Goal: Task Accomplishment & Management: Manage account settings

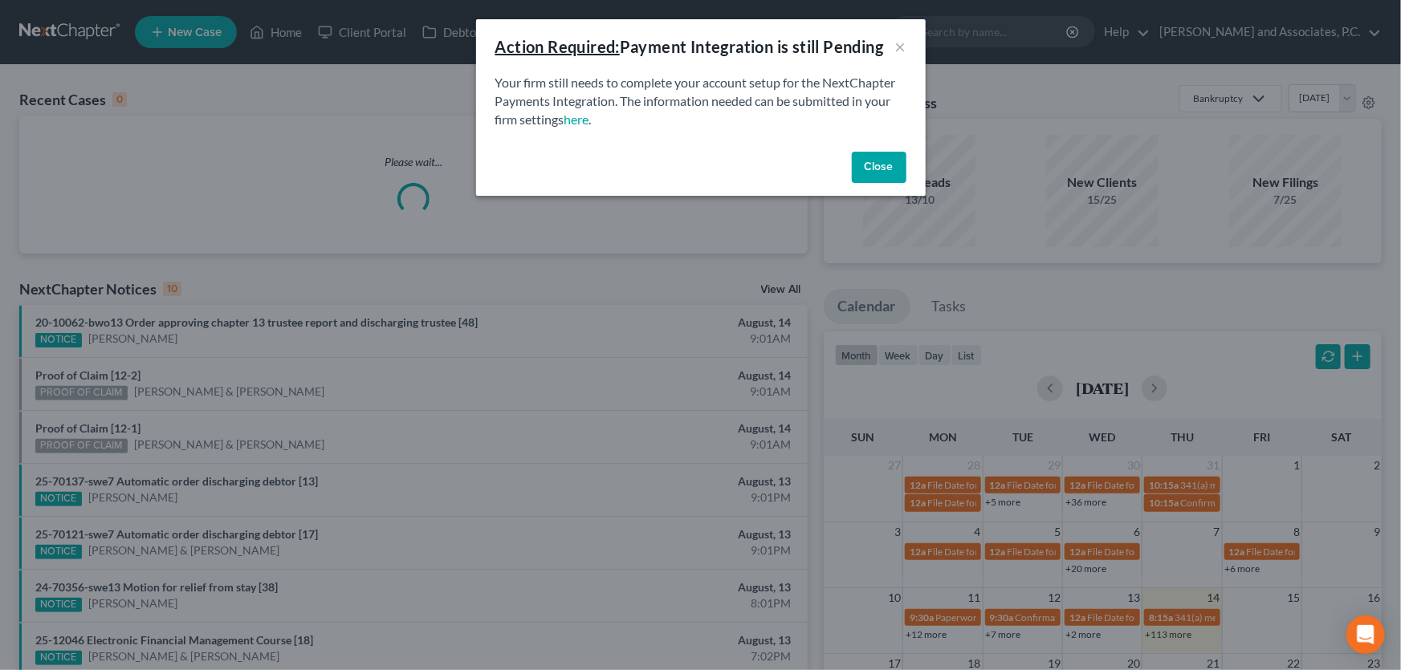
click at [880, 169] on button "Close" at bounding box center [879, 168] width 55 height 32
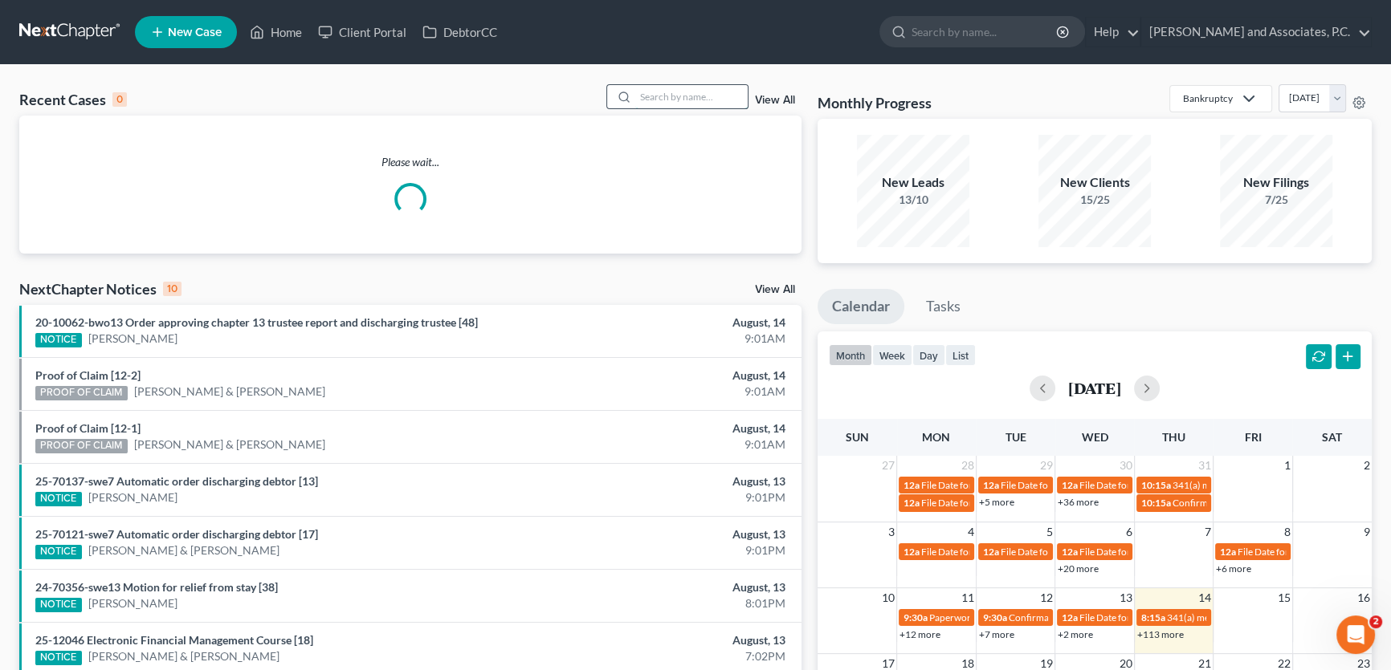
click at [717, 94] on input "search" at bounding box center [691, 96] width 112 height 23
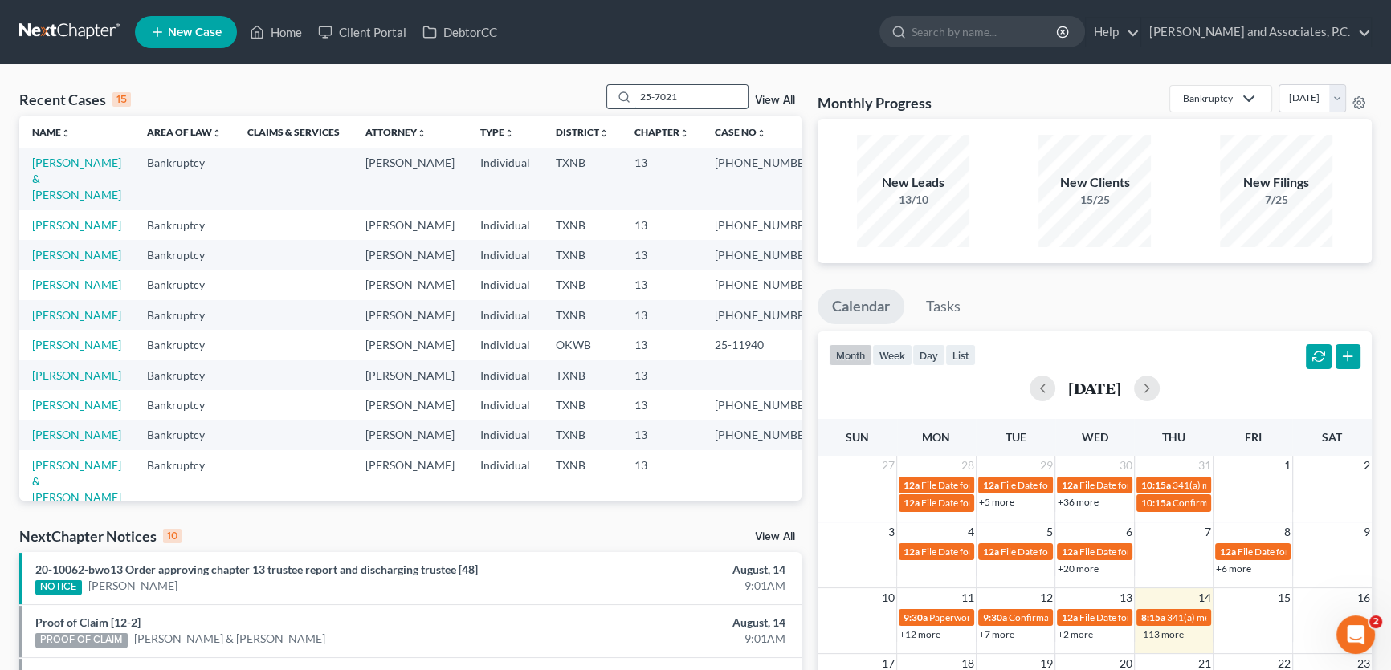
type input "25-70215"
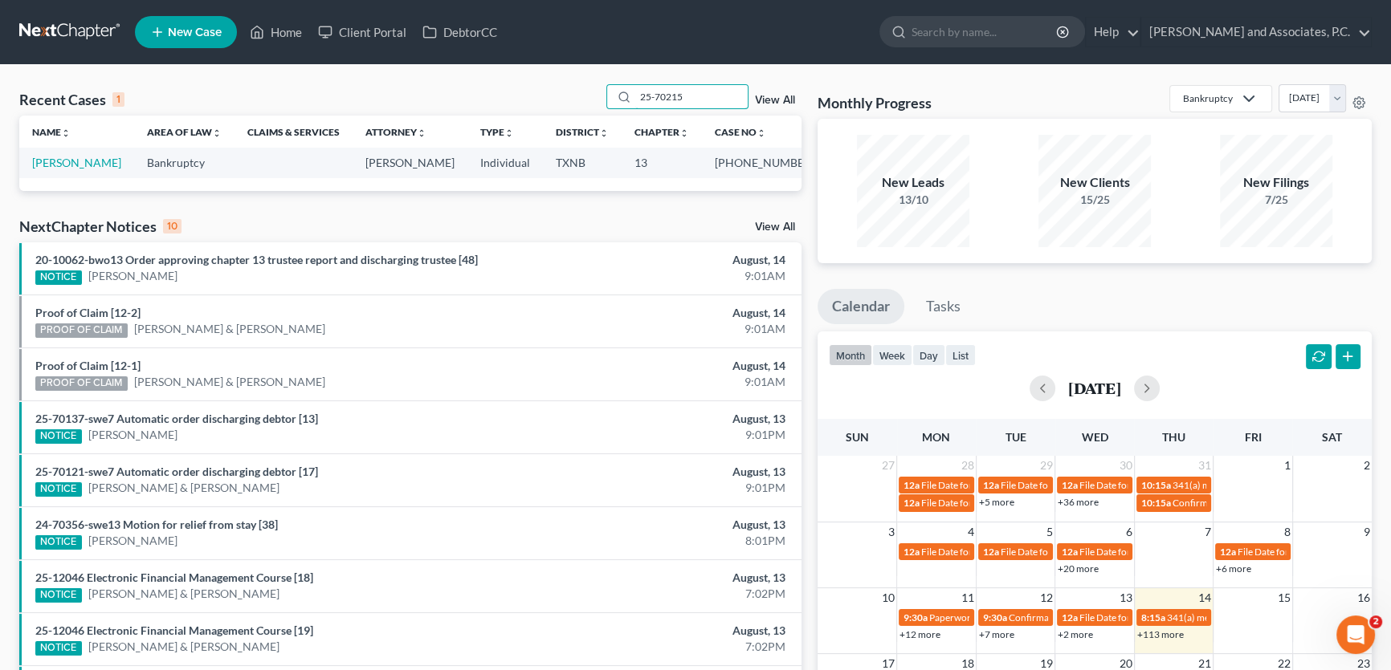
drag, startPoint x: 717, startPoint y: 94, endPoint x: 576, endPoint y: 94, distance: 140.5
click at [576, 94] on div "Recent Cases 1 25-70215 View All" at bounding box center [410, 99] width 782 height 31
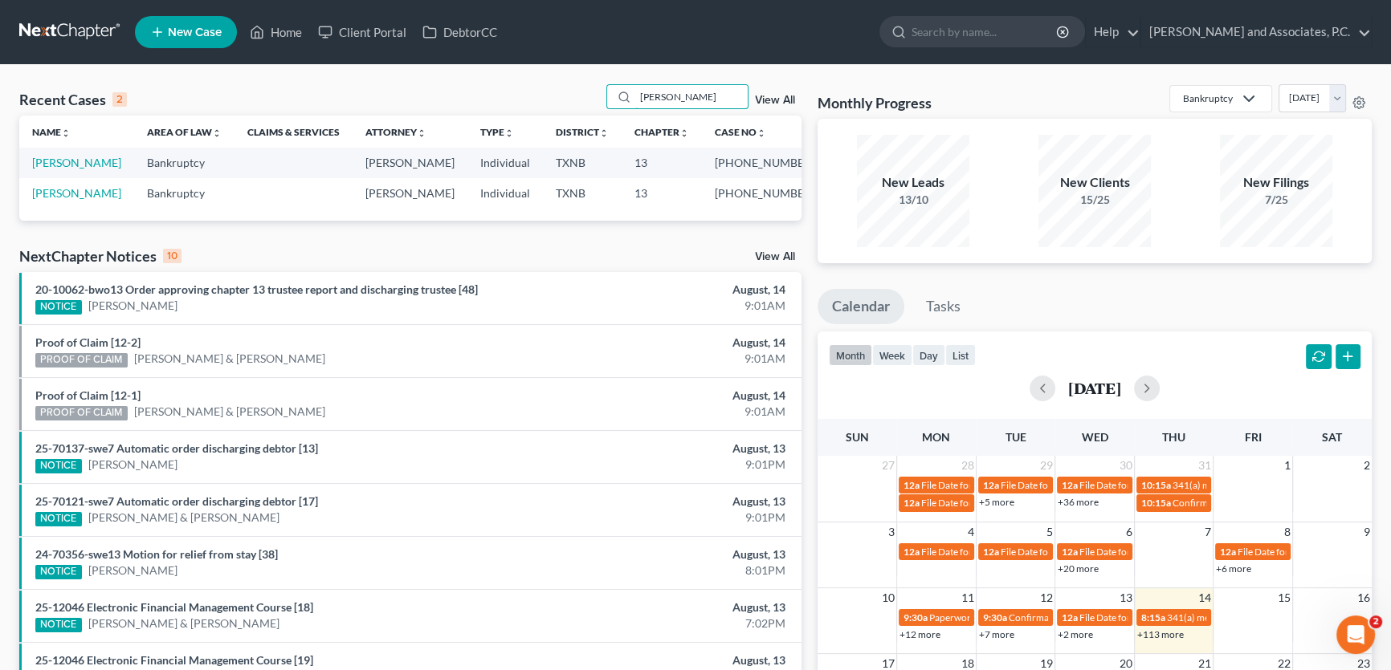
type input "[PERSON_NAME]"
click at [88, 161] on link "[PERSON_NAME]" at bounding box center [76, 163] width 89 height 14
select select "5"
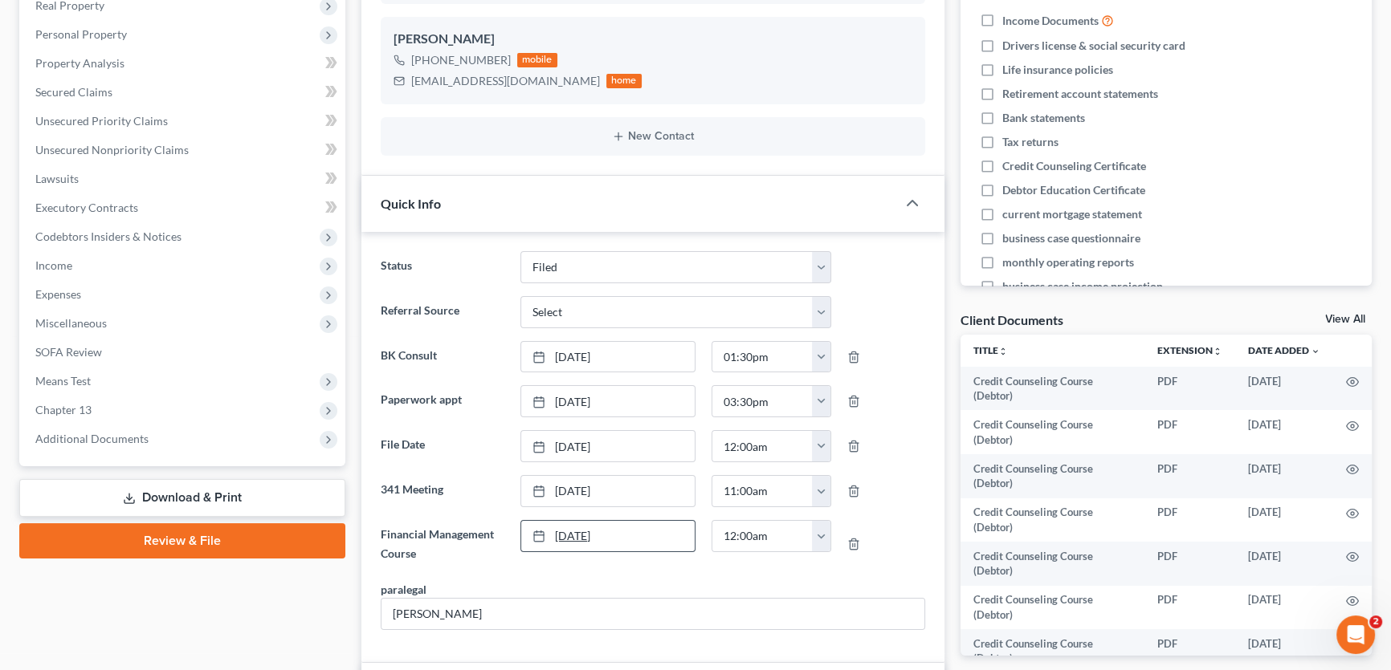
scroll to position [31, 0]
click at [1361, 316] on link "View All" at bounding box center [1345, 319] width 40 height 11
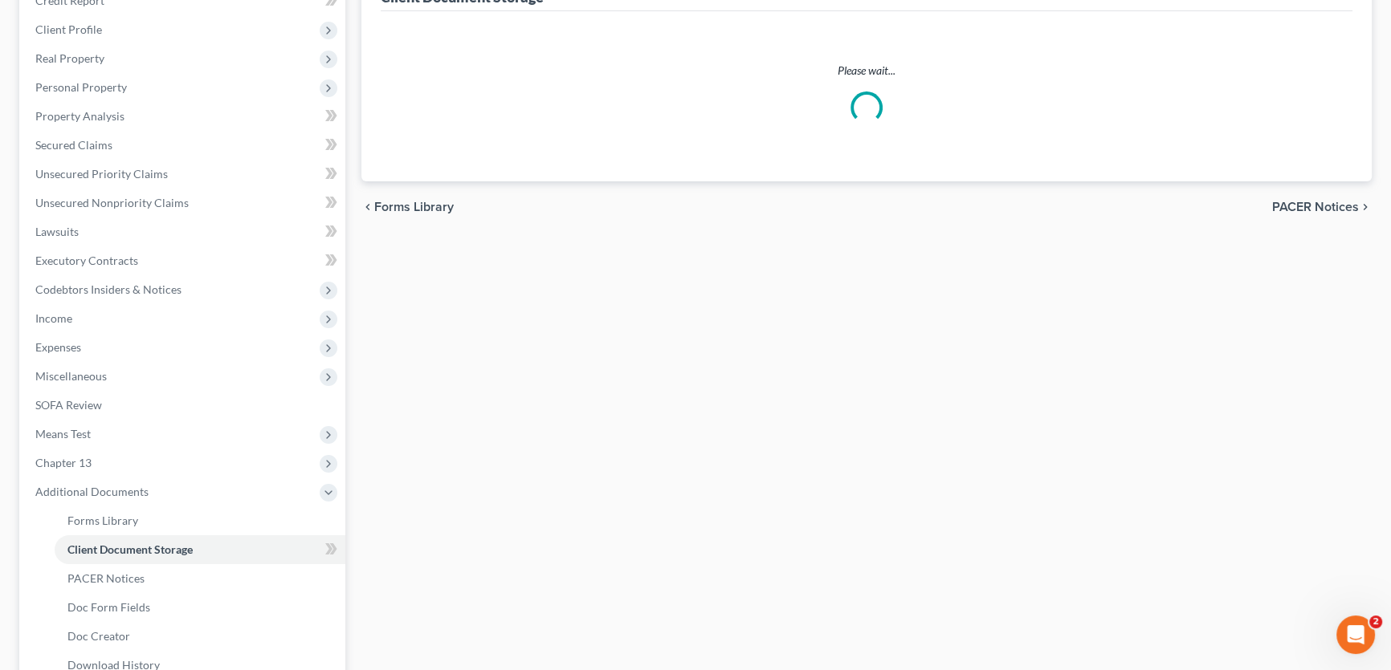
scroll to position [184, 0]
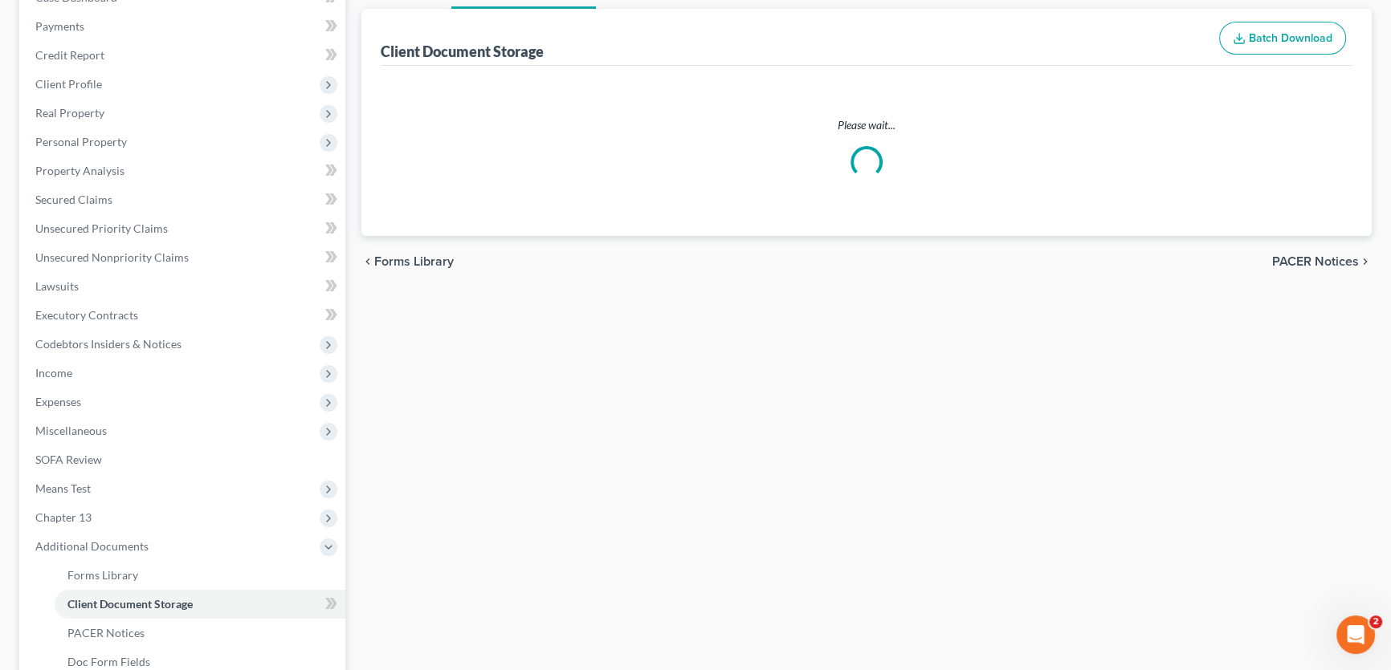
select select "10"
select select "21"
select select "18"
select select "6"
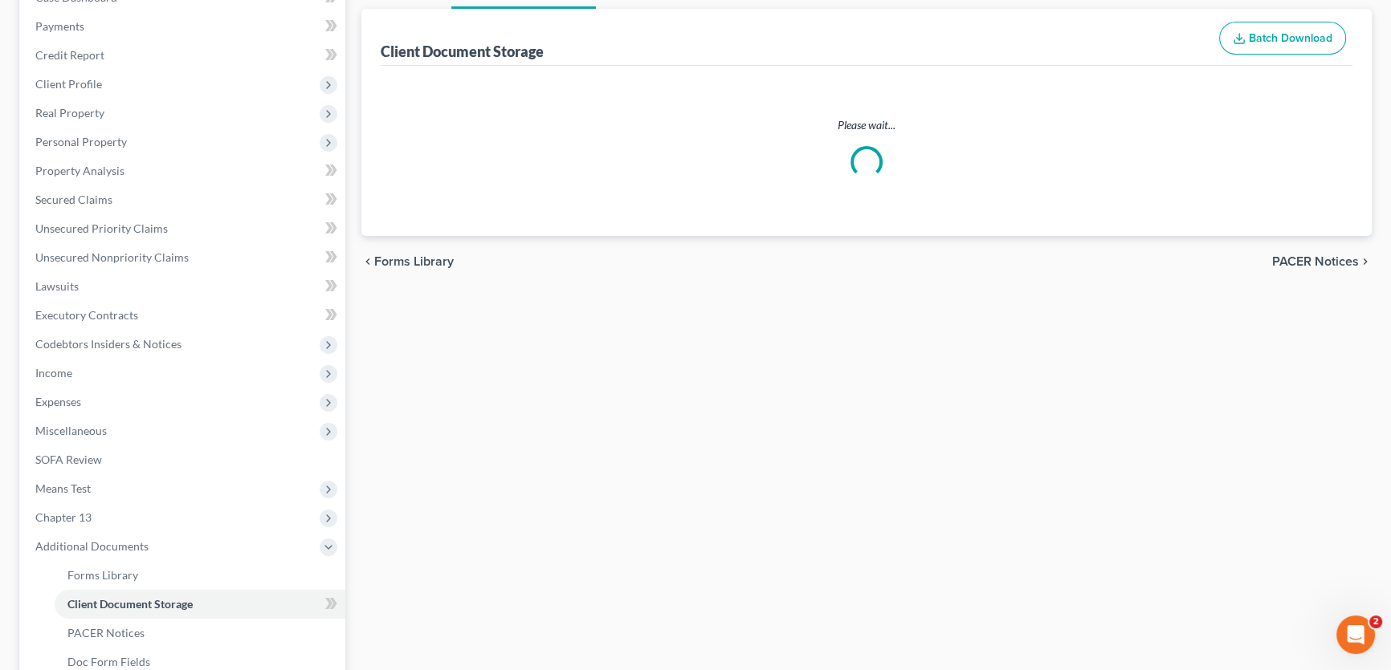
select select "6"
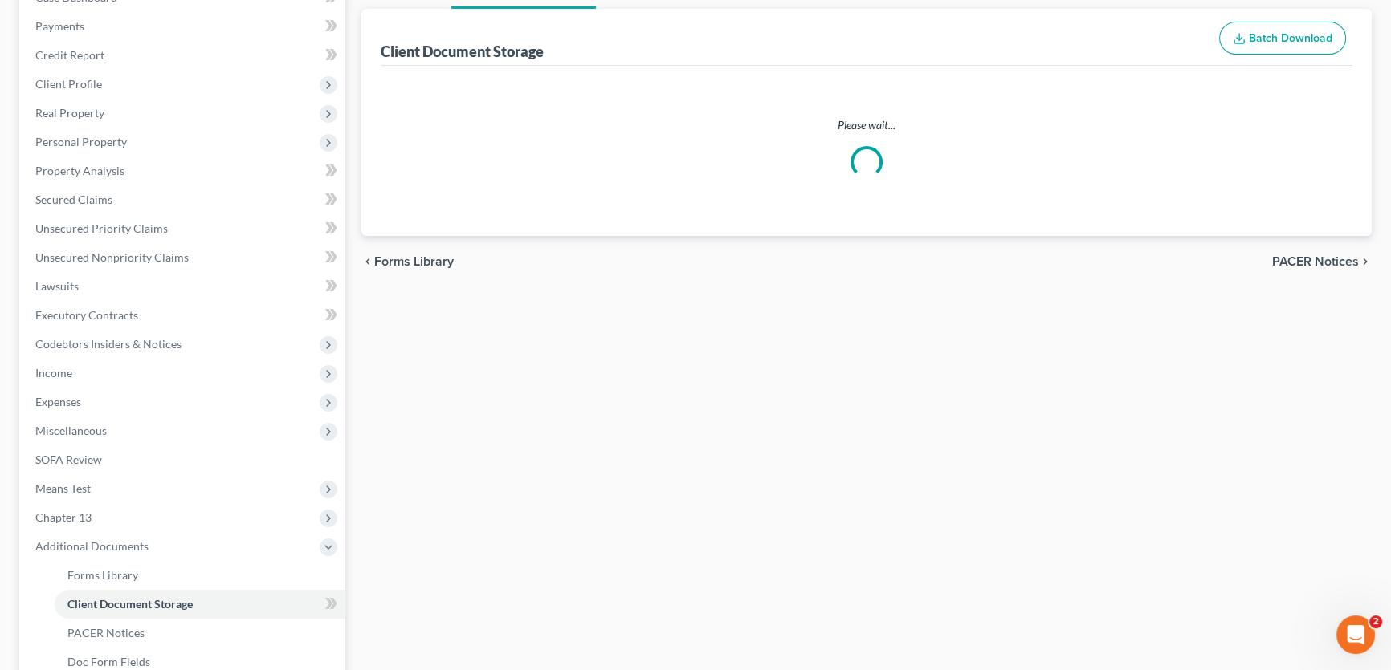
select select "6"
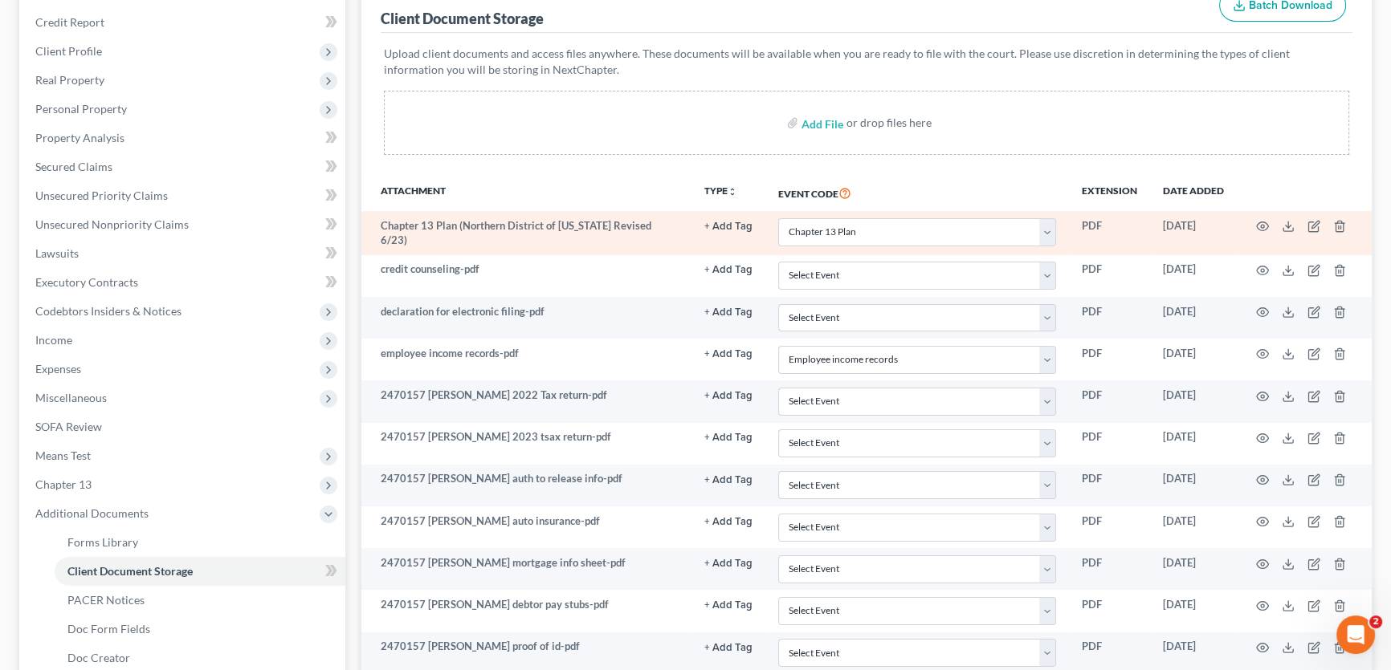
scroll to position [218, 0]
click at [1261, 222] on icon "button" at bounding box center [1262, 224] width 13 height 13
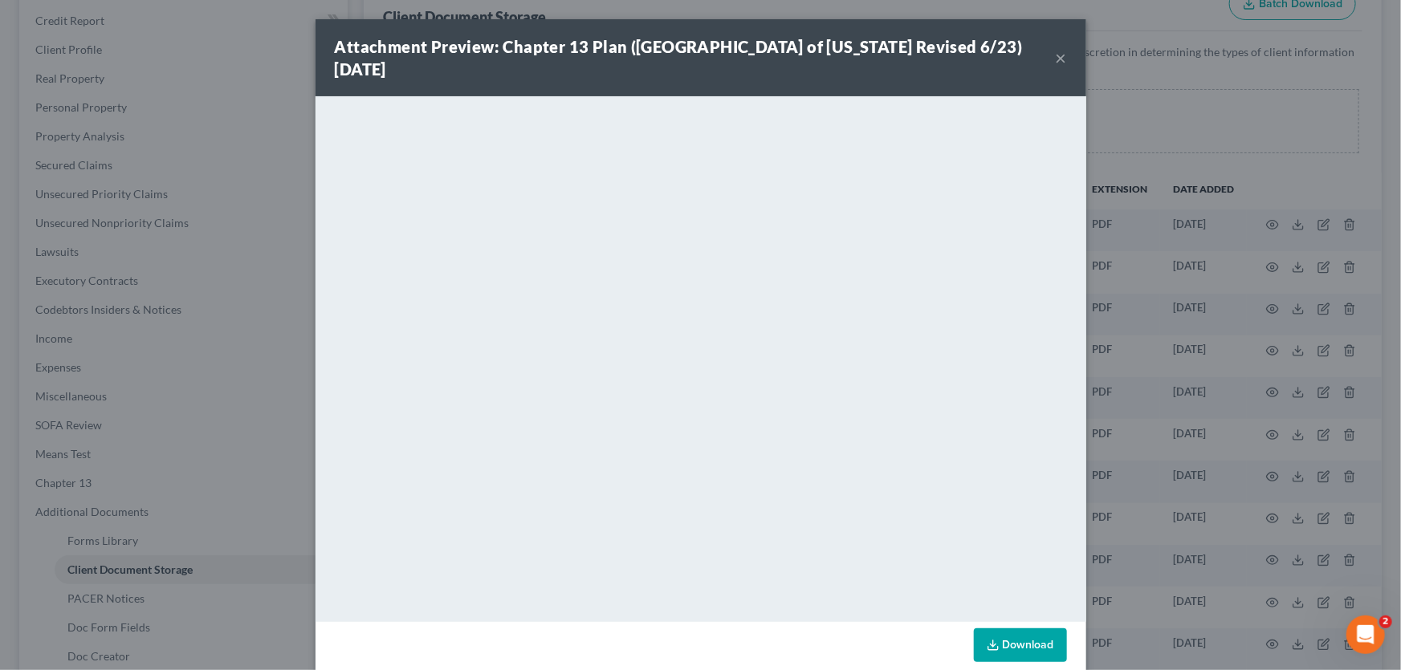
click at [1056, 50] on button "×" at bounding box center [1061, 57] width 11 height 19
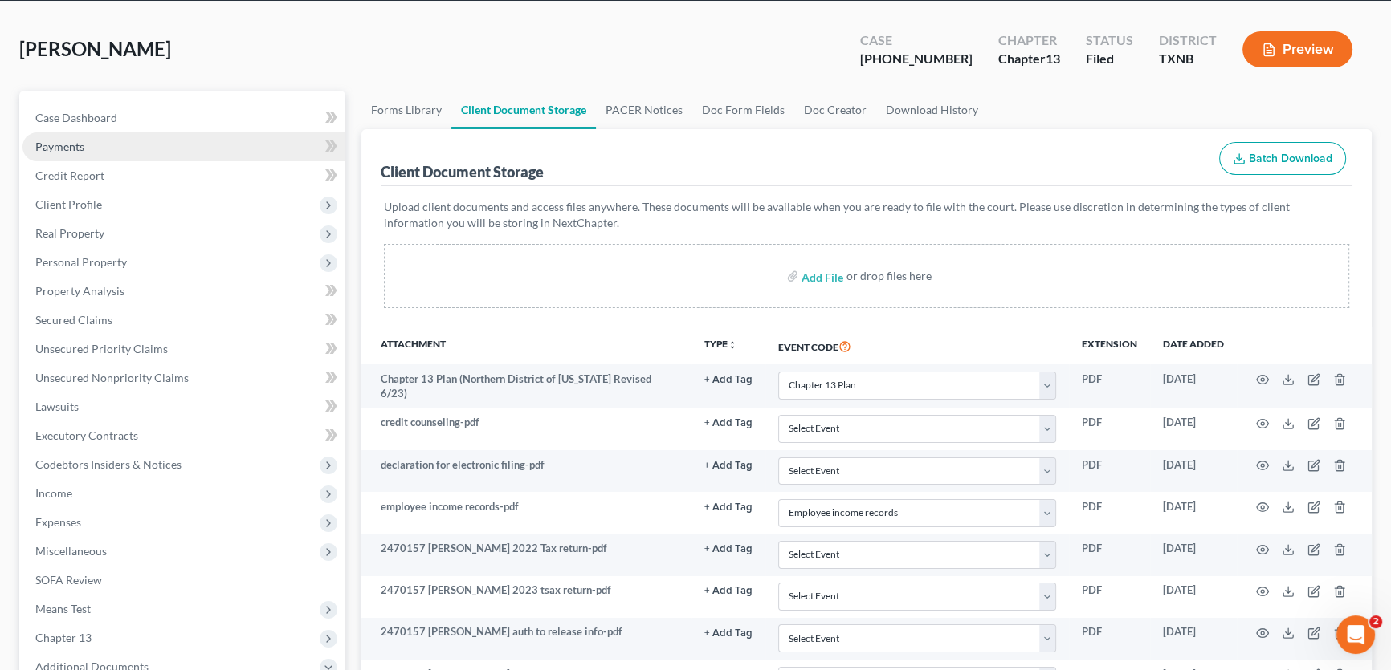
scroll to position [0, 0]
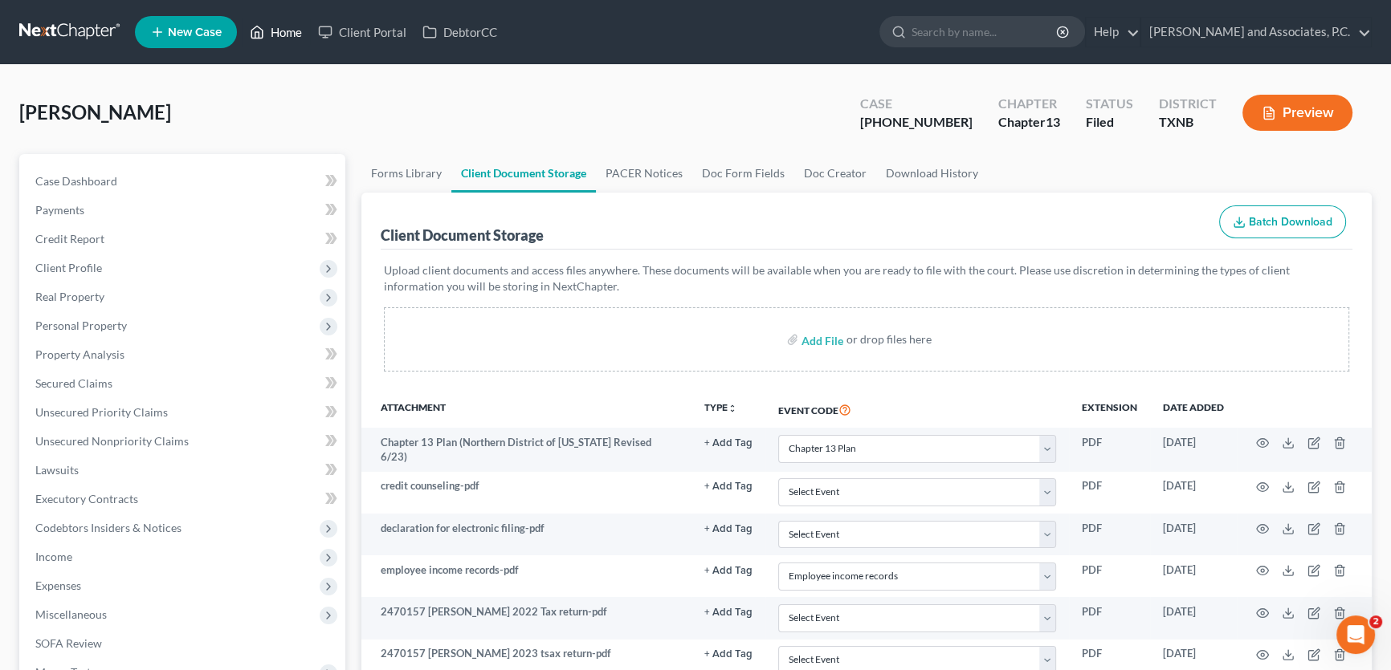
click at [293, 32] on link "Home" at bounding box center [276, 32] width 68 height 29
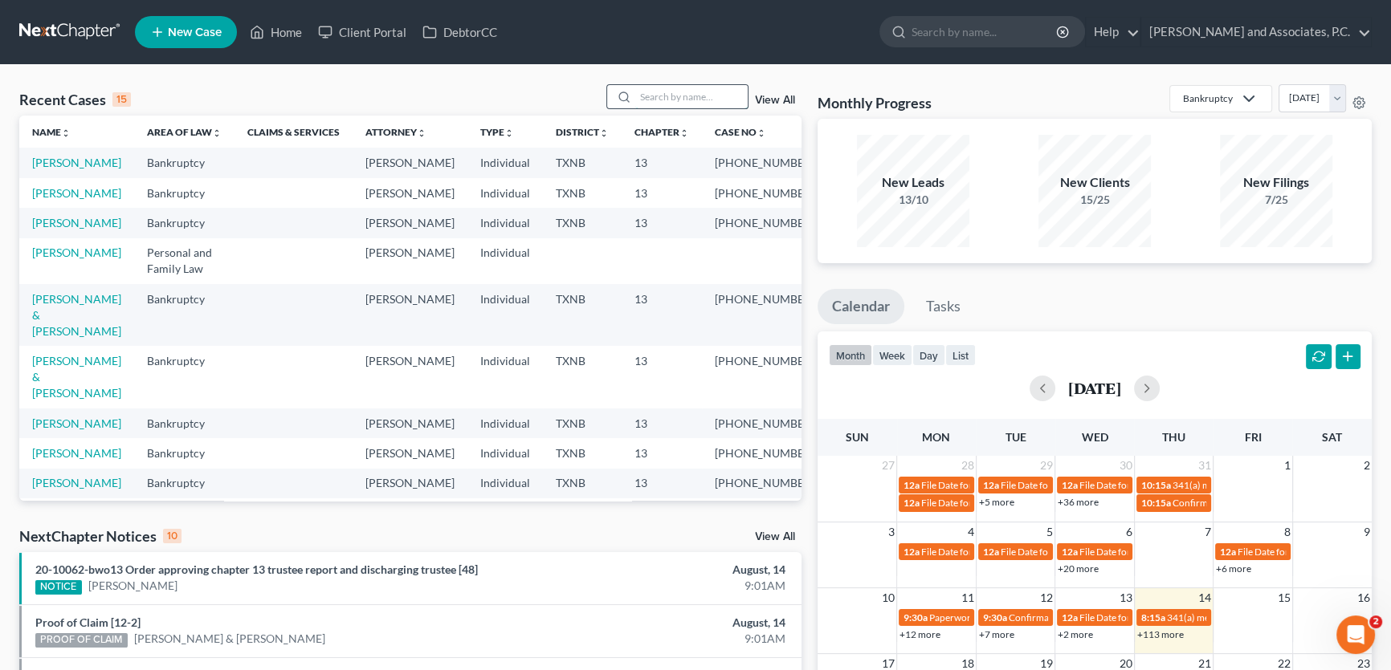
click at [660, 104] on input "search" at bounding box center [691, 96] width 112 height 23
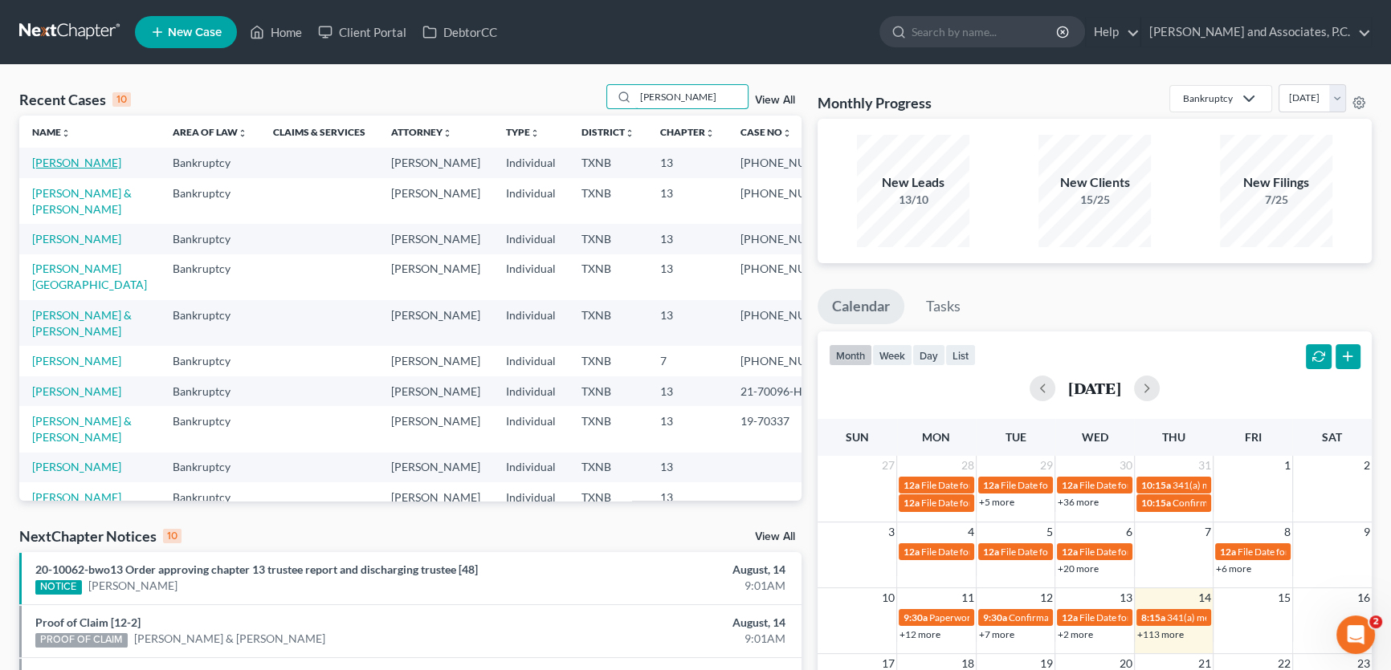
type input "[PERSON_NAME]"
click at [91, 167] on link "[PERSON_NAME]" at bounding box center [76, 163] width 89 height 14
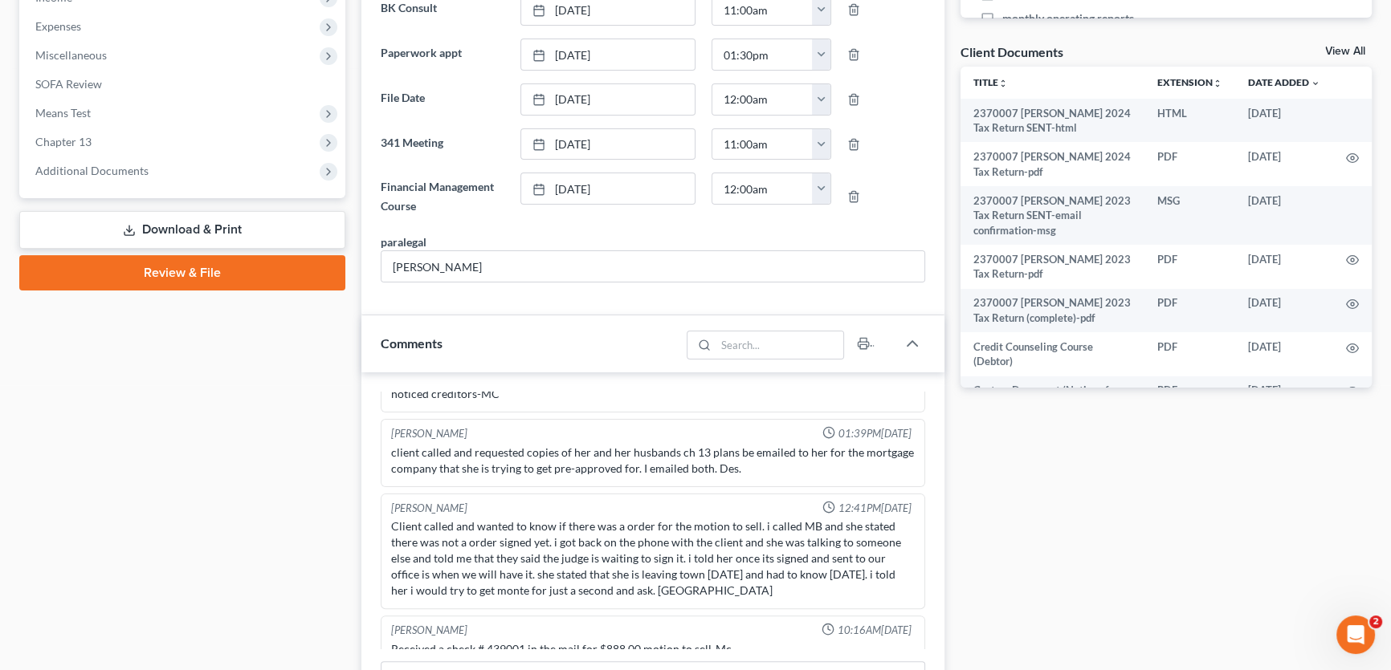
scroll to position [511, 0]
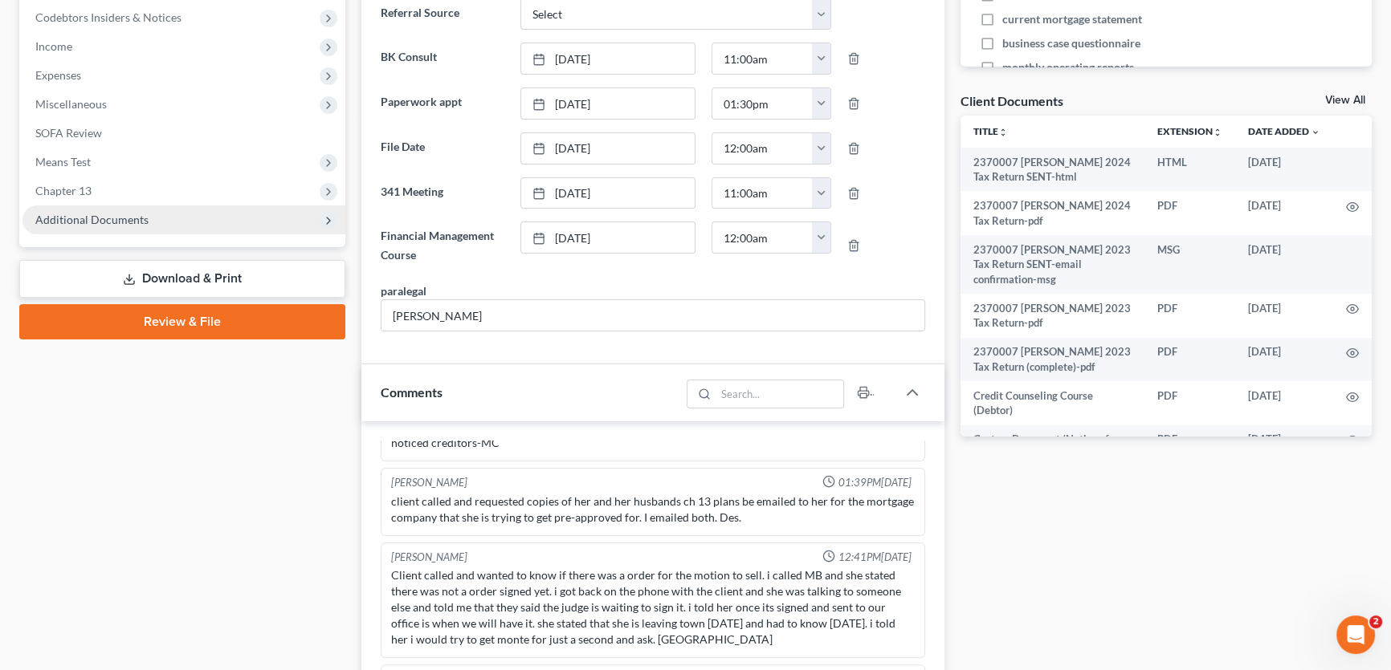
click at [112, 213] on span "Additional Documents" at bounding box center [91, 220] width 113 height 14
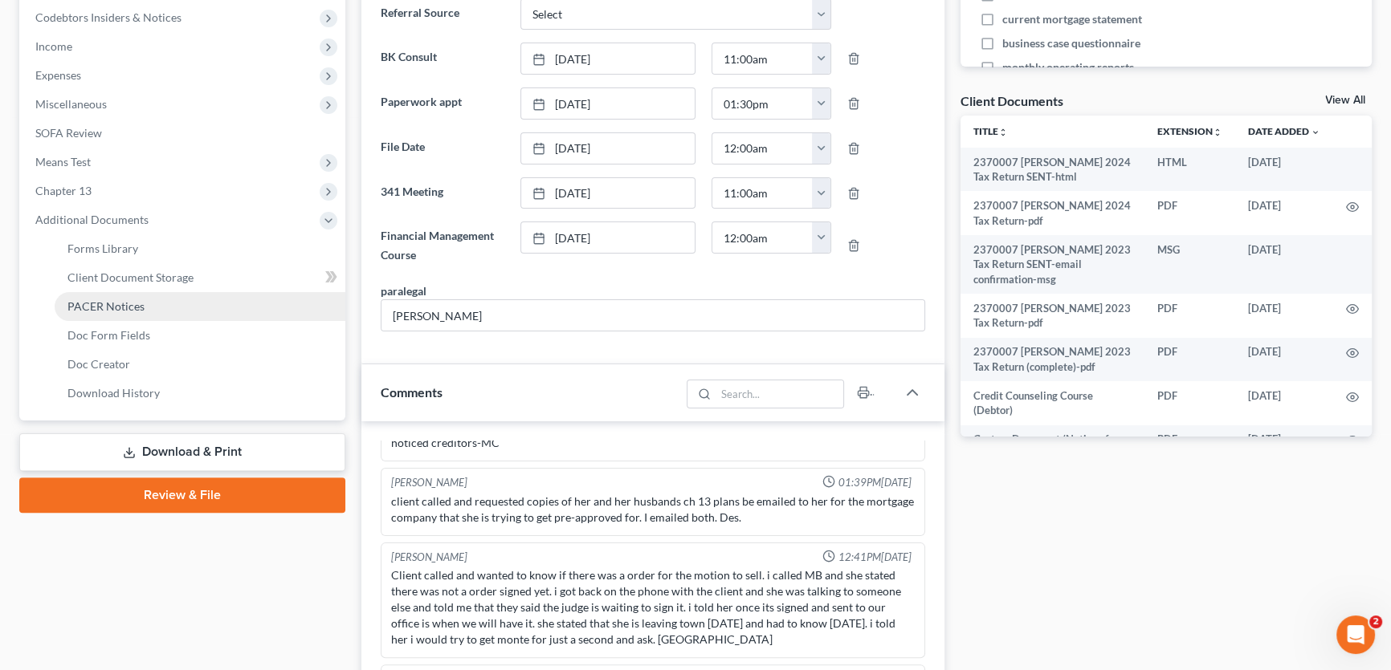
click at [111, 305] on span "PACER Notices" at bounding box center [105, 306] width 77 height 14
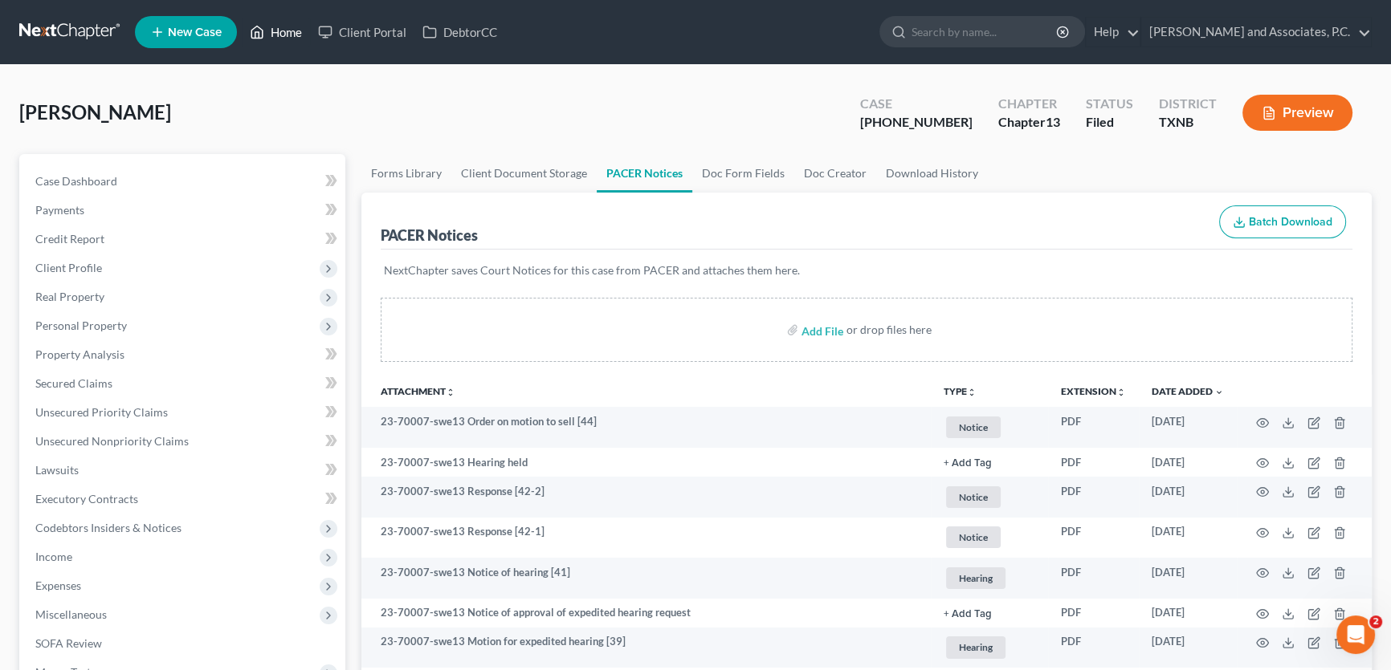
click at [302, 30] on link "Home" at bounding box center [276, 32] width 68 height 29
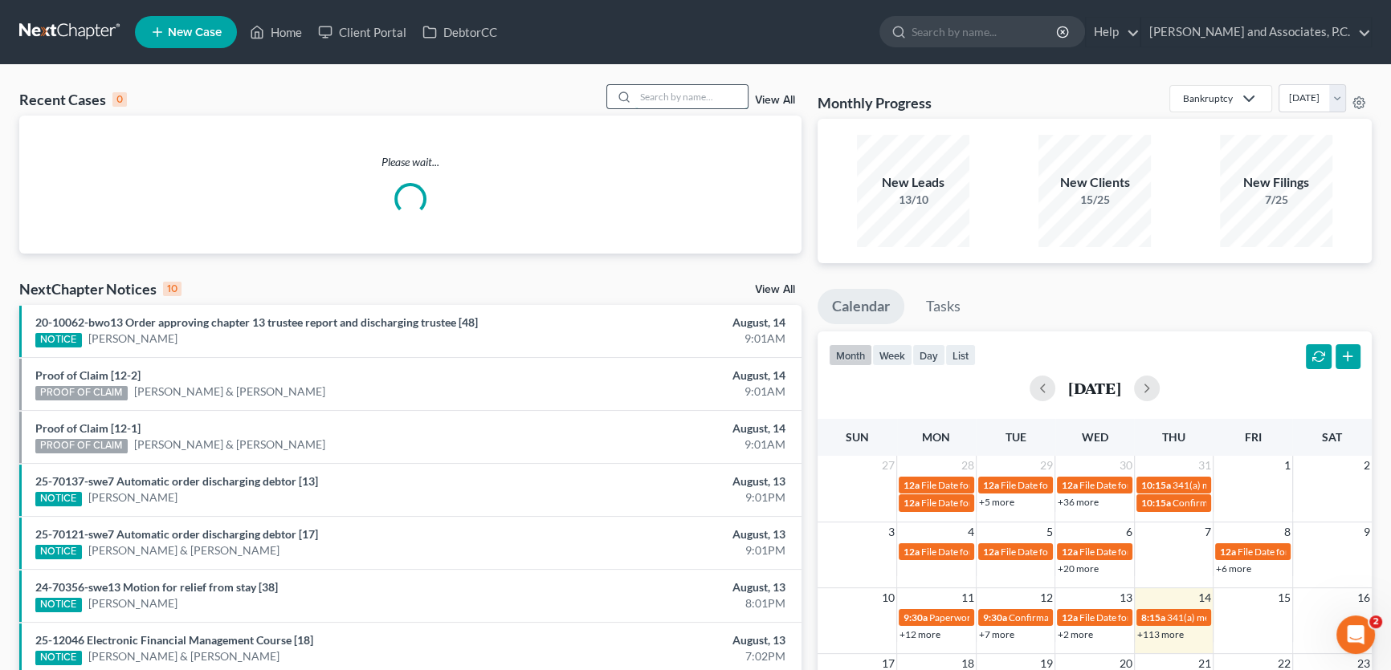
click at [706, 100] on input "search" at bounding box center [691, 96] width 112 height 23
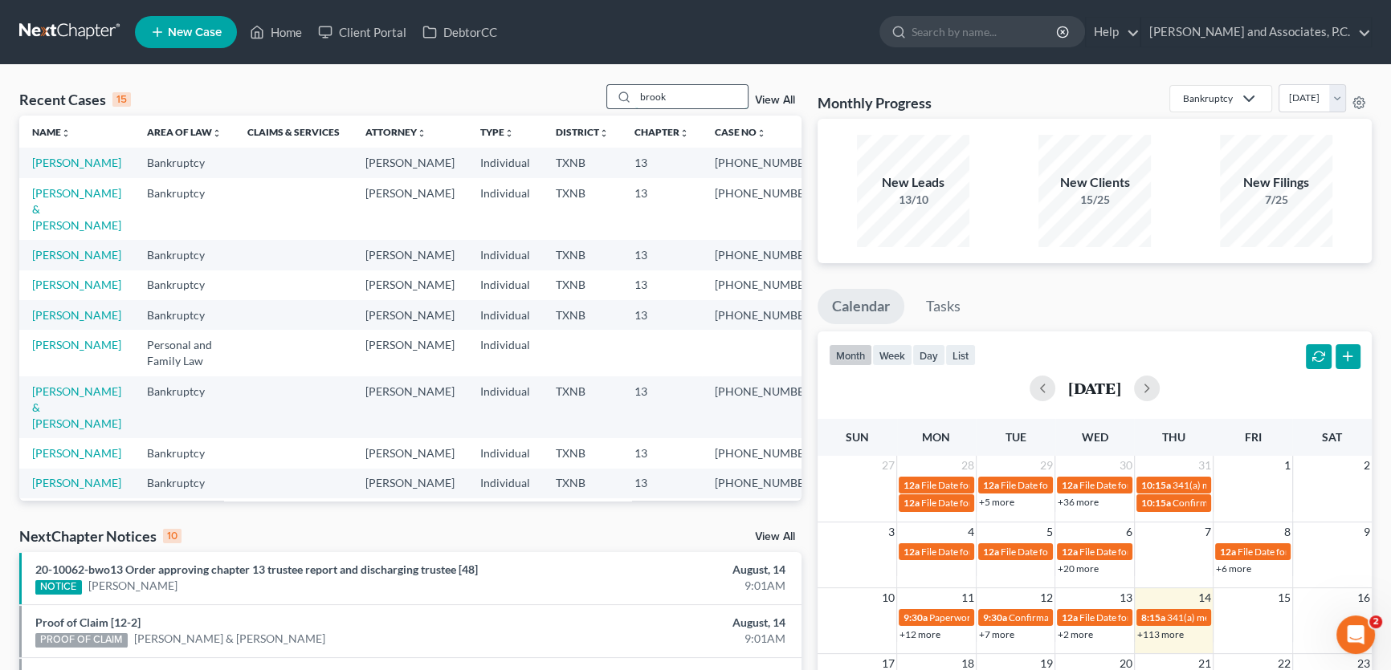
type input "[PERSON_NAME]"
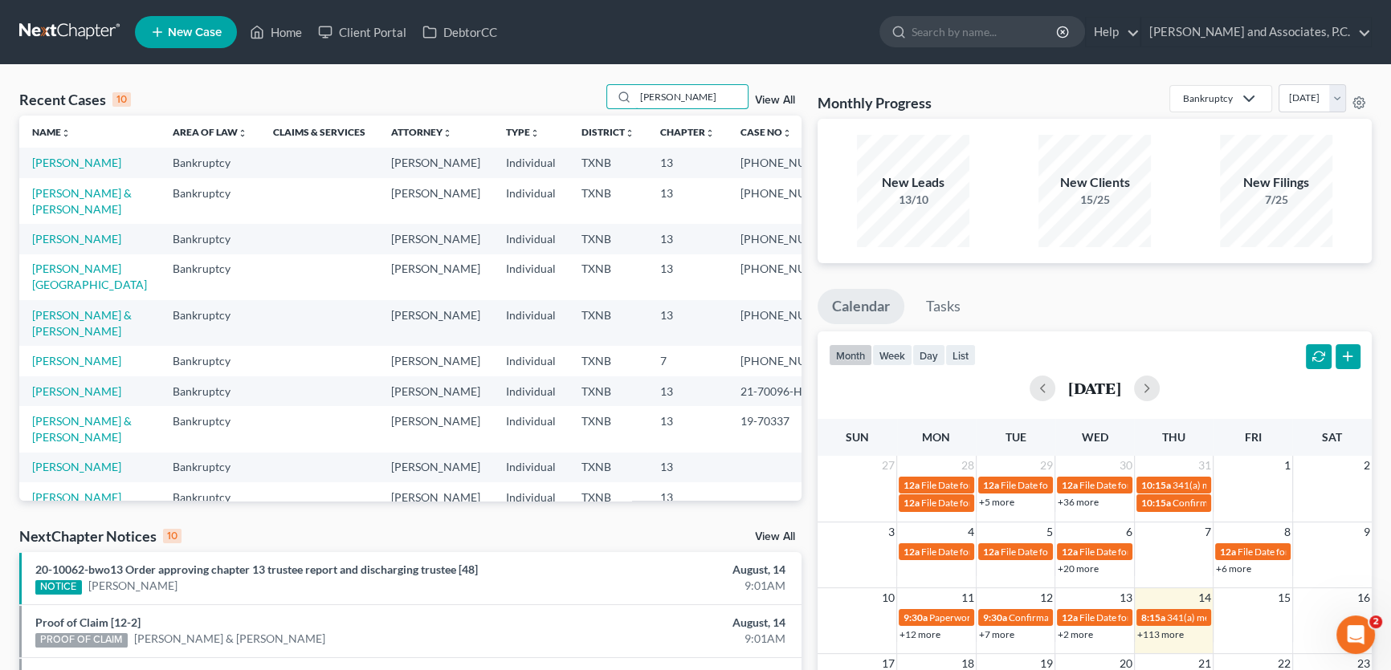
drag, startPoint x: 703, startPoint y: 96, endPoint x: 592, endPoint y: 93, distance: 111.6
click at [592, 93] on div "Recent Cases 10 [PERSON_NAME] View All" at bounding box center [410, 99] width 782 height 31
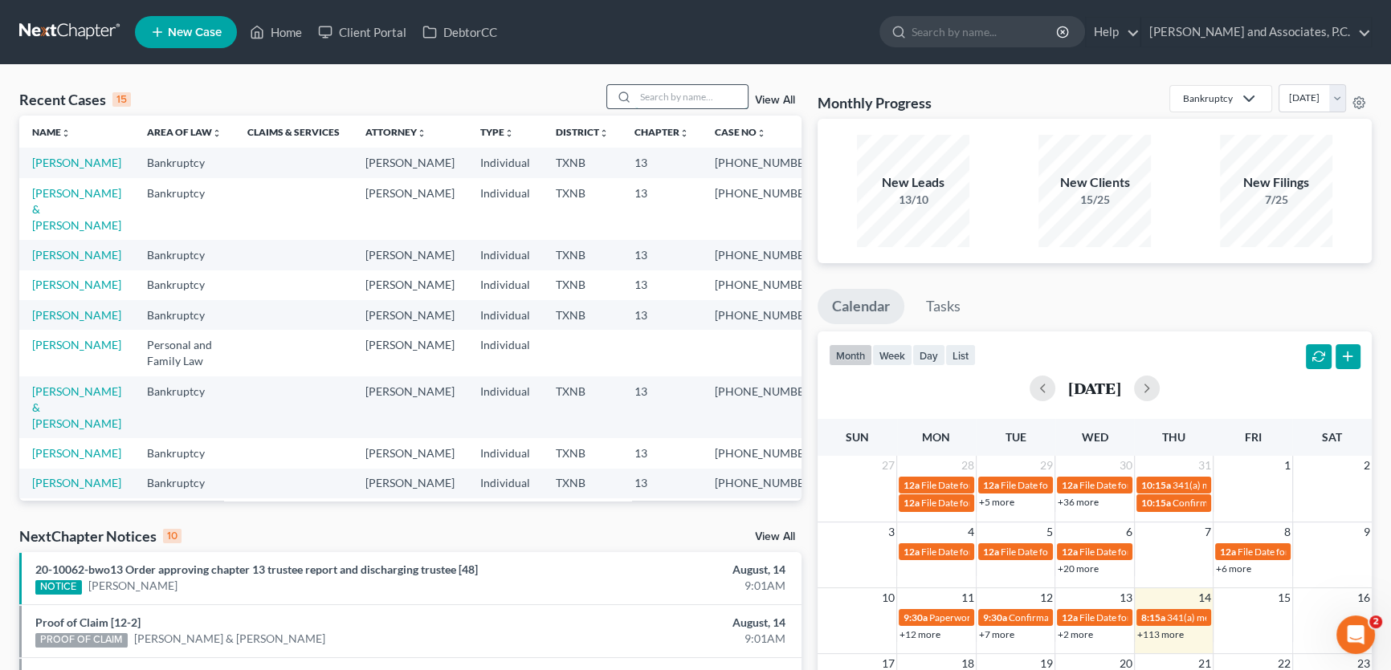
click at [722, 96] on input "search" at bounding box center [691, 96] width 112 height 23
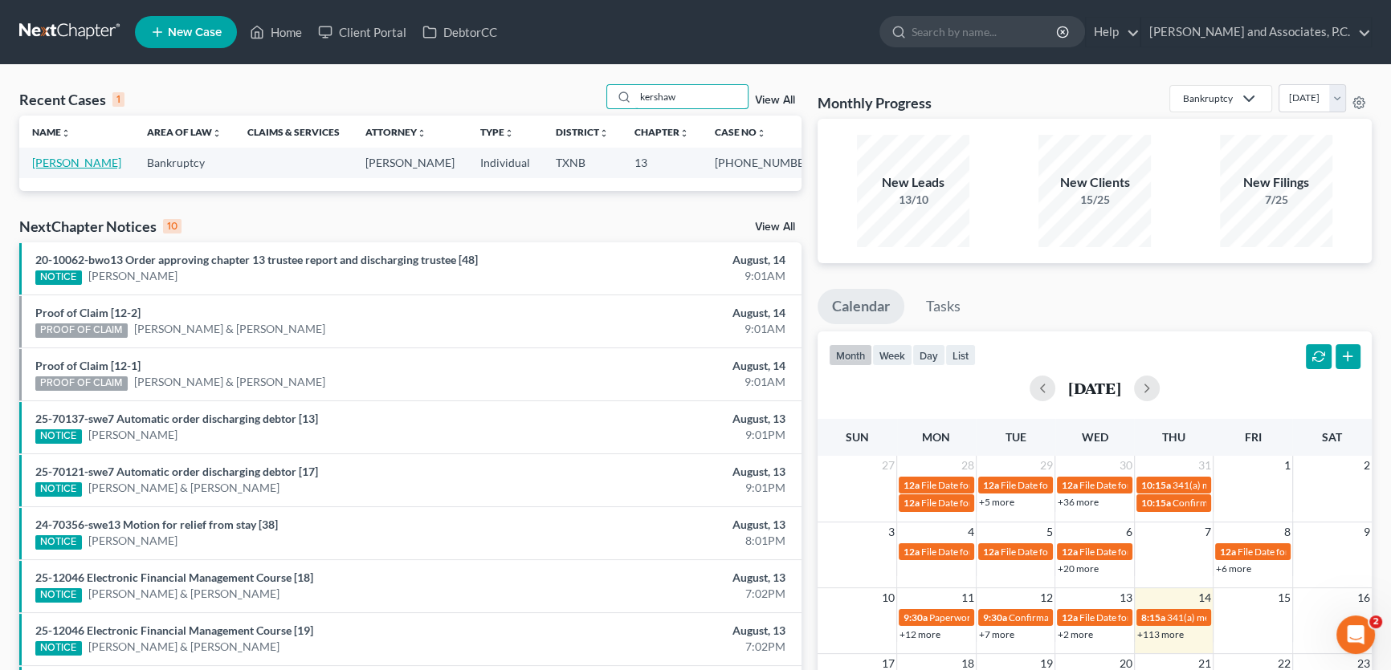
type input "kershaw"
click at [84, 164] on link "[PERSON_NAME]" at bounding box center [76, 163] width 89 height 14
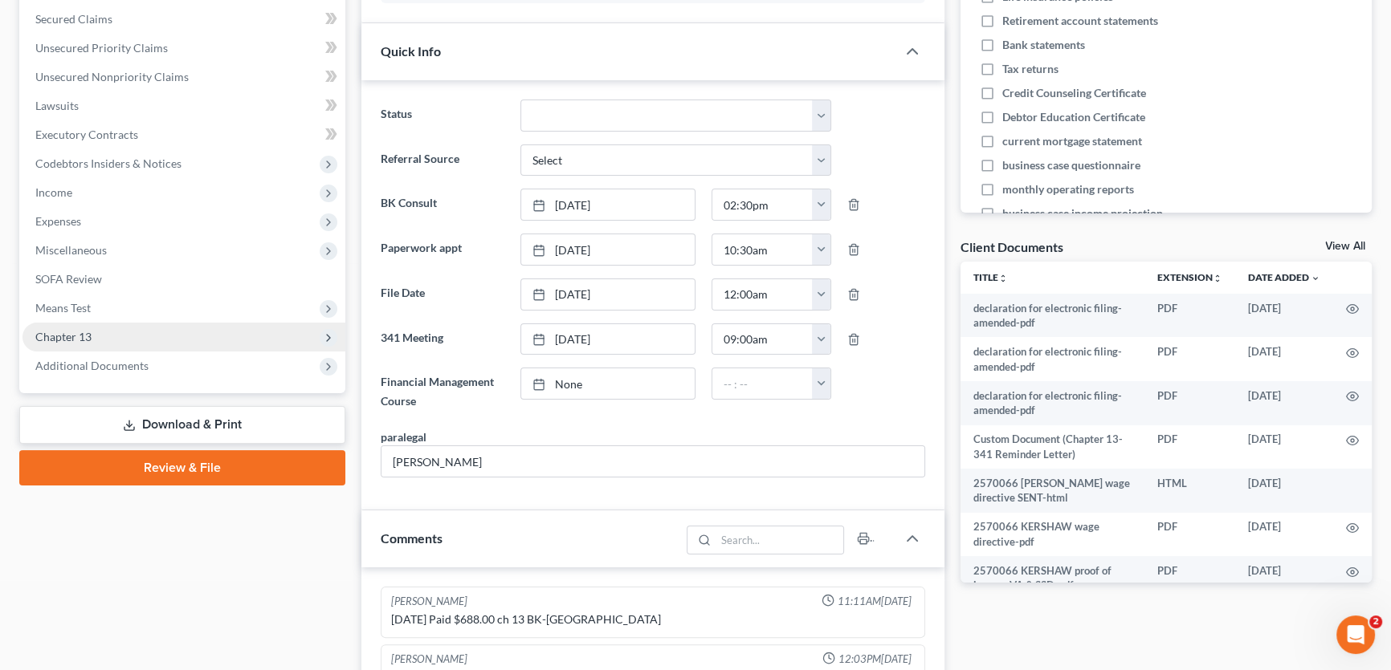
scroll to position [218, 0]
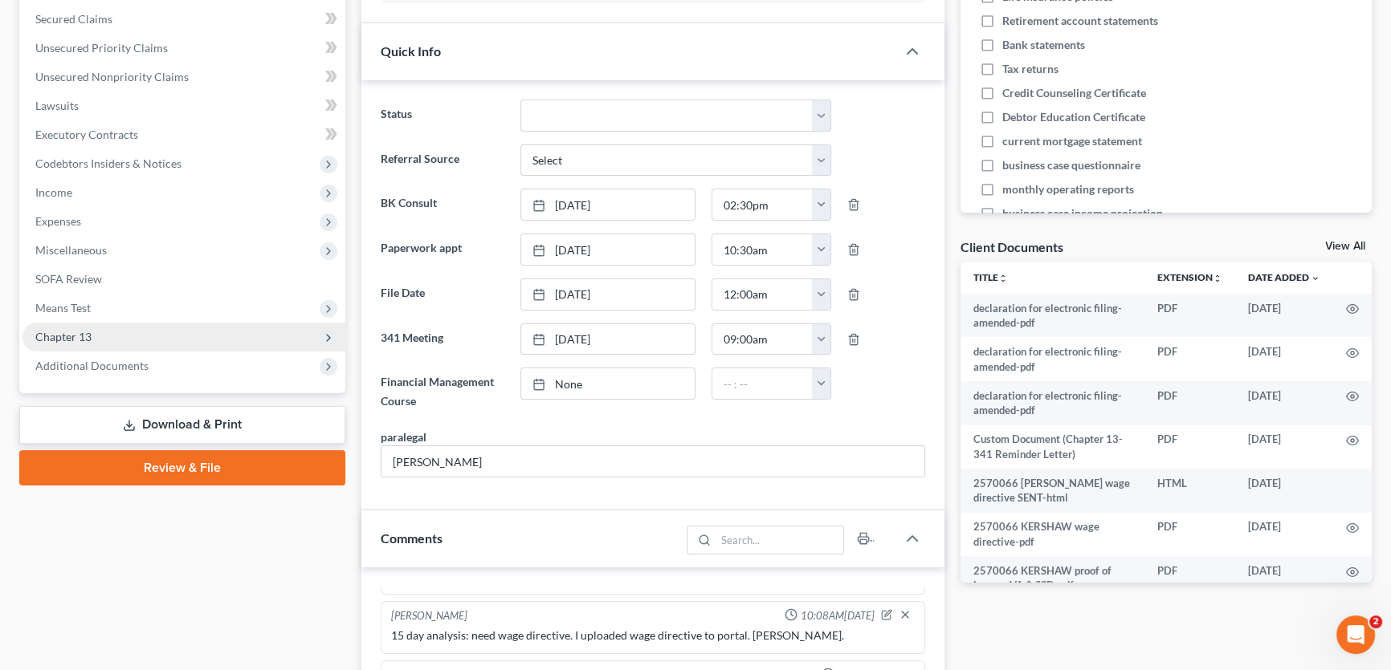
click at [75, 339] on span "Chapter 13" at bounding box center [63, 337] width 56 height 14
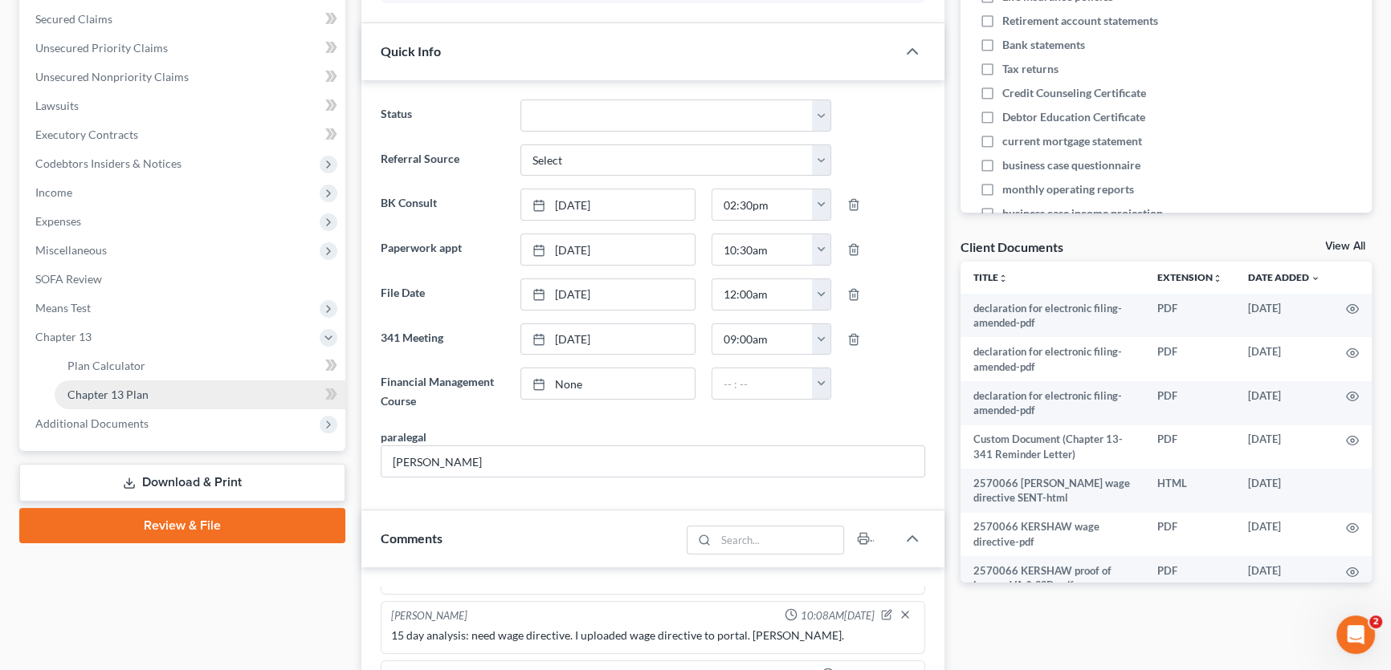
click at [96, 394] on span "Chapter 13 Plan" at bounding box center [107, 395] width 81 height 14
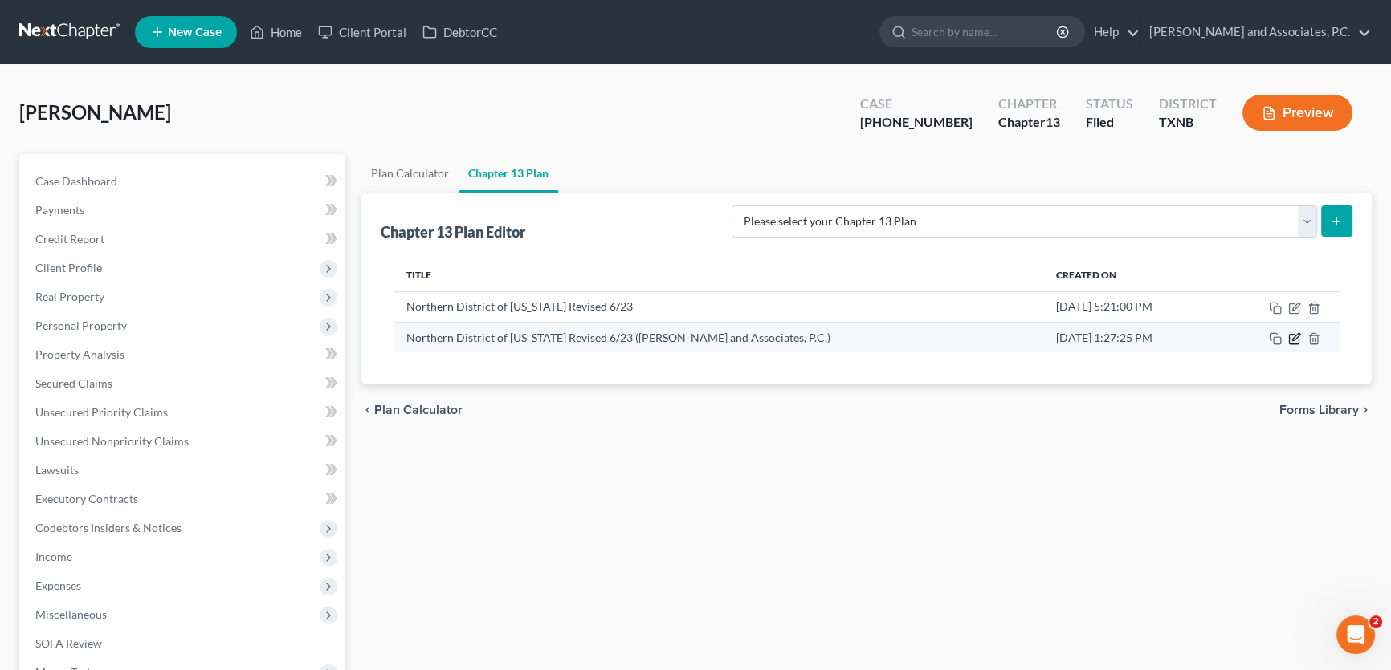
click at [1294, 340] on icon "button" at bounding box center [1294, 338] width 13 height 13
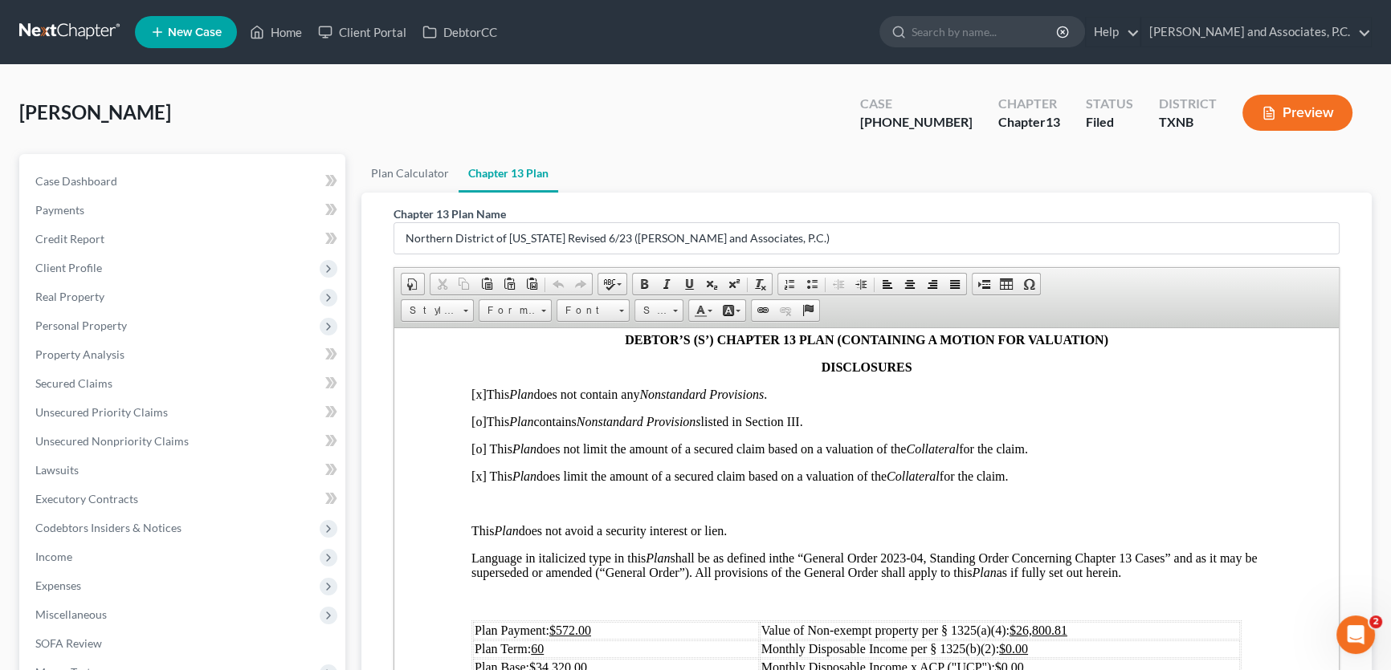
scroll to position [365, 0]
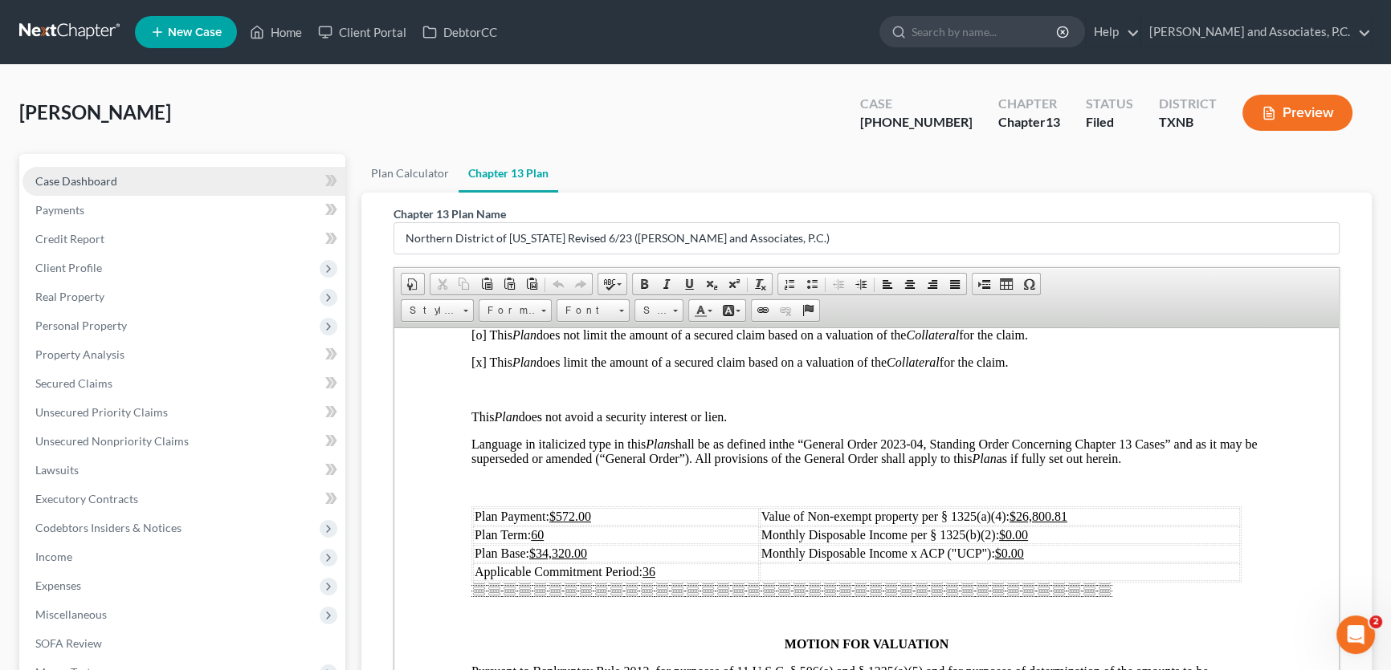
click at [169, 182] on link "Case Dashboard" at bounding box center [183, 181] width 323 height 29
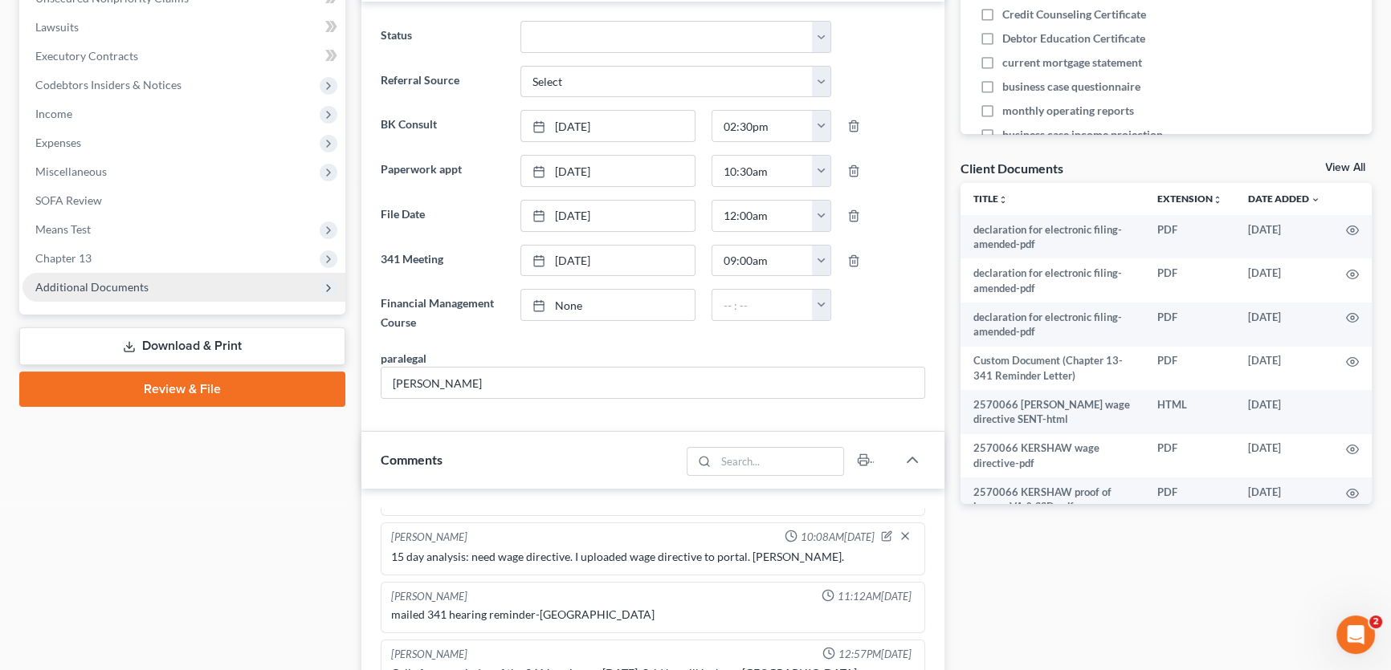
scroll to position [438, 0]
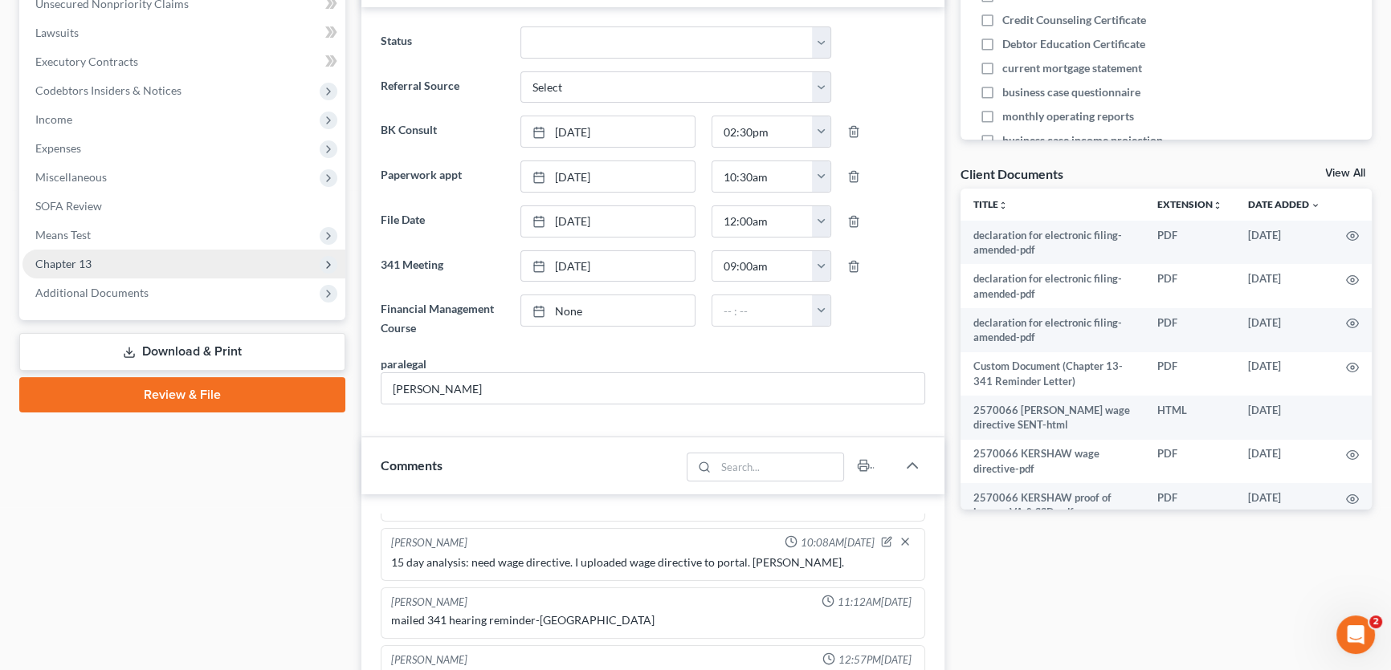
click at [125, 256] on span "Chapter 13" at bounding box center [183, 264] width 323 height 29
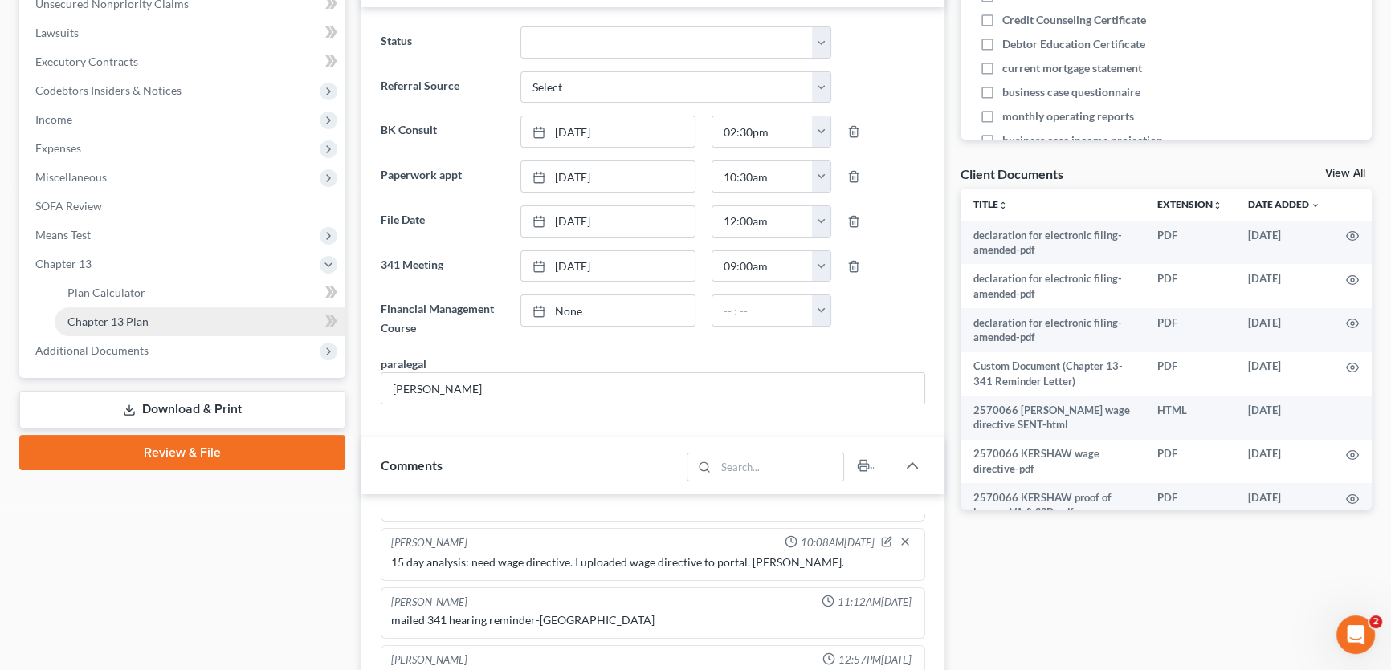
click at [137, 324] on span "Chapter 13 Plan" at bounding box center [107, 322] width 81 height 14
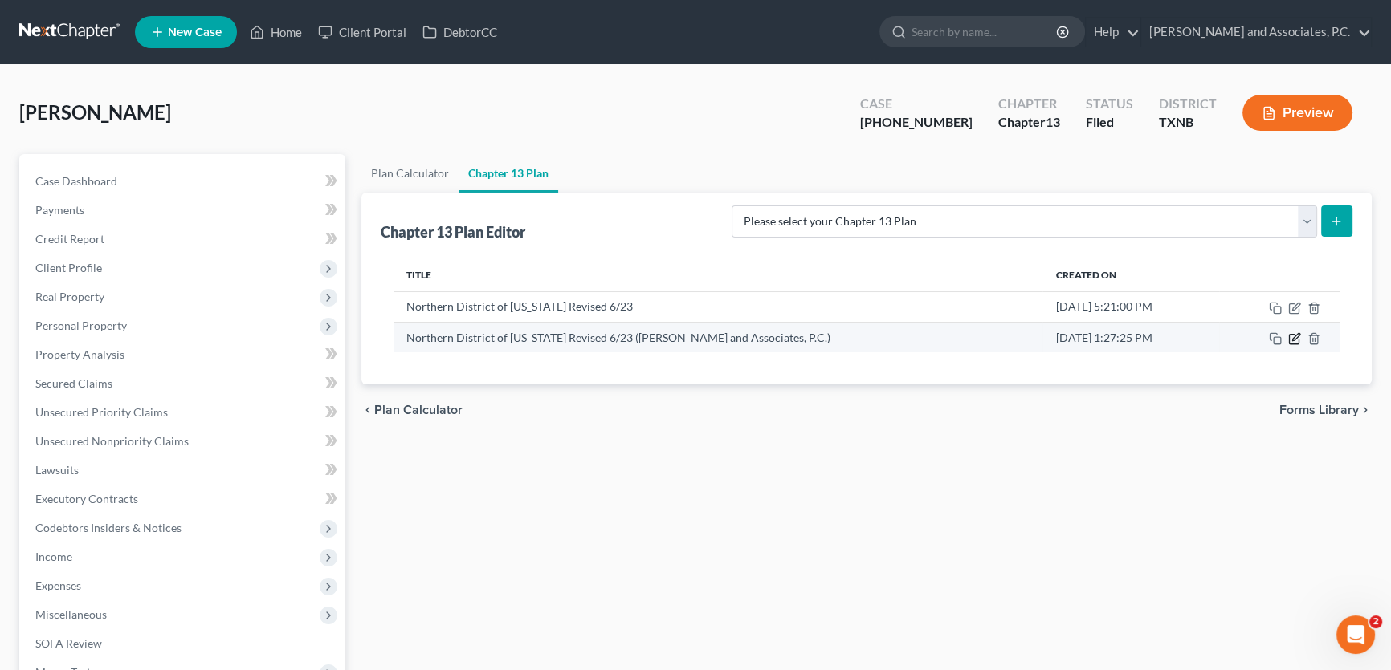
click at [1293, 340] on icon "button" at bounding box center [1295, 336] width 7 height 7
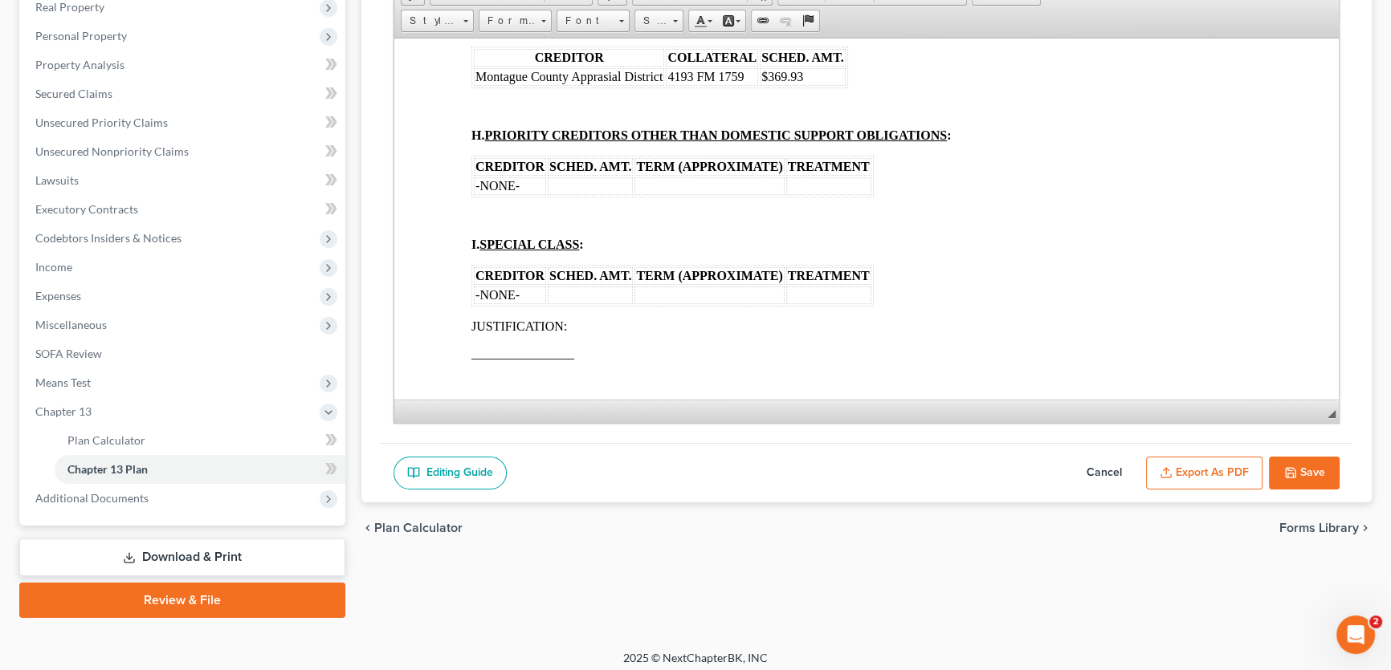
scroll to position [296, 0]
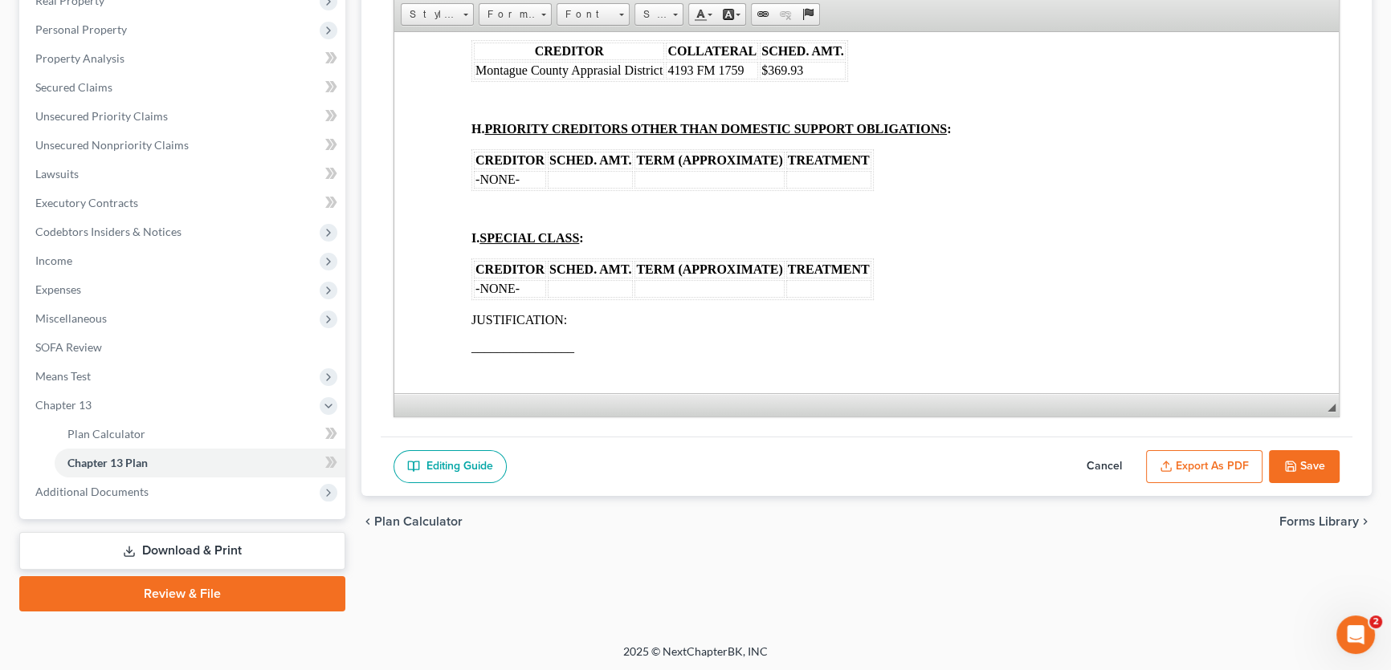
click at [1098, 466] on button "Cancel" at bounding box center [1104, 467] width 71 height 34
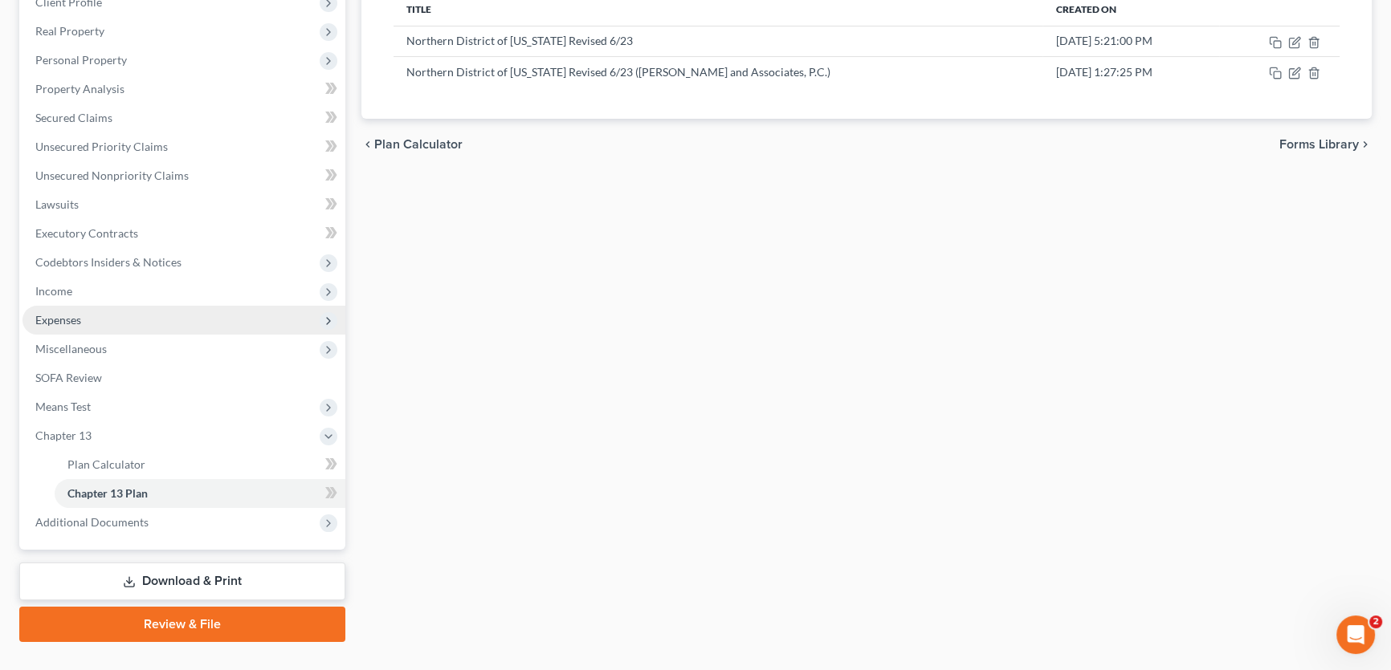
scroll to position [0, 0]
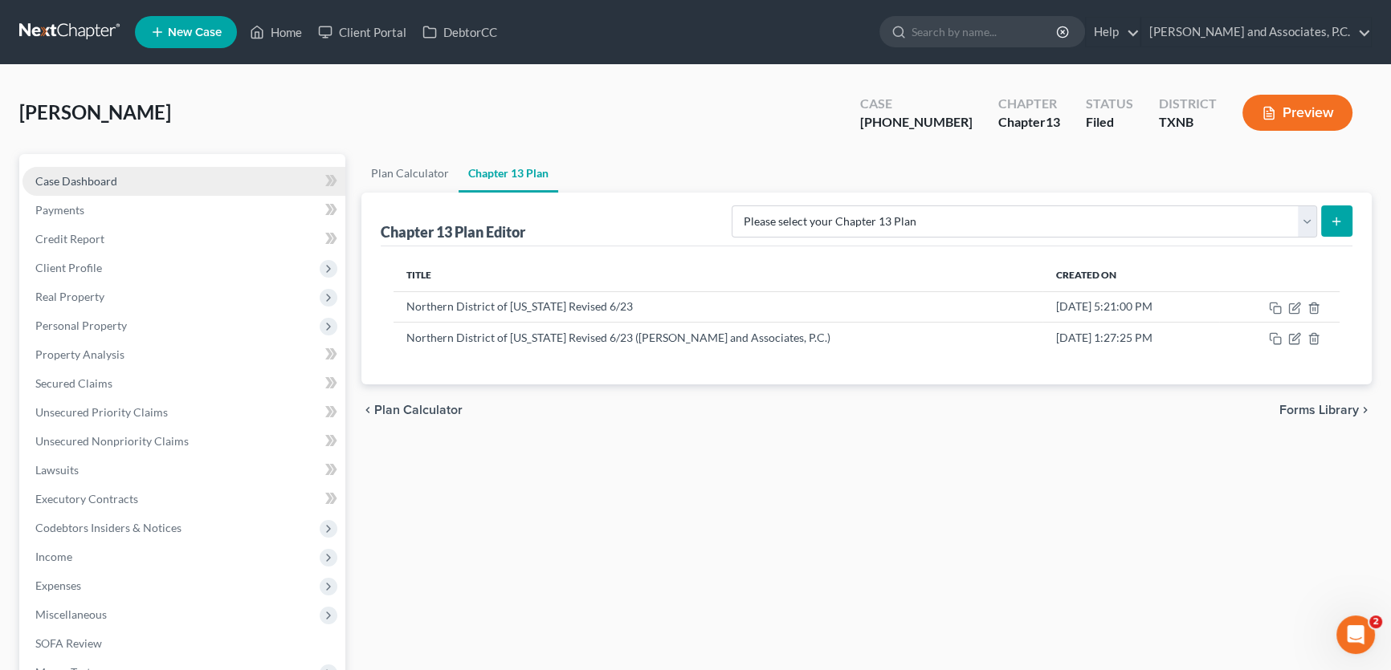
click at [130, 181] on link "Case Dashboard" at bounding box center [183, 181] width 323 height 29
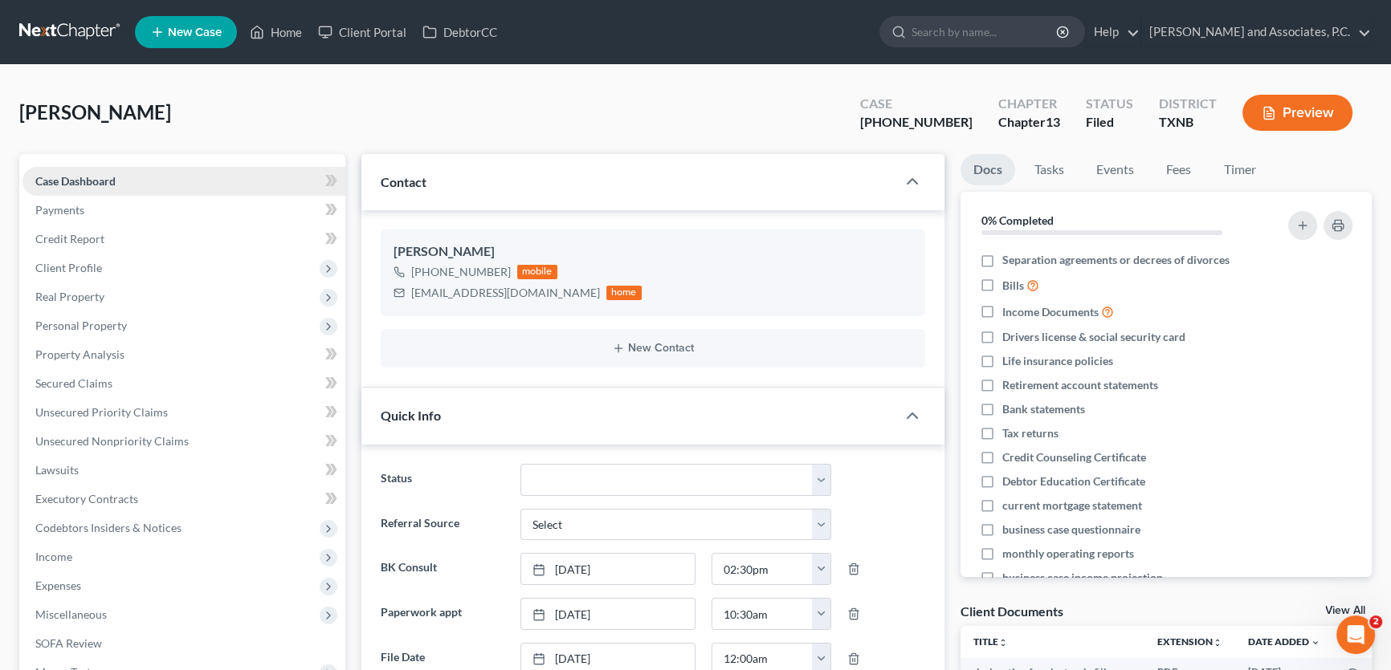
scroll to position [218, 0]
click at [296, 30] on link "Home" at bounding box center [276, 32] width 68 height 29
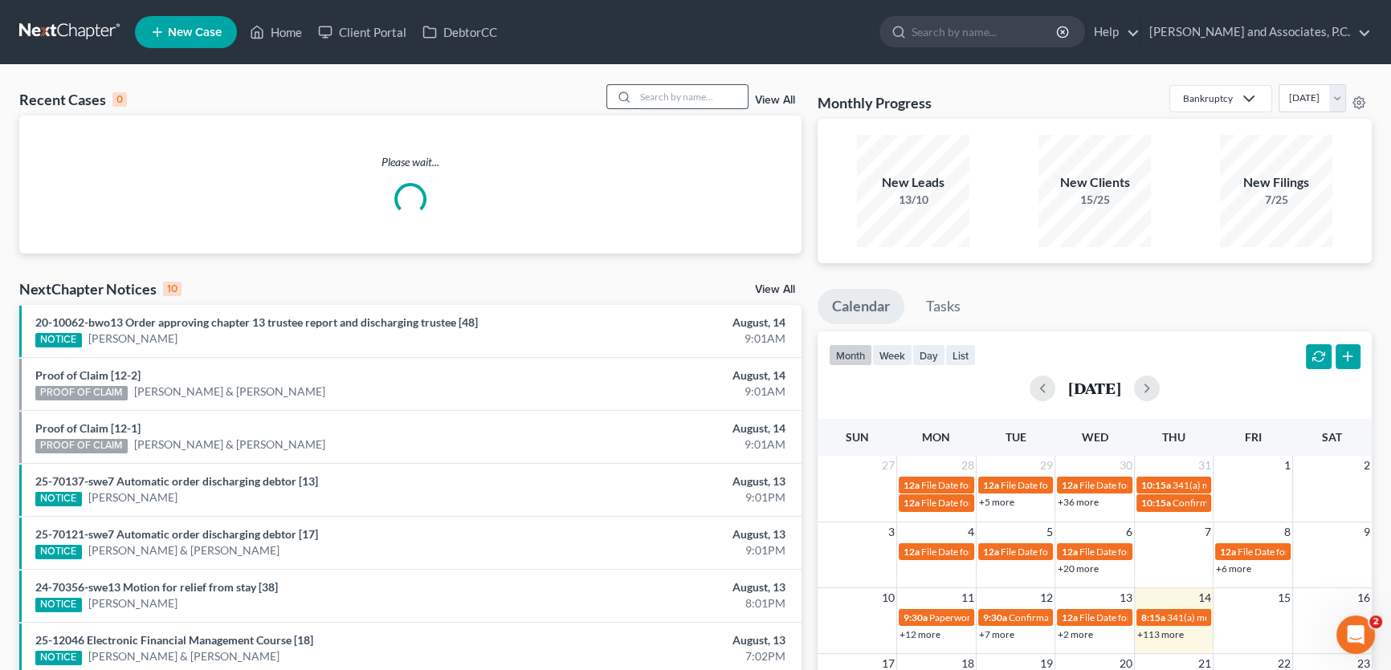
click at [705, 89] on input "search" at bounding box center [691, 96] width 112 height 23
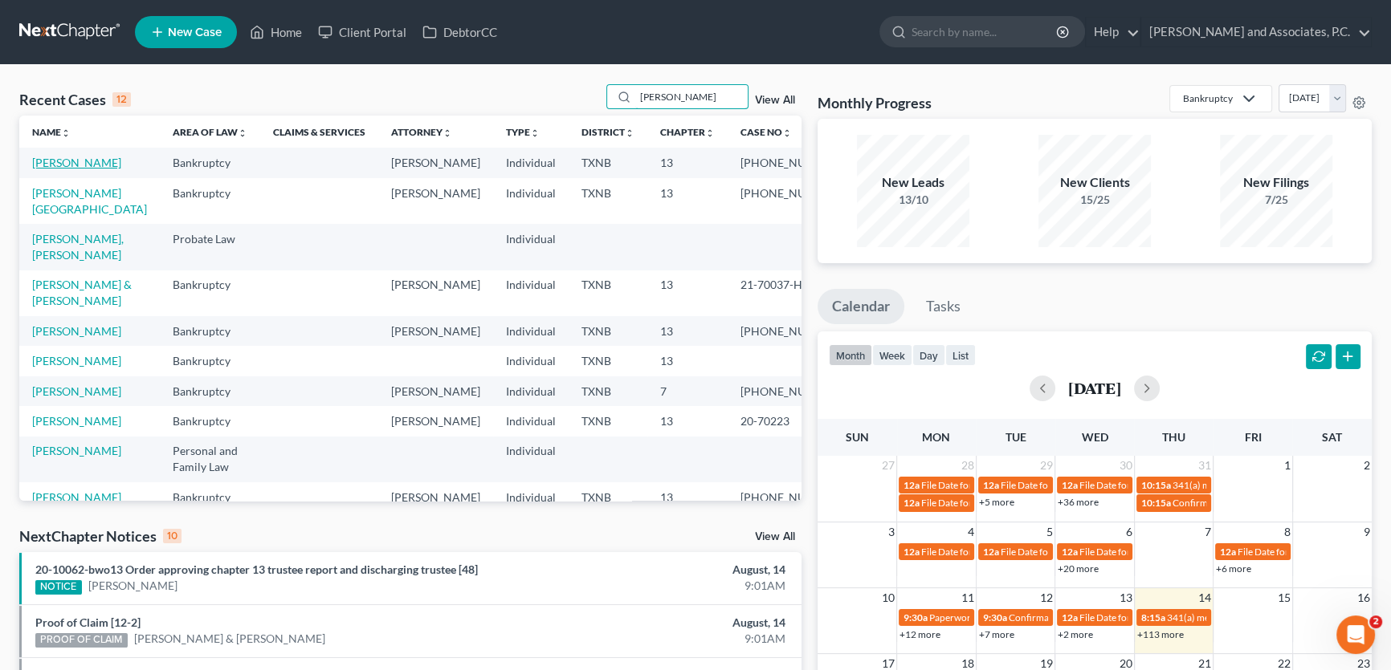
type input "[PERSON_NAME]"
click at [80, 158] on link "[PERSON_NAME]" at bounding box center [76, 163] width 89 height 14
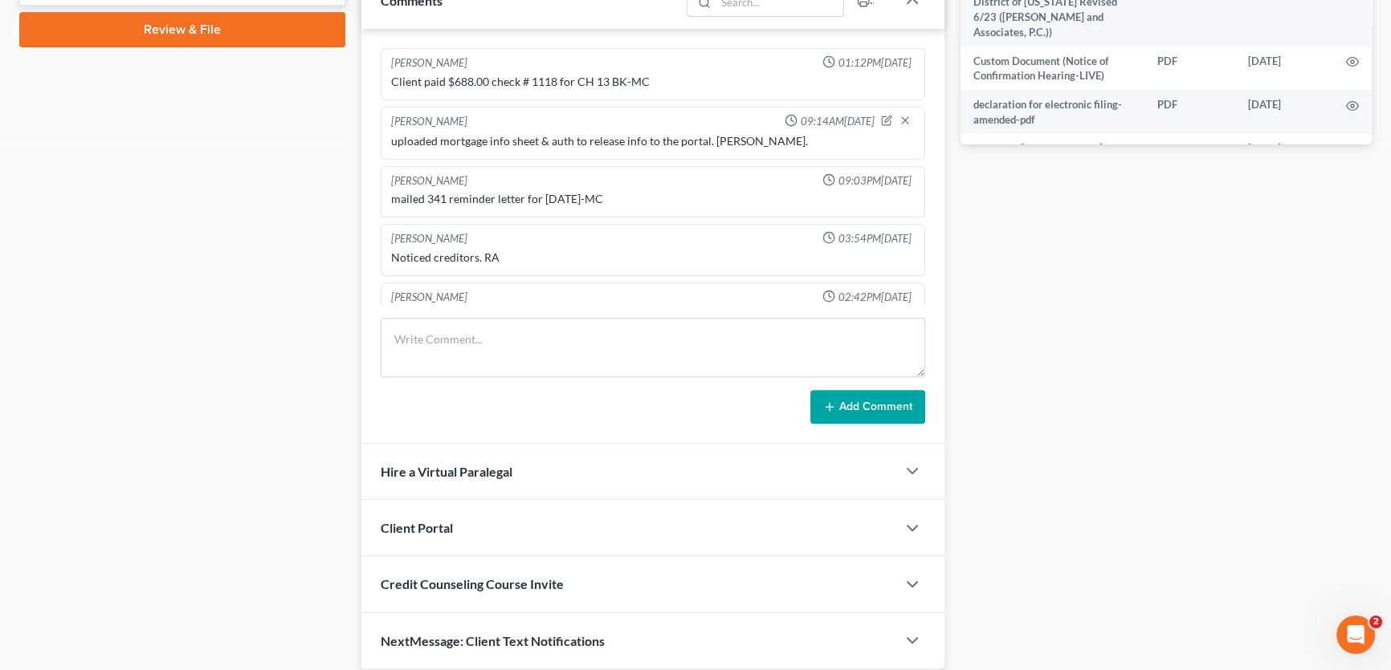
scroll to position [397, 0]
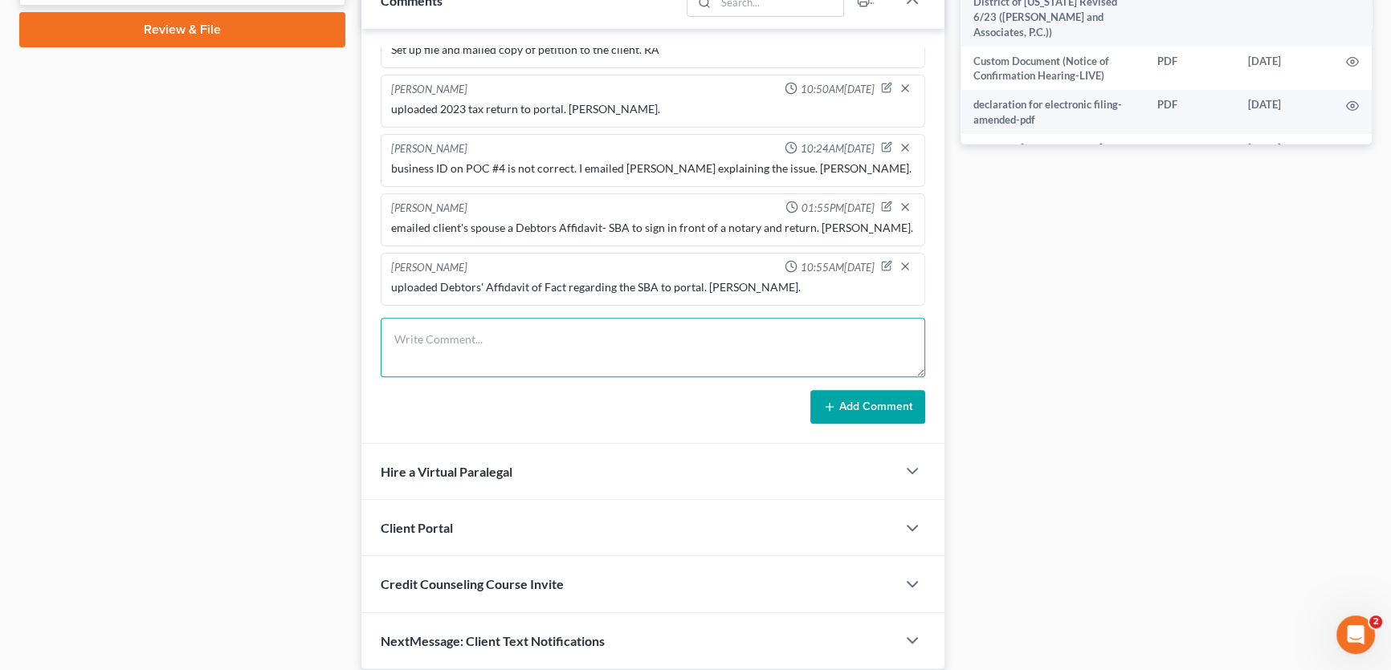
click at [489, 337] on textarea at bounding box center [653, 347] width 544 height 59
click at [605, 339] on textarea "let MJW know once confirmation order had come through so we can file for the fl…" at bounding box center [653, 347] width 544 height 59
type textarea "let MJW know once confirmation order has come through so we can file for the fl…"
click at [830, 396] on button "Add Comment" at bounding box center [867, 407] width 115 height 34
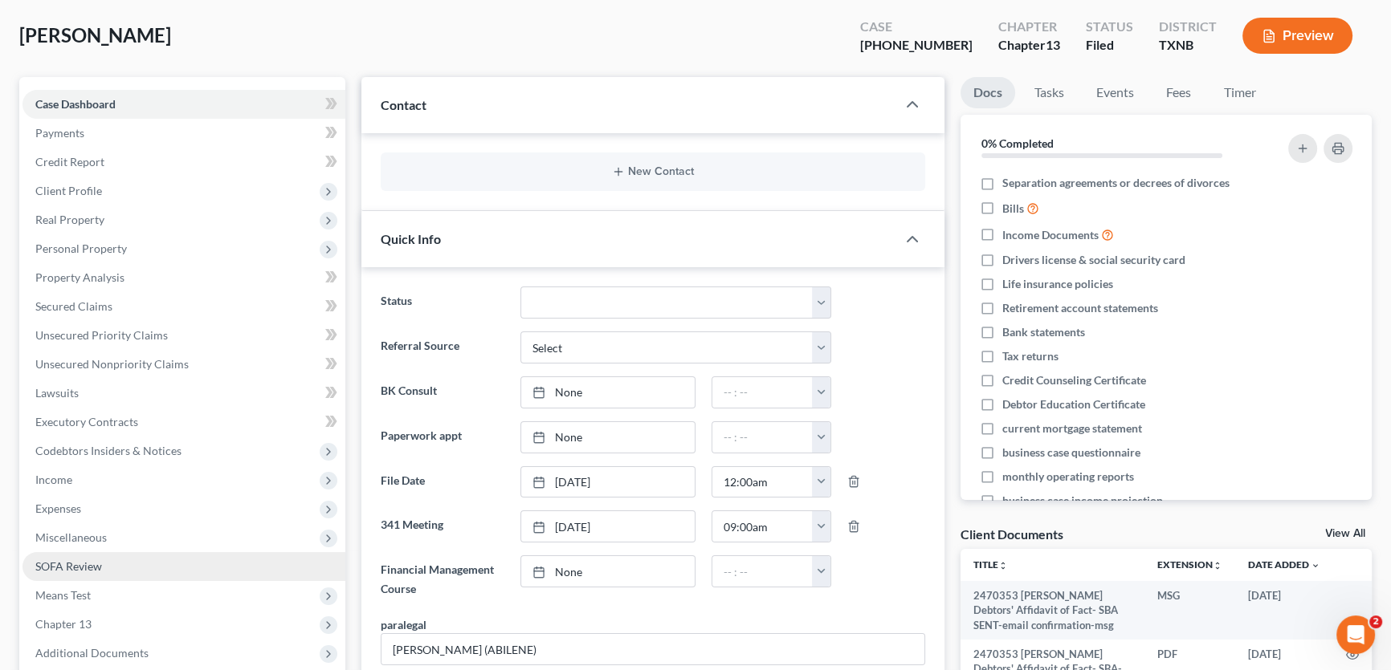
scroll to position [0, 0]
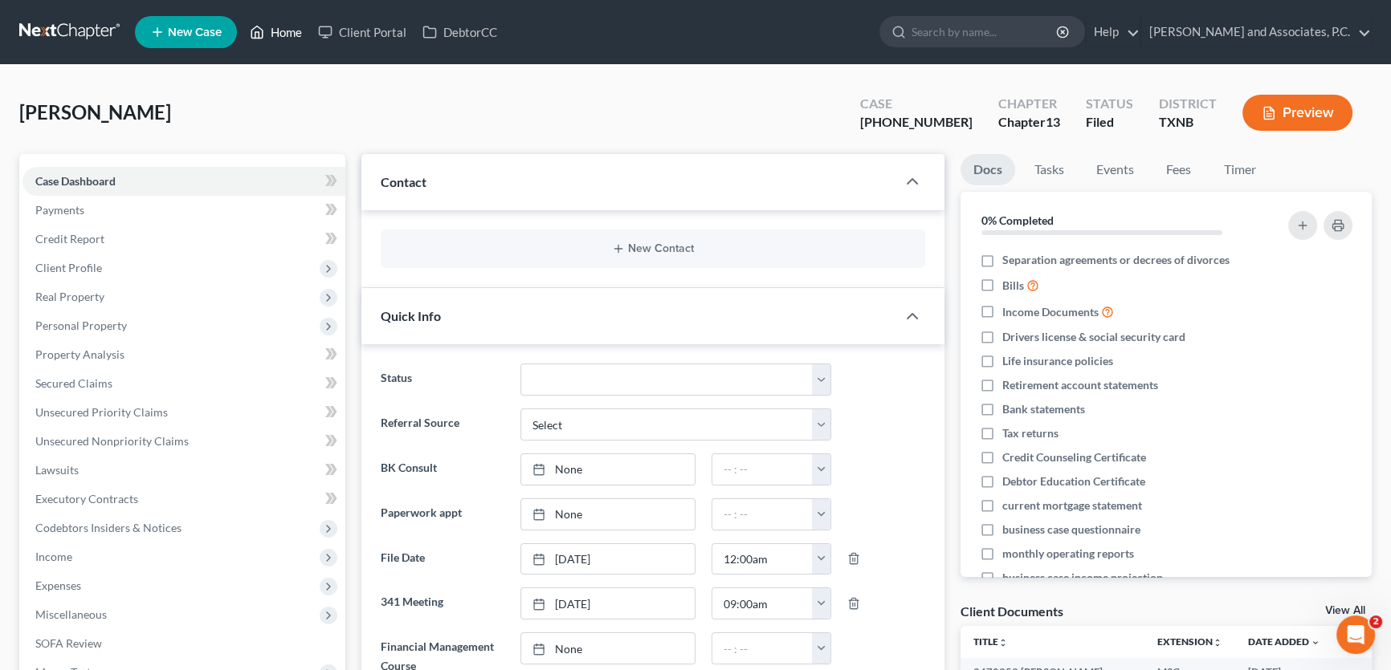
click at [287, 30] on link "Home" at bounding box center [276, 32] width 68 height 29
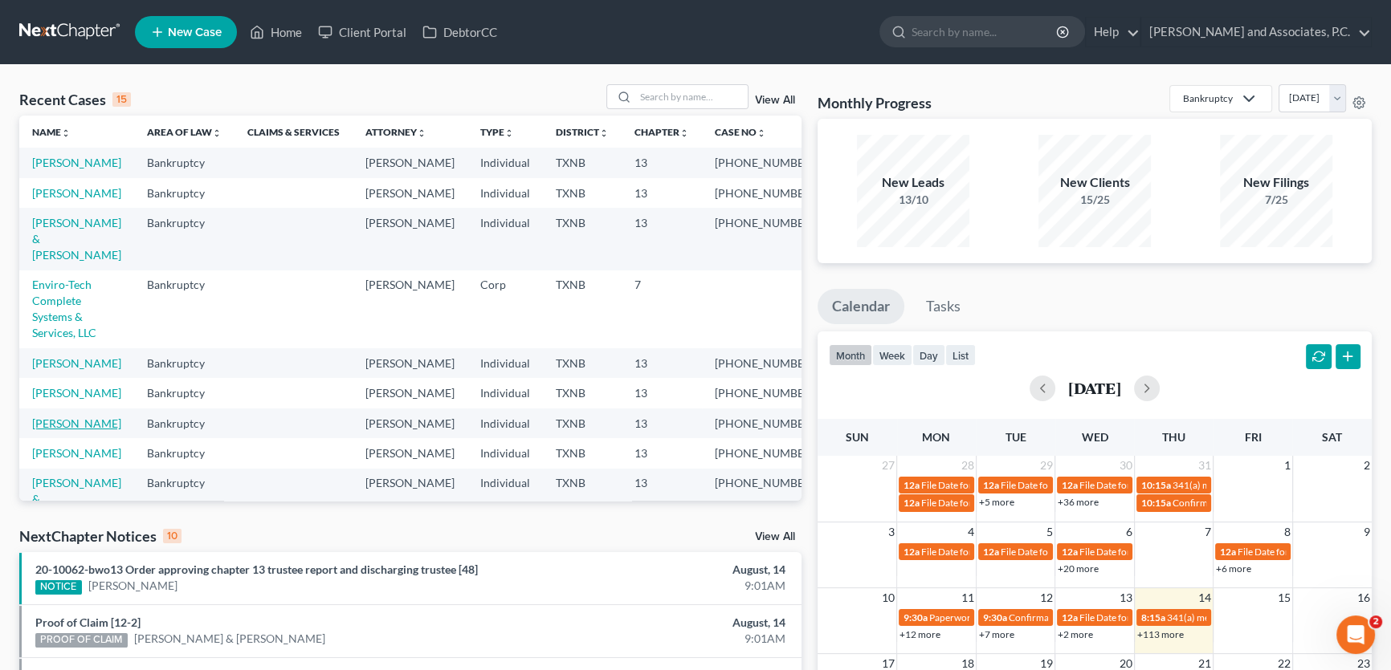
click at [97, 430] on link "[PERSON_NAME]" at bounding box center [76, 424] width 89 height 14
select select "5"
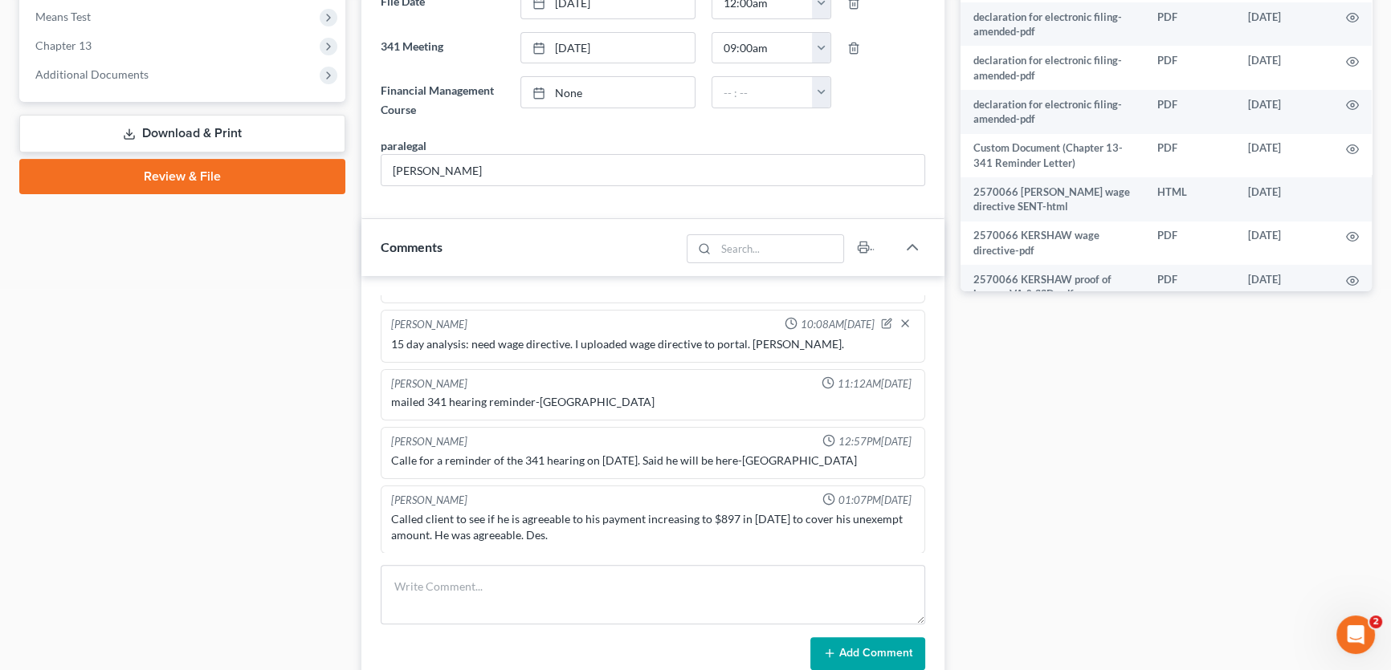
scroll to position [657, 0]
click at [454, 582] on textarea at bounding box center [653, 593] width 544 height 59
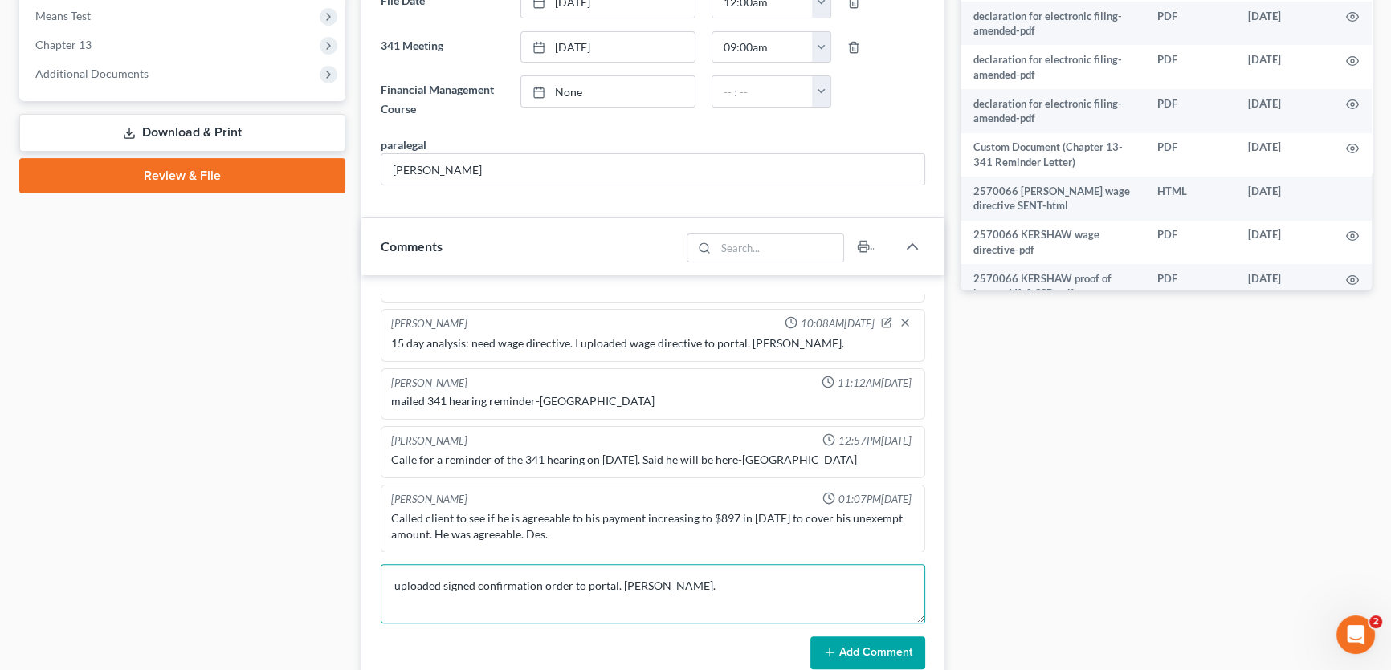
drag, startPoint x: 674, startPoint y: 589, endPoint x: 320, endPoint y: 574, distance: 354.4
click at [201, 560] on div "Petition Navigation Case Dashboard Payments Invoices Payments Payments Credit R…" at bounding box center [695, 310] width 1368 height 1627
type textarea "uploaded signed confirmation order to portal. [PERSON_NAME]."
click at [836, 646] on button "Add Comment" at bounding box center [867, 654] width 115 height 34
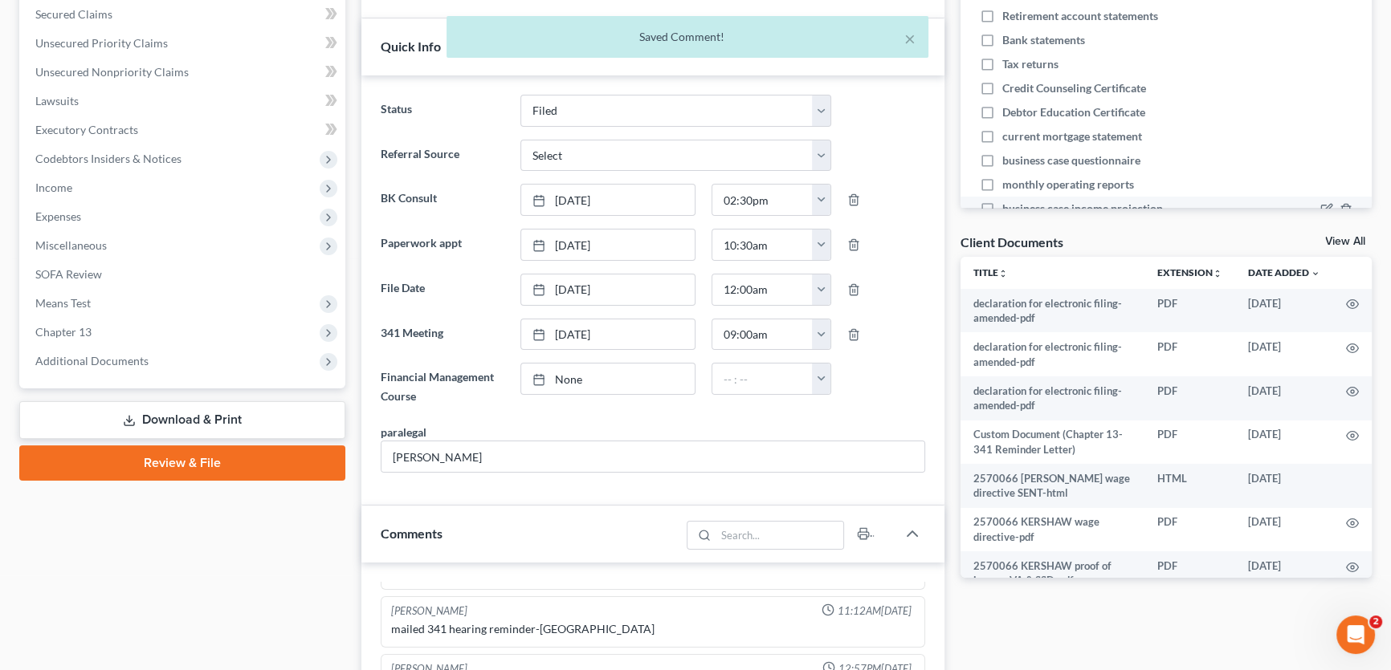
scroll to position [365, 0]
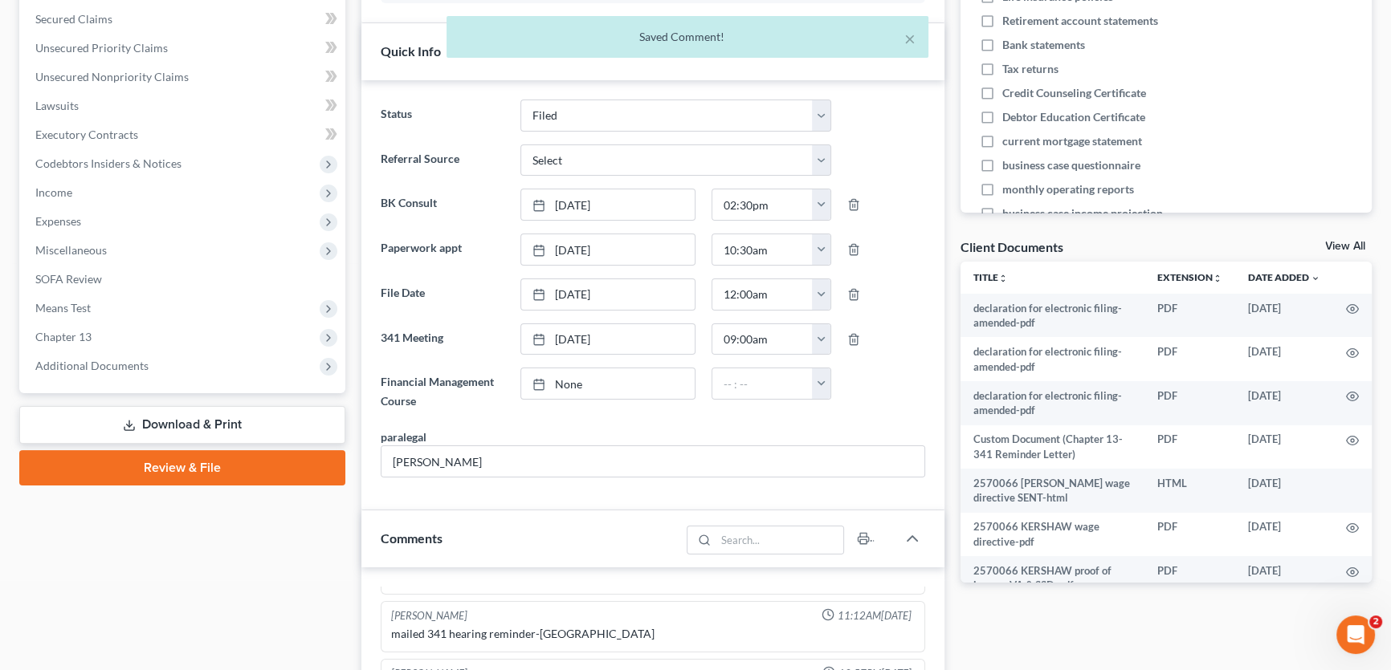
click at [1351, 247] on link "View All" at bounding box center [1345, 246] width 40 height 11
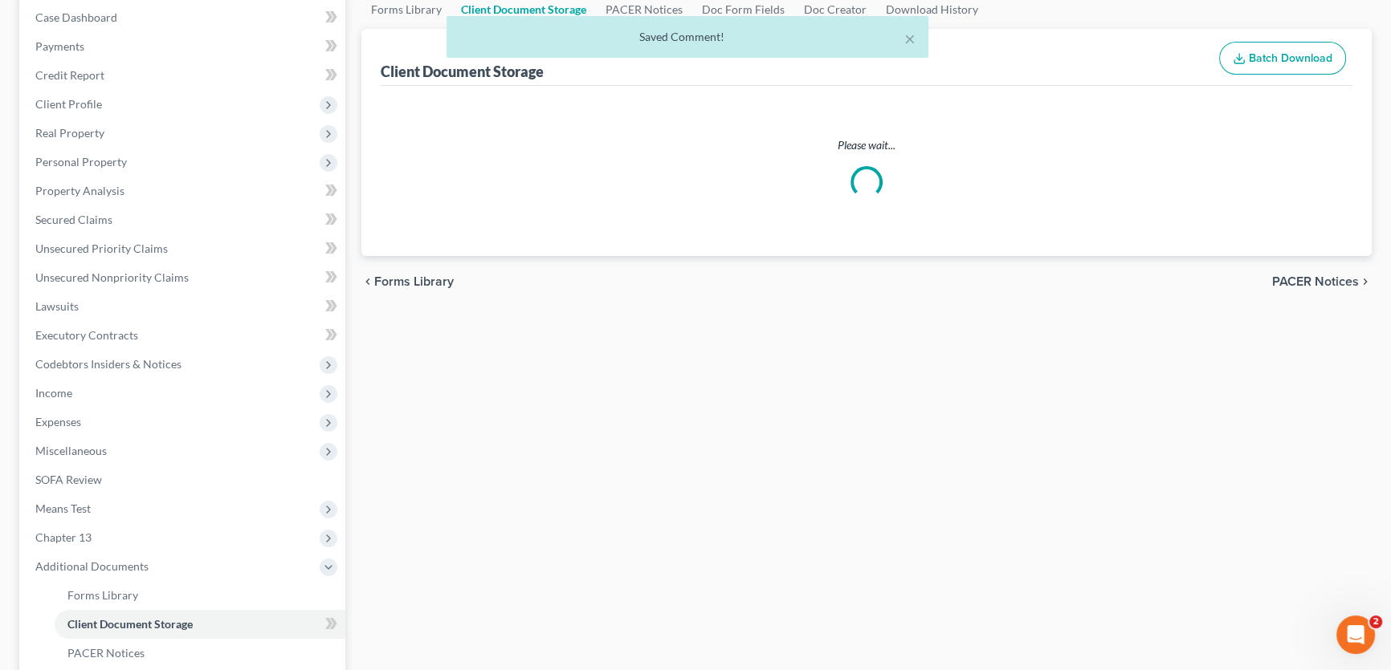
select select "21"
select select "10"
select select "18"
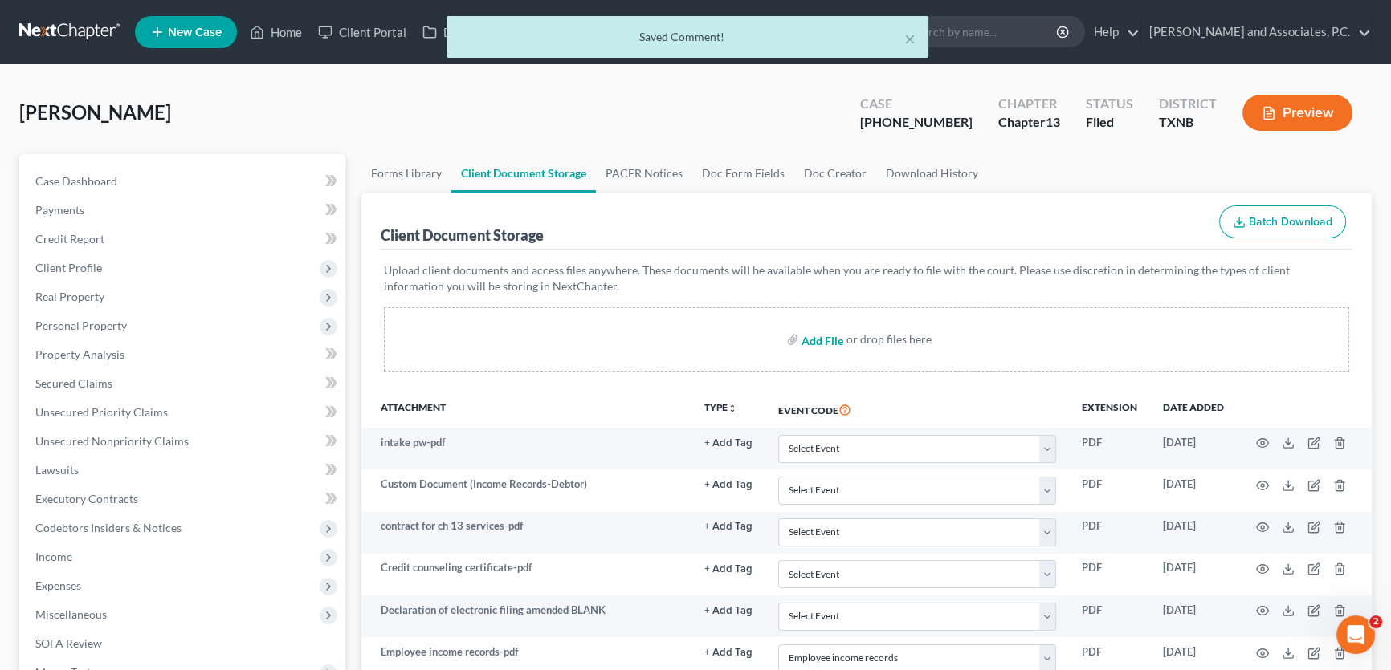
click at [819, 336] on input "file" at bounding box center [820, 339] width 39 height 29
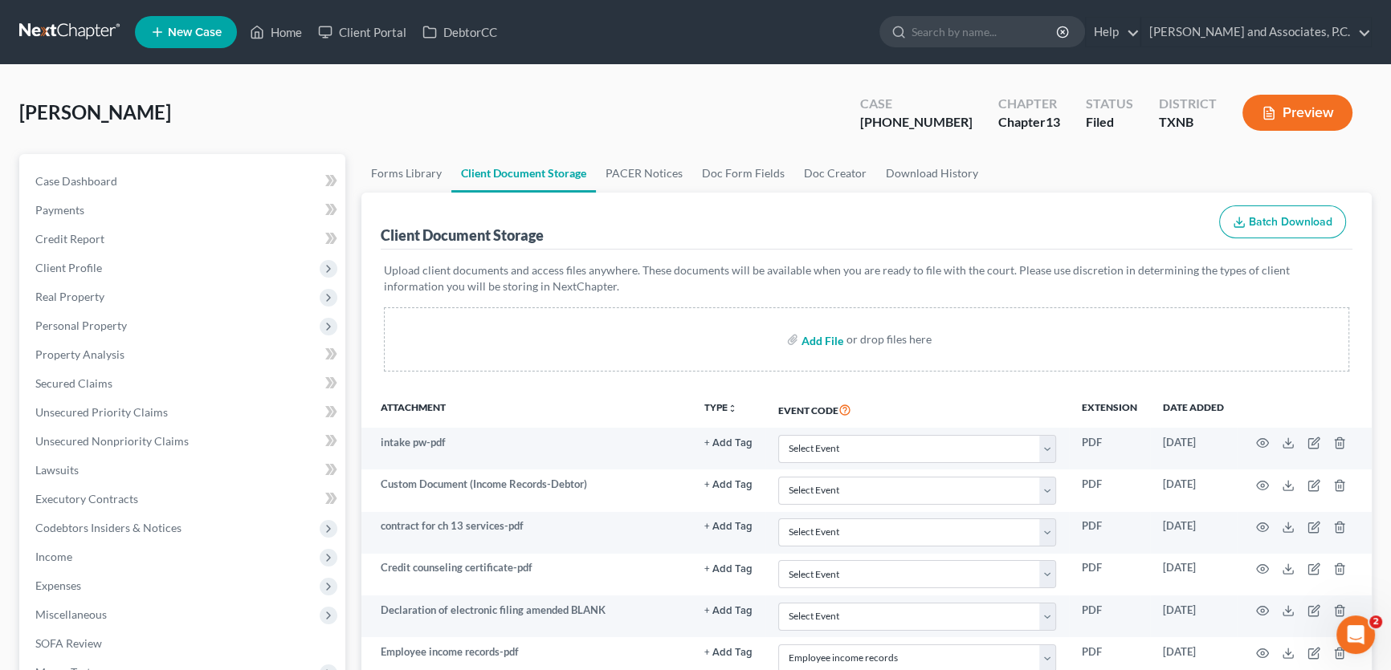
type input "C:\fakepath\2570066 KERSHAW confirmation order.pdf"
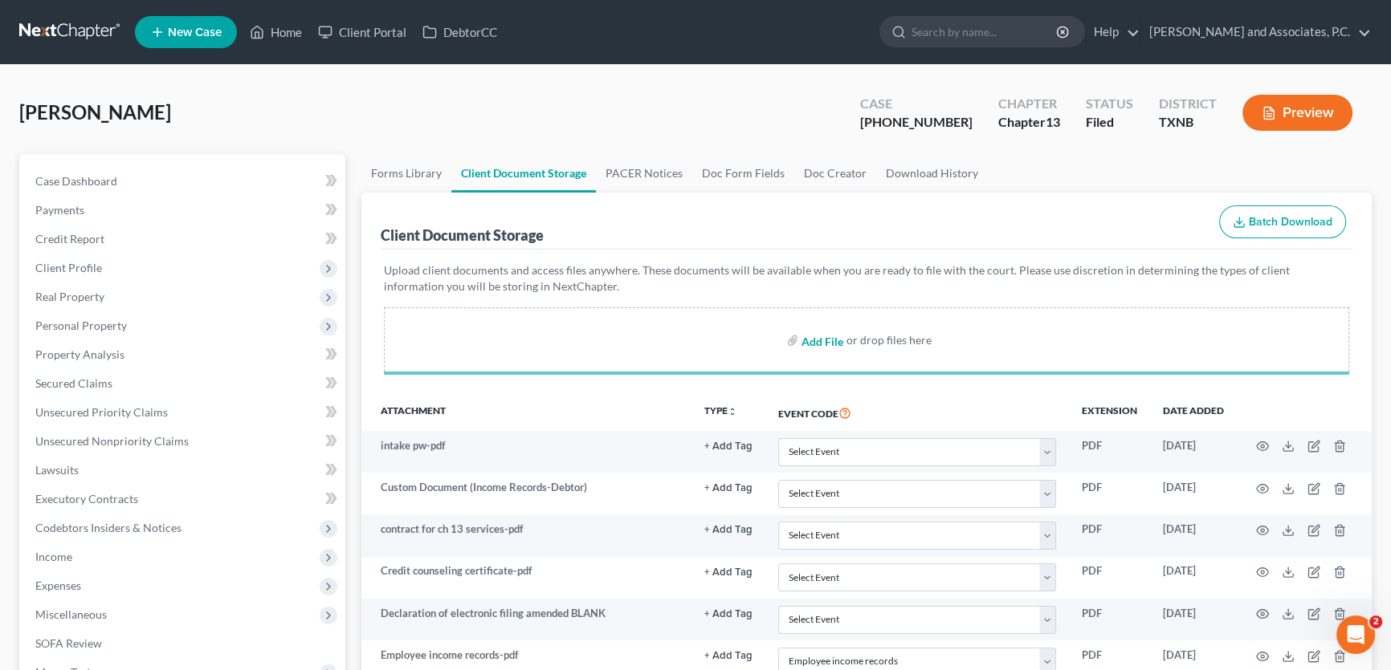
click at [825, 340] on input "file" at bounding box center [820, 340] width 39 height 29
select select "21"
select select "10"
select select "18"
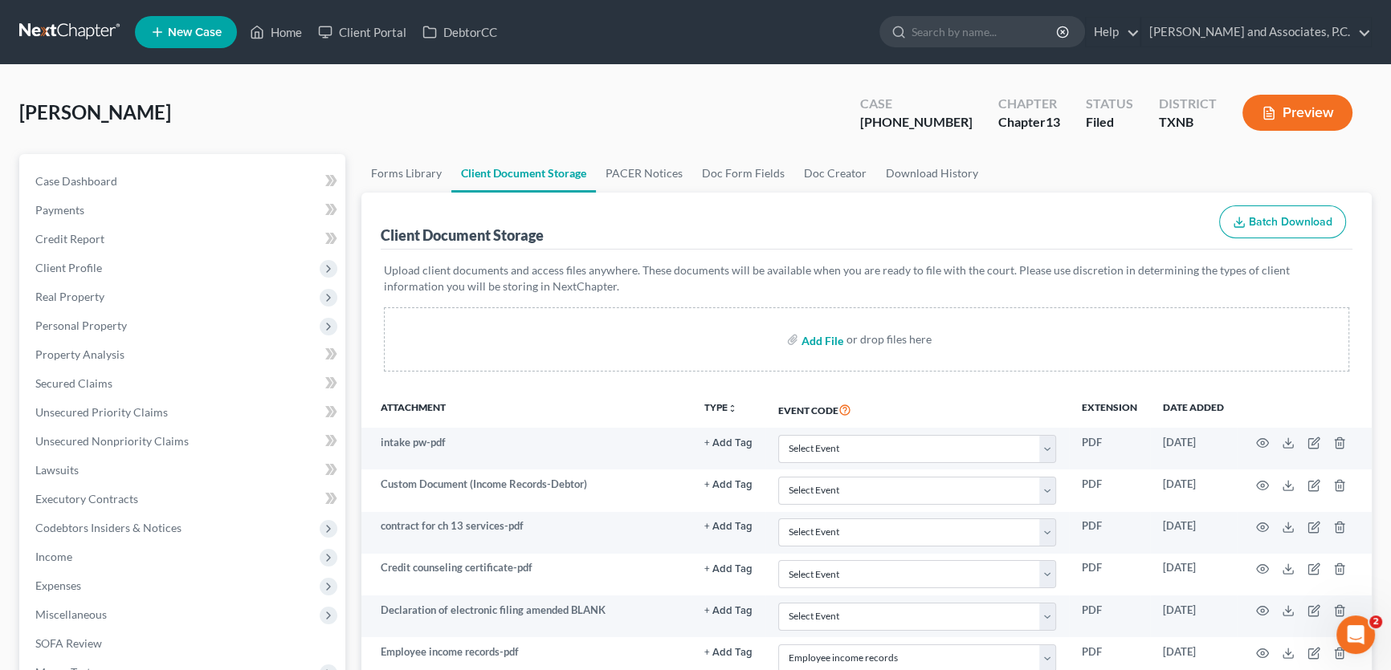
type input "C:\fakepath\2570066 KERSHAW confirmation order SENT.html"
select select "21"
select select "10"
select select "18"
click at [301, 27] on link "Home" at bounding box center [276, 32] width 68 height 29
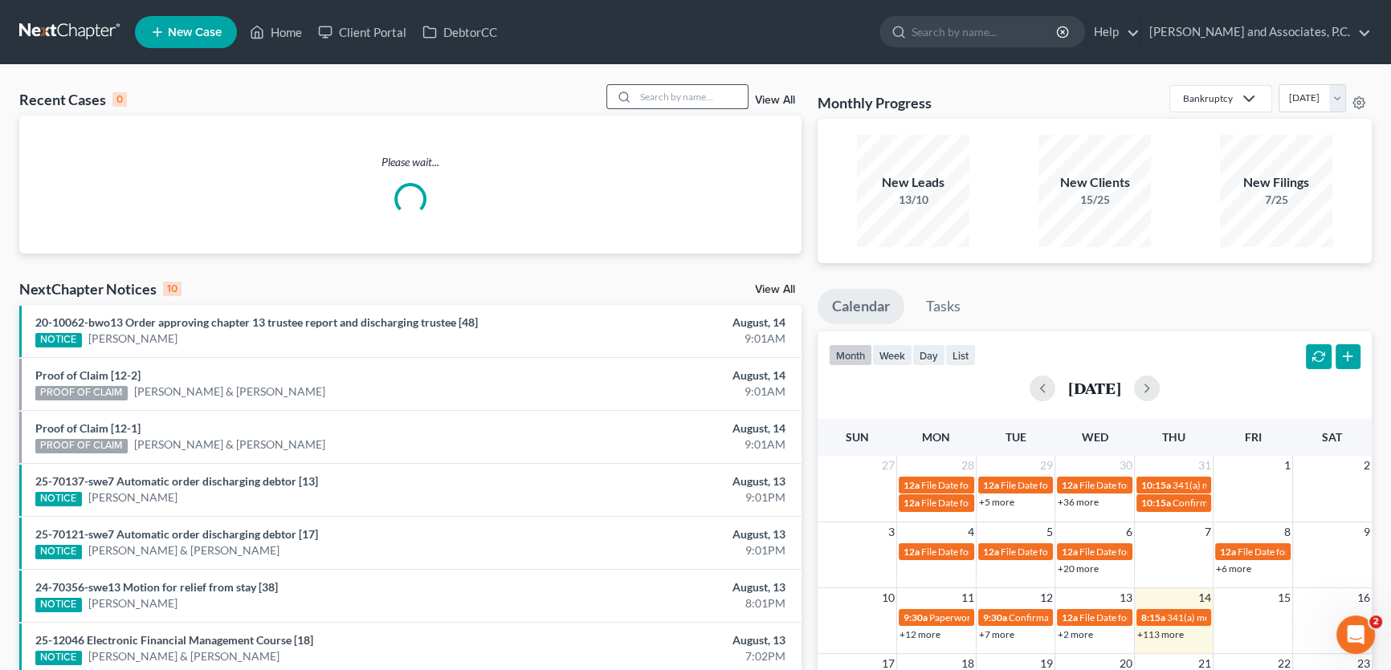
click at [723, 100] on input "search" at bounding box center [691, 96] width 112 height 23
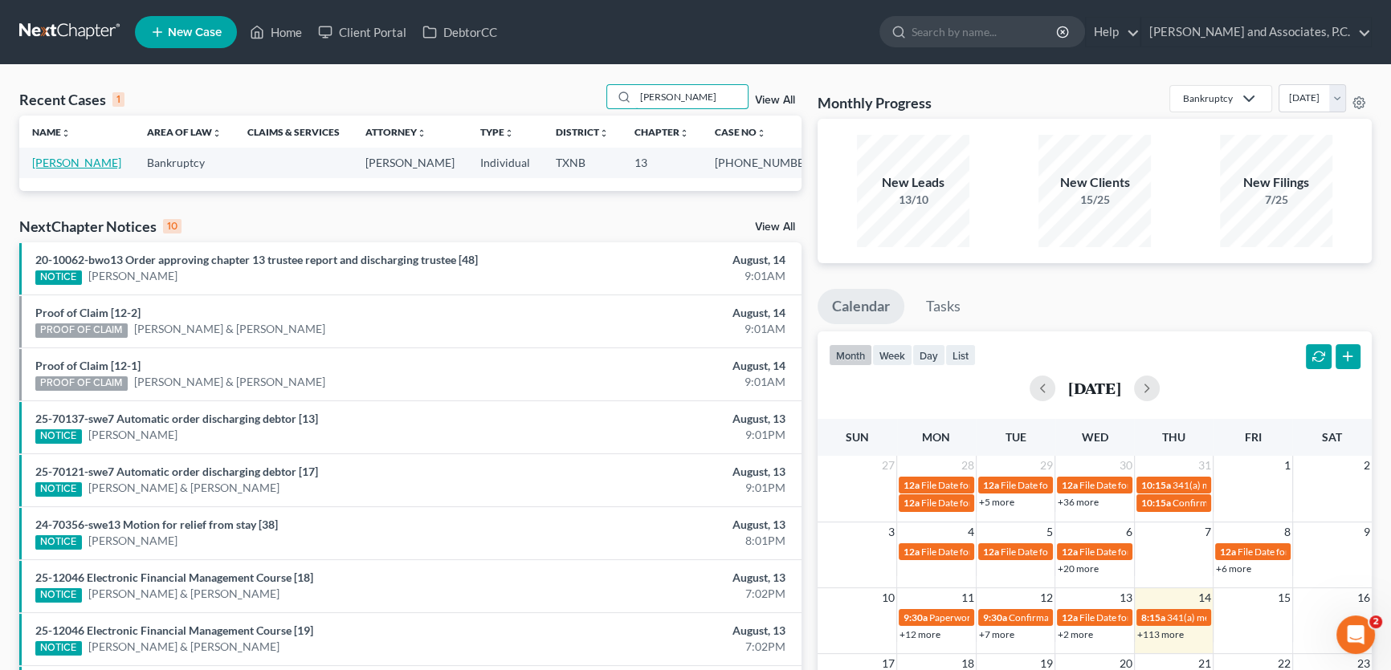
type input "[PERSON_NAME]"
click at [72, 169] on link "[PERSON_NAME]" at bounding box center [76, 163] width 89 height 14
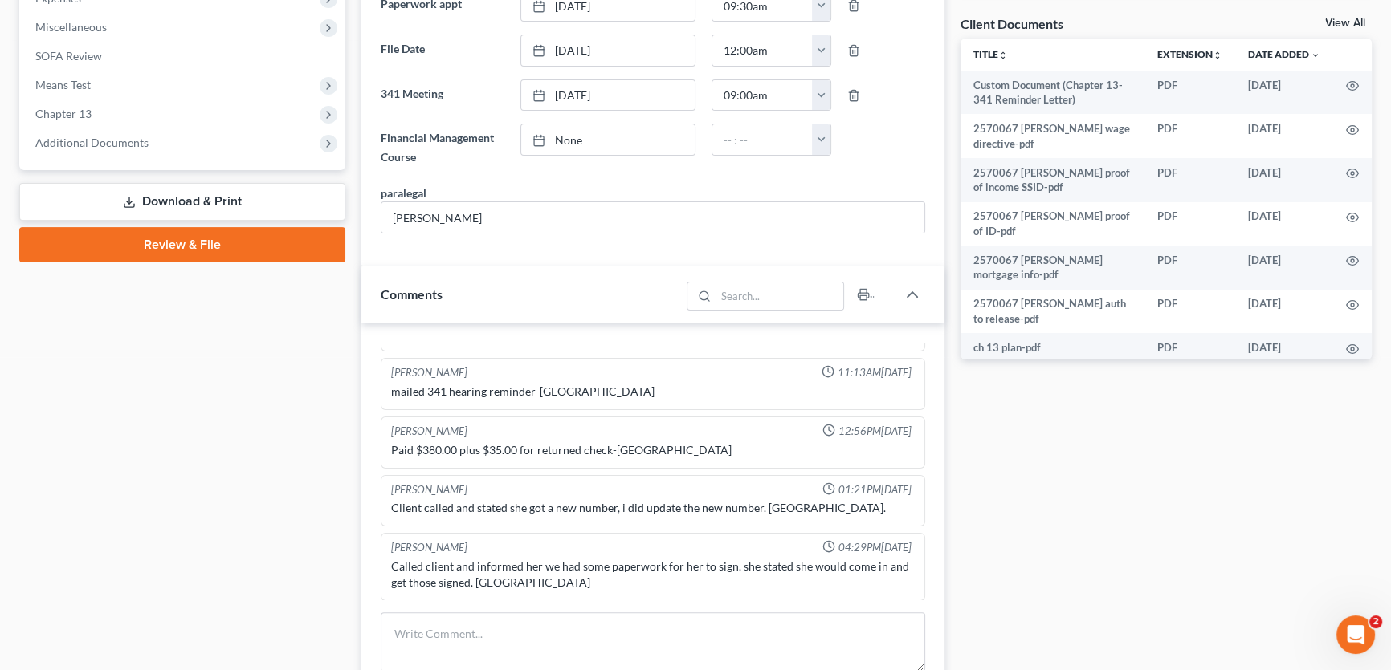
scroll to position [584, 0]
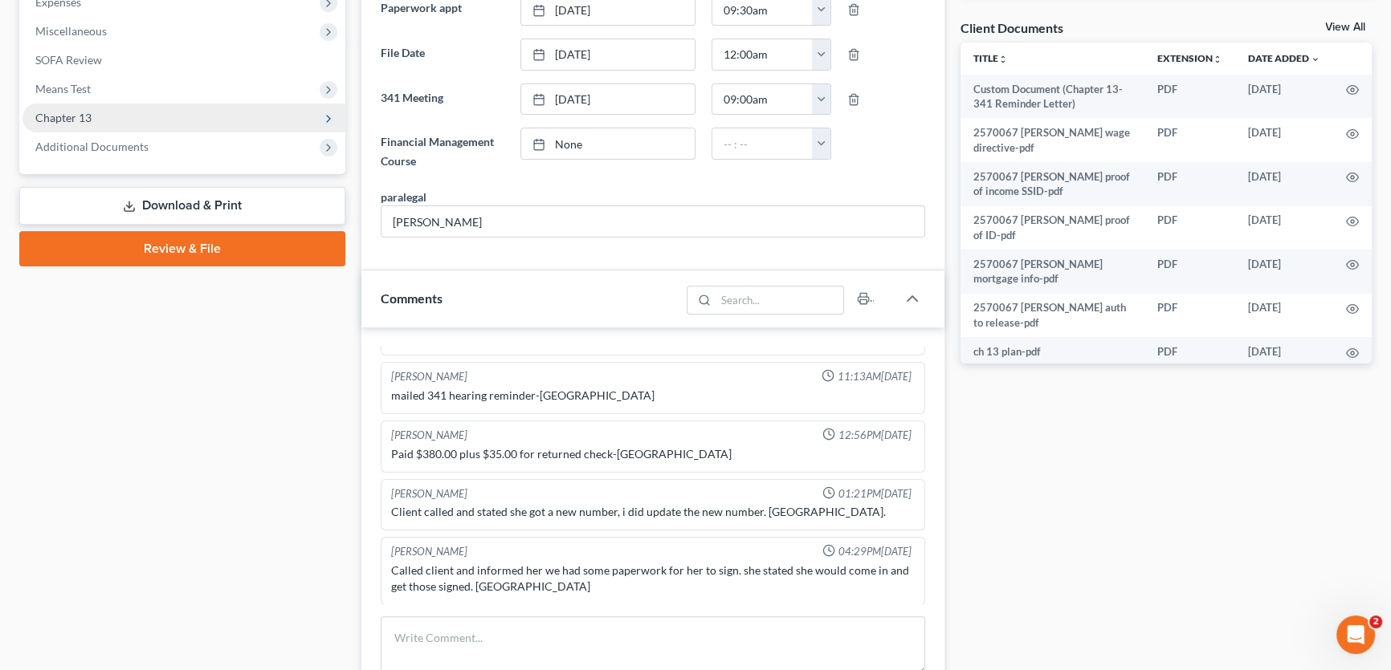
click at [87, 124] on span "Chapter 13" at bounding box center [183, 118] width 323 height 29
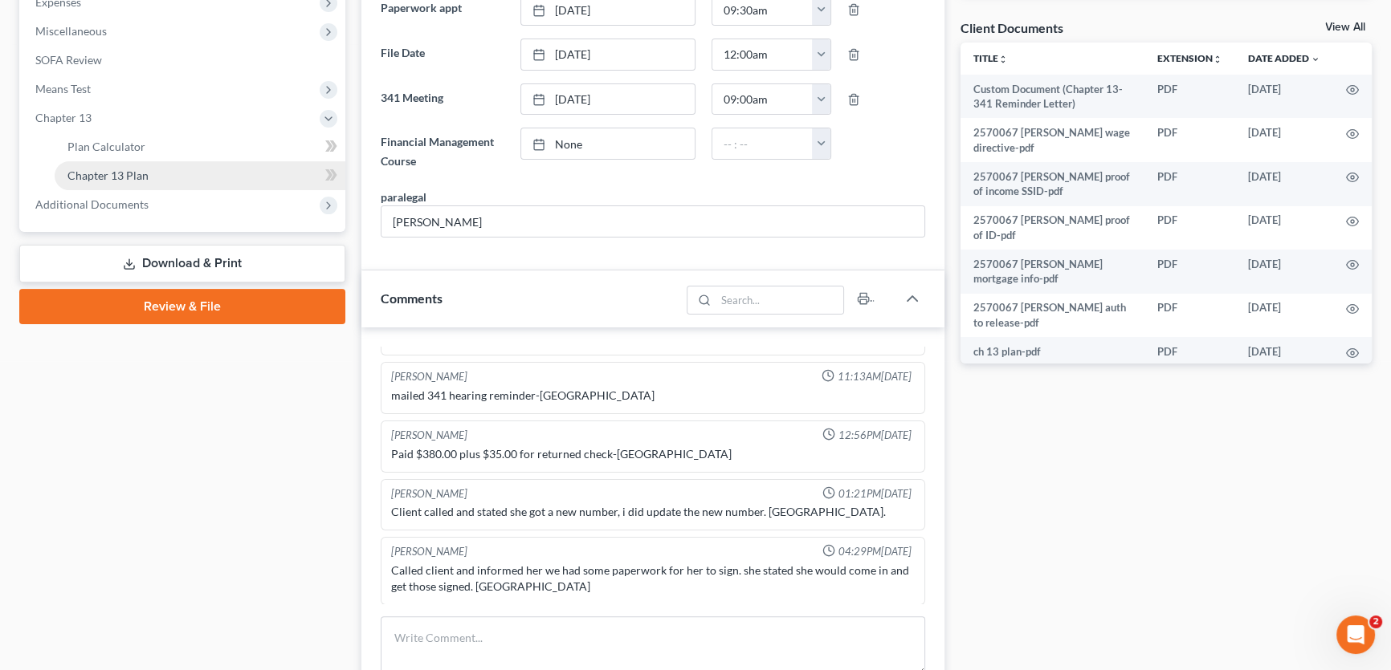
click at [111, 180] on span "Chapter 13 Plan" at bounding box center [107, 176] width 81 height 14
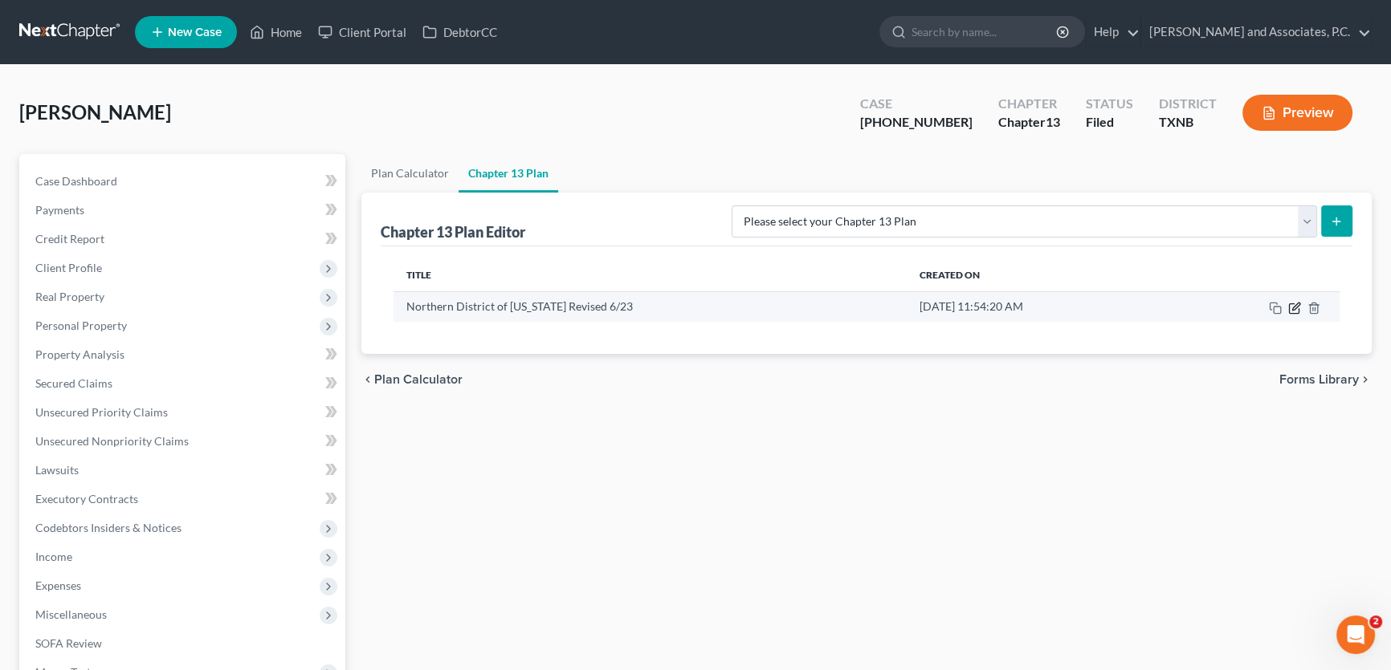
click at [1297, 305] on icon "button" at bounding box center [1295, 306] width 7 height 7
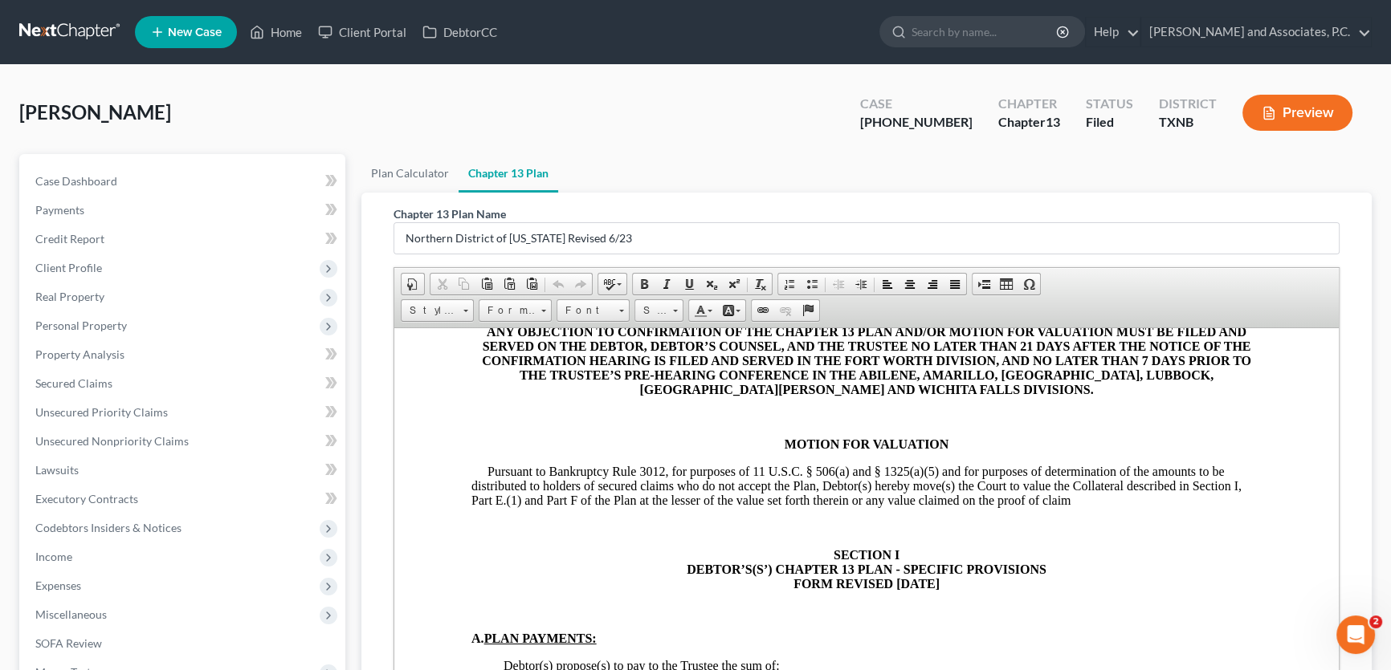
scroll to position [511, 0]
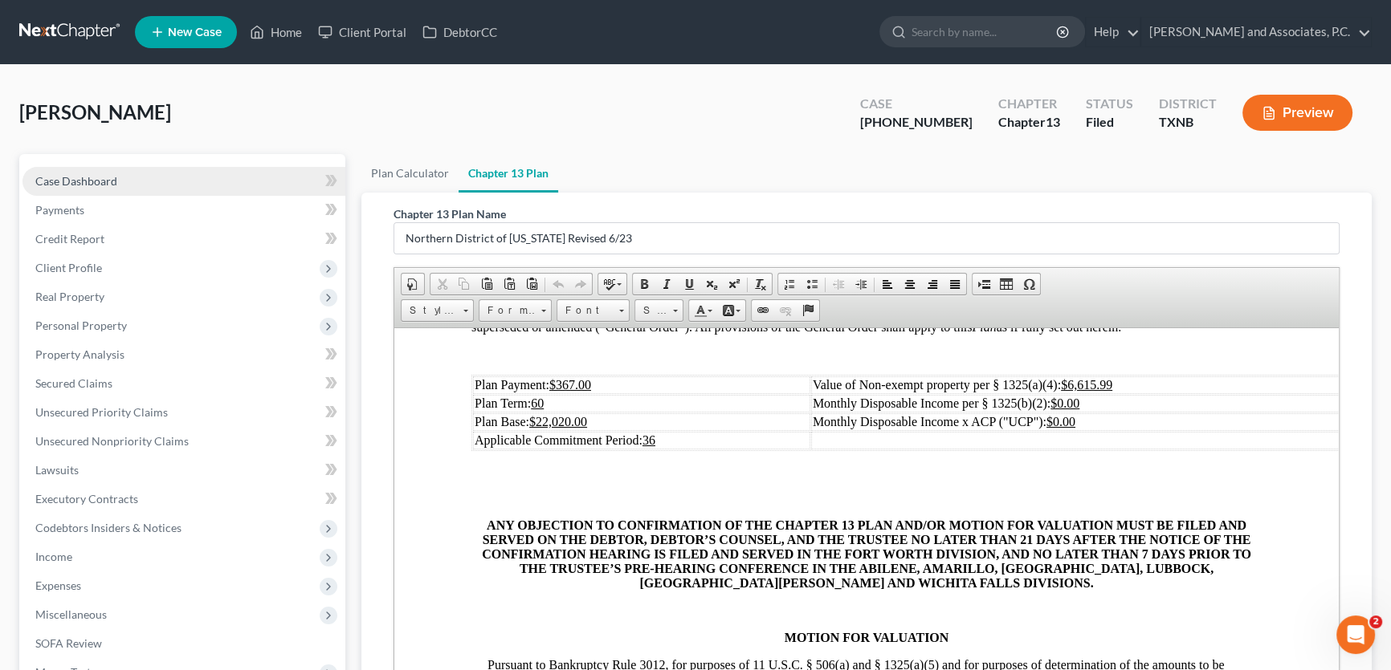
click at [145, 182] on link "Case Dashboard" at bounding box center [183, 181] width 323 height 29
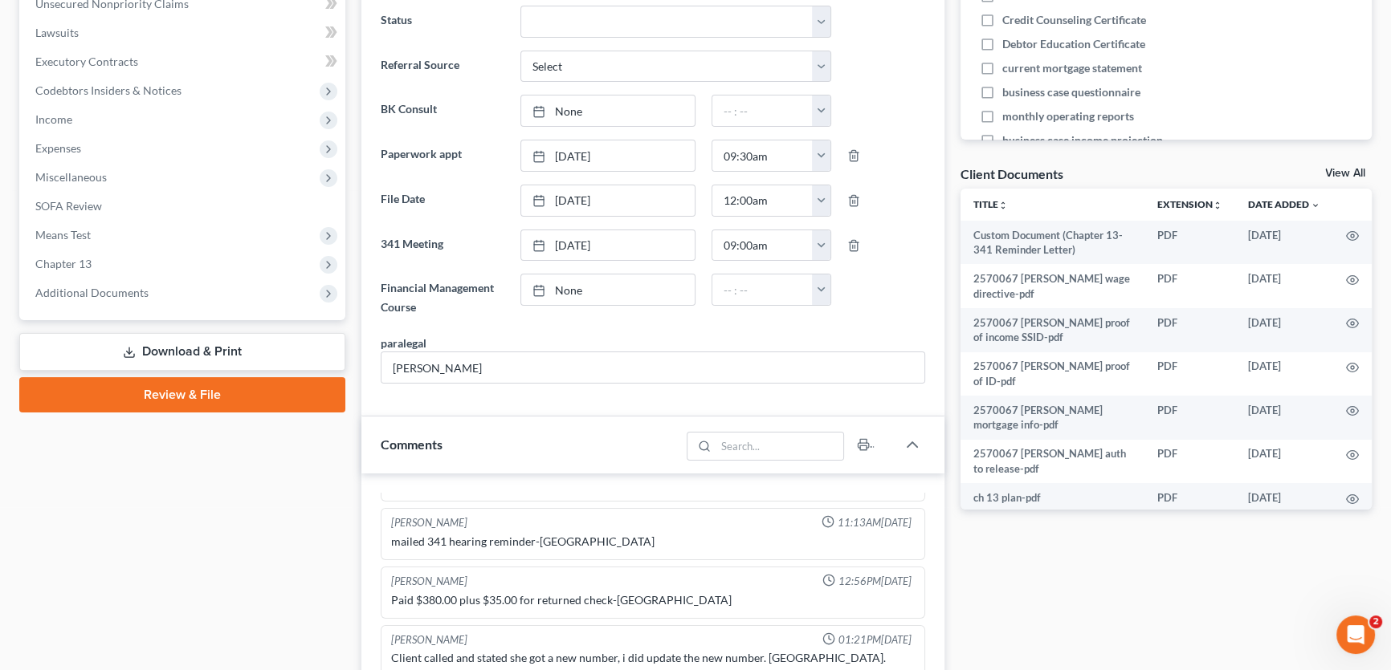
scroll to position [803, 0]
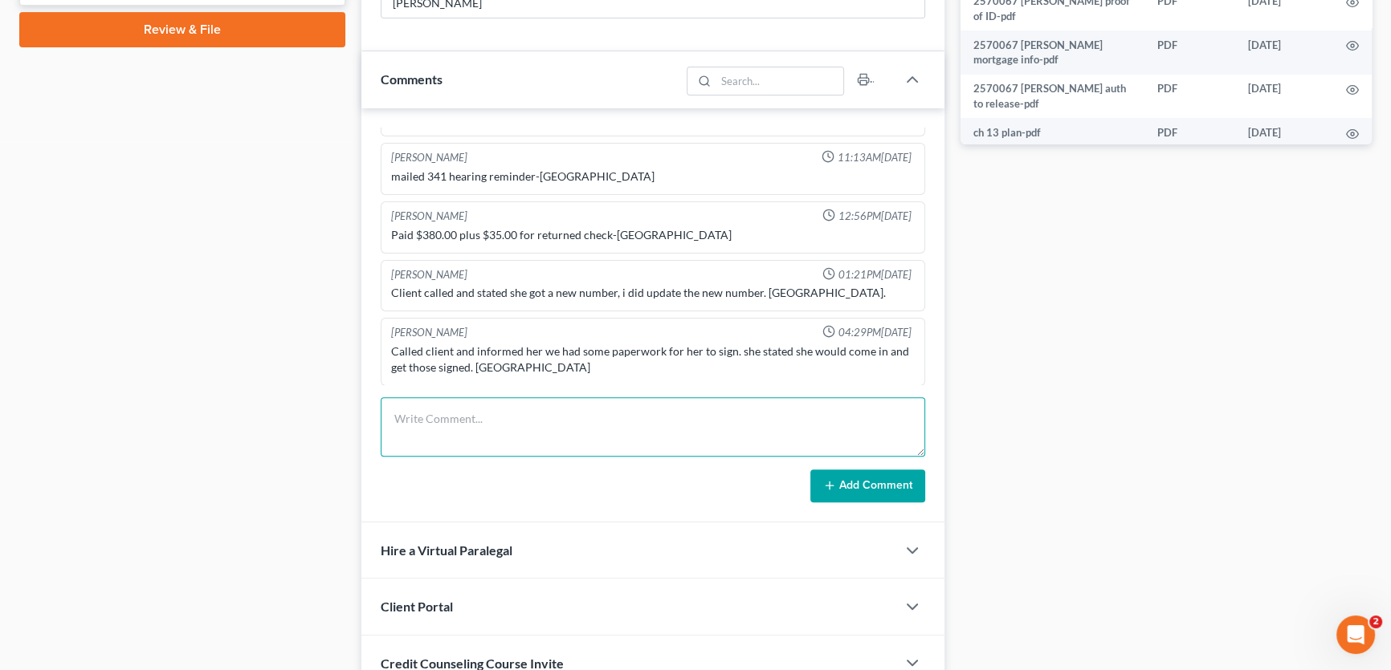
paste textarea "uploaded signed confirmation order to portal. [PERSON_NAME]."
type textarea "uploaded signed confirmation order to portal. [PERSON_NAME]."
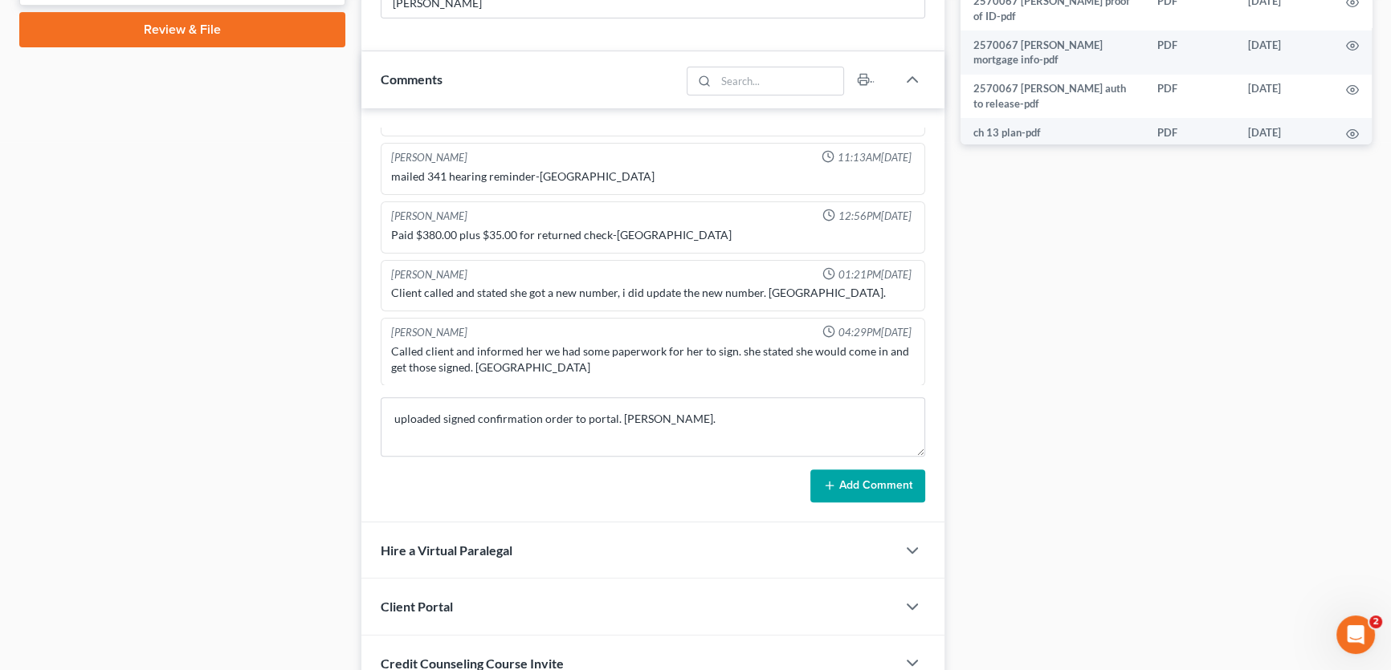
click at [866, 470] on button "Add Comment" at bounding box center [867, 487] width 115 height 34
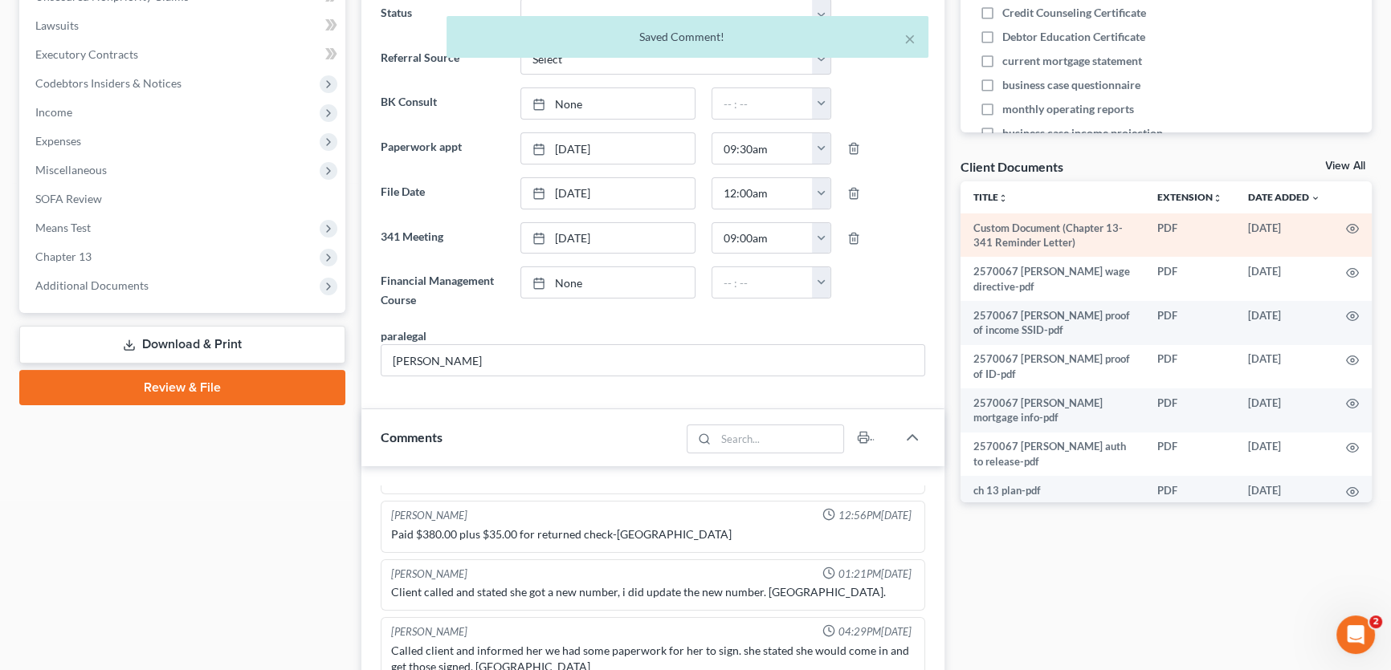
scroll to position [438, 0]
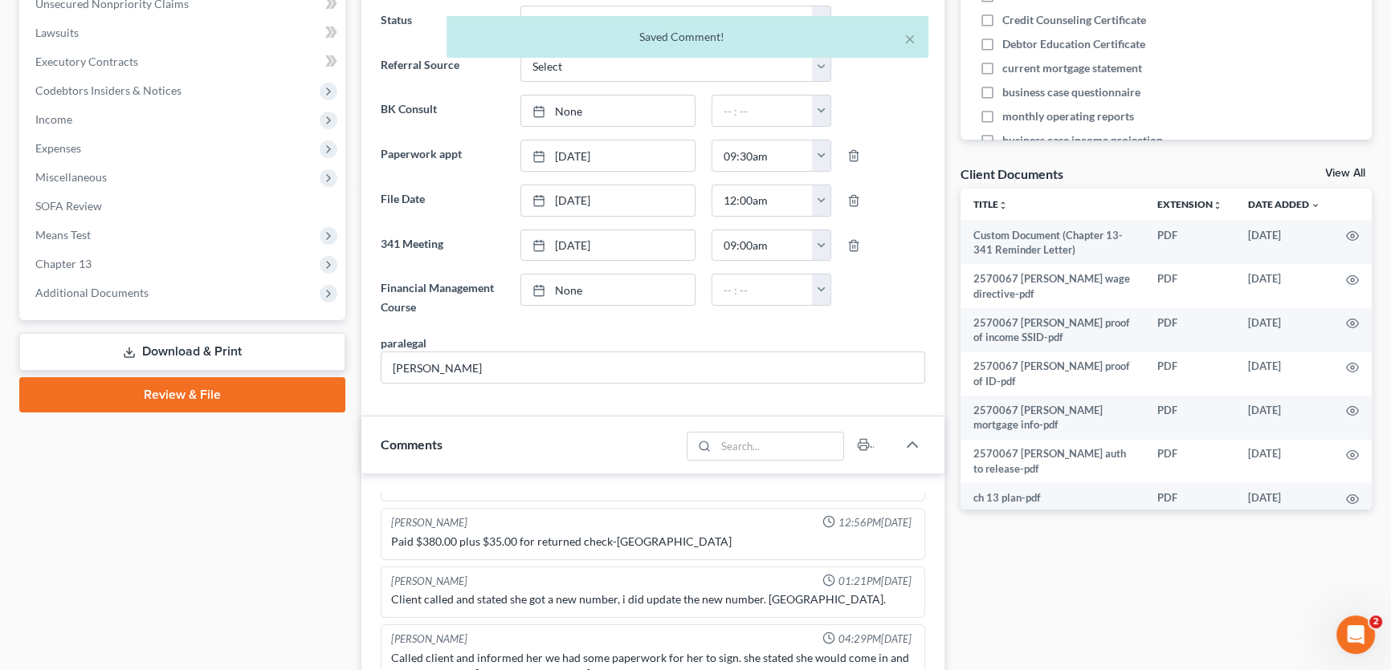
click at [1331, 170] on link "View All" at bounding box center [1345, 173] width 40 height 11
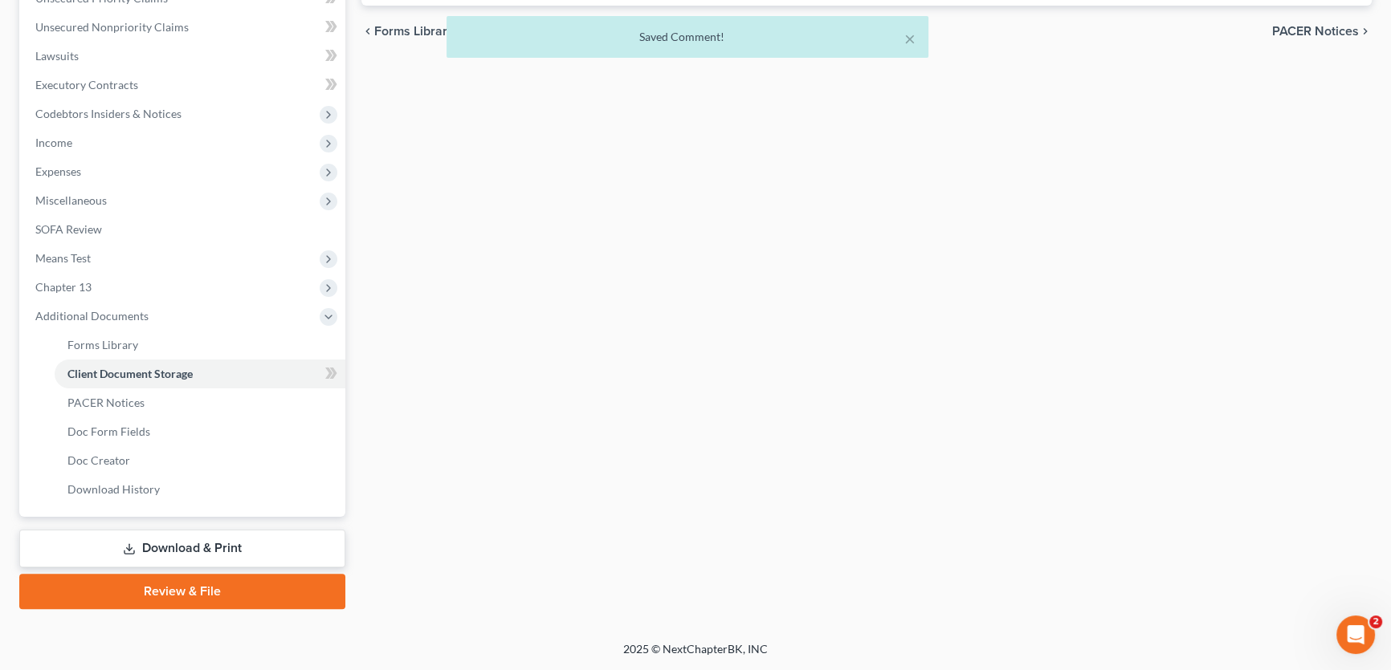
scroll to position [184, 0]
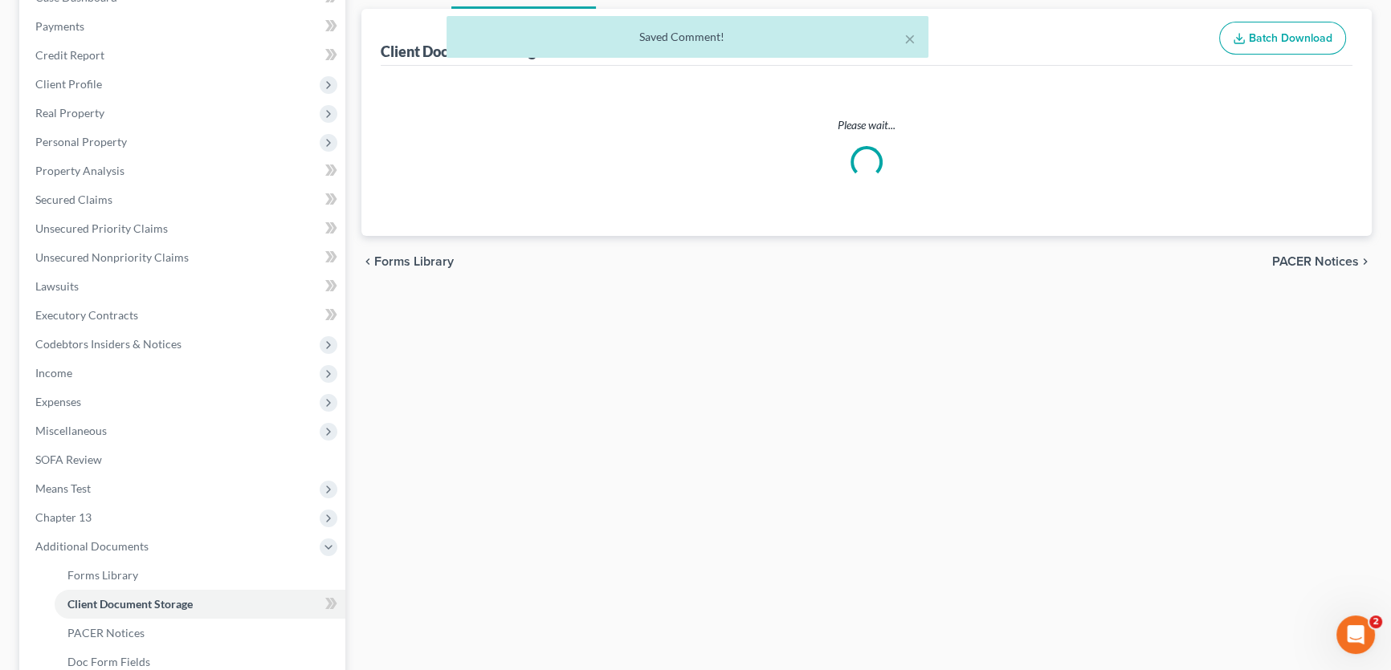
select select "18"
select select "21"
select select "10"
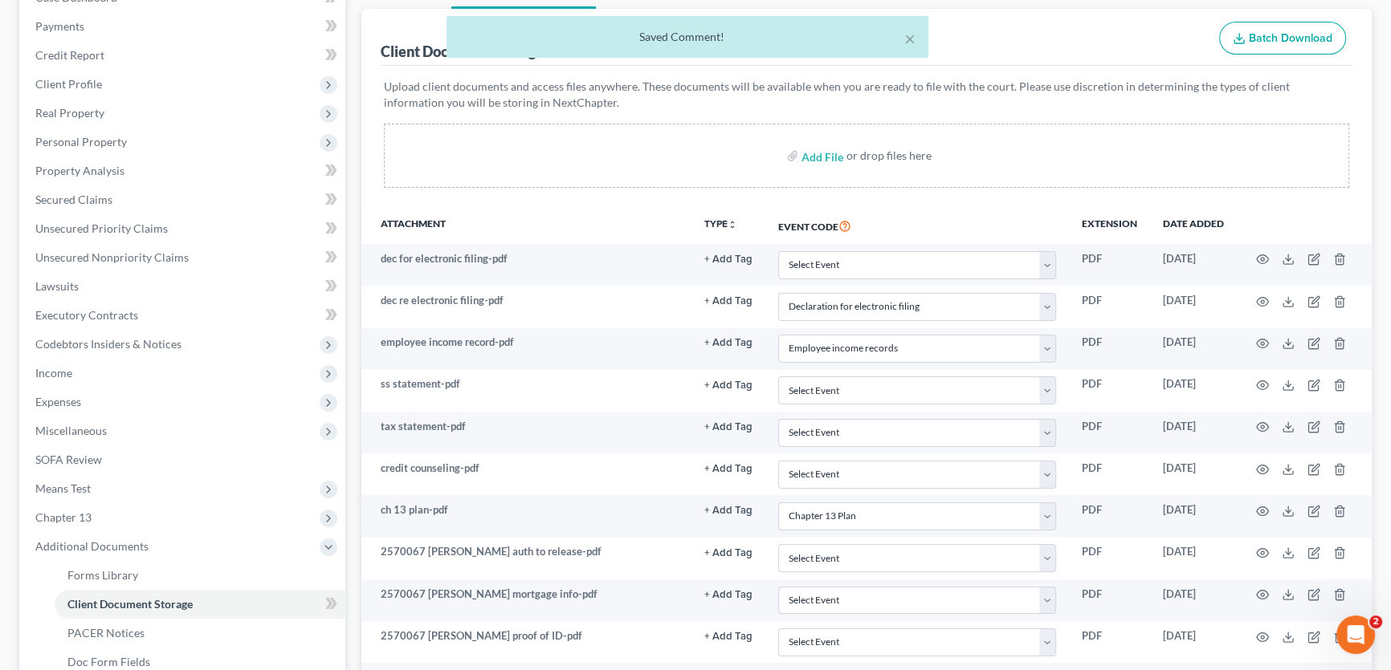
scroll to position [0, 0]
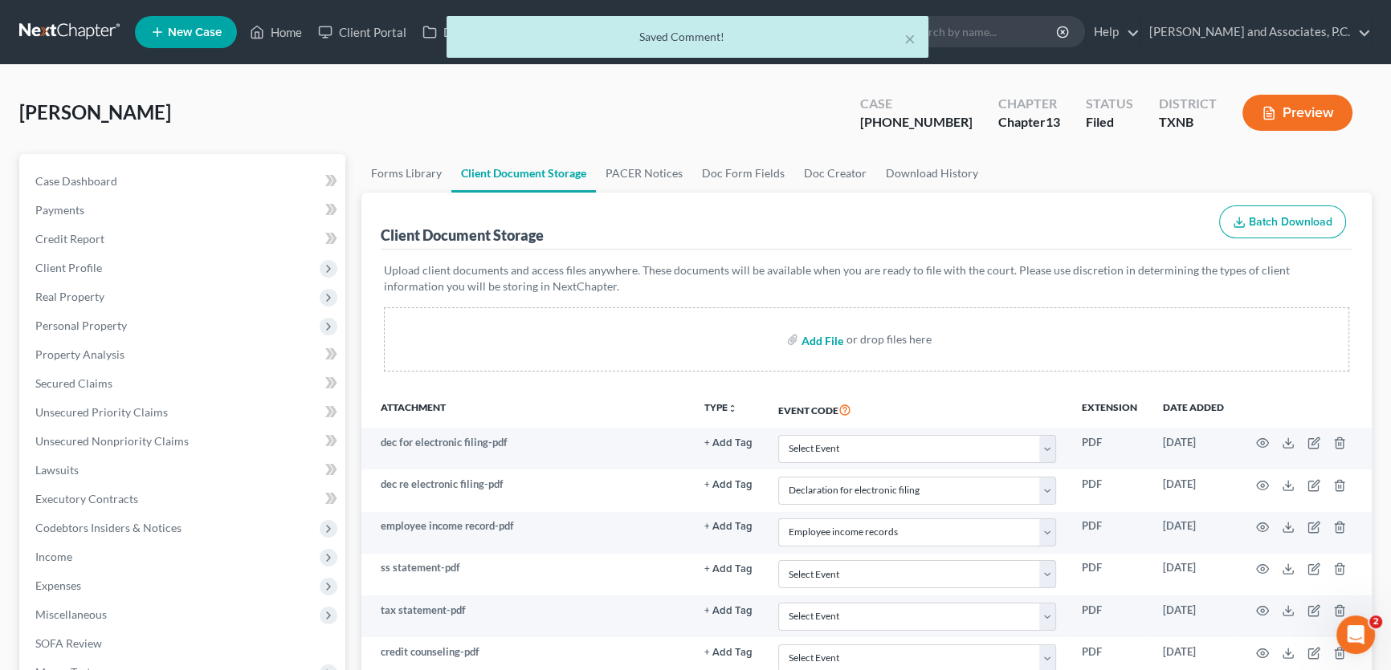
click at [822, 340] on input "file" at bounding box center [820, 339] width 39 height 29
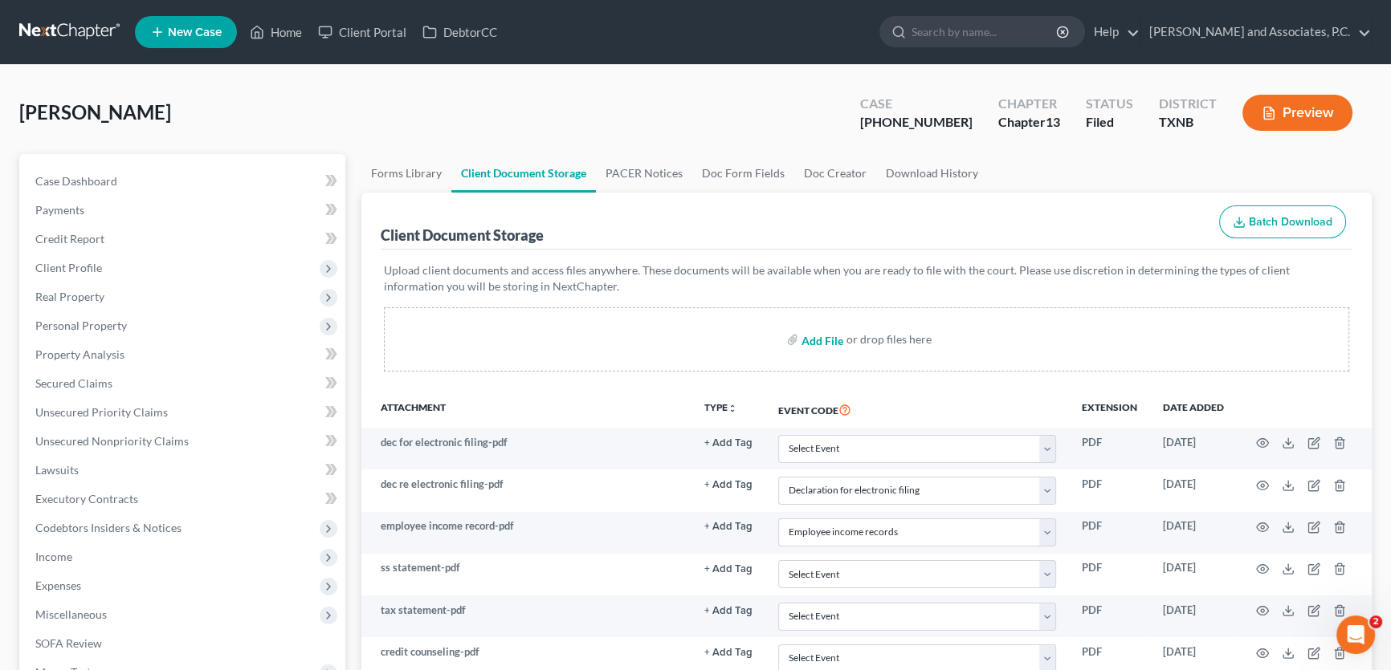
type input "C:\fakepath\2570067 [PERSON_NAME] confirmation order.pdf"
select select "18"
select select "21"
select select "10"
click at [817, 336] on input "file" at bounding box center [820, 339] width 39 height 29
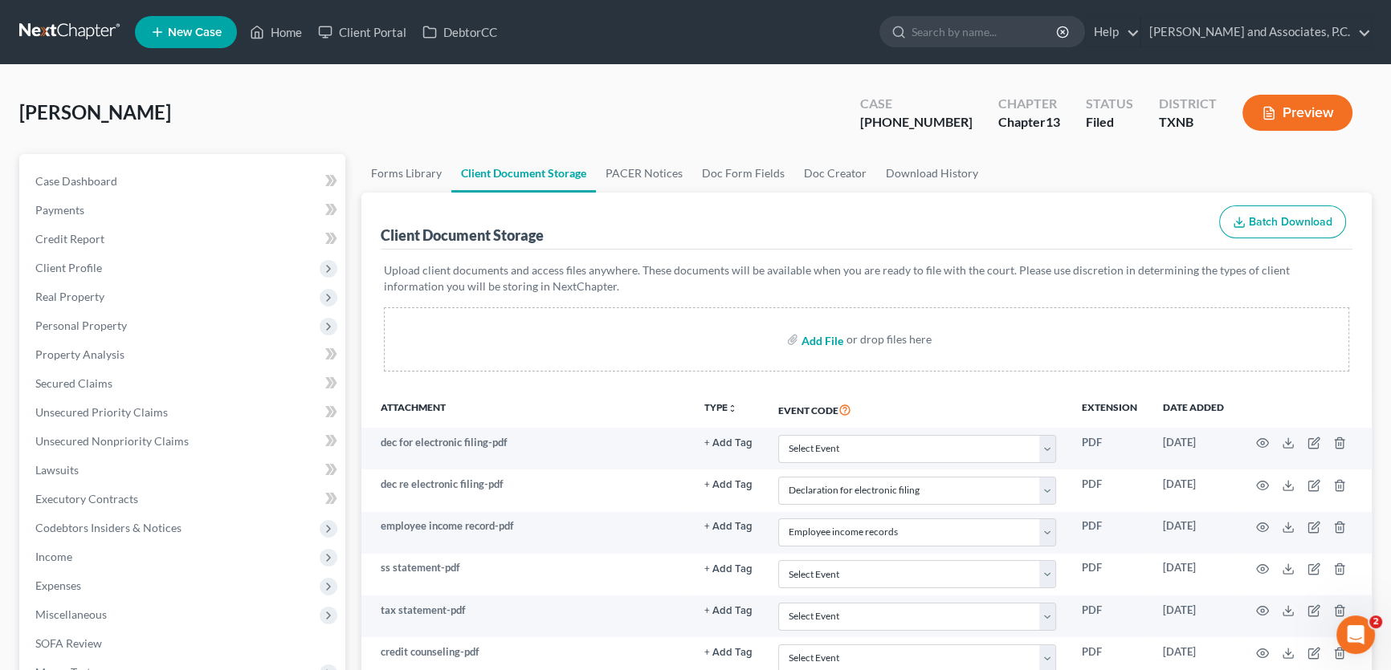
type input "C:\fakepath\2570067 [PERSON_NAME] confirmation order SENT.html"
select select "18"
select select "21"
select select "10"
drag, startPoint x: 128, startPoint y: 98, endPoint x: 153, endPoint y: 98, distance: 24.1
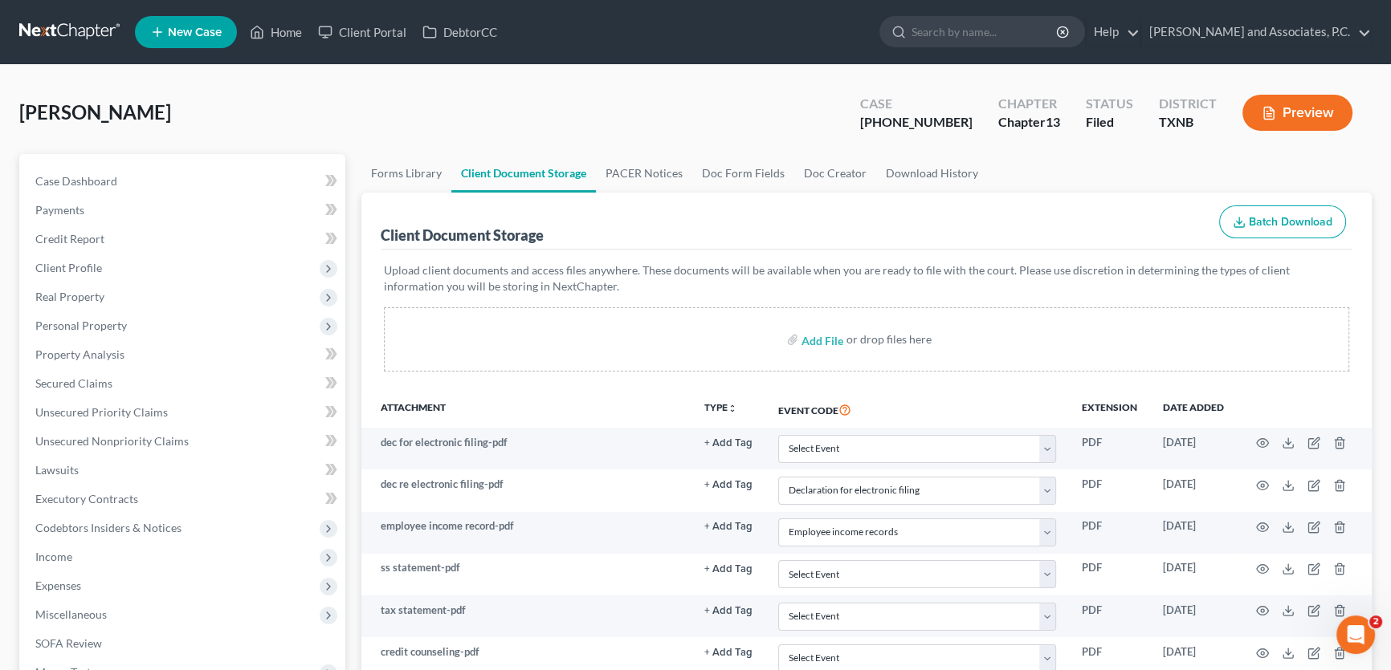
click at [128, 98] on div "[PERSON_NAME] Upgraded Case [PHONE_NUMBER] Chapter Chapter 13 Status [GEOGRAPHI…" at bounding box center [695, 119] width 1352 height 70
click at [295, 28] on link "Home" at bounding box center [276, 32] width 68 height 29
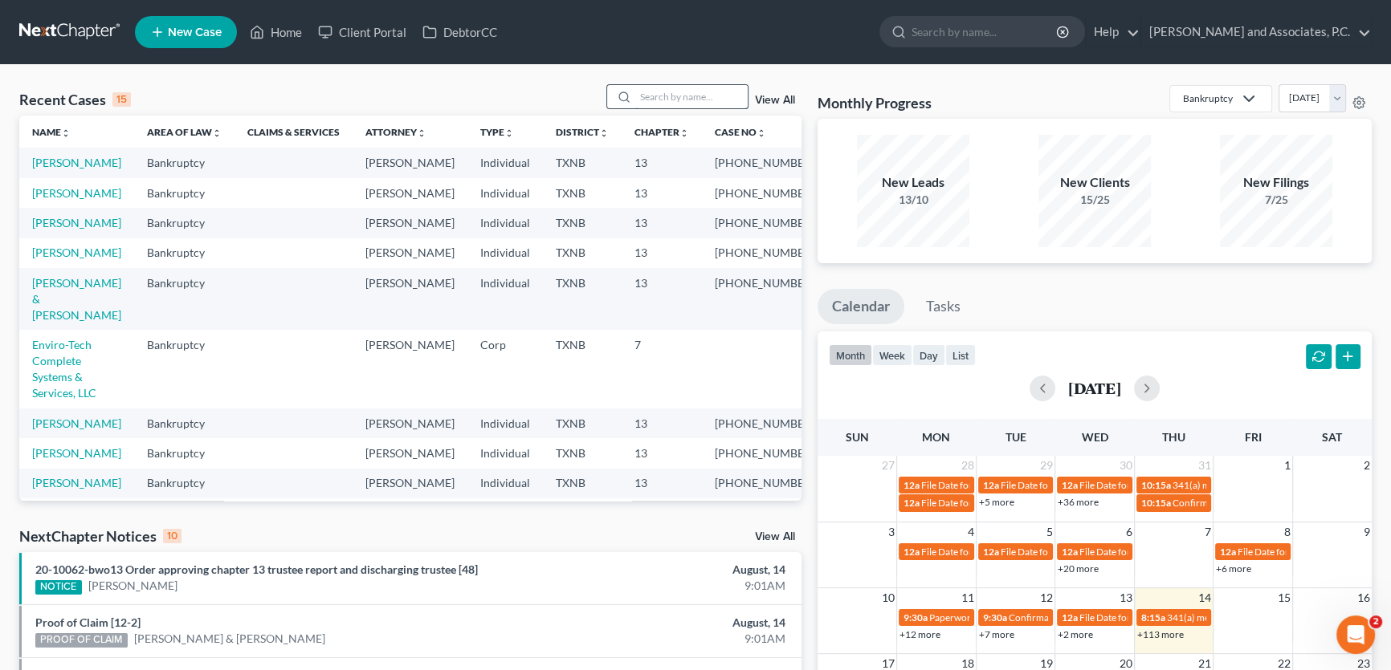
click at [682, 99] on input "search" at bounding box center [691, 96] width 112 height 23
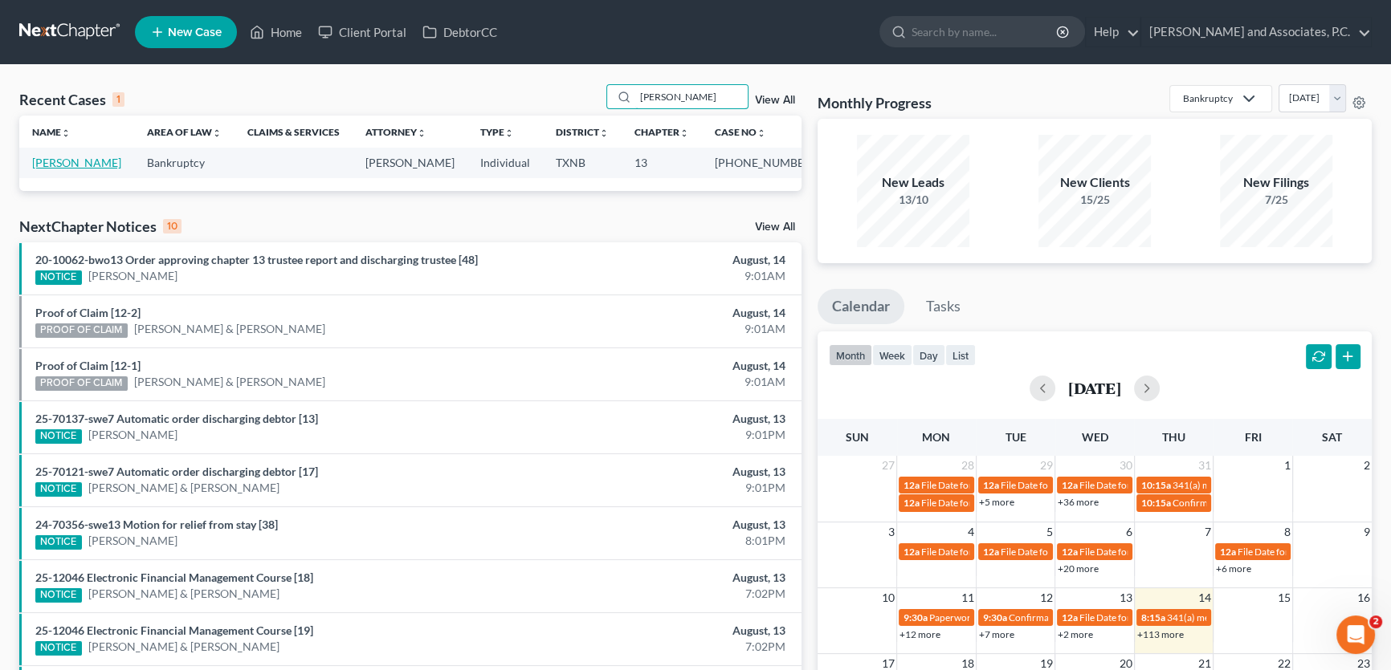
type input "[PERSON_NAME]"
click at [90, 161] on link "[PERSON_NAME]" at bounding box center [76, 163] width 89 height 14
select select "5"
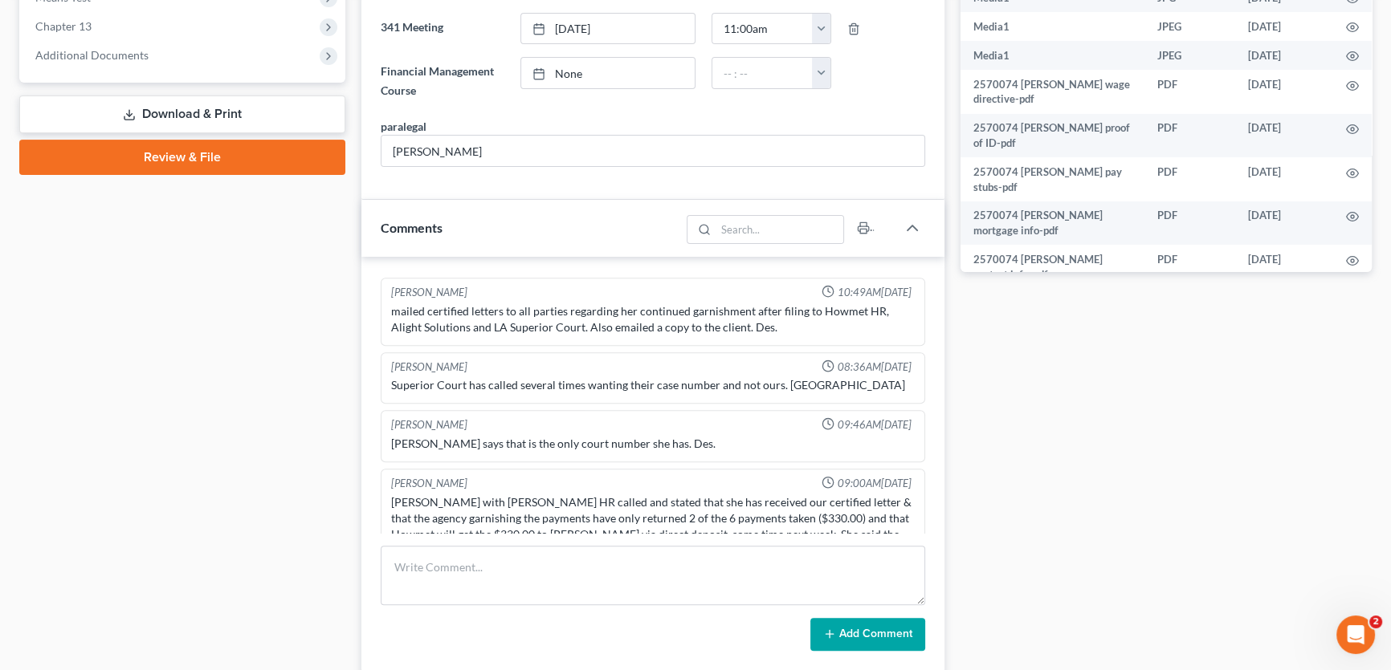
scroll to position [875, 0]
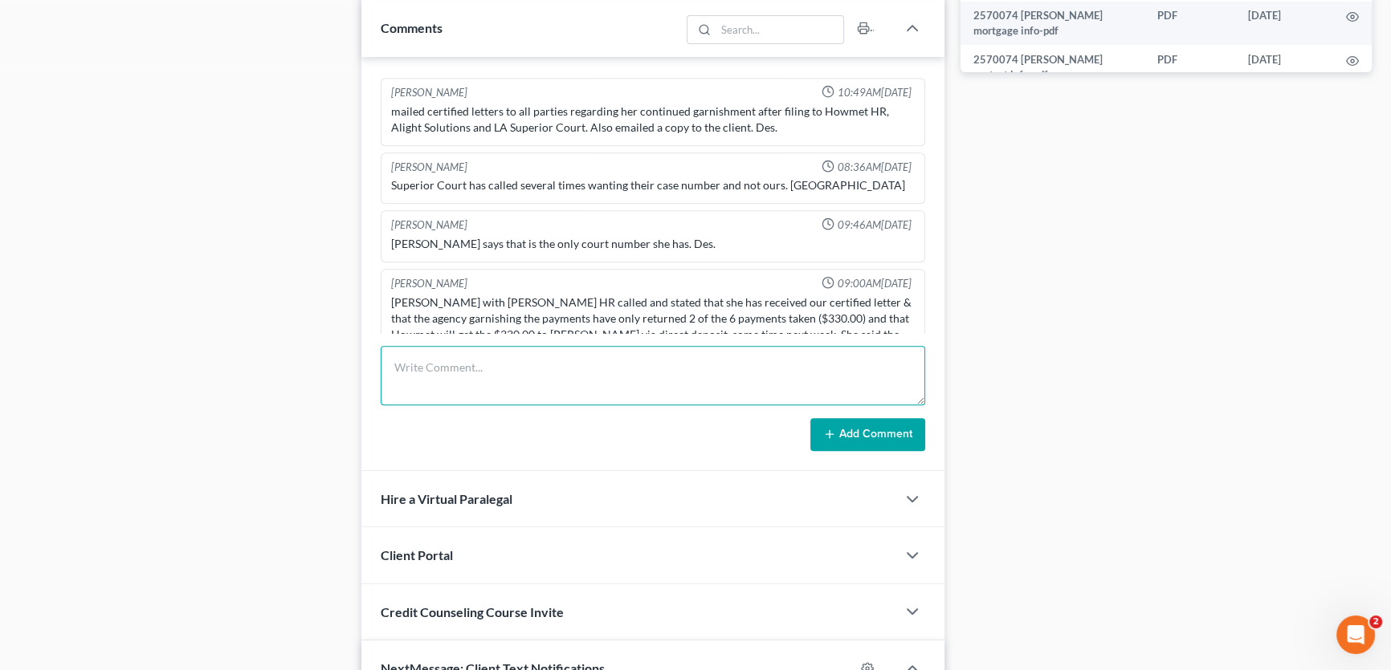
click at [418, 365] on textarea at bounding box center [653, 375] width 544 height 59
paste textarea "uploaded signed confirmation order to portal. [PERSON_NAME]."
type textarea "uploaded signed confirmation order to portal. [PERSON_NAME]."
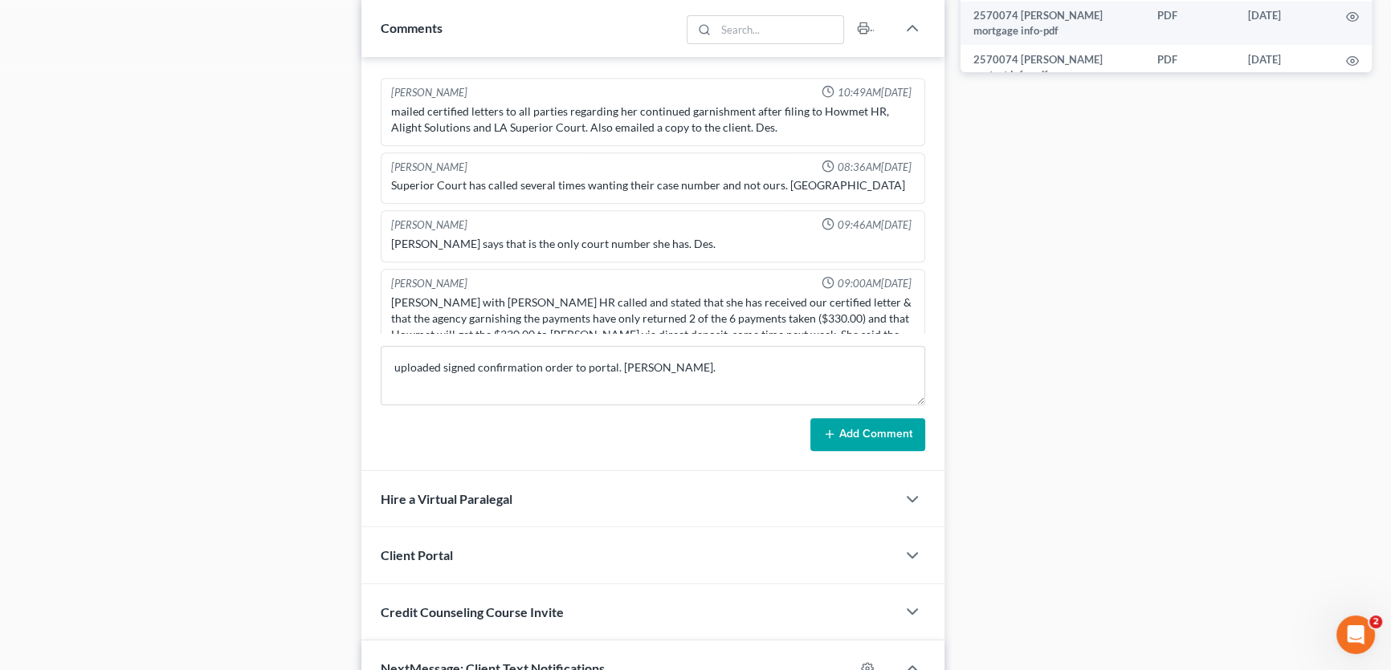
click at [854, 426] on button "Add Comment" at bounding box center [867, 435] width 115 height 34
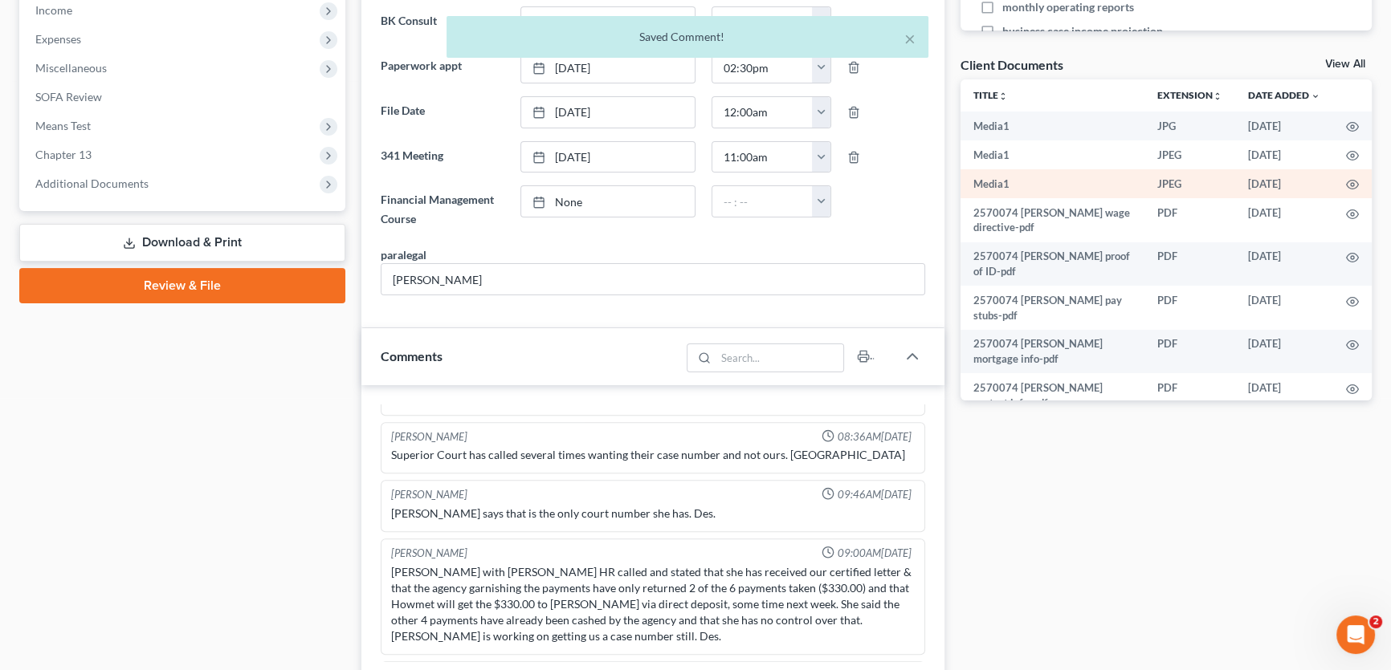
scroll to position [511, 0]
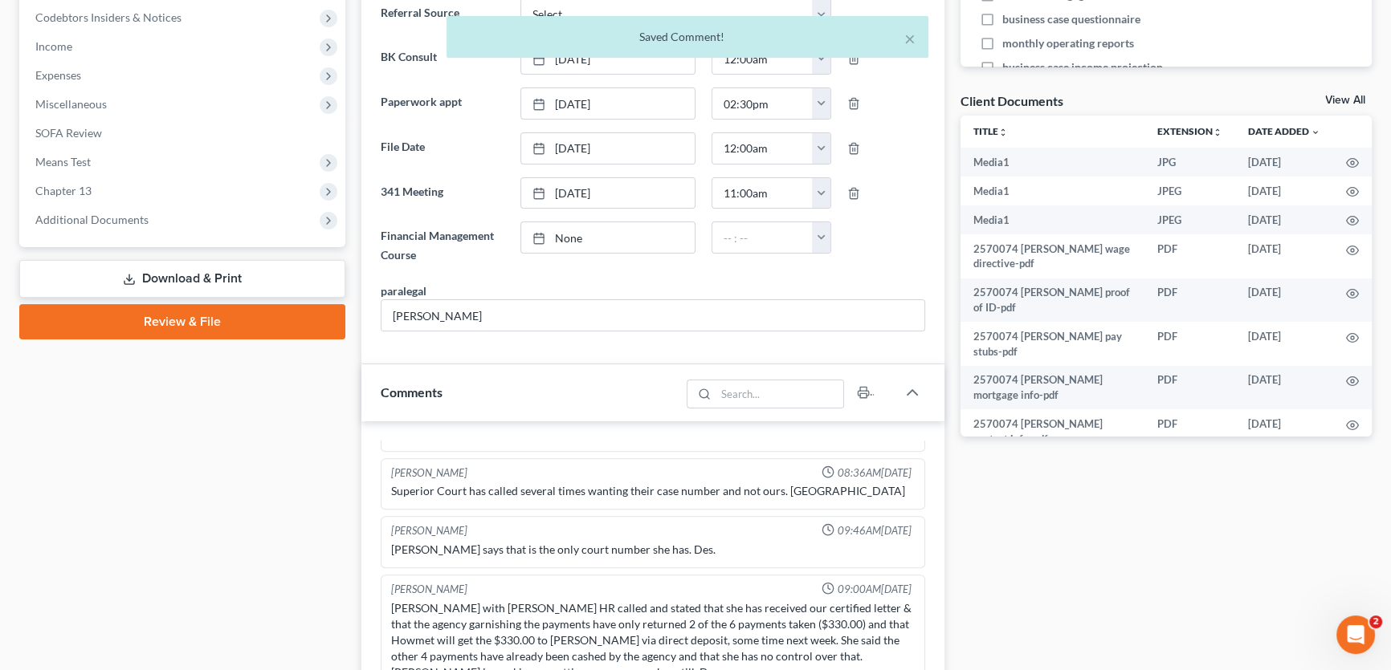
click at [1338, 95] on link "View All" at bounding box center [1345, 100] width 40 height 11
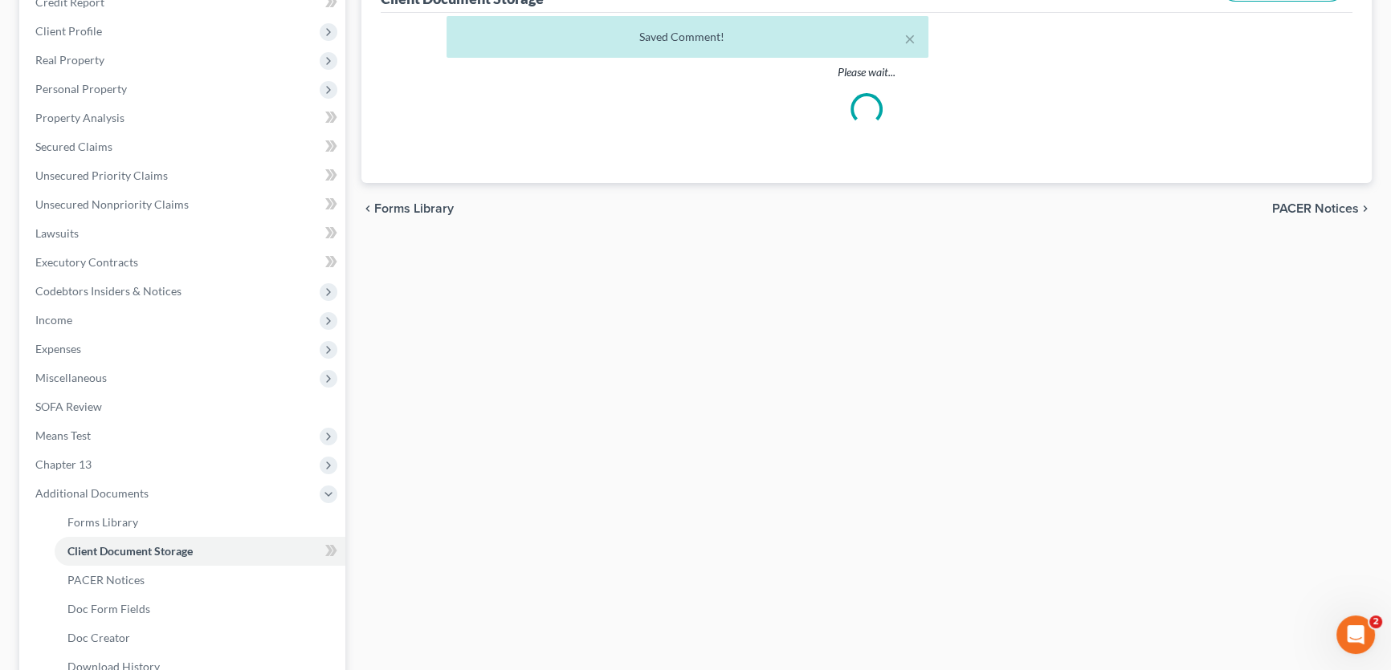
scroll to position [184, 0]
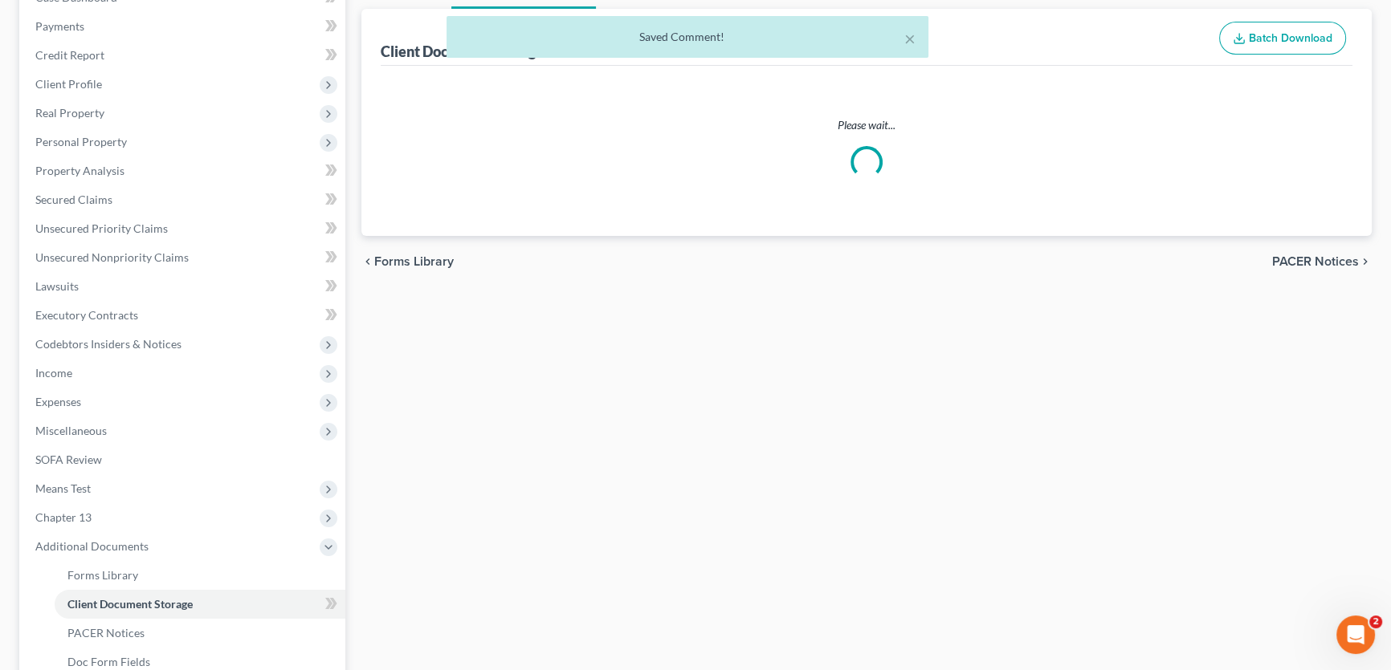
select select "18"
select select "21"
select select "10"
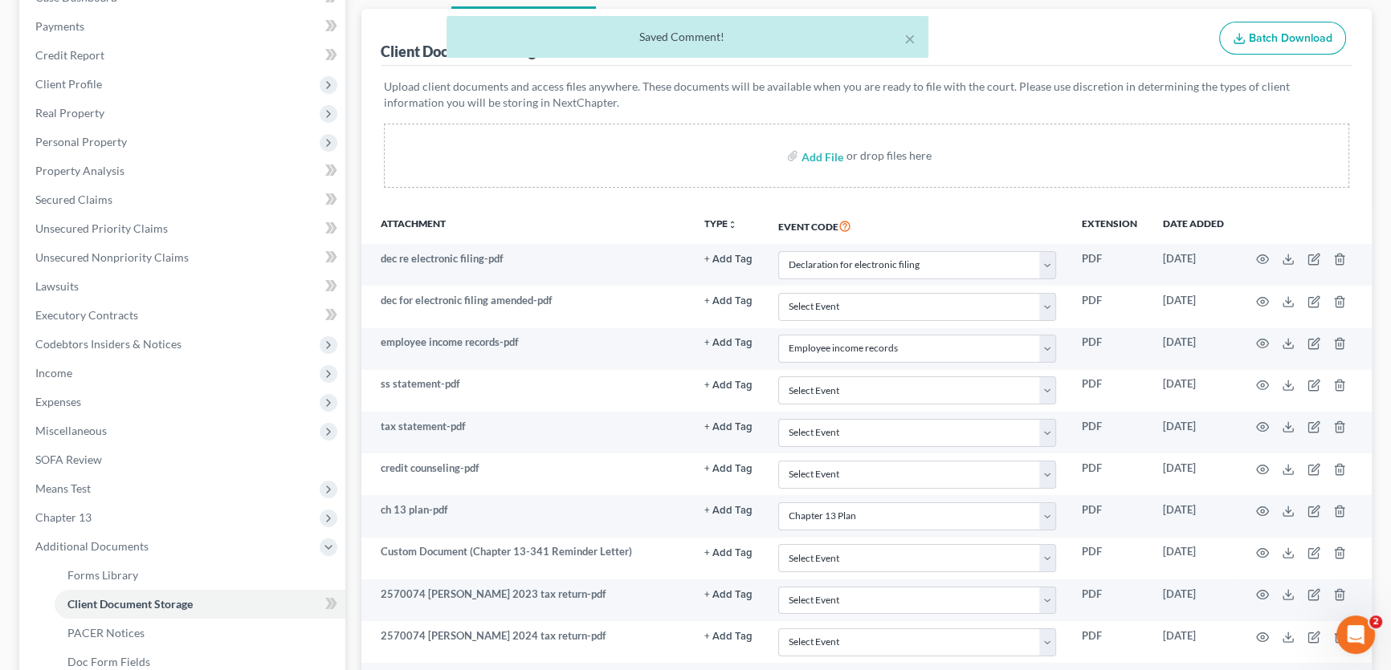
scroll to position [0, 0]
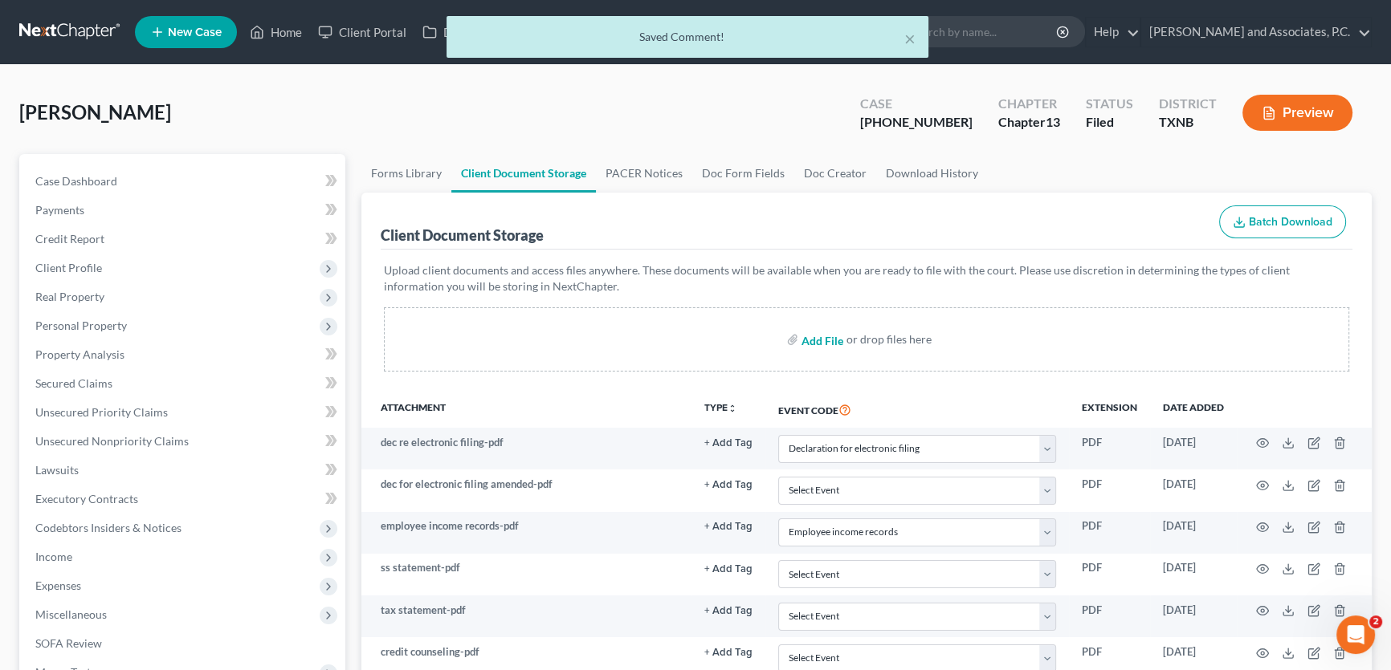
click at [827, 337] on input "file" at bounding box center [820, 339] width 39 height 29
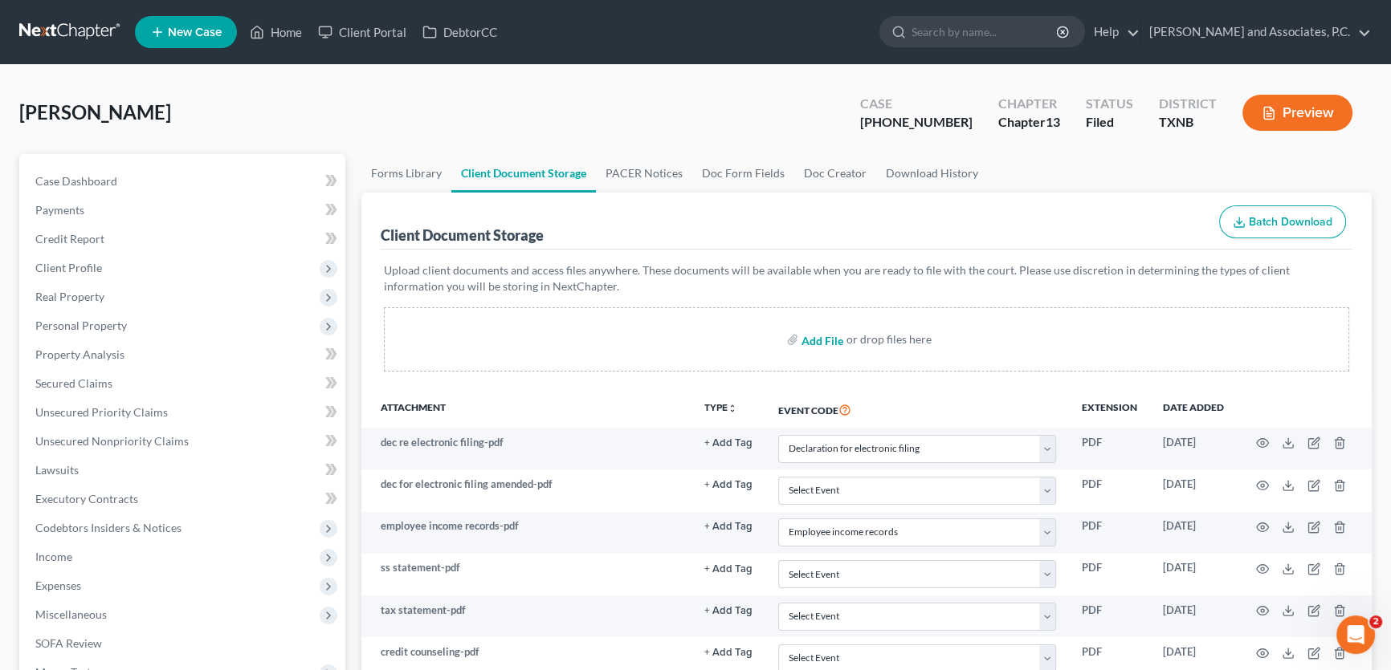
type input "C:\fakepath\2570074 [PERSON_NAME] confirmation order.pdf"
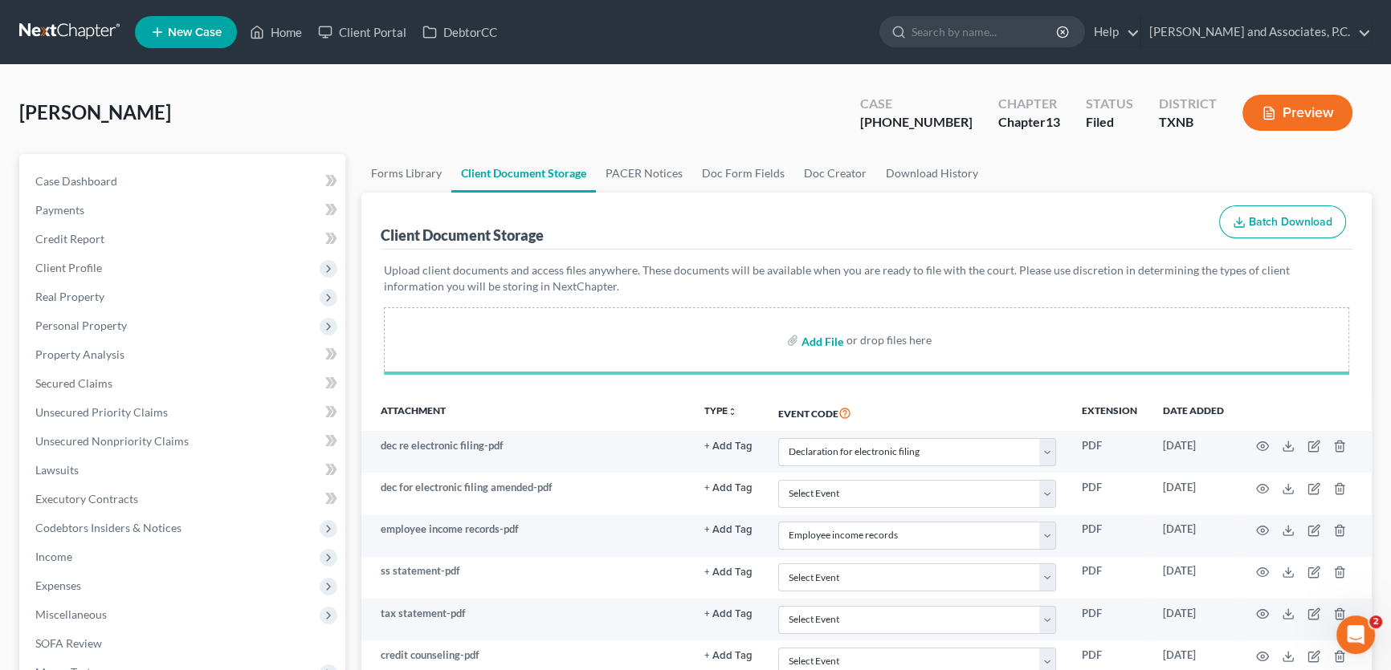
select select "18"
select select "21"
select select "10"
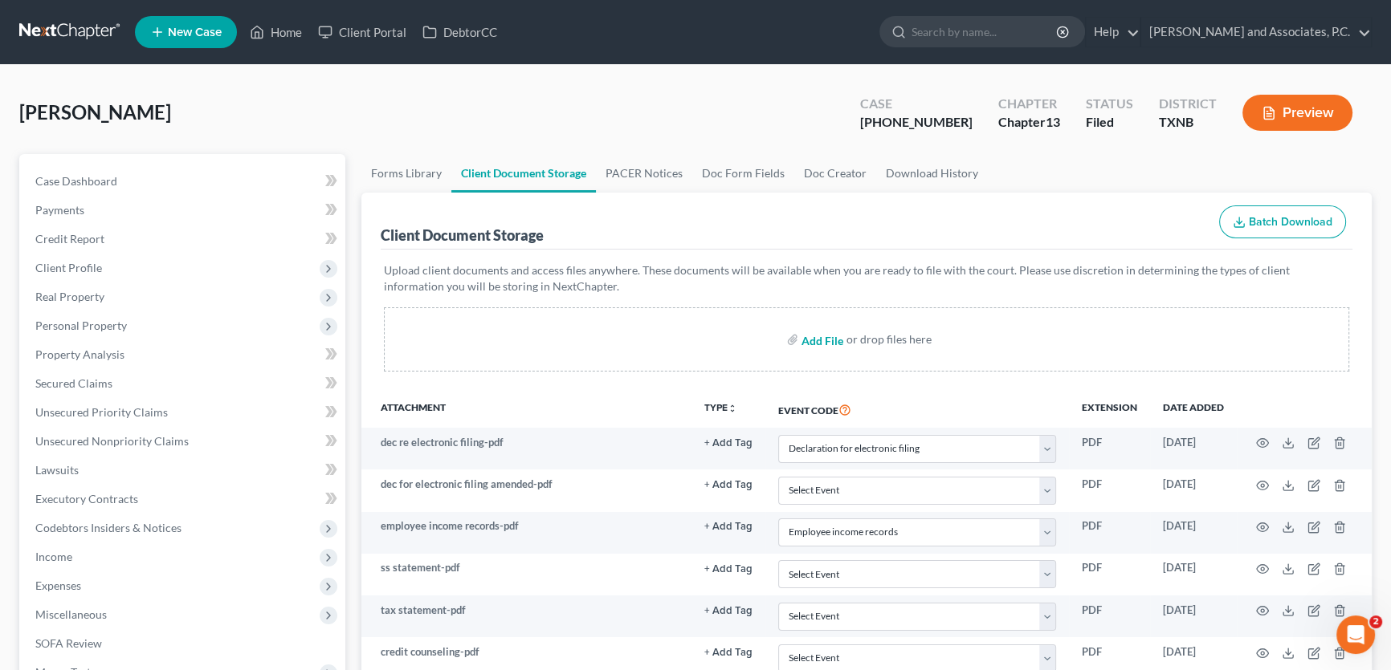
click at [820, 340] on input "file" at bounding box center [820, 339] width 39 height 29
type input "C:\fakepath\2570074 [PERSON_NAME] confirmation order SENT.html"
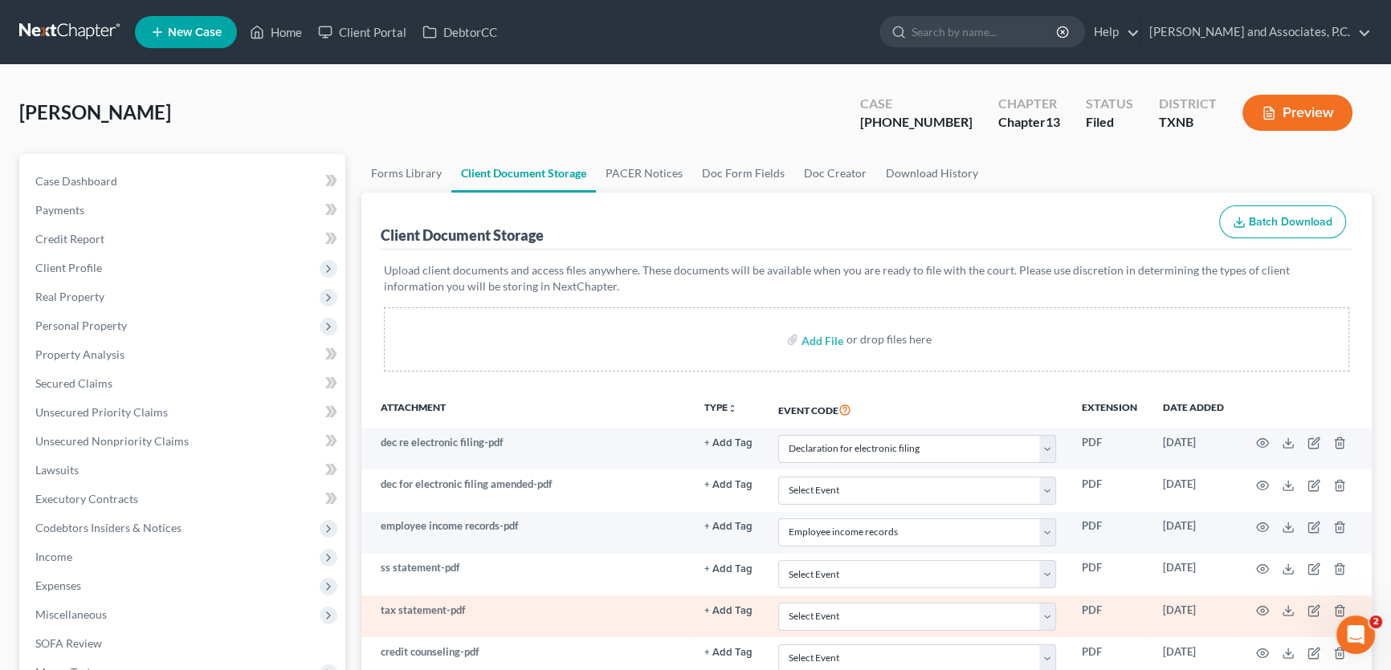
select select "18"
select select "21"
select select "10"
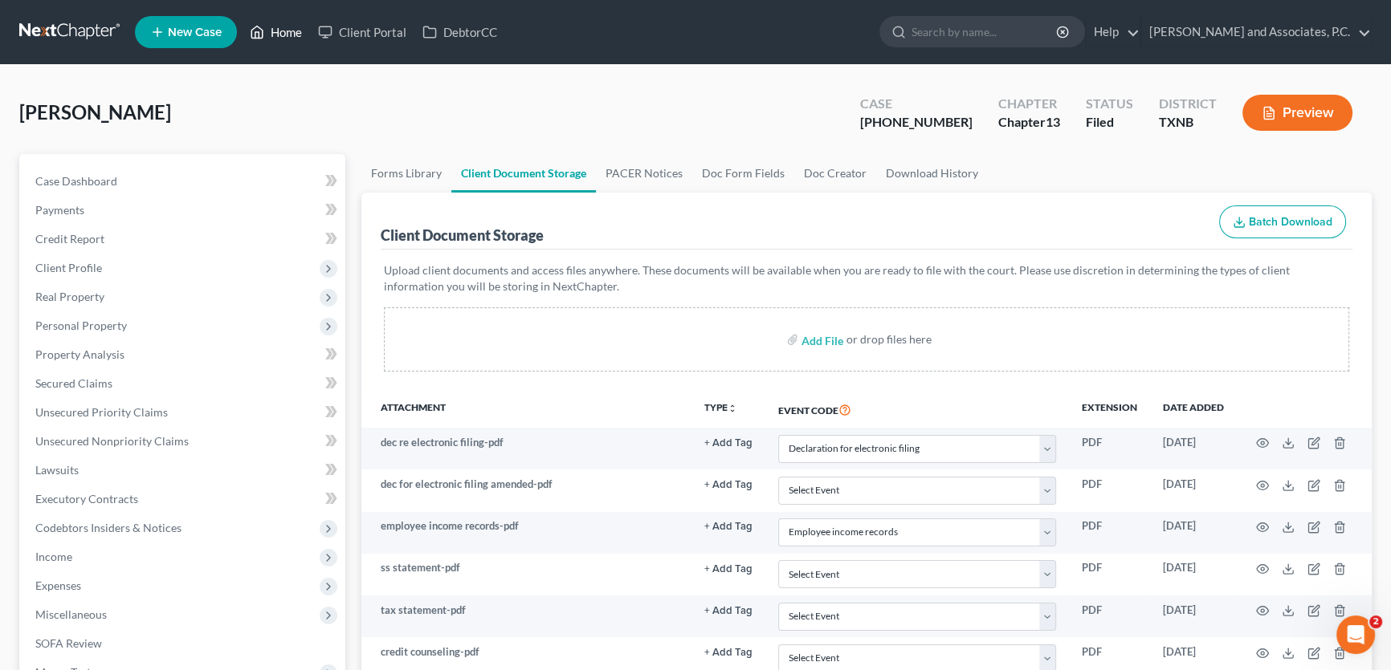
click at [289, 39] on link "Home" at bounding box center [276, 32] width 68 height 29
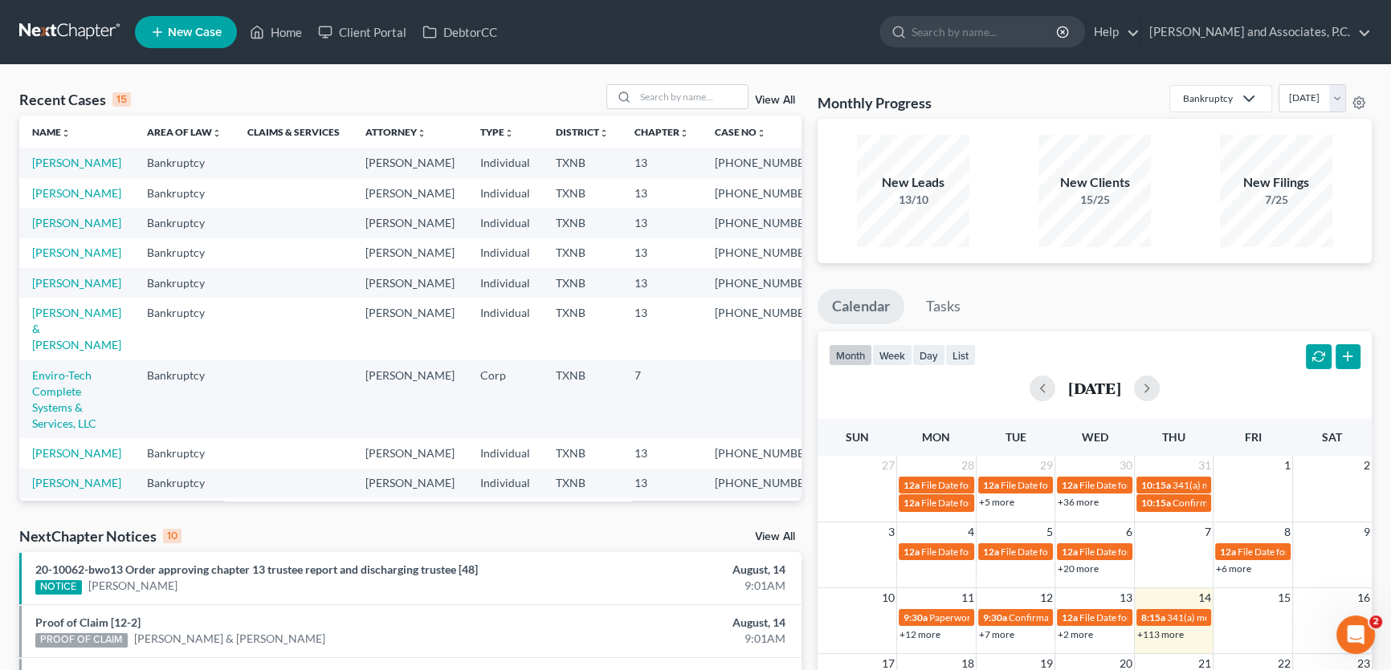
click at [110, 80] on div "Recent Cases 15 View All Name unfold_more expand_more expand_less Area of Law u…" at bounding box center [695, 595] width 1391 height 1061
click at [684, 94] on input "search" at bounding box center [691, 96] width 112 height 23
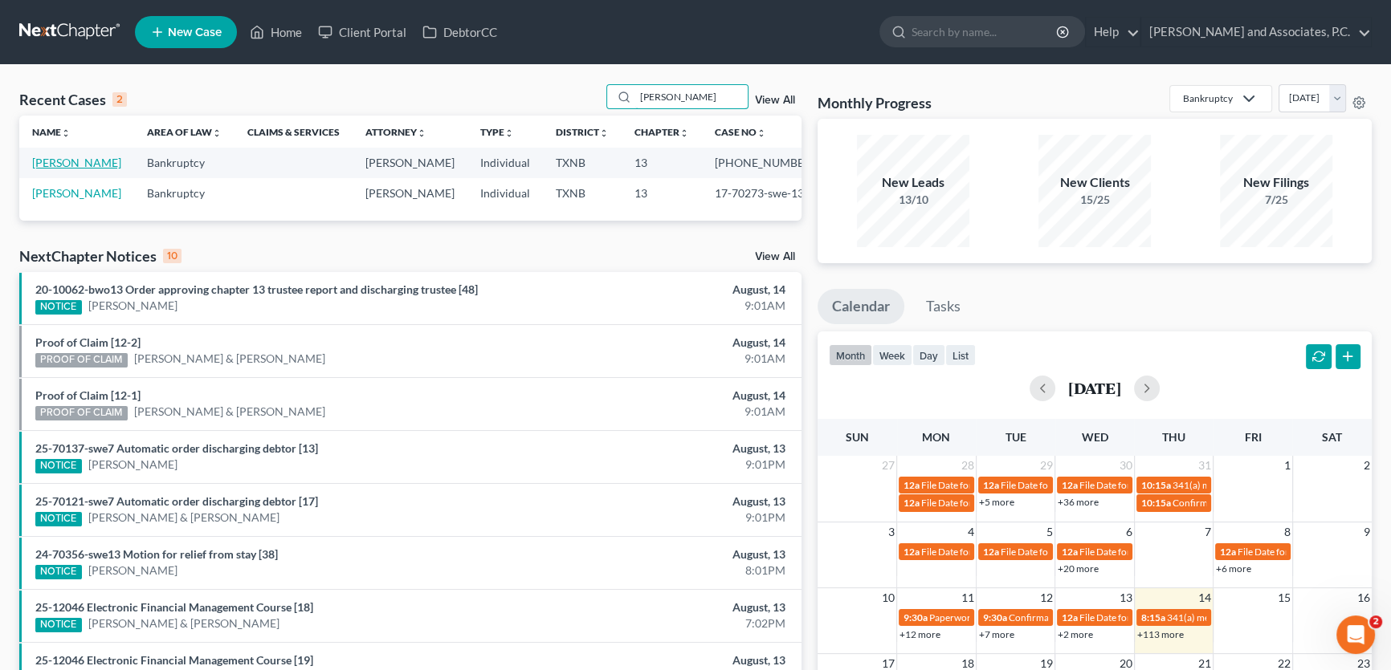
type input "[PERSON_NAME]"
click at [87, 163] on link "[PERSON_NAME]" at bounding box center [76, 163] width 89 height 14
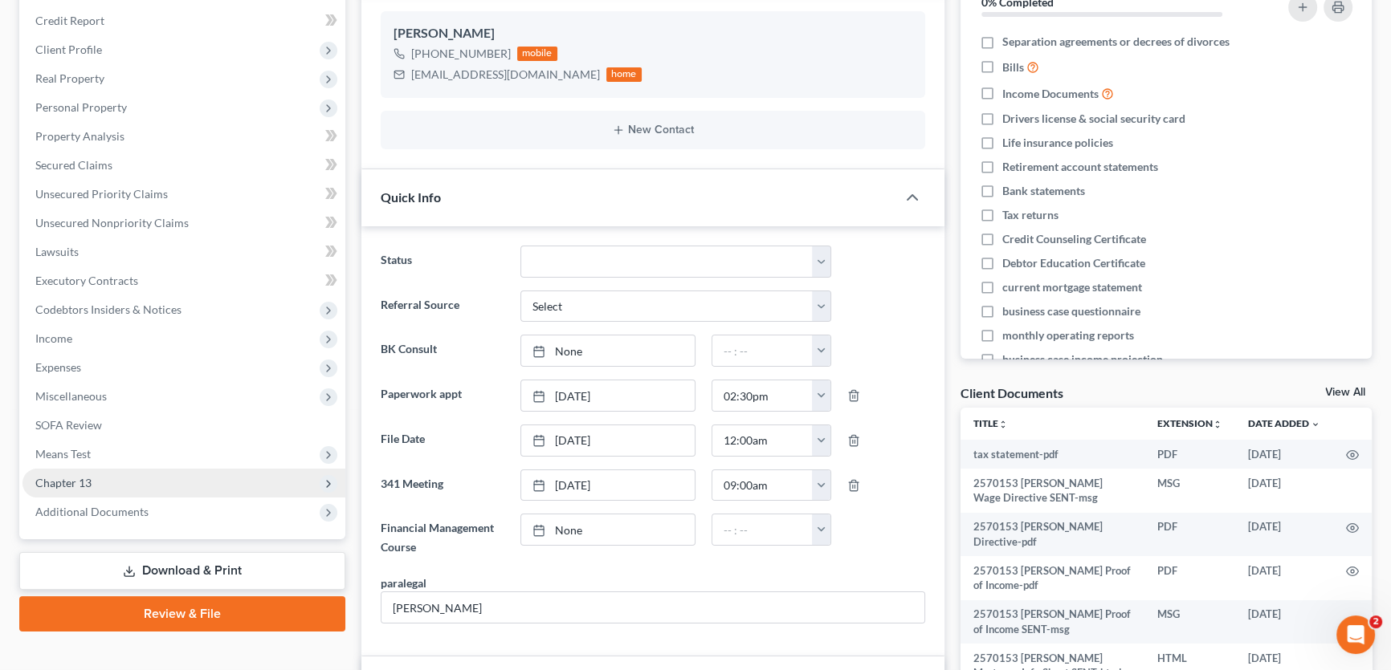
scroll to position [308, 0]
click at [118, 482] on span "Chapter 13" at bounding box center [183, 483] width 323 height 29
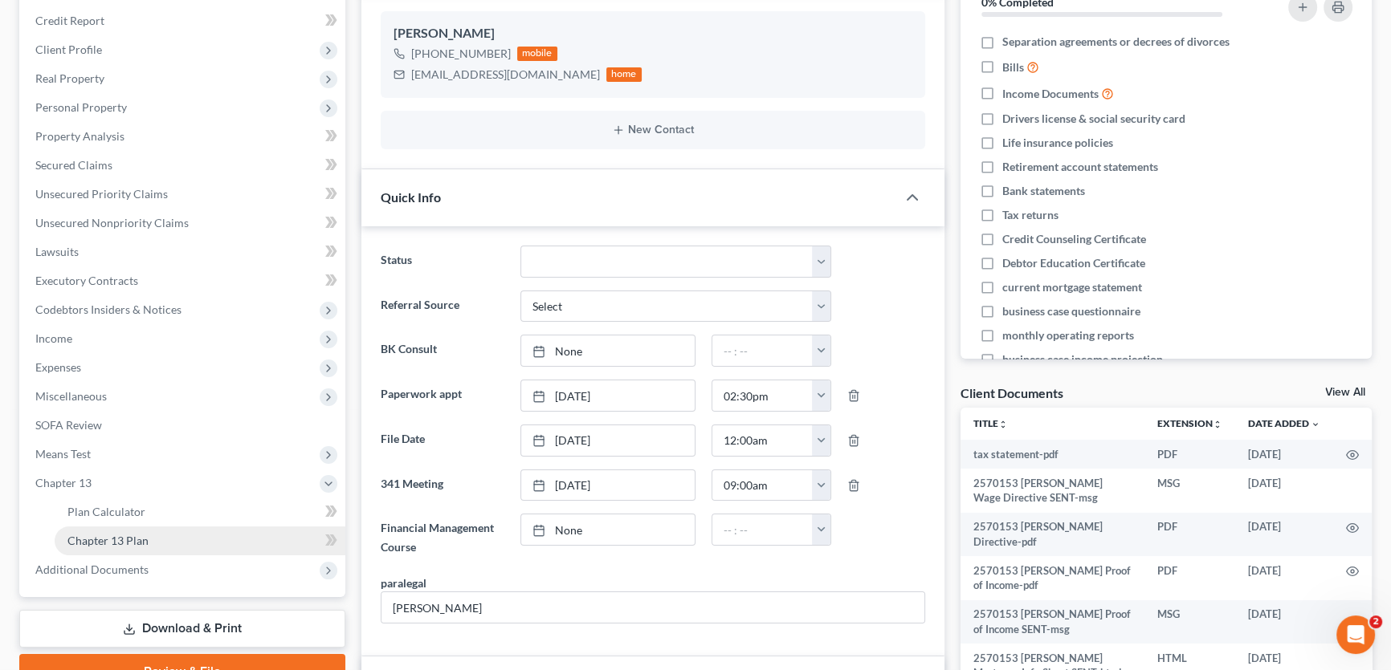
click at [118, 540] on span "Chapter 13 Plan" at bounding box center [107, 541] width 81 height 14
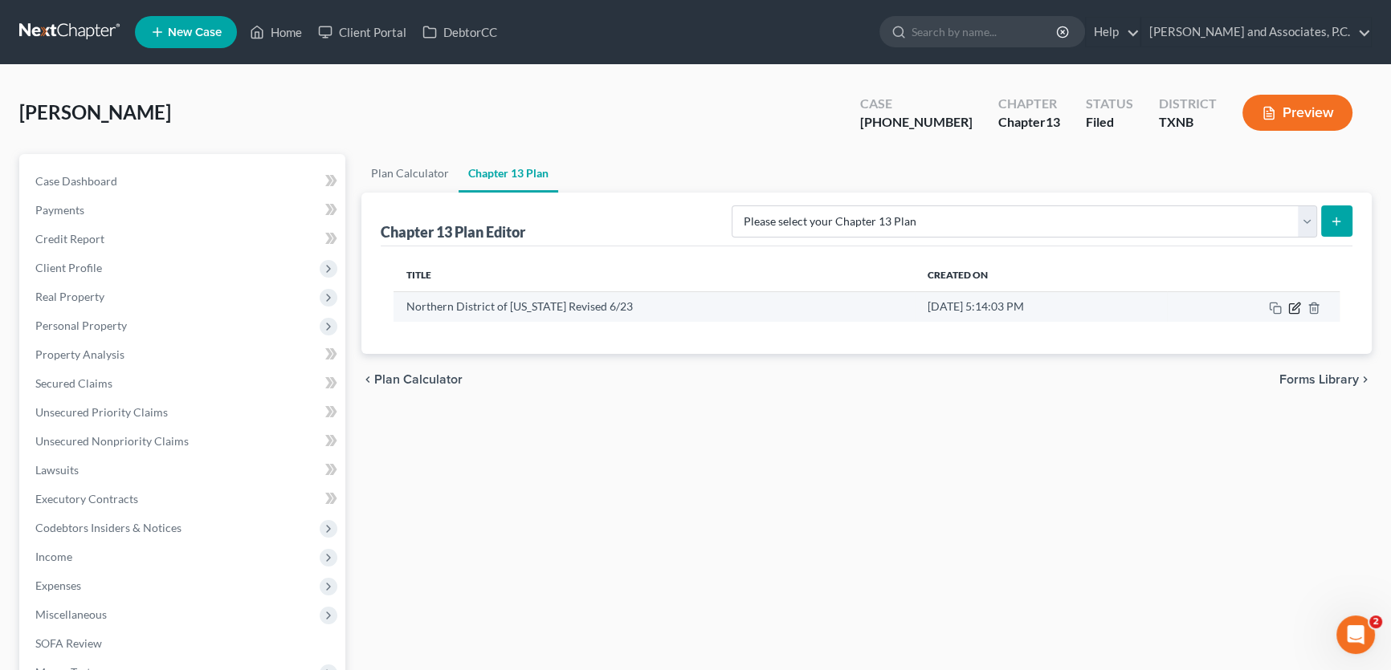
click at [1293, 305] on icon "button" at bounding box center [1295, 306] width 7 height 7
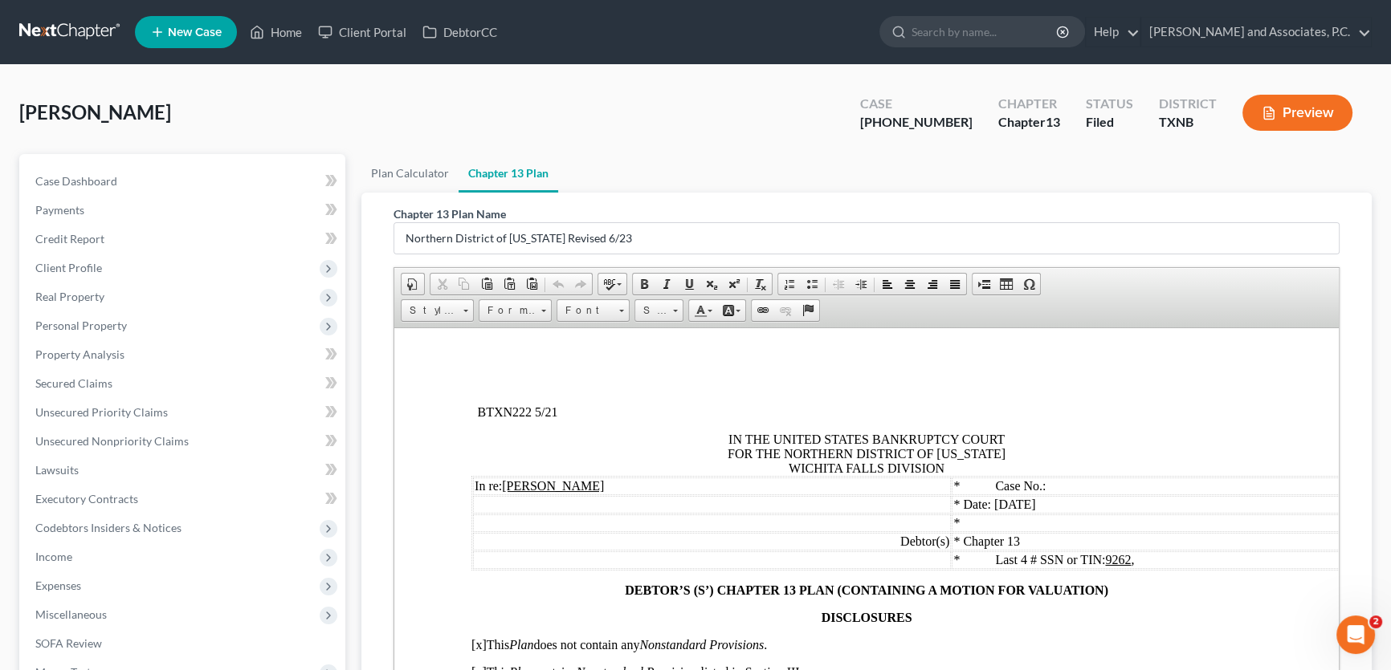
click at [1094, 174] on ul "Plan Calculator Chapter 13 Plan" at bounding box center [866, 173] width 1010 height 39
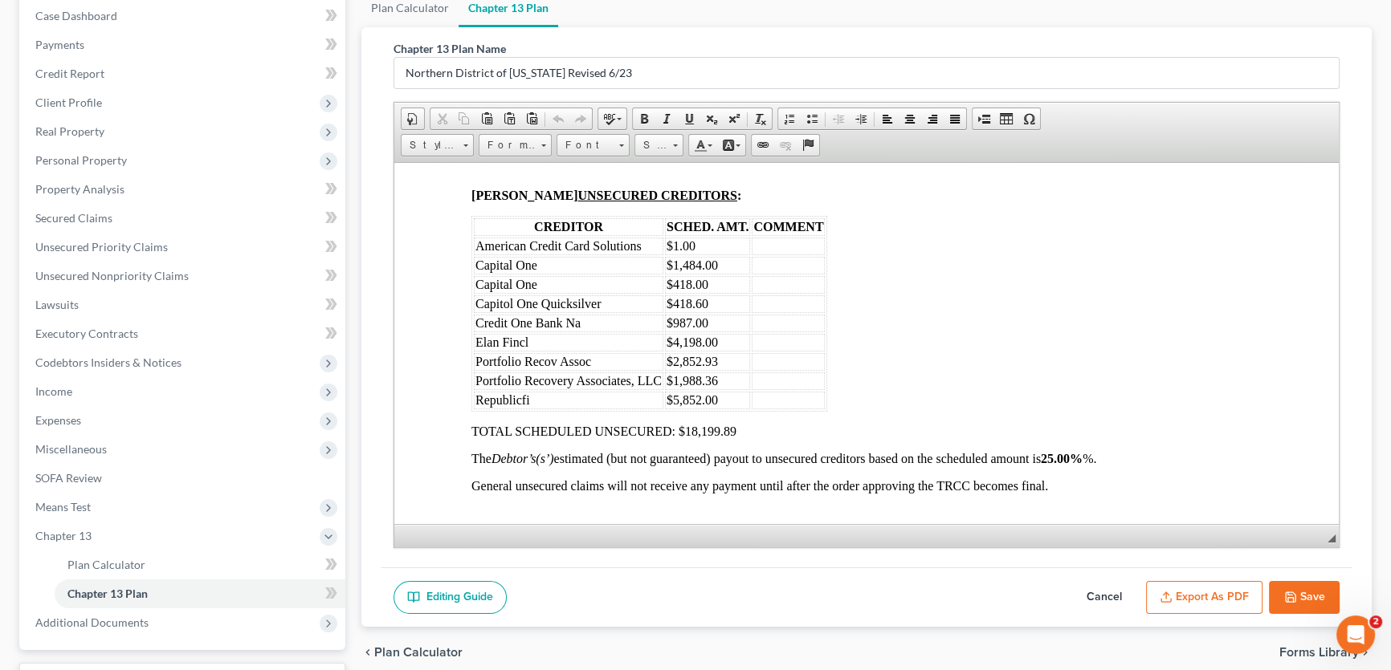
scroll to position [296, 0]
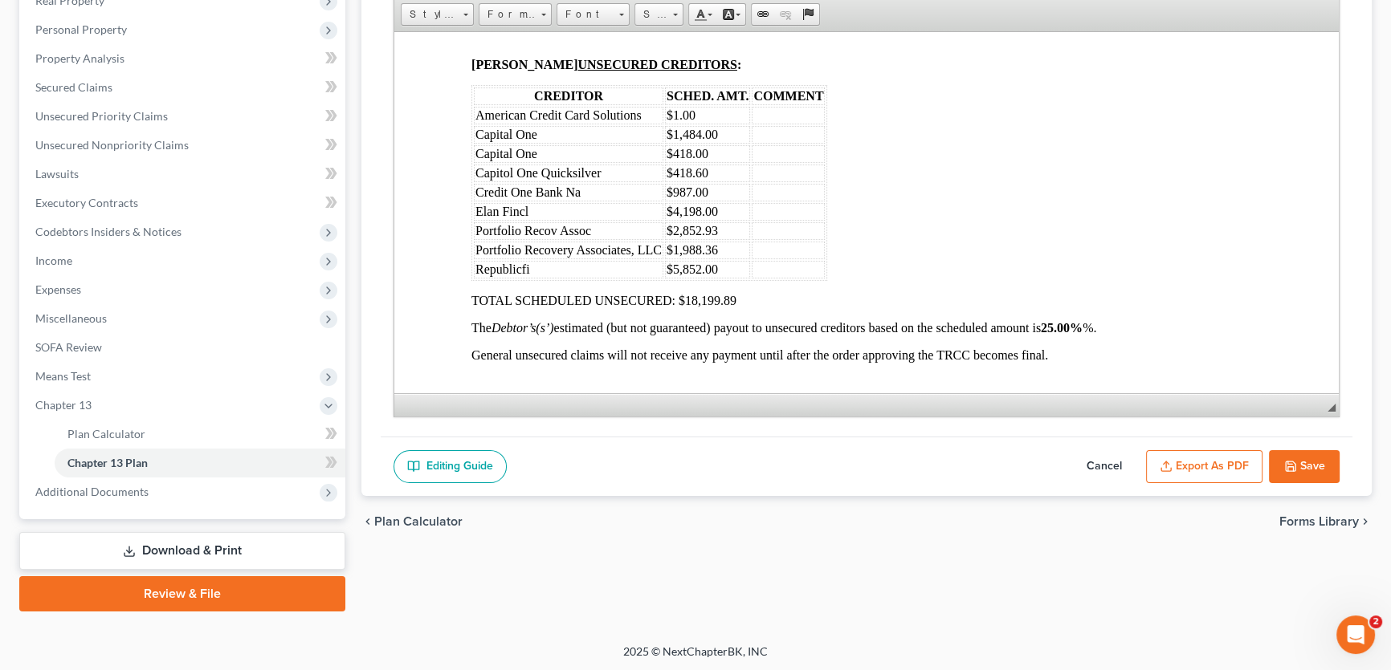
click at [1088, 458] on button "Cancel" at bounding box center [1104, 467] width 71 height 34
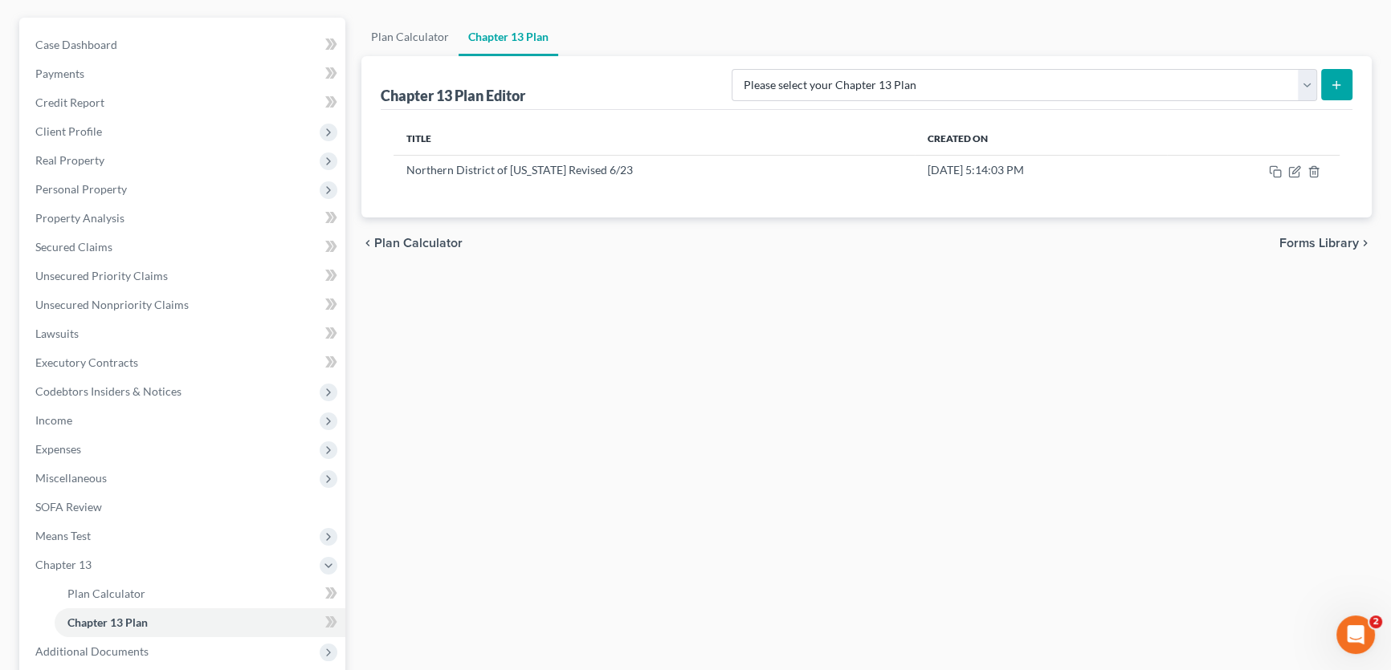
scroll to position [0, 0]
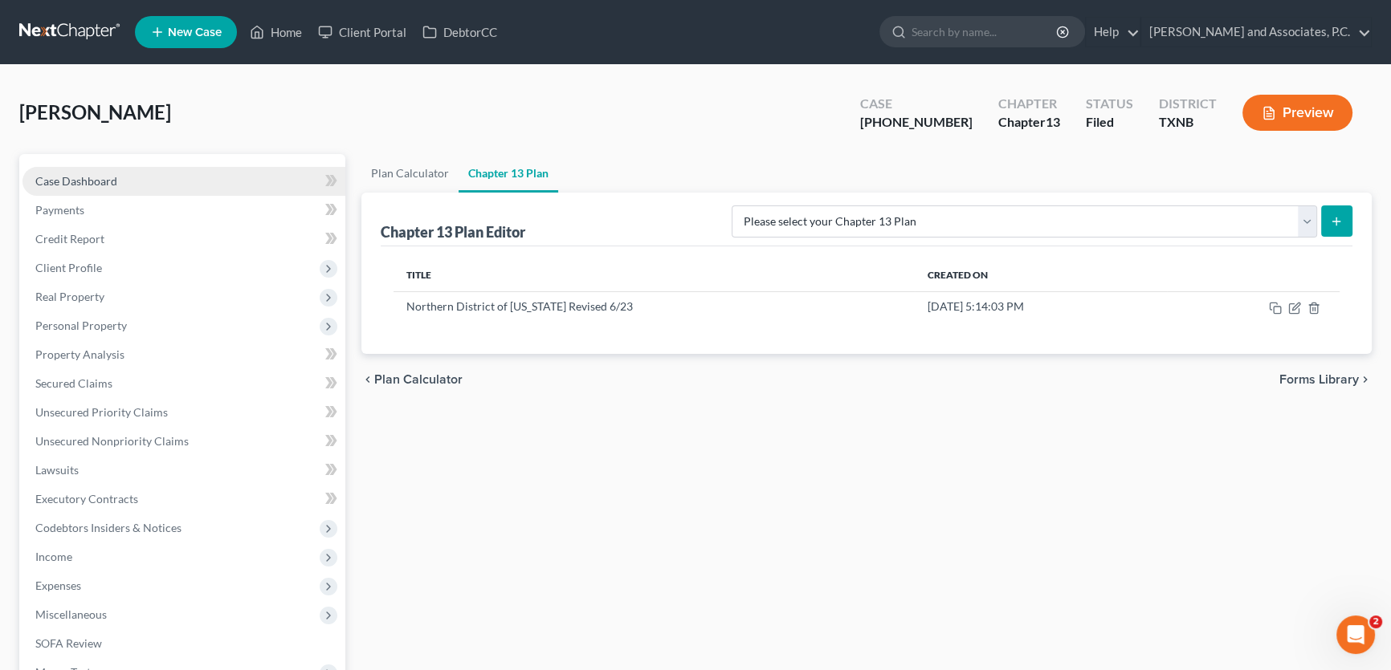
click at [122, 174] on link "Case Dashboard" at bounding box center [183, 181] width 323 height 29
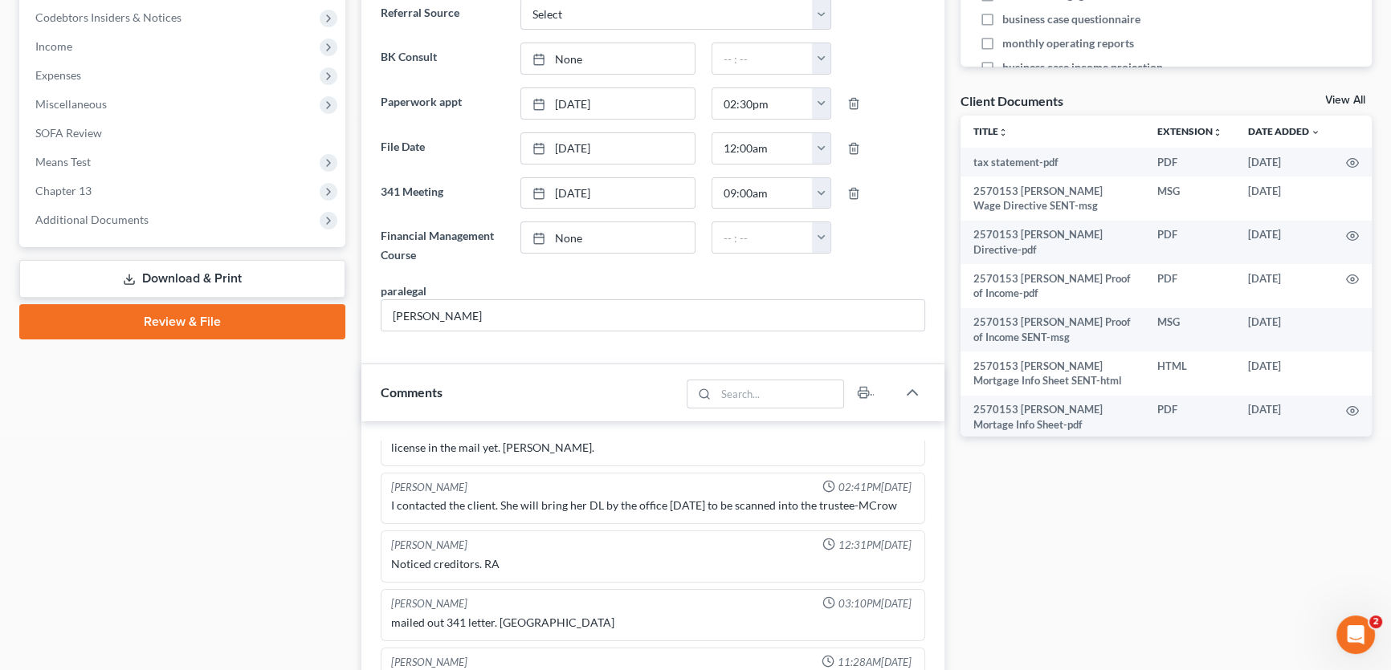
scroll to position [948, 0]
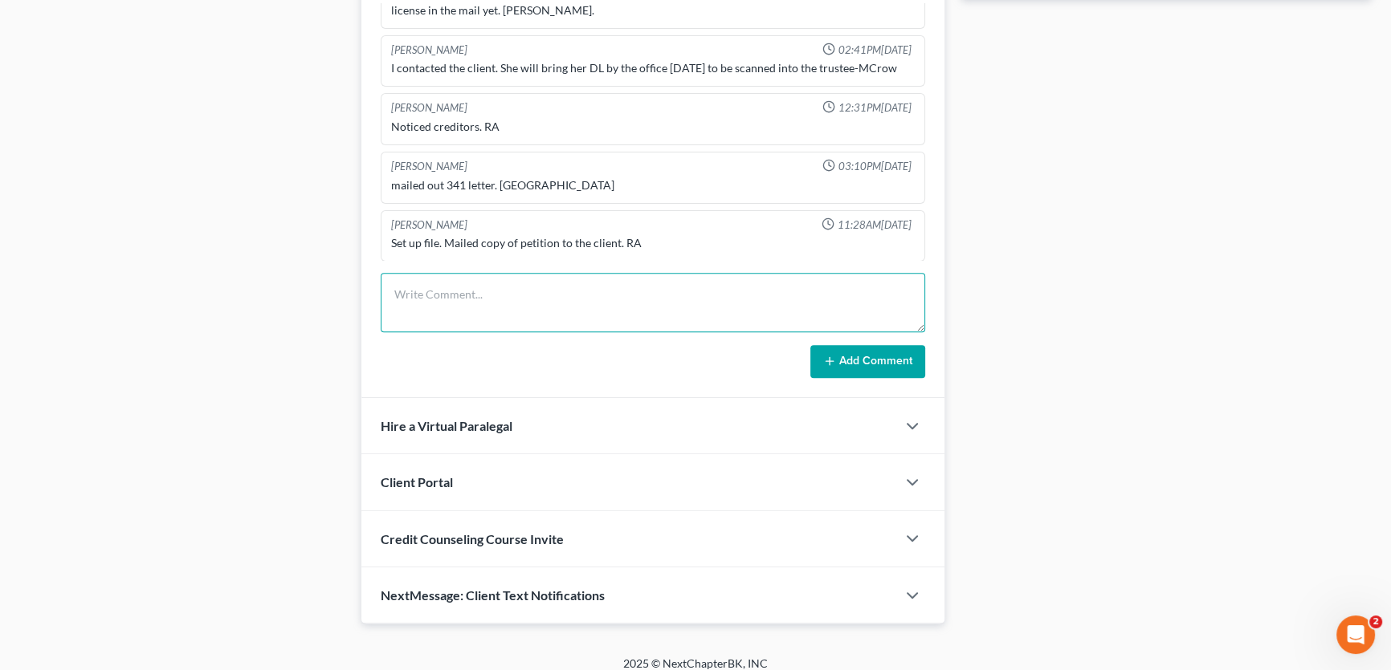
paste textarea "uploaded signed confirmation order to portal. [PERSON_NAME]."
type textarea "uploaded signed confirmation order to portal. [PERSON_NAME]."
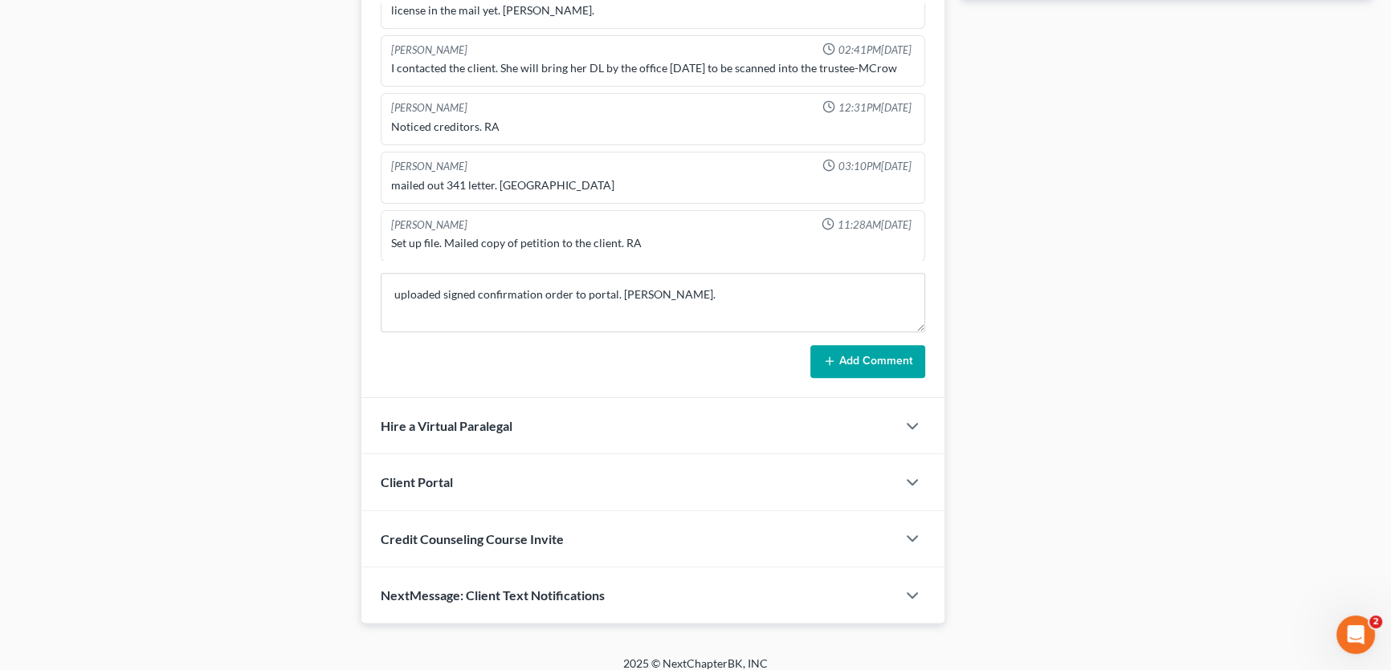
click at [902, 361] on button "Add Comment" at bounding box center [867, 362] width 115 height 34
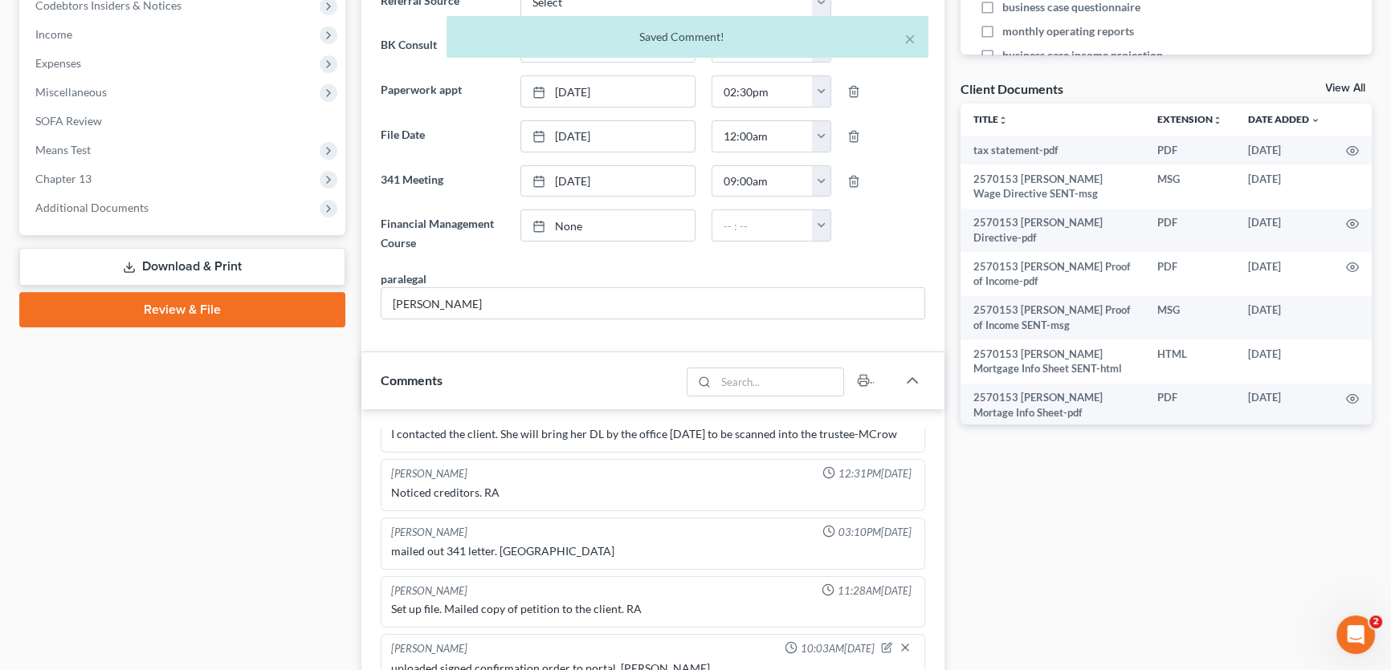
scroll to position [511, 0]
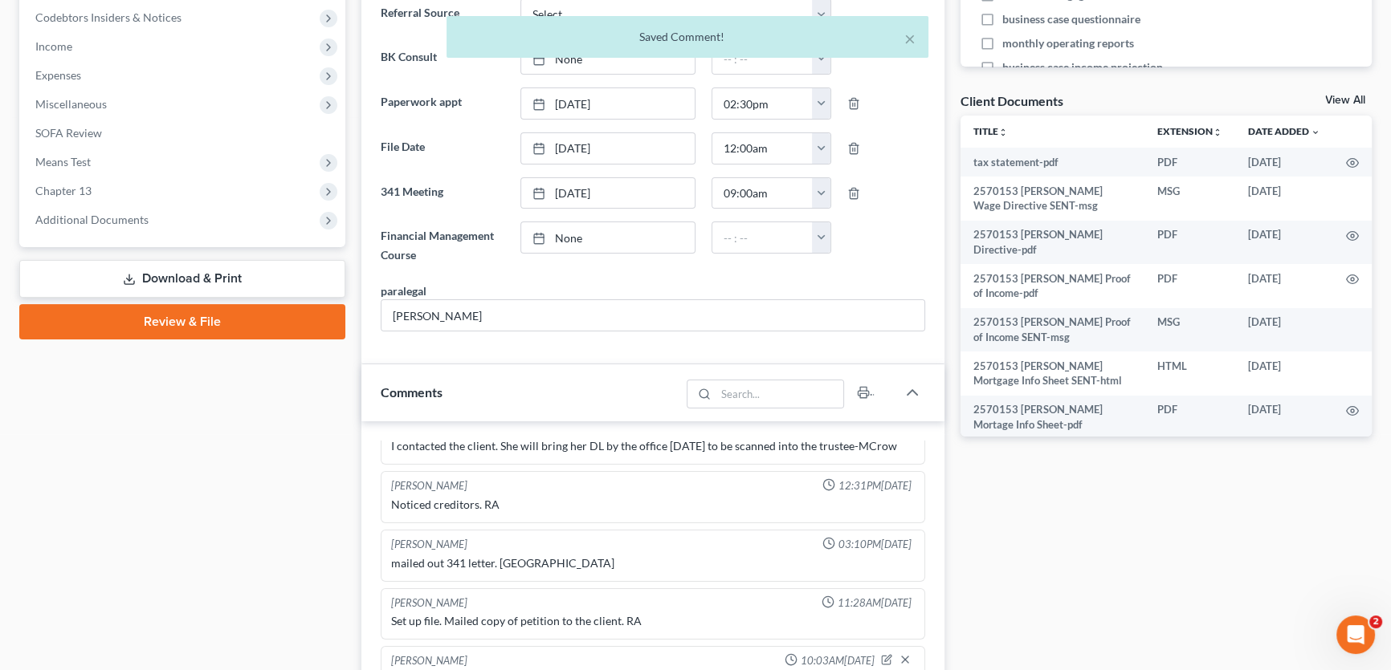
click at [1344, 104] on link "View All" at bounding box center [1345, 100] width 40 height 11
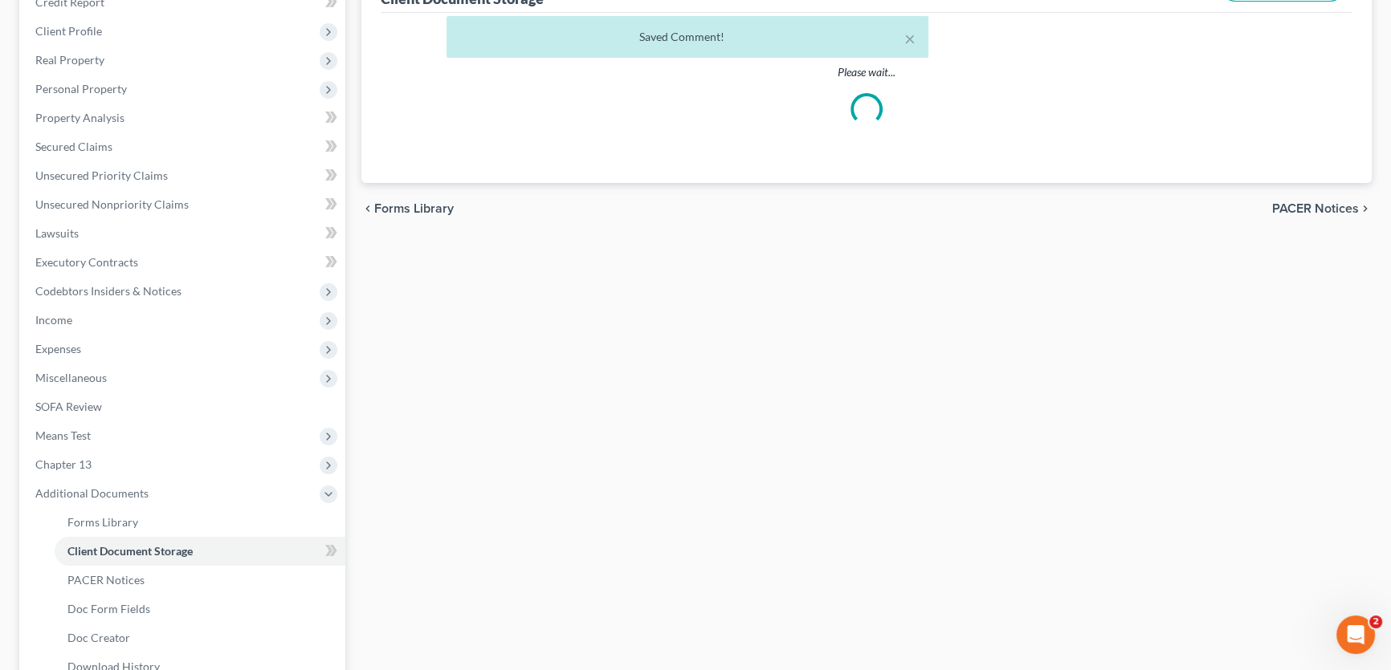
select select "21"
select select "18"
select select "10"
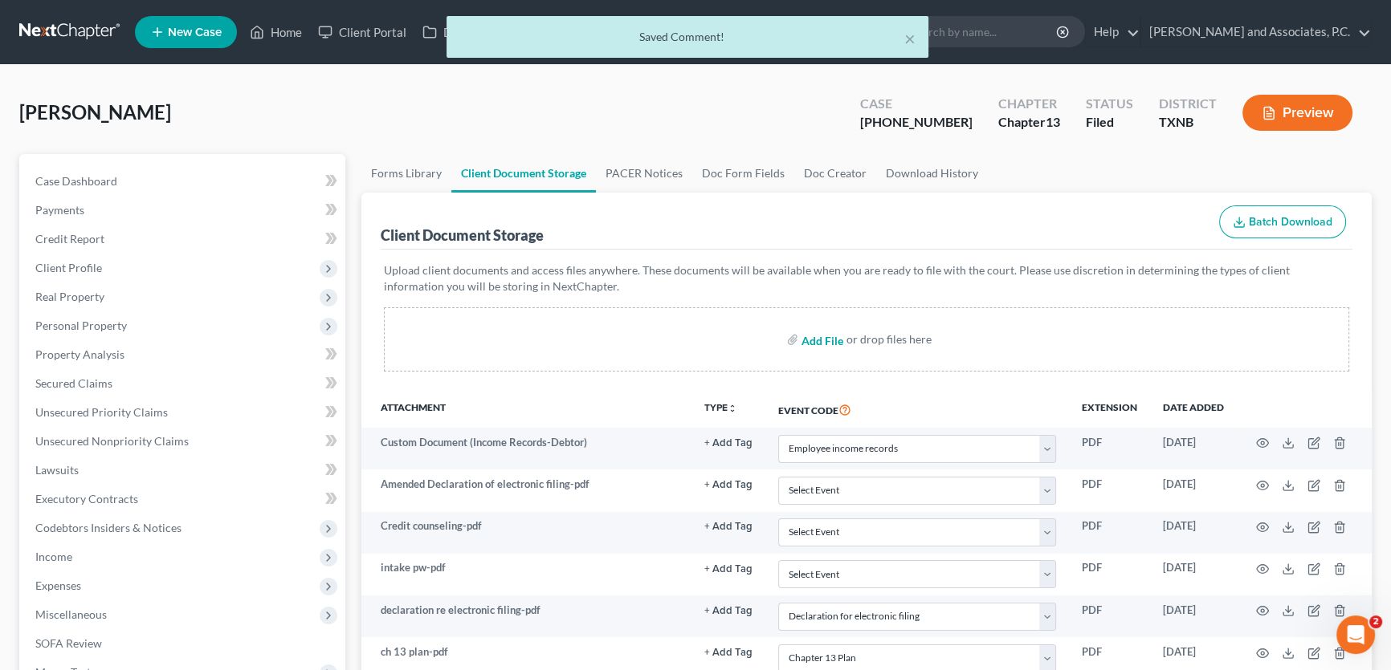
click at [831, 339] on input "file" at bounding box center [820, 339] width 39 height 29
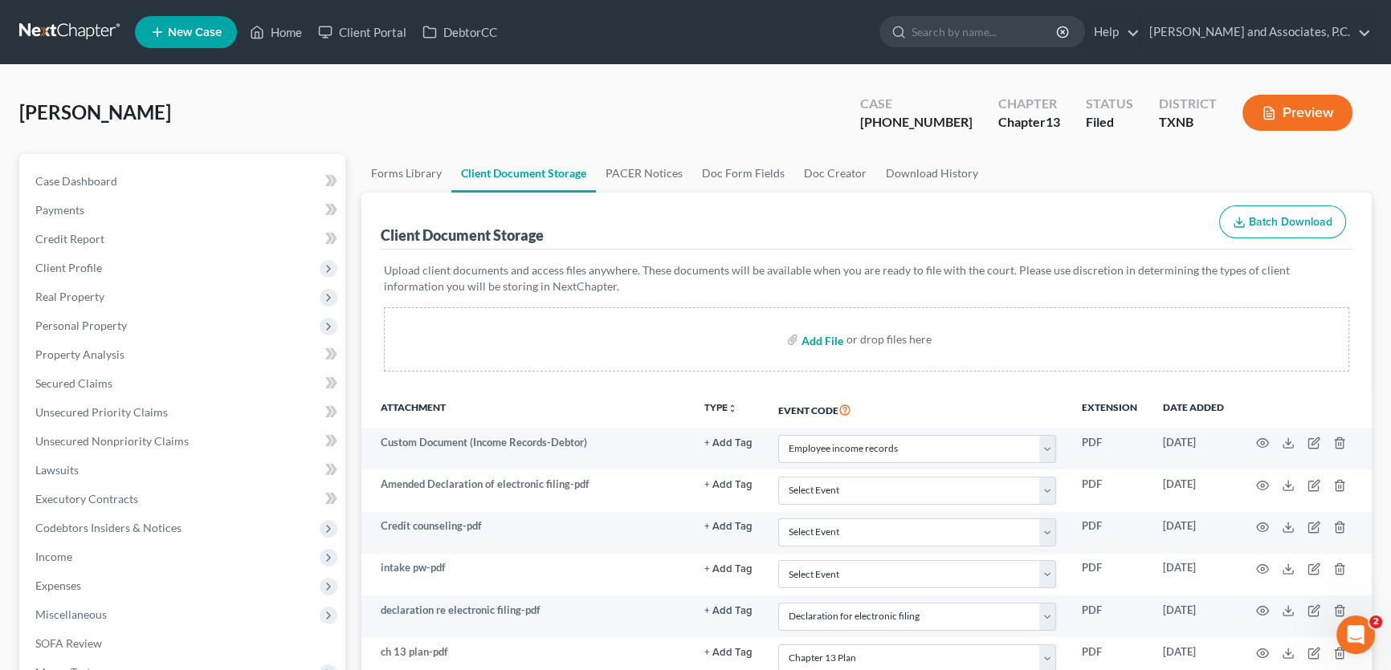
type input "C:\fakepath\2570153 [PERSON_NAME] confirmation order.pdf"
select select "21"
select select "18"
select select "10"
click at [821, 339] on input "file" at bounding box center [820, 339] width 39 height 29
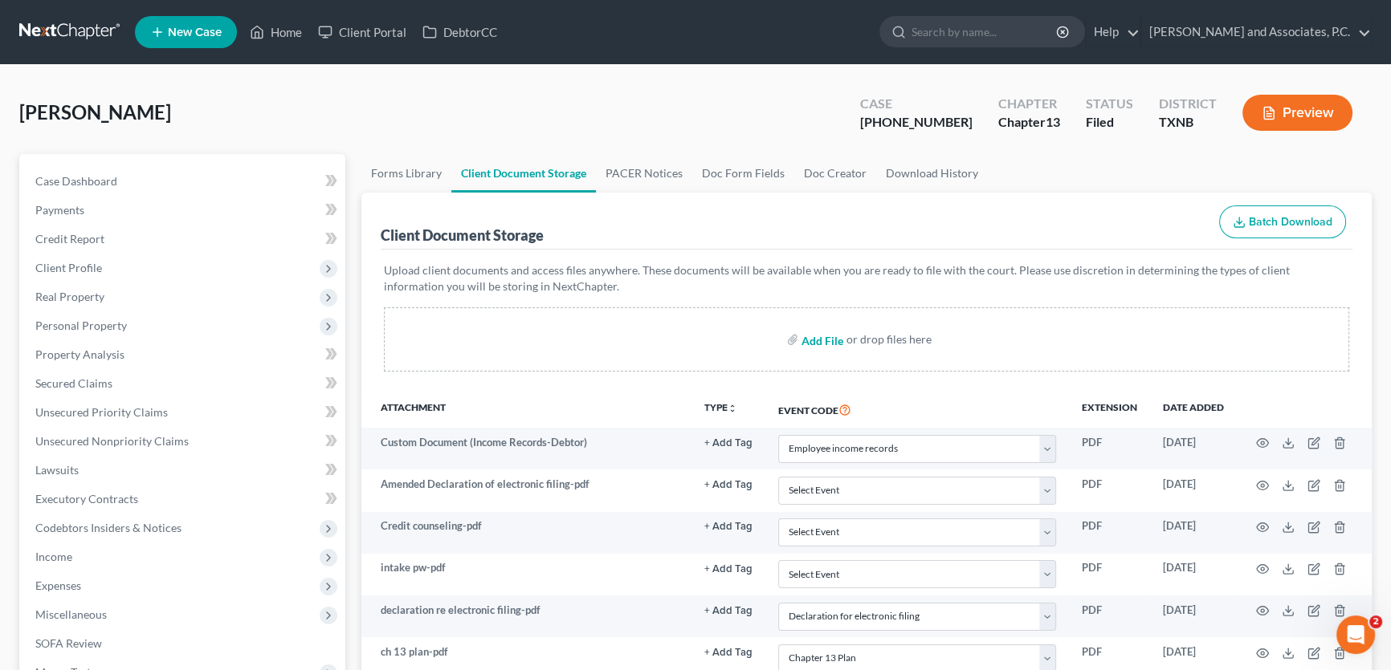
type input "C:\fakepath\2570153 [PERSON_NAME] confirmation order SENT.html"
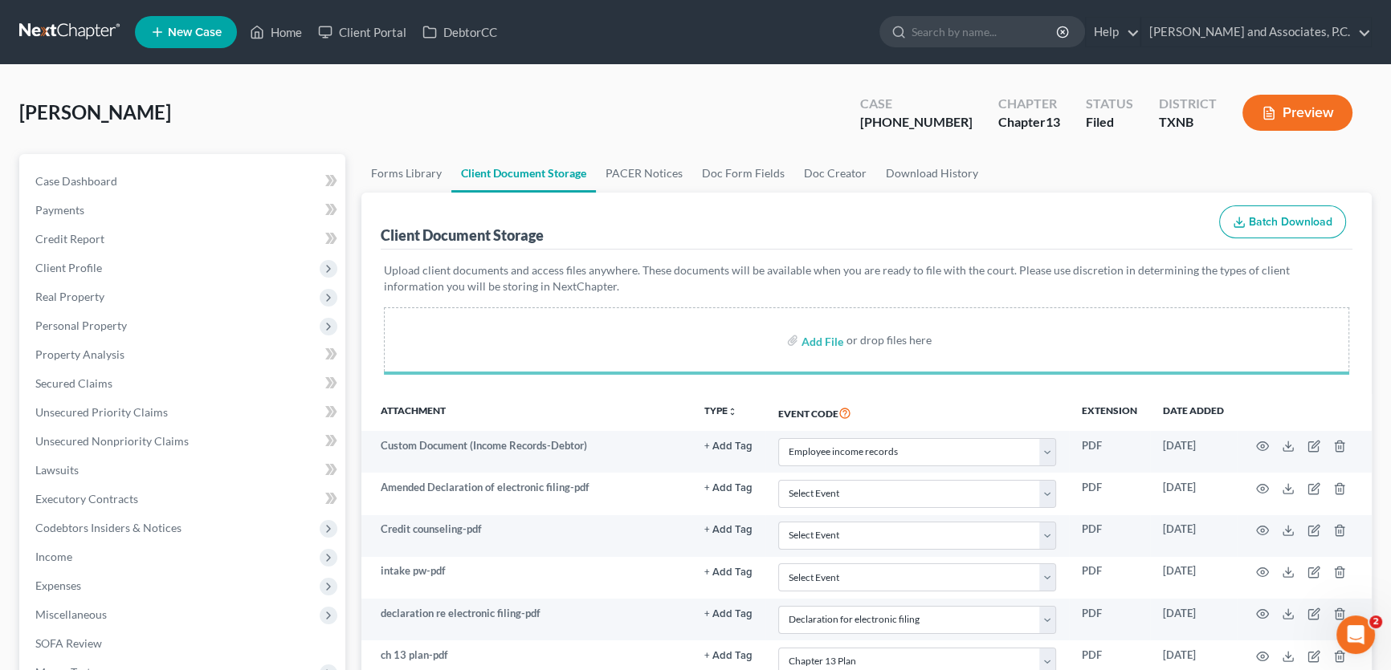
select select "21"
select select "18"
select select "10"
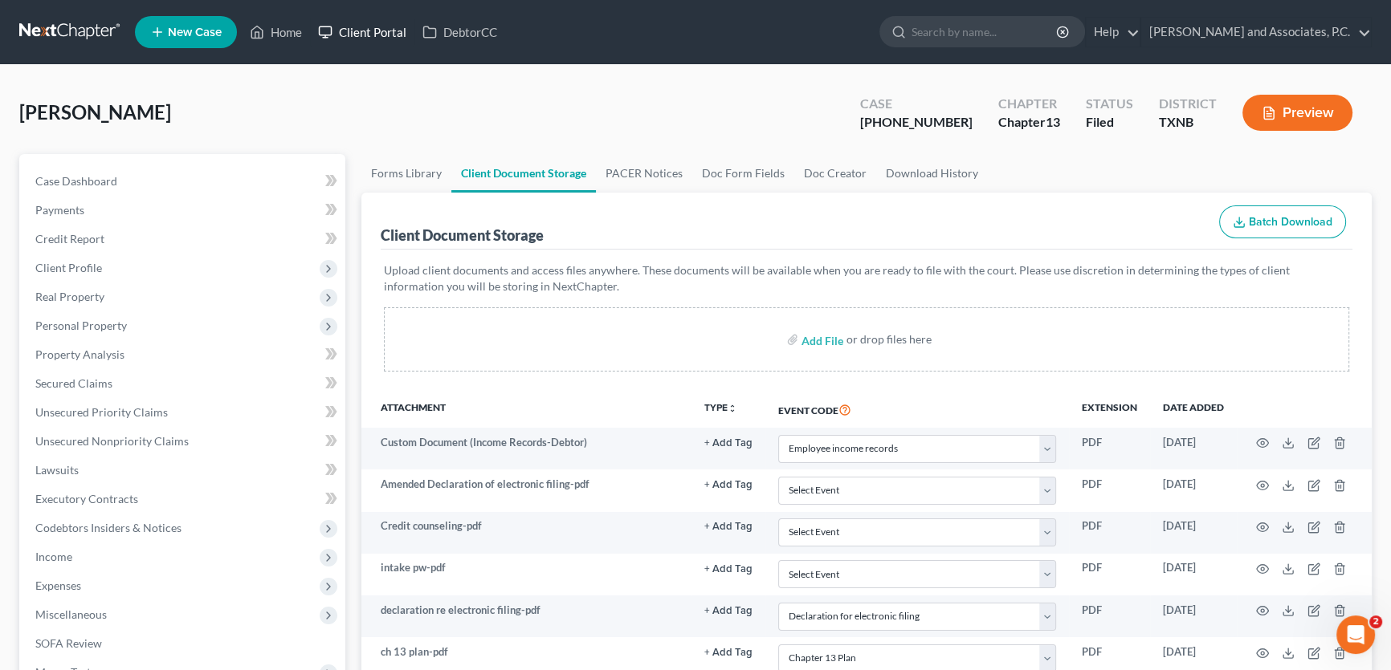
click at [101, 97] on div "[PERSON_NAME] Upgraded Case [PHONE_NUMBER] Chapter Chapter 13 Status [GEOGRAPHI…" at bounding box center [695, 119] width 1352 height 70
click at [292, 30] on link "Home" at bounding box center [276, 32] width 68 height 29
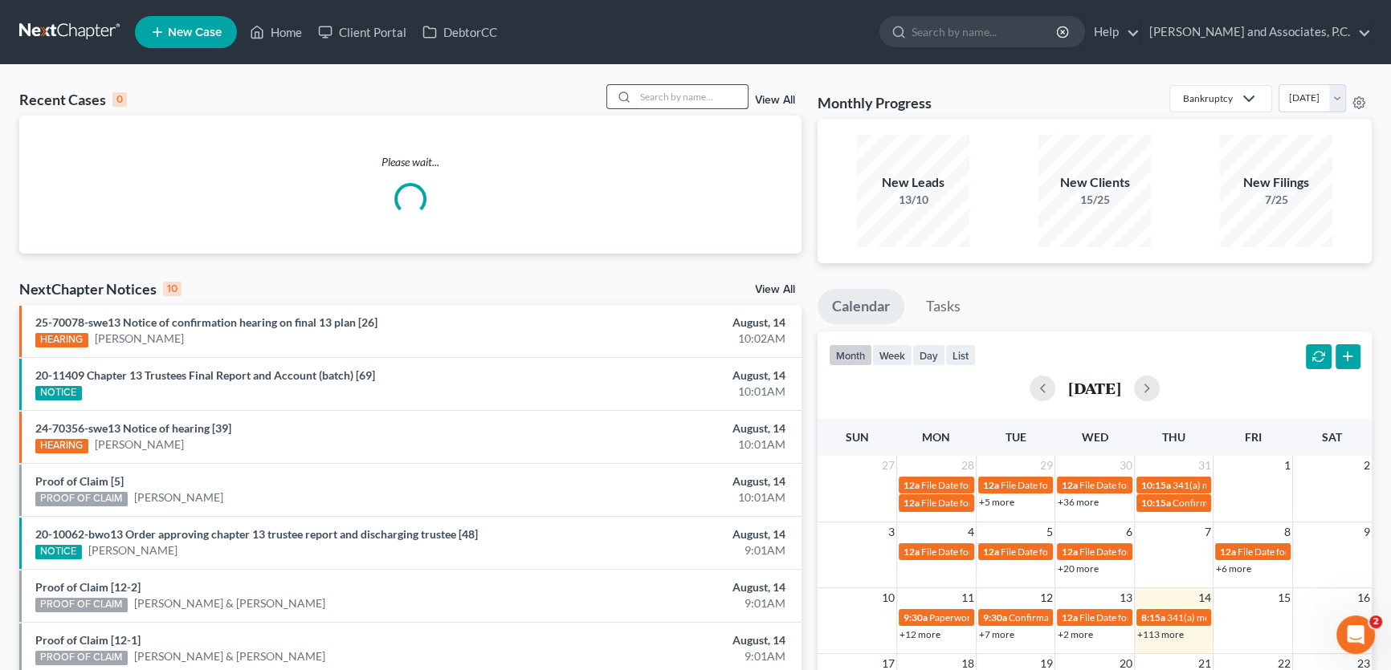
click at [682, 96] on input "search" at bounding box center [691, 96] width 112 height 23
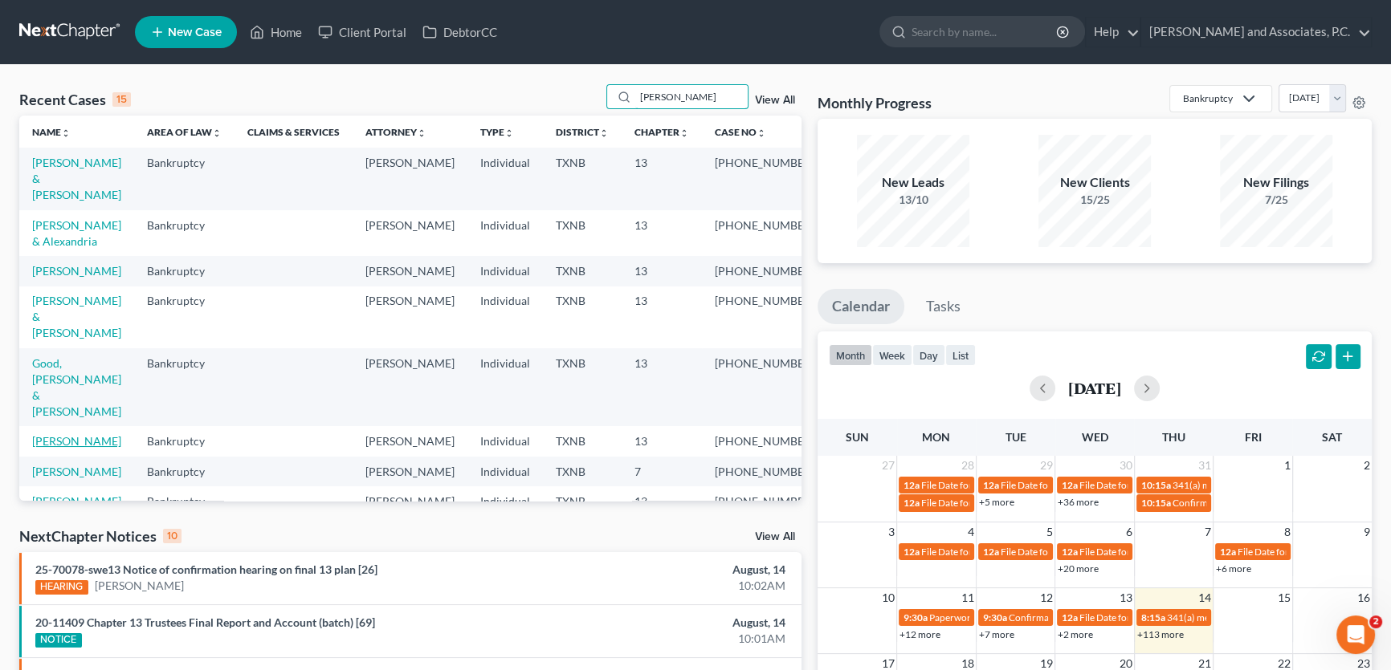
type input "[PERSON_NAME]"
click at [89, 434] on link "[PERSON_NAME]" at bounding box center [76, 441] width 89 height 14
select select "5"
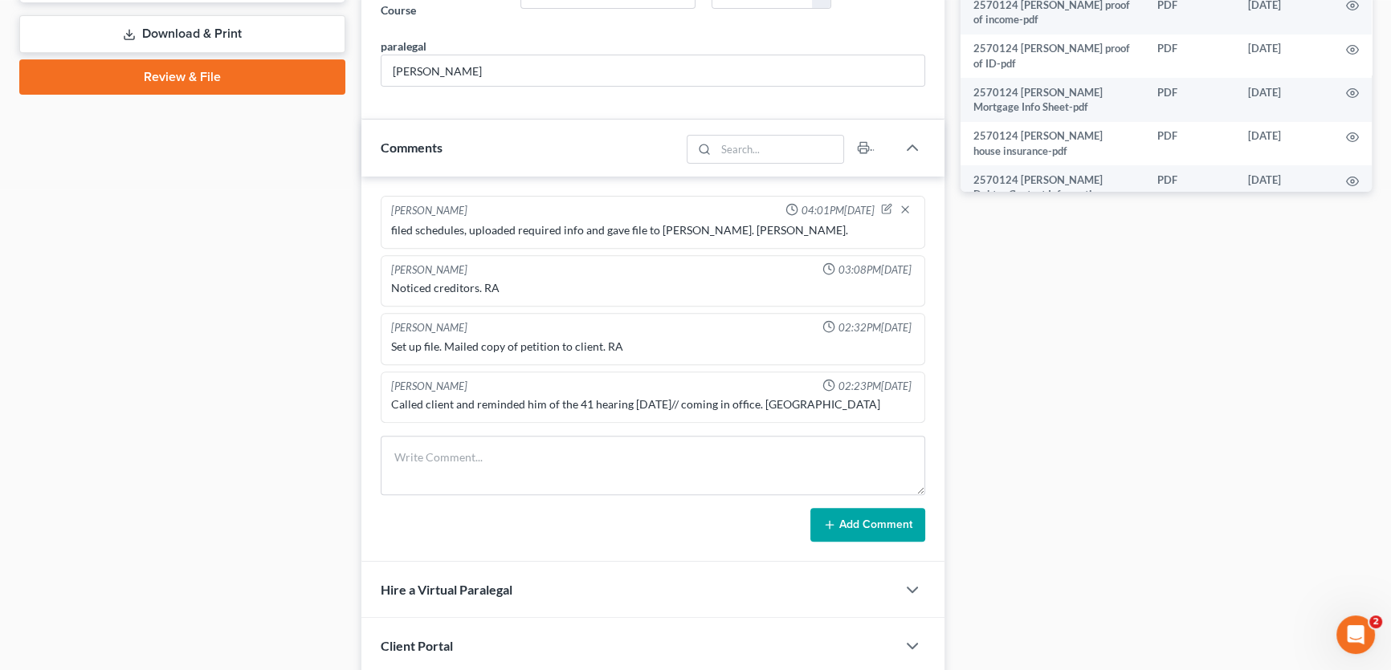
scroll to position [930, 0]
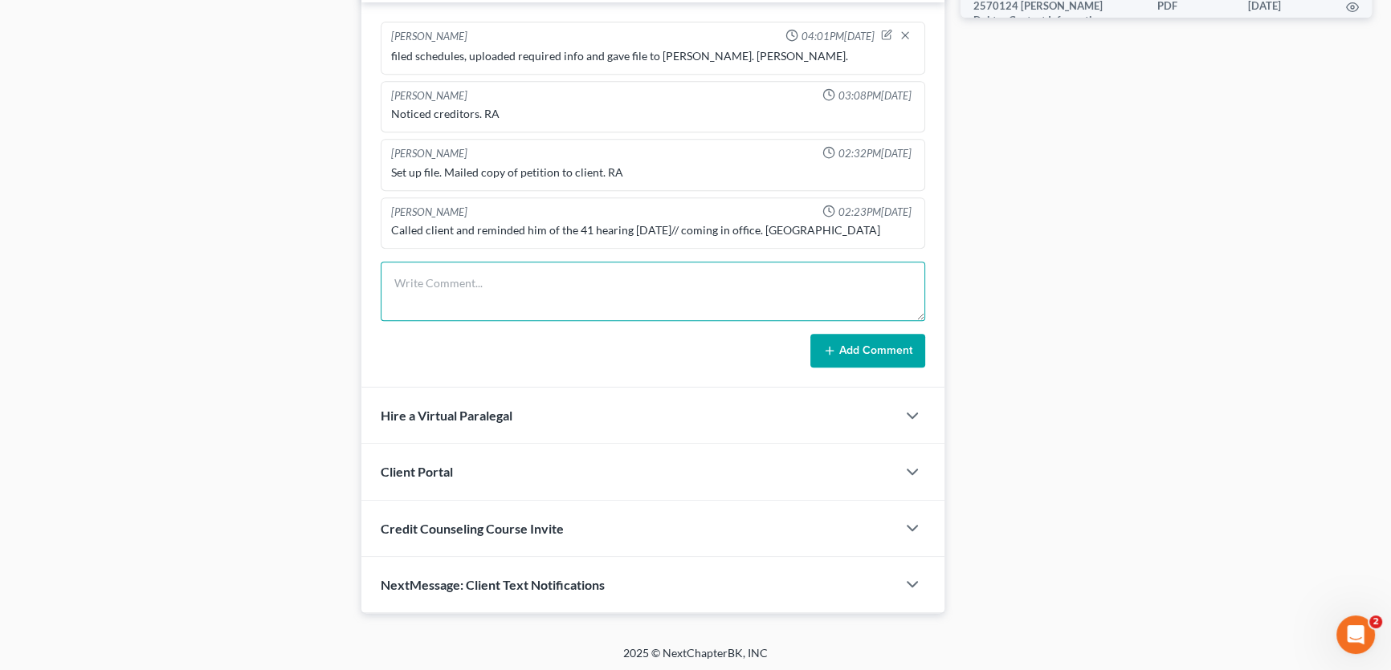
paste textarea "uploaded signed confirmation order to portal. [PERSON_NAME]."
type textarea "uploaded signed confirmation order to portal. [PERSON_NAME]."
click at [859, 345] on button "Add Comment" at bounding box center [867, 351] width 115 height 34
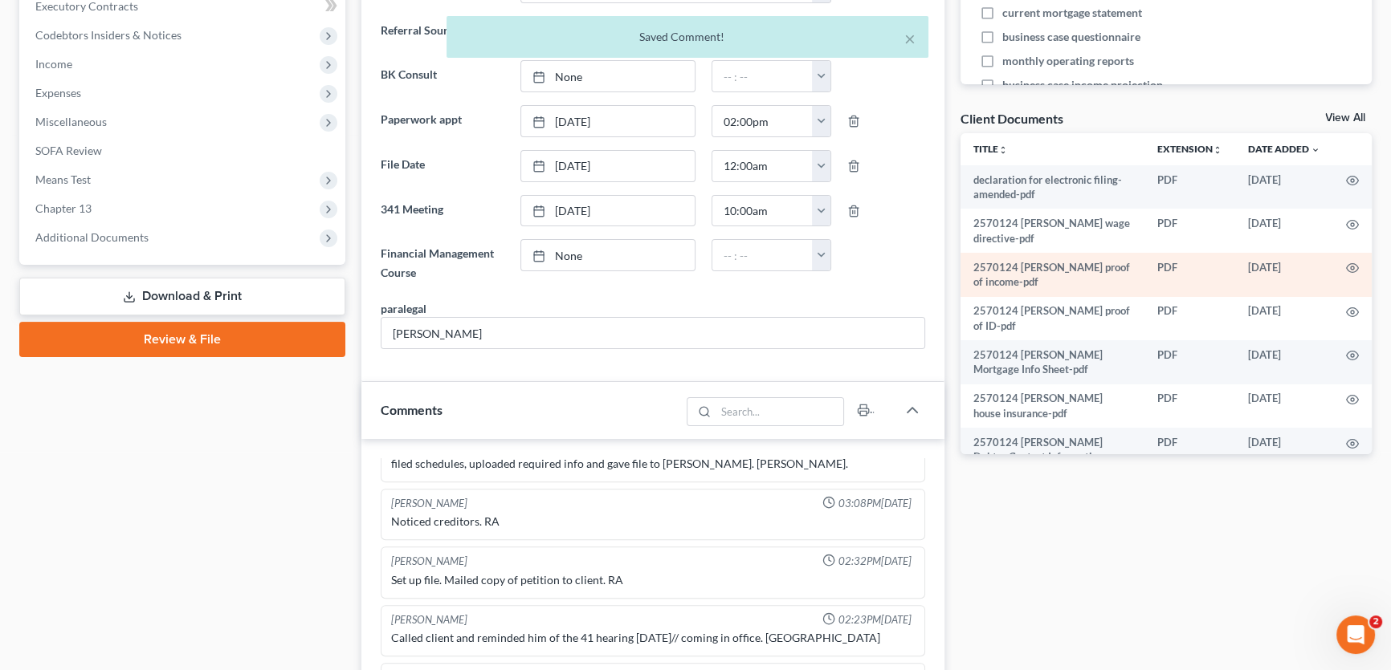
scroll to position [491, 0]
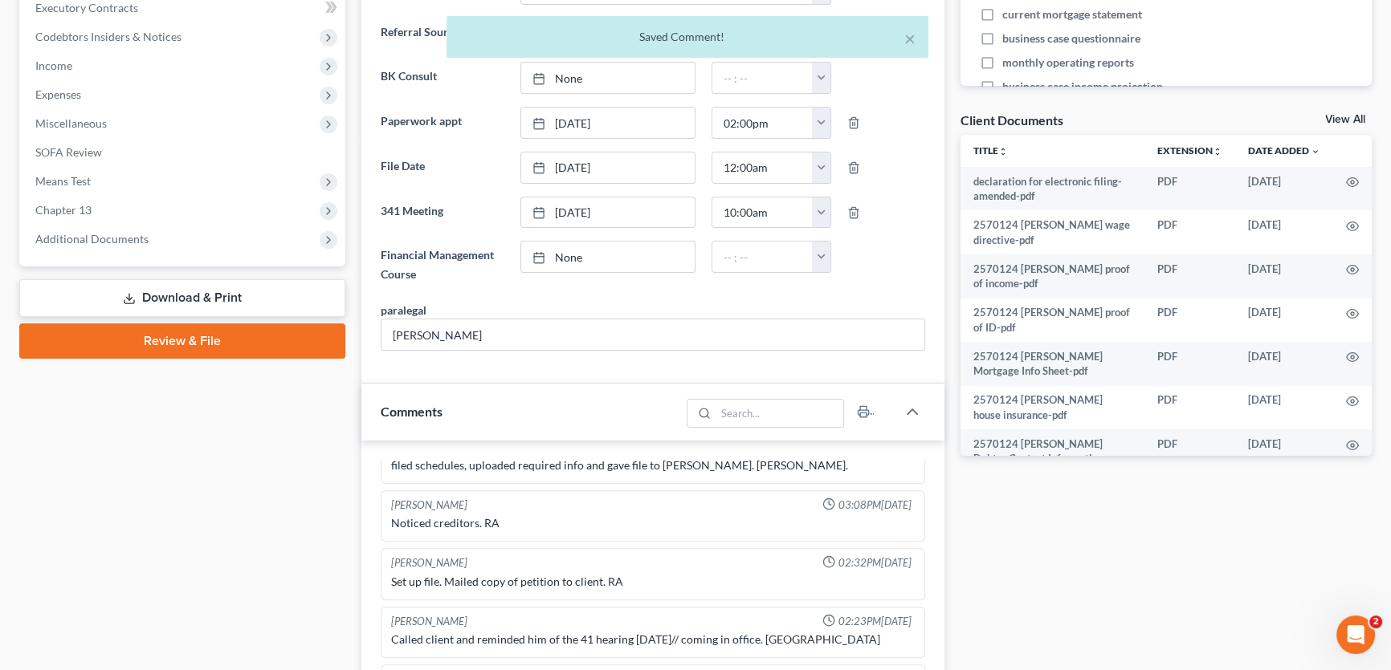
click at [1349, 120] on link "View All" at bounding box center [1345, 119] width 40 height 11
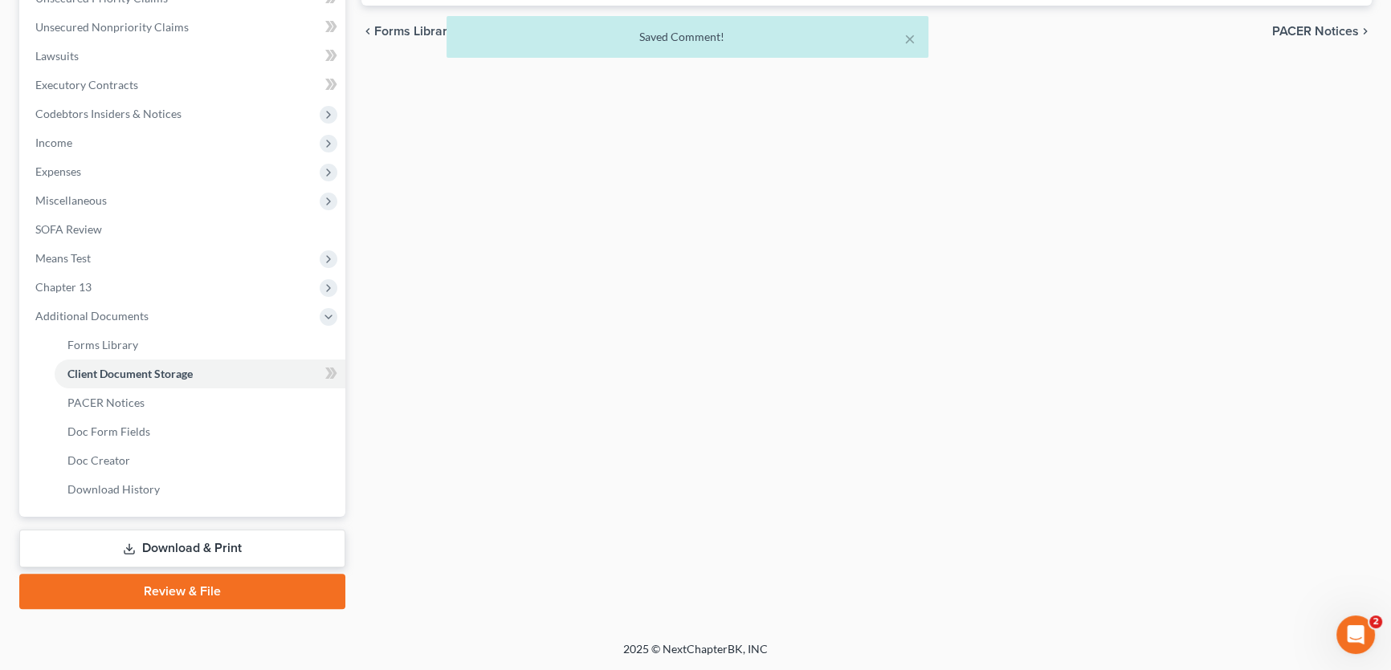
scroll to position [184, 0]
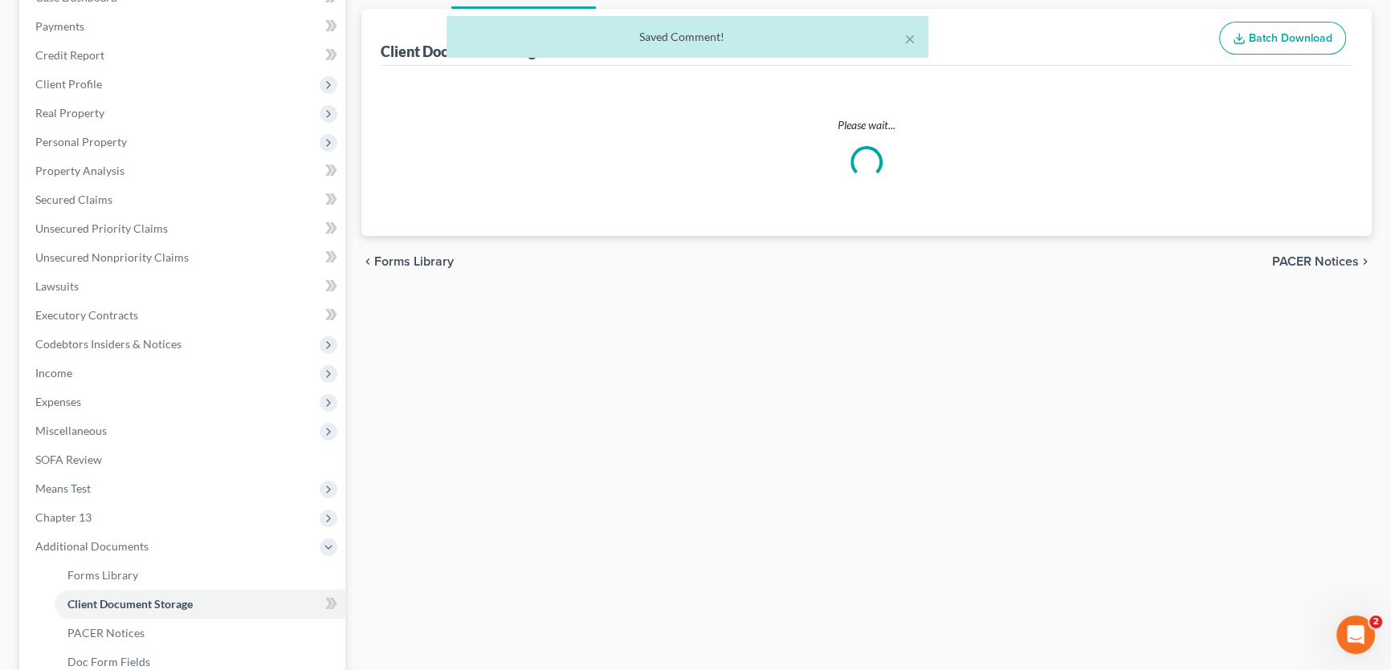
select select "10"
select select "21"
select select "18"
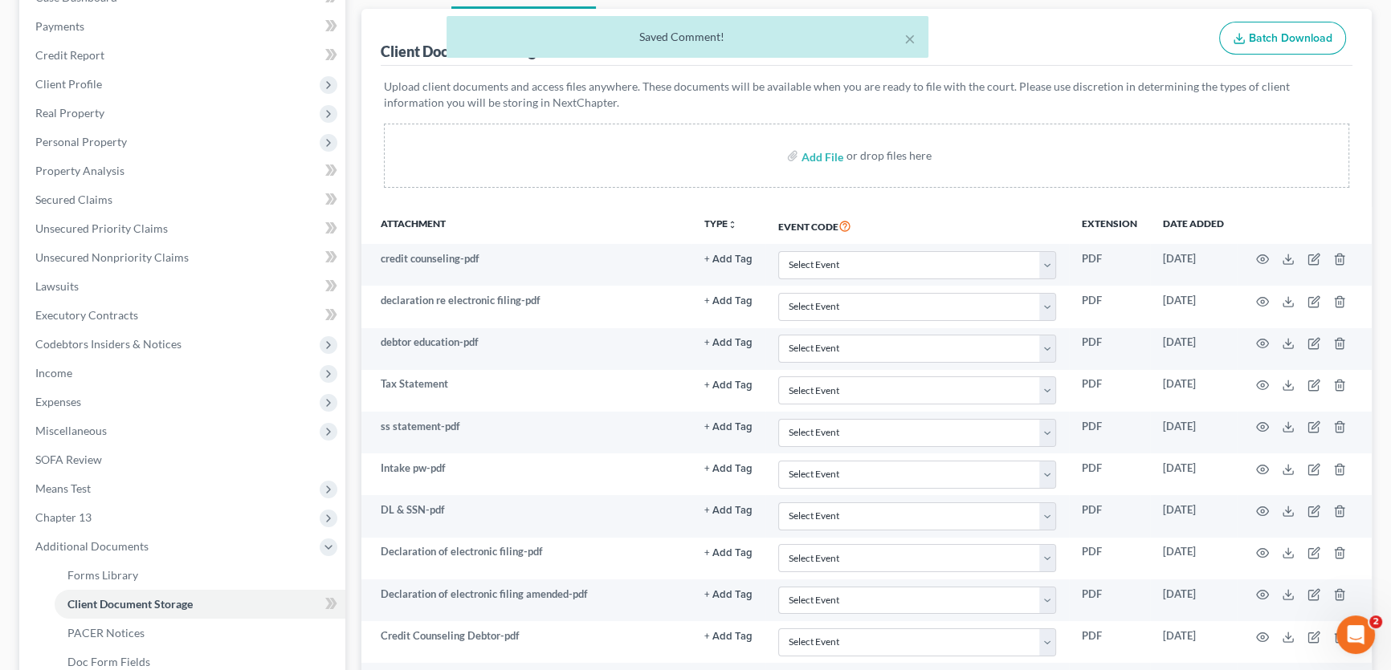
scroll to position [0, 0]
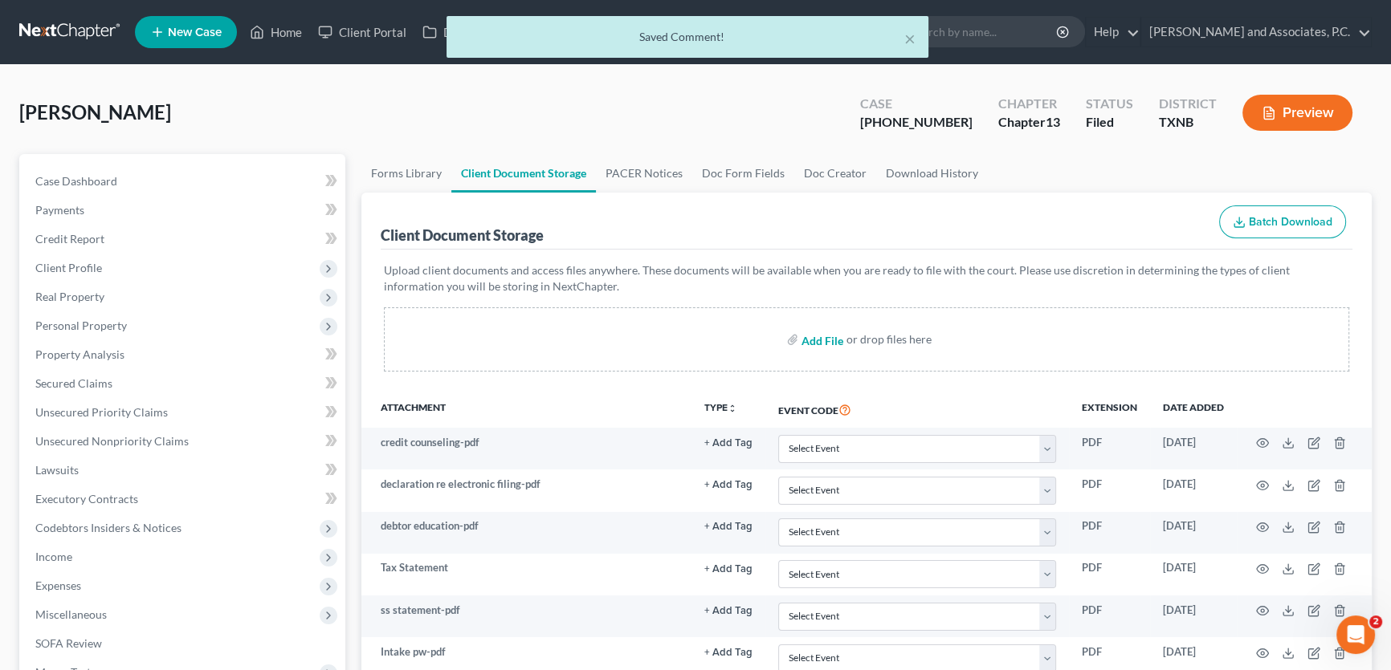
click at [821, 342] on input "file" at bounding box center [820, 339] width 39 height 29
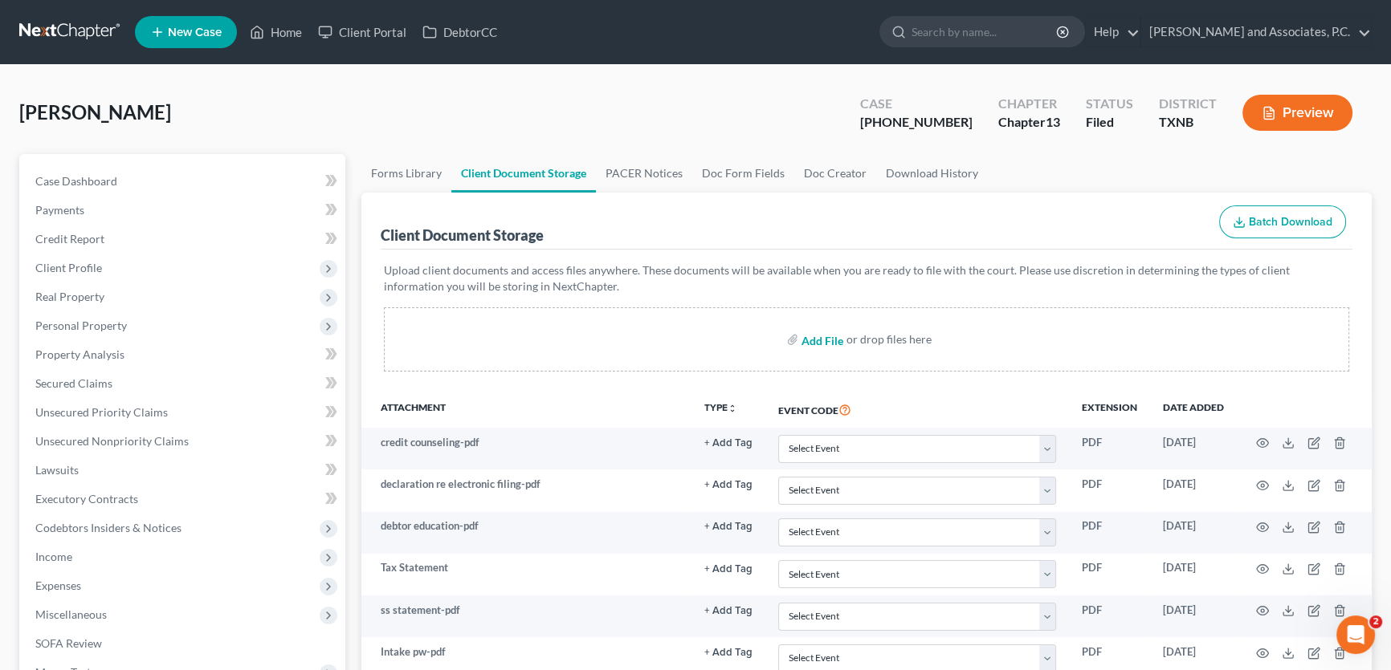
type input "C:\fakepath\2570124 [PERSON_NAME] confirmation order.pdf"
click at [822, 339] on input "file" at bounding box center [820, 339] width 39 height 29
select select "10"
select select "21"
select select "18"
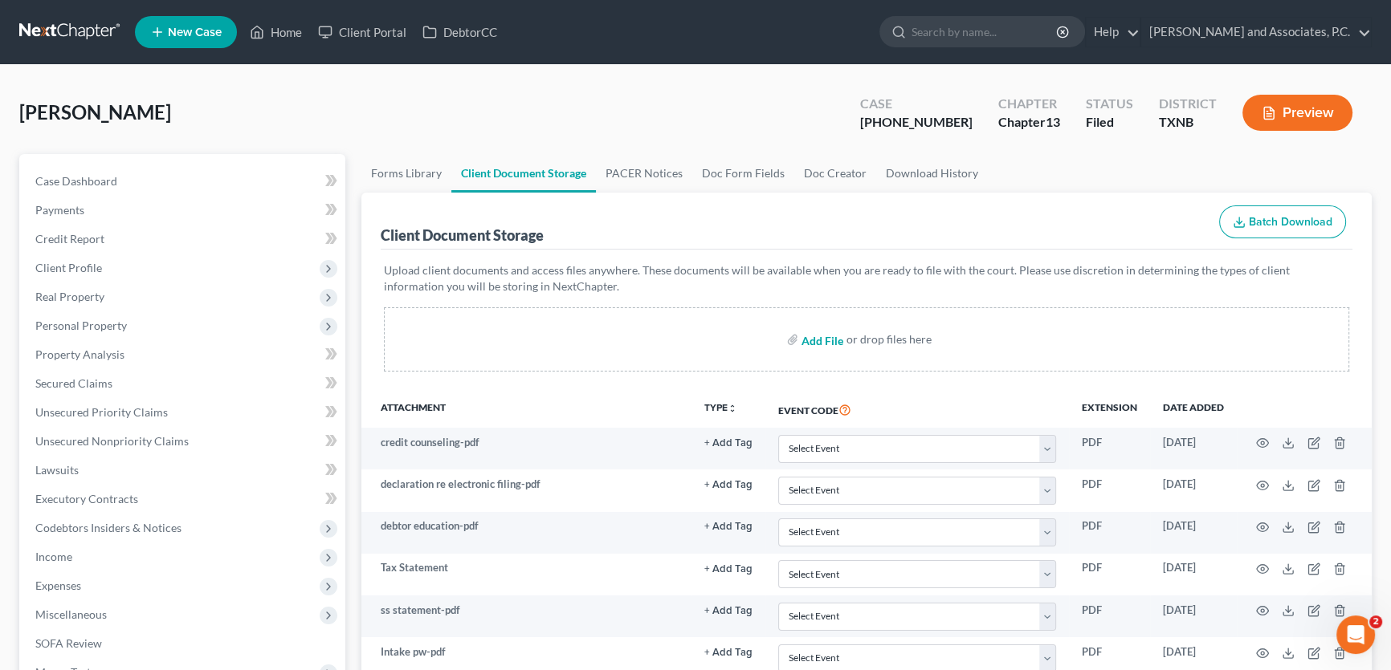
type input "C:\fakepath\2570124 [PERSON_NAME] confirmation order SENT.html"
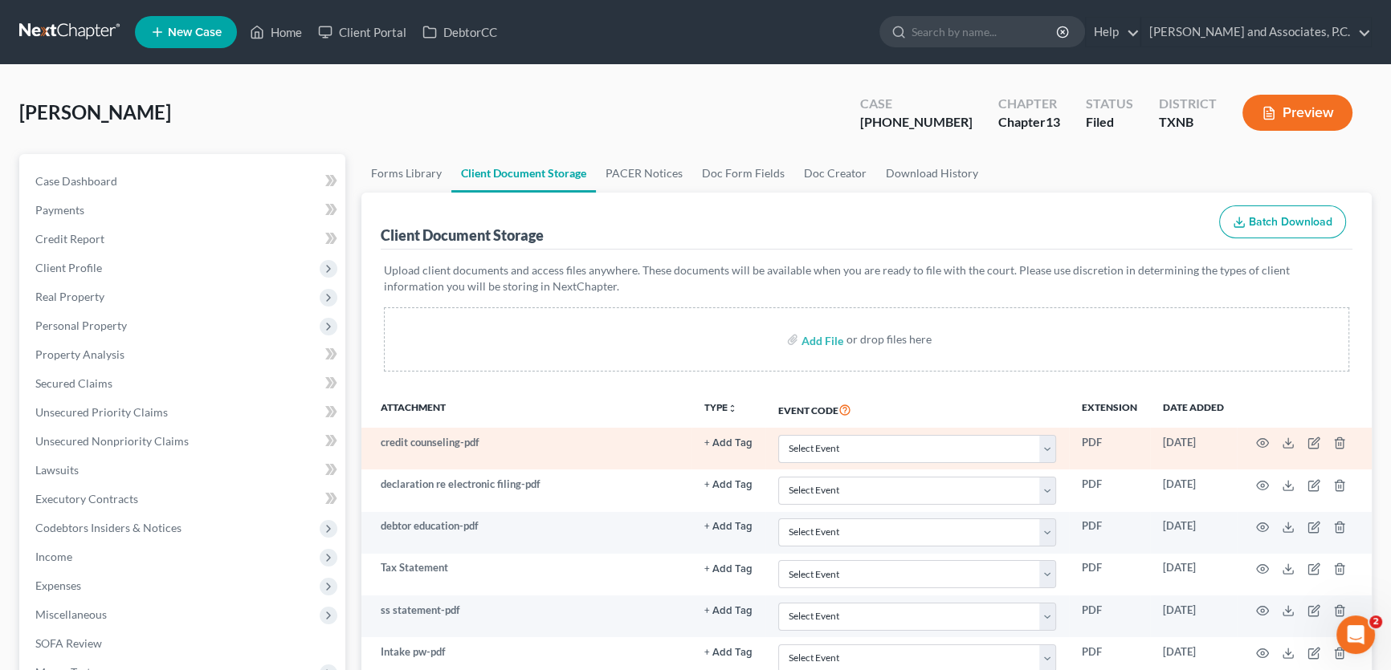
select select "10"
select select "21"
select select "18"
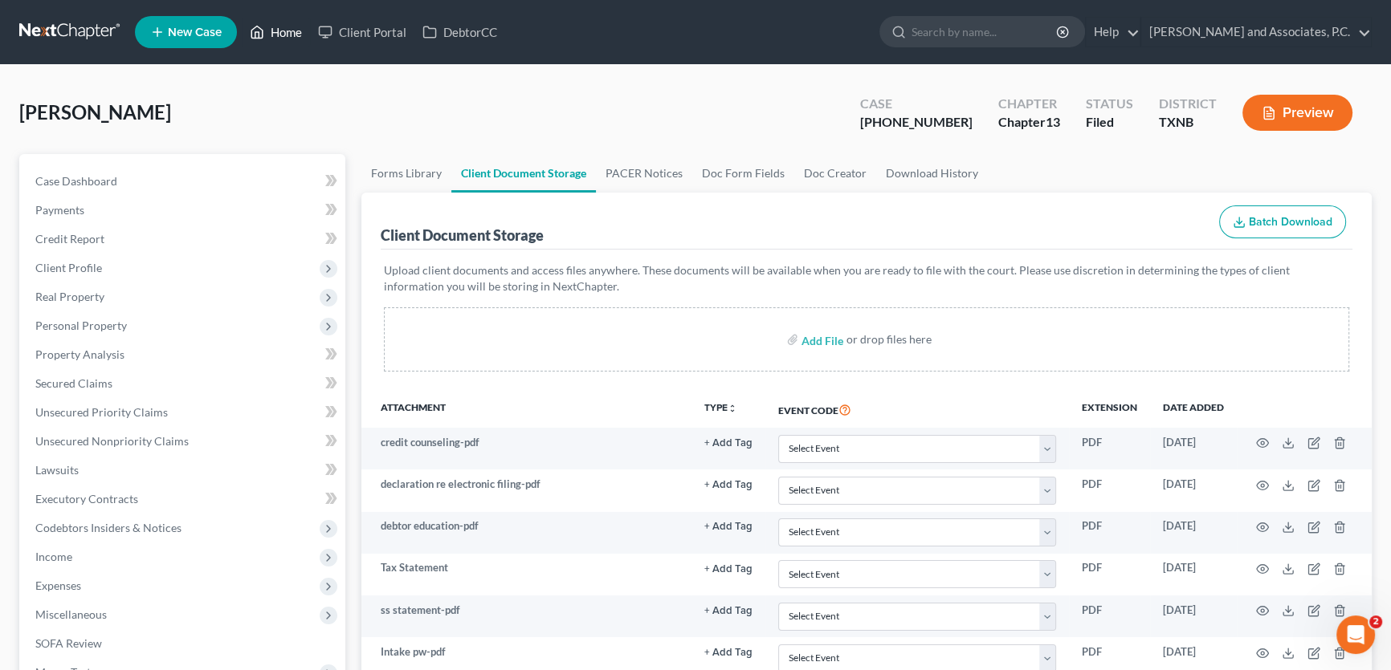
click at [305, 31] on link "Home" at bounding box center [276, 32] width 68 height 29
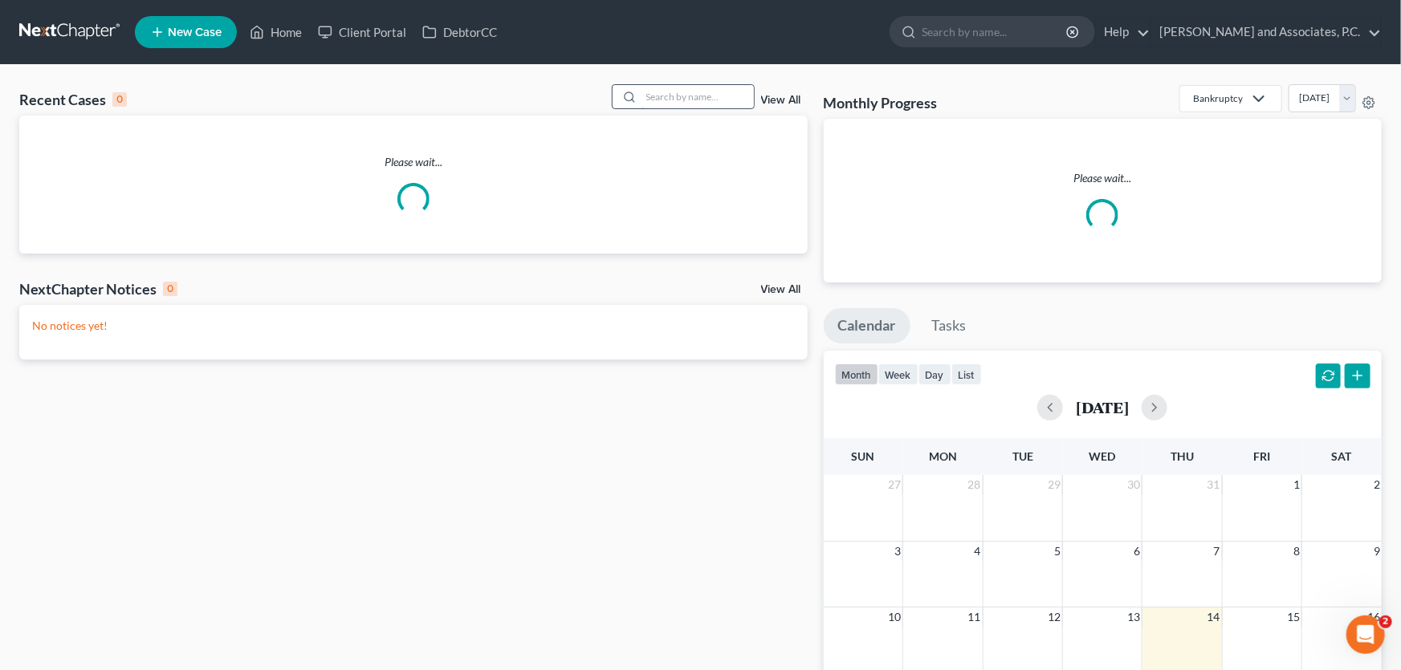
click at [716, 100] on input "search" at bounding box center [698, 96] width 112 height 23
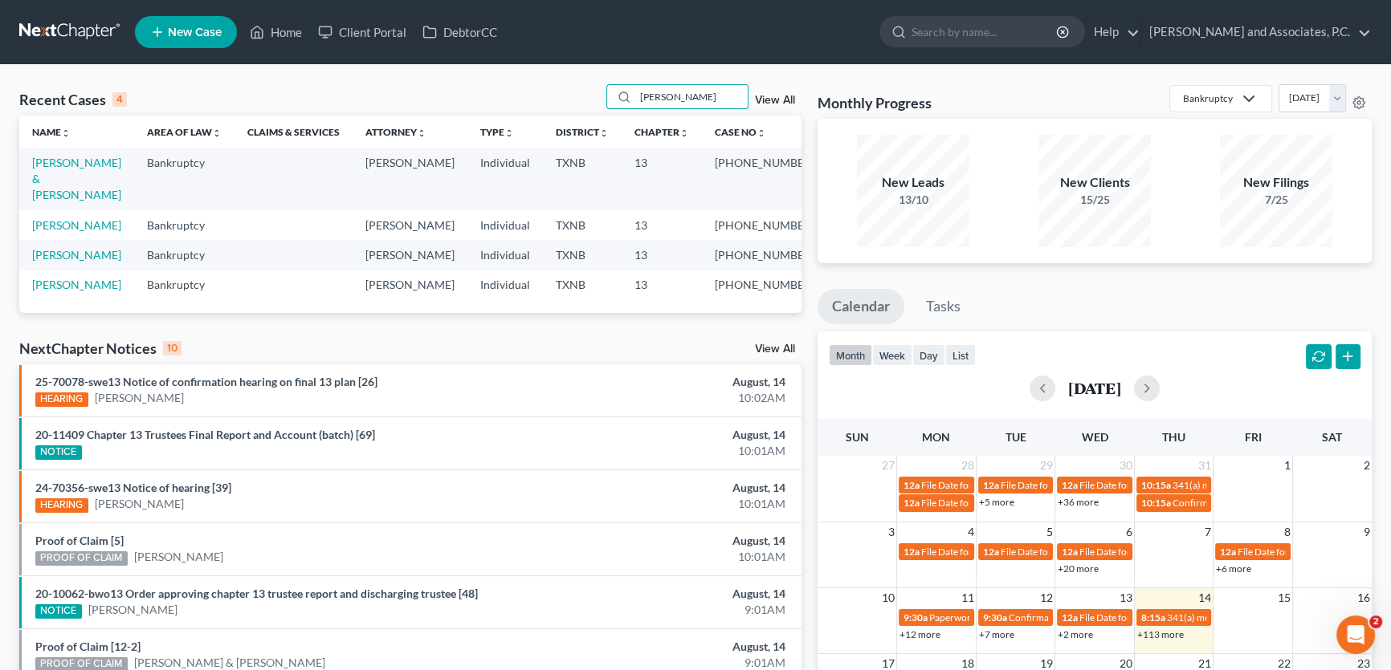
type input "[PERSON_NAME]"
click at [89, 217] on td "[PERSON_NAME]" at bounding box center [76, 225] width 115 height 30
click at [92, 218] on link "[PERSON_NAME]" at bounding box center [76, 225] width 89 height 14
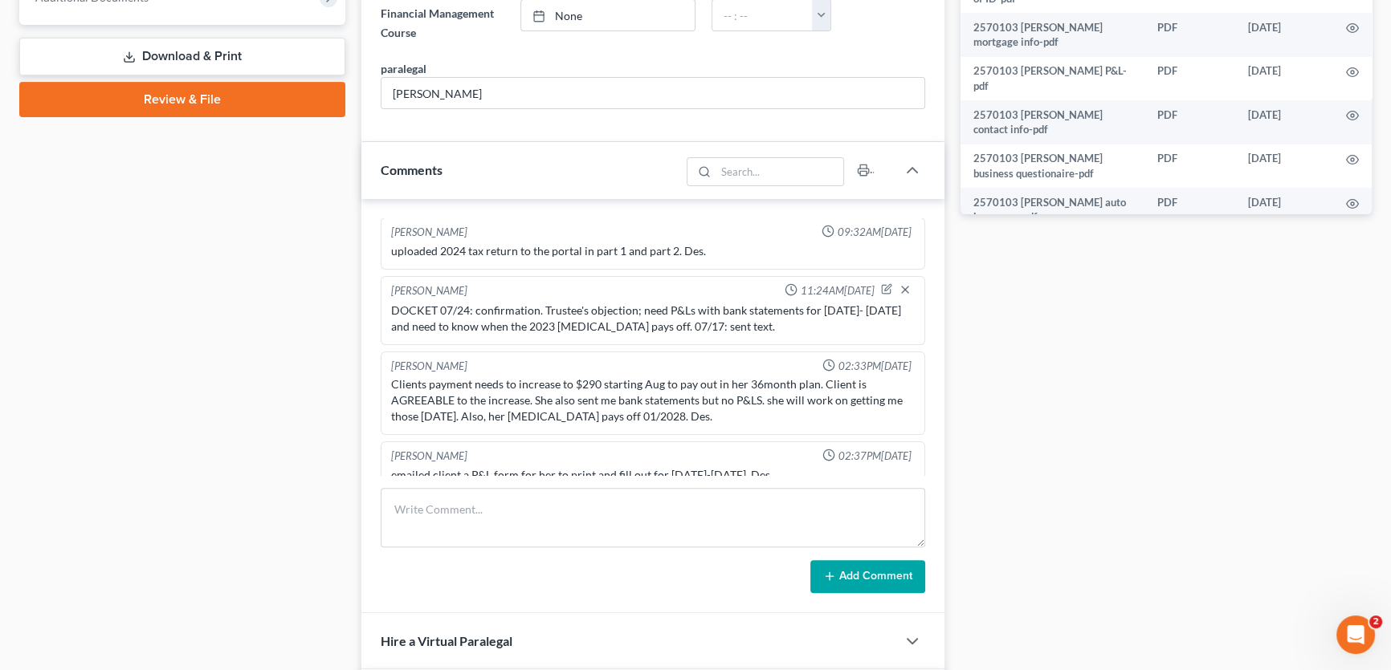
scroll to position [948, 0]
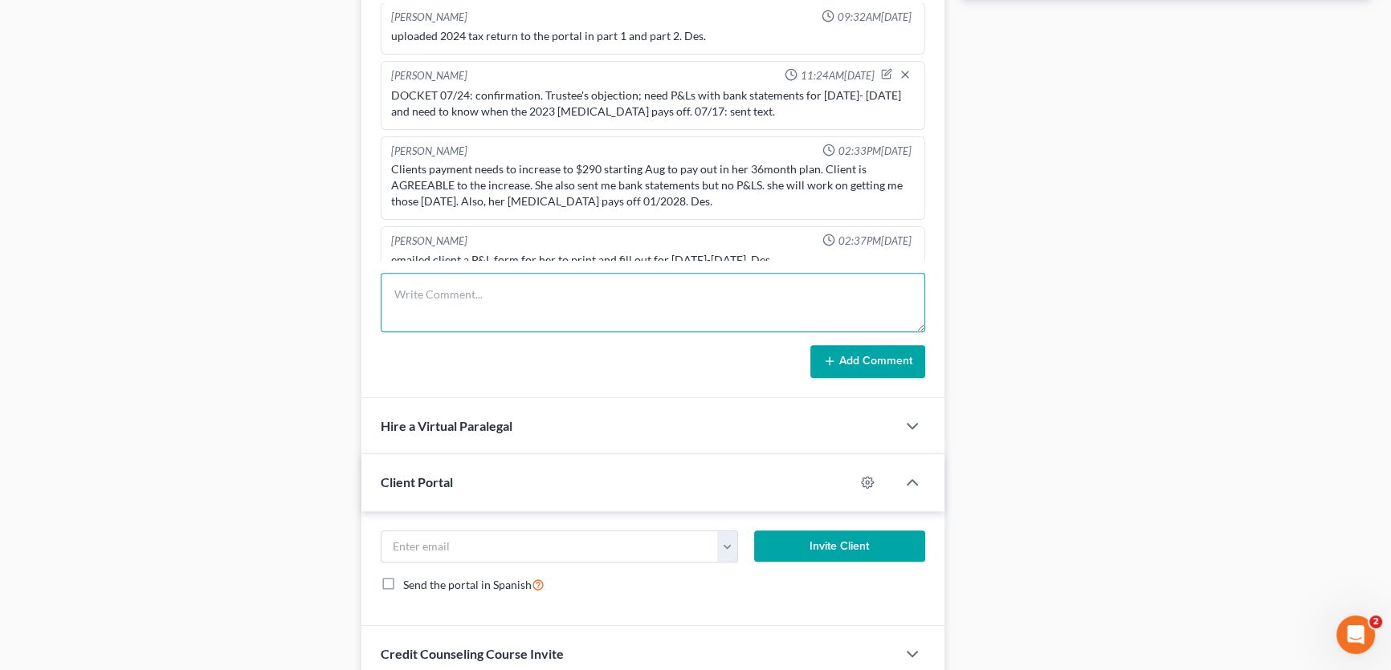
paste textarea "uploaded signed confirmation order to portal. [PERSON_NAME]."
type textarea "uploaded signed confirmation order to portal. [PERSON_NAME]."
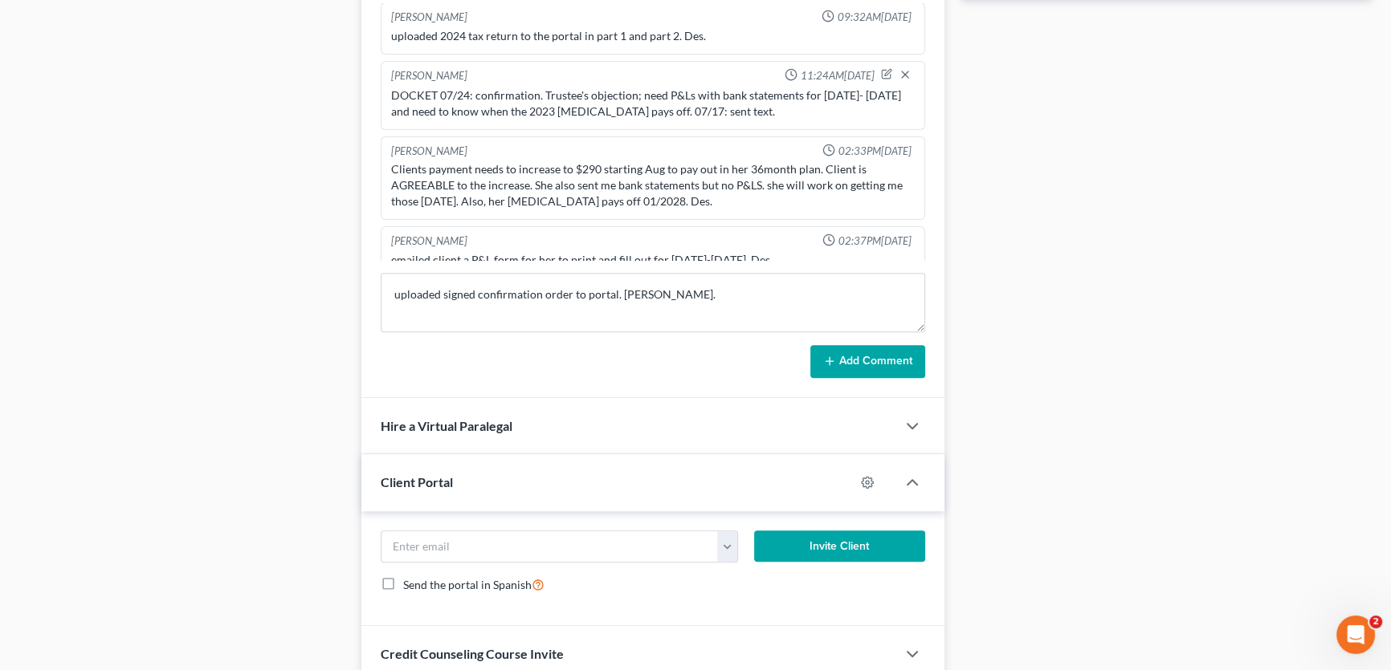
click at [894, 353] on button "Add Comment" at bounding box center [867, 362] width 115 height 34
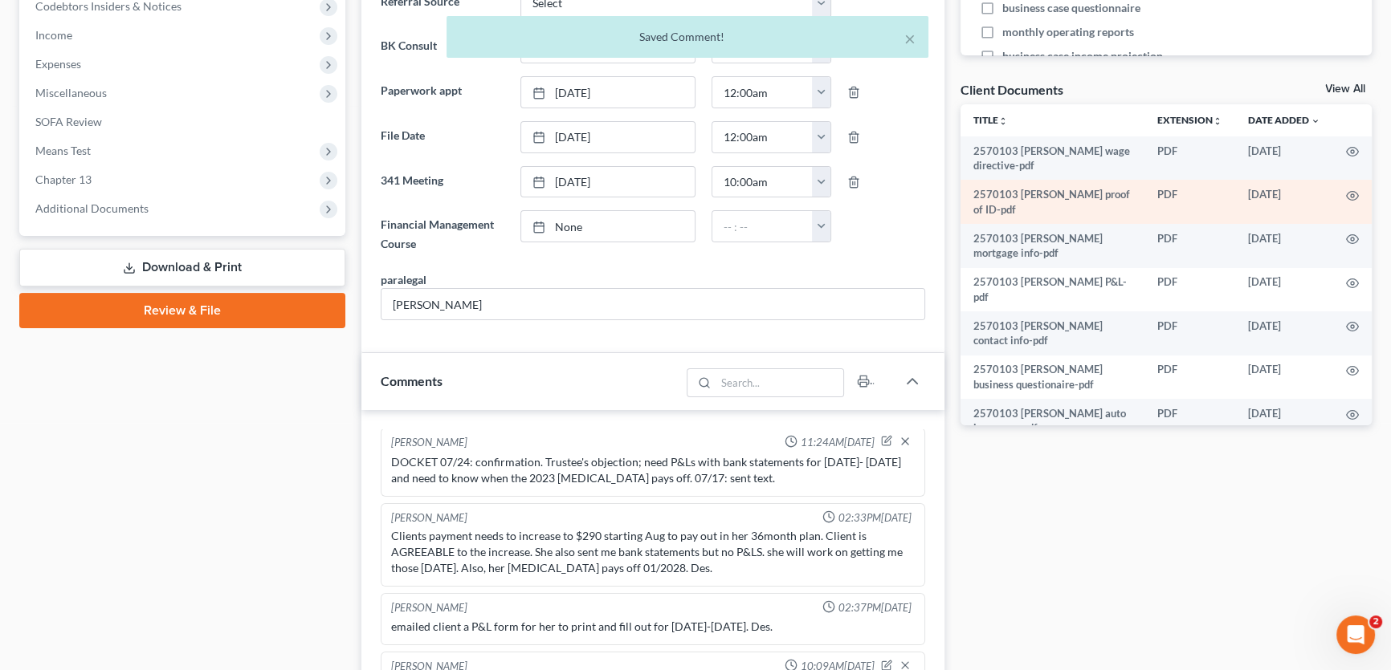
scroll to position [511, 0]
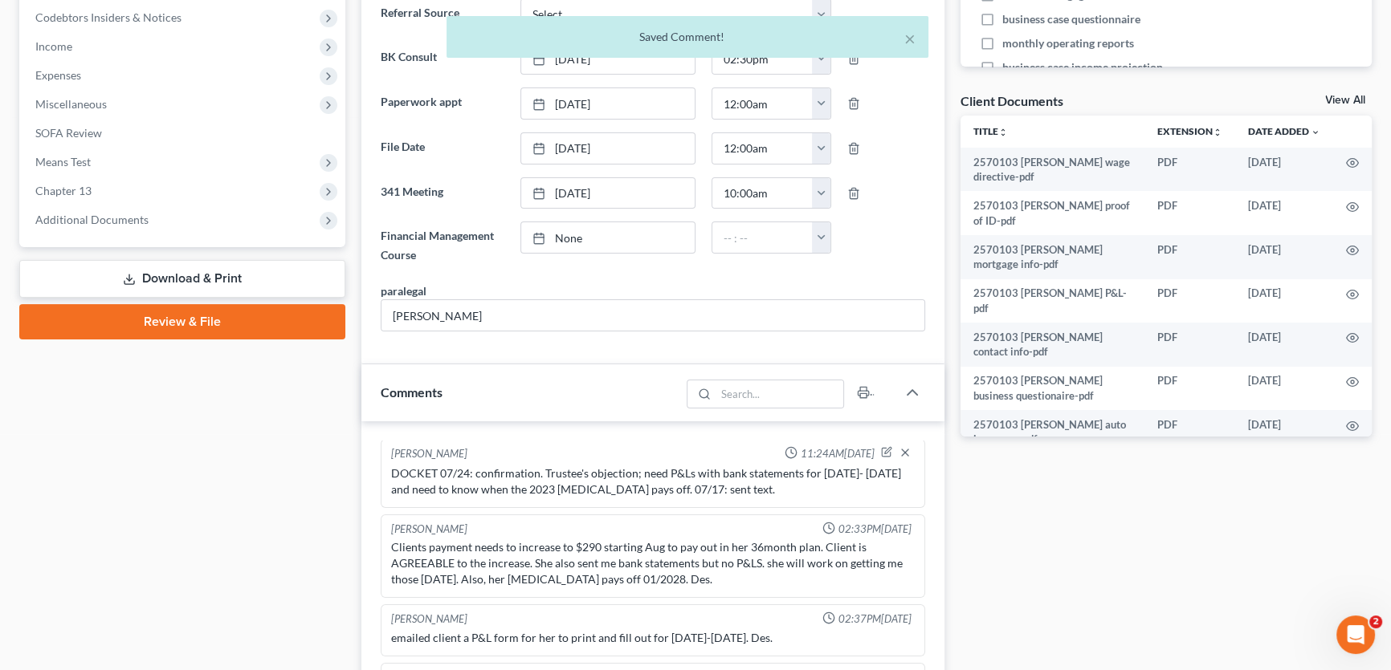
click at [1338, 96] on link "View All" at bounding box center [1345, 100] width 40 height 11
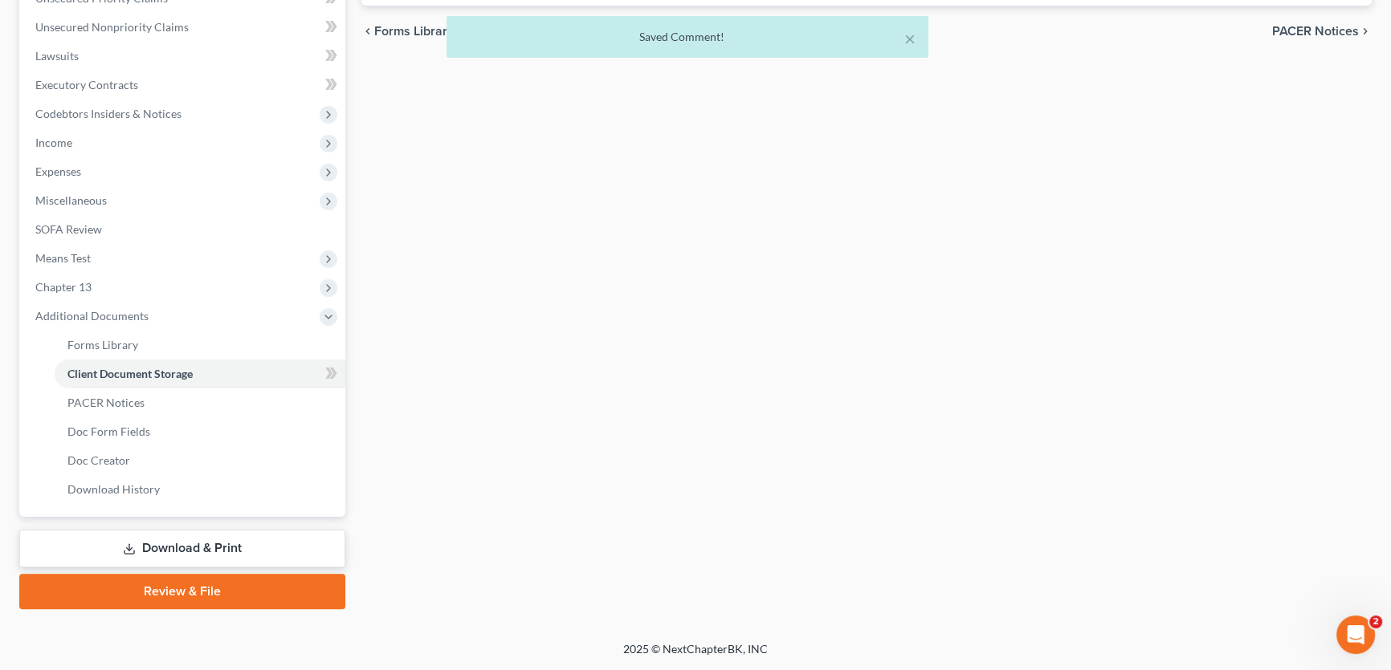
scroll to position [164, 0]
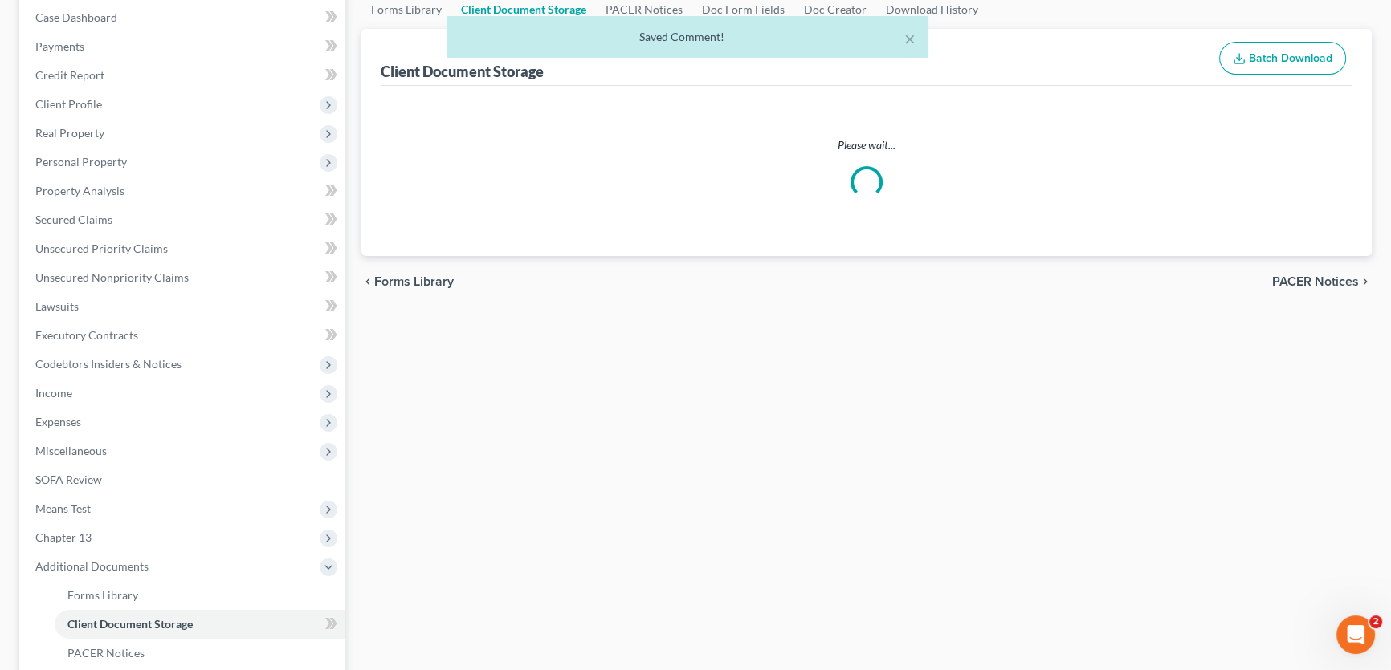
select select "18"
select select "21"
select select "10"
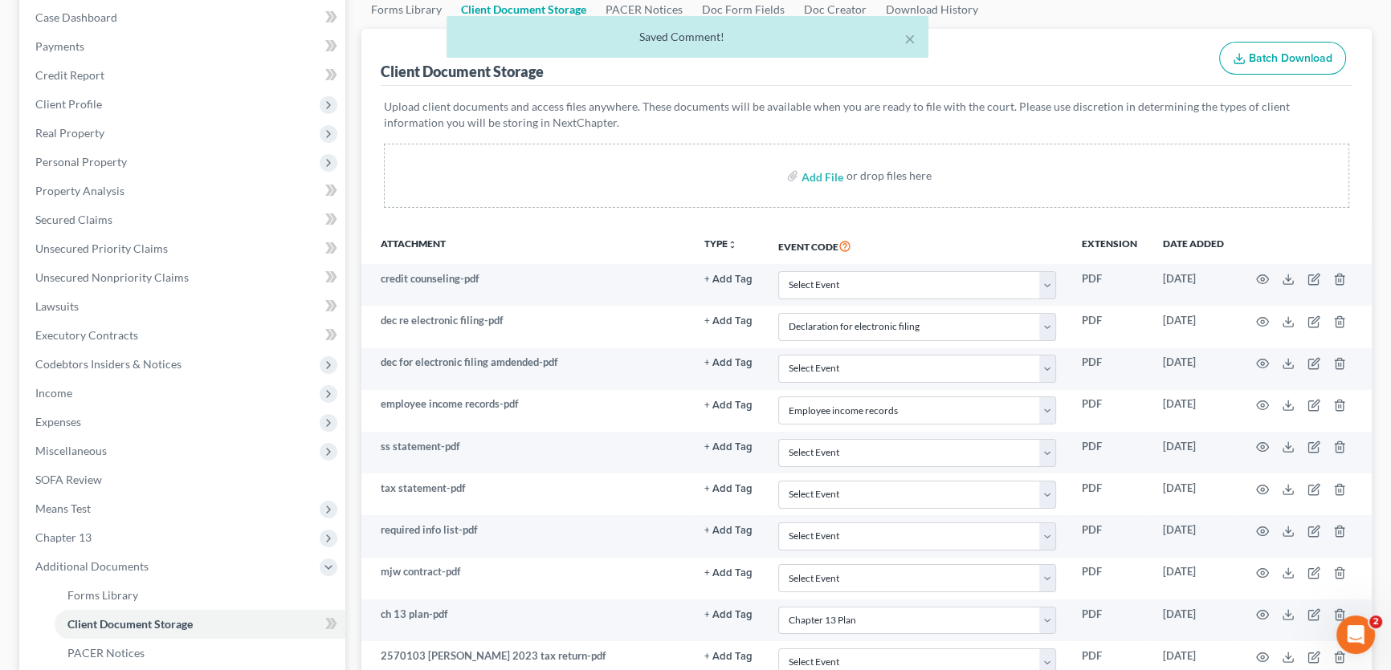
scroll to position [0, 0]
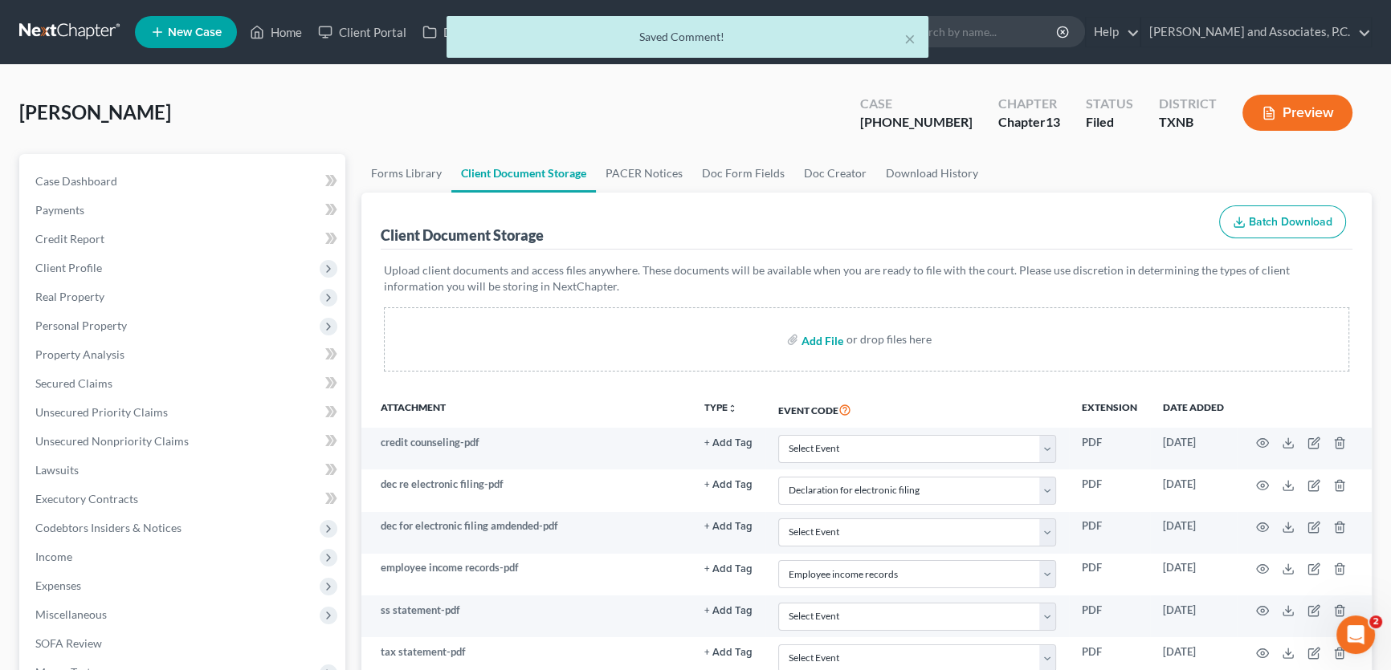
click at [808, 337] on input "file" at bounding box center [820, 339] width 39 height 29
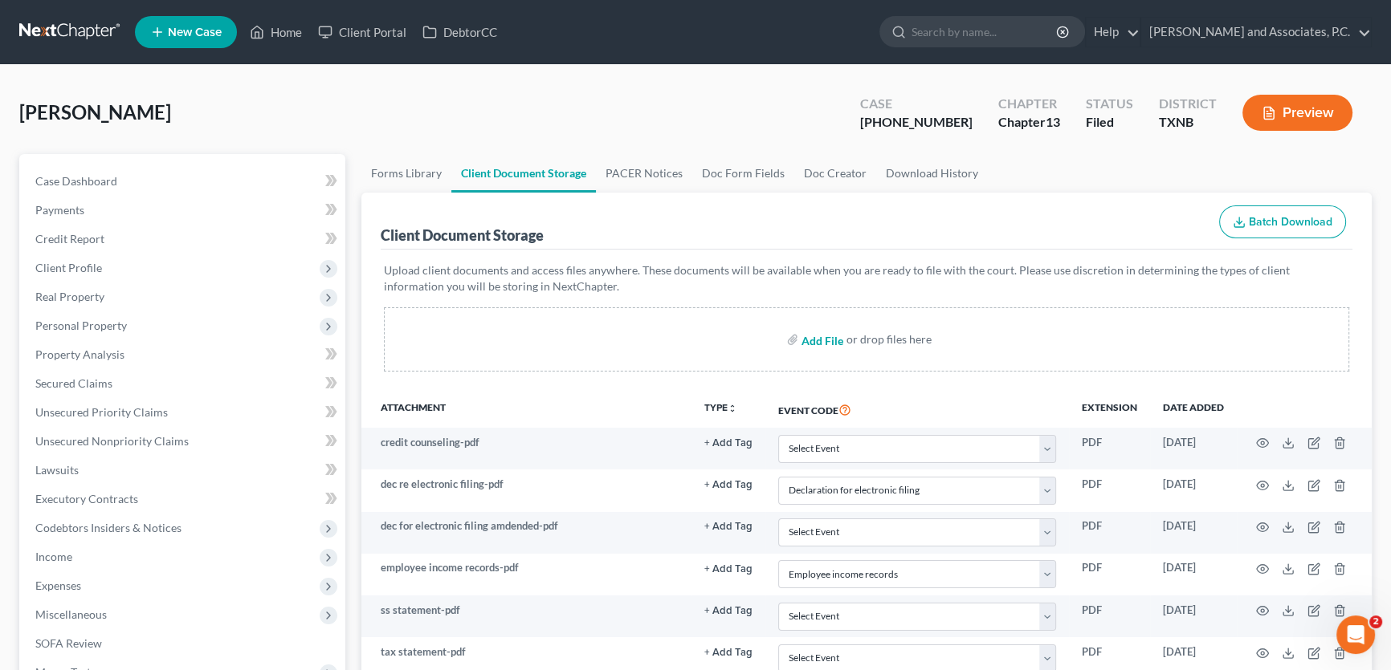
type input "C:\fakepath\2570103 [PERSON_NAME] confirmation order.pdf"
select select "18"
select select "21"
select select "10"
click at [809, 340] on input "file" at bounding box center [820, 339] width 39 height 29
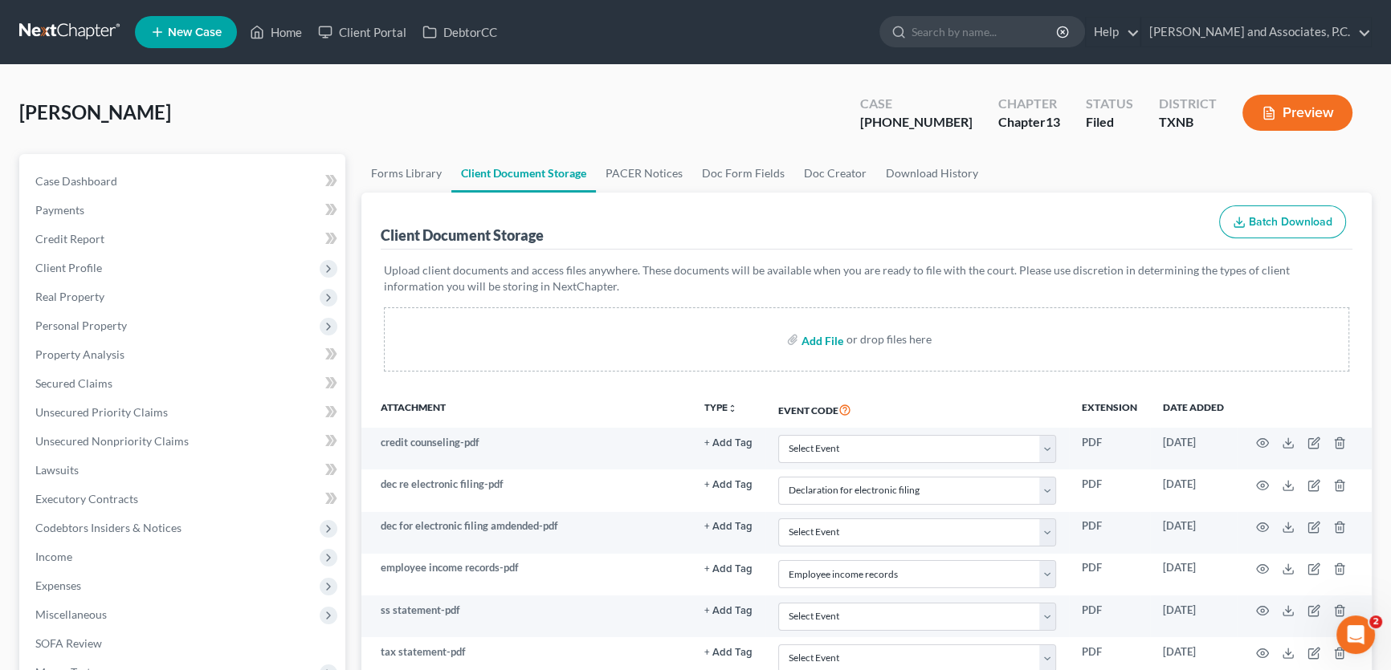
type input "C:\fakepath\2570103 [PERSON_NAME] confirmation order SENT.html"
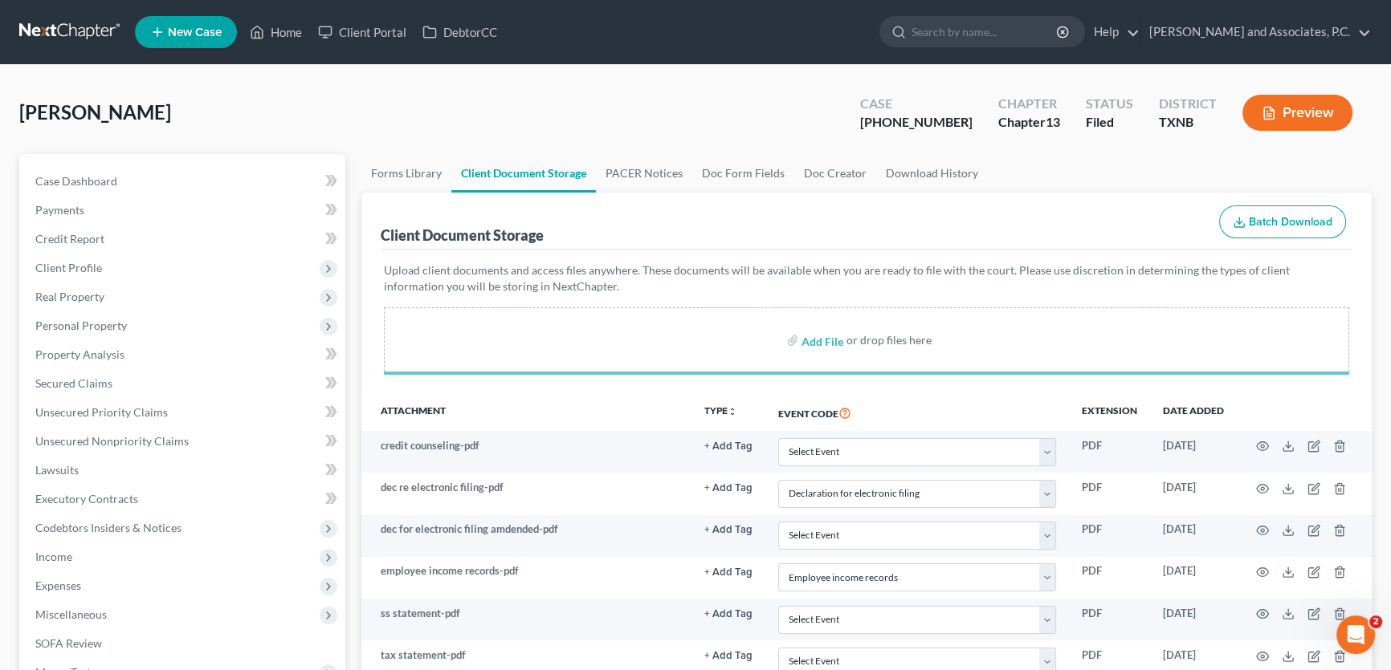
select select "18"
select select "21"
select select "10"
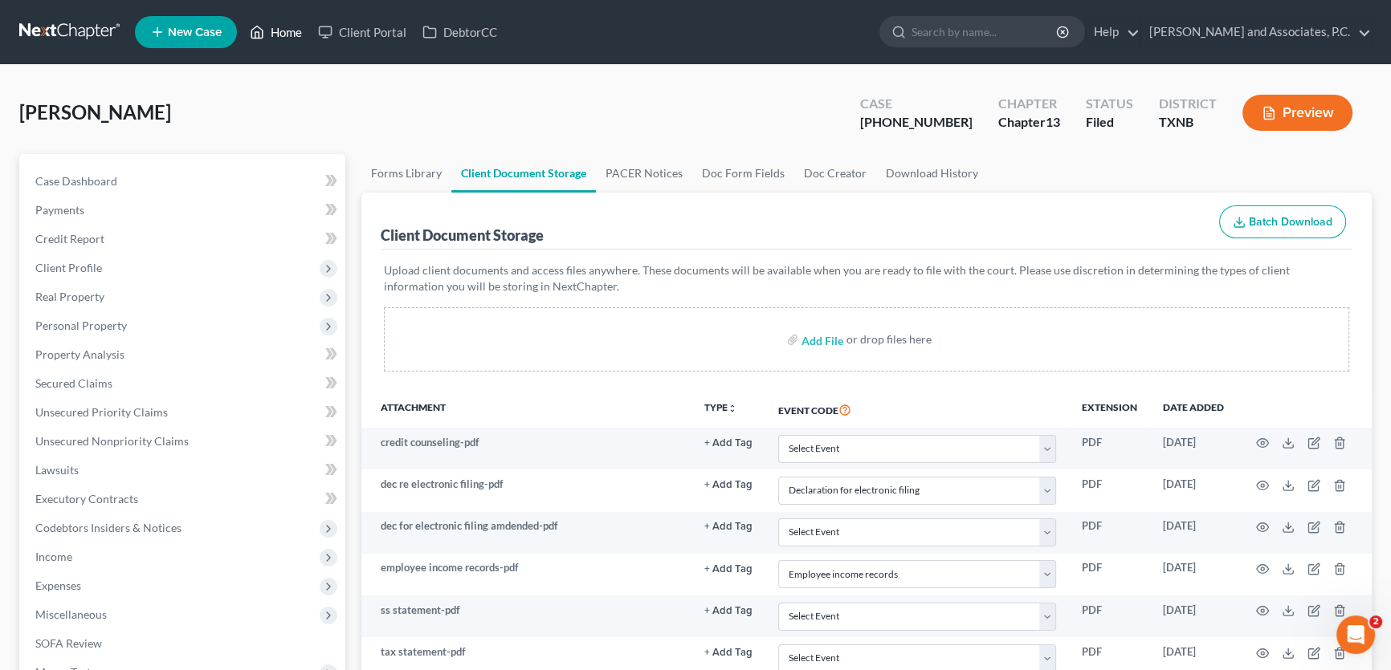
click at [273, 30] on link "Home" at bounding box center [276, 32] width 68 height 29
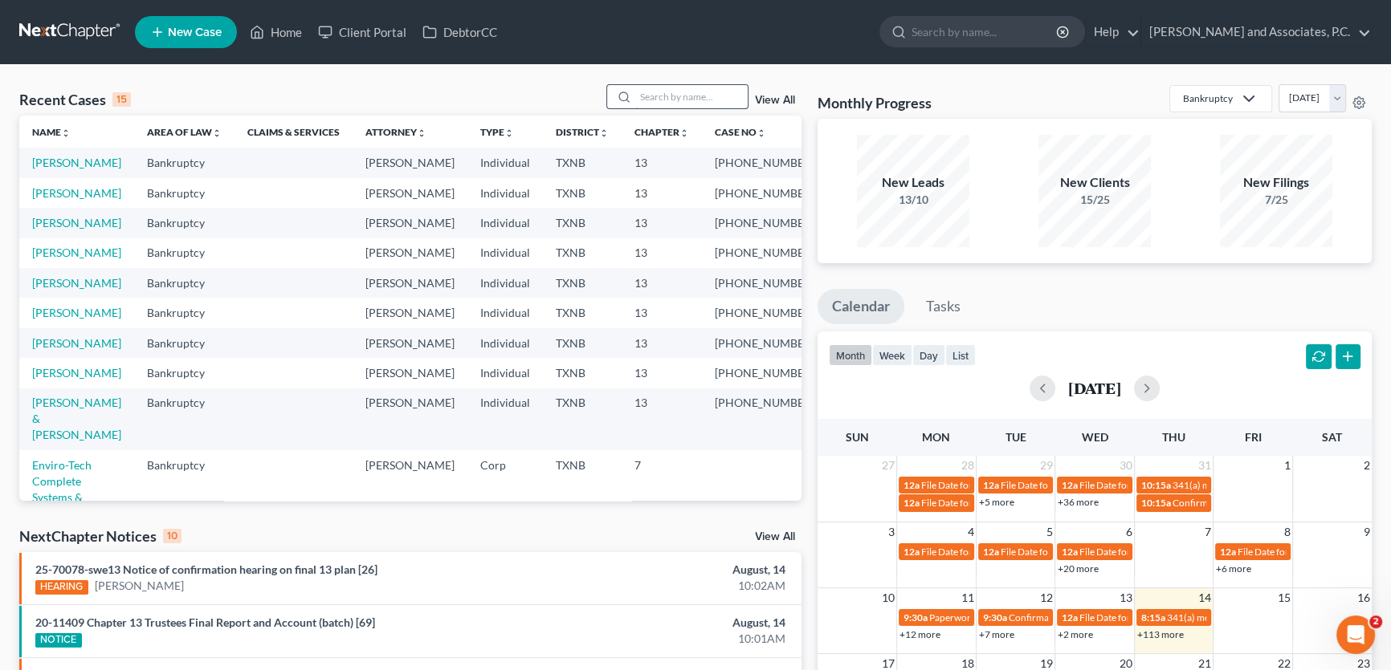
click at [638, 85] on div "Recent Cases 15 View All Name unfold_more expand_more expand_less Area of Law u…" at bounding box center [695, 595] width 1391 height 1061
click at [640, 88] on input "search" at bounding box center [691, 96] width 112 height 23
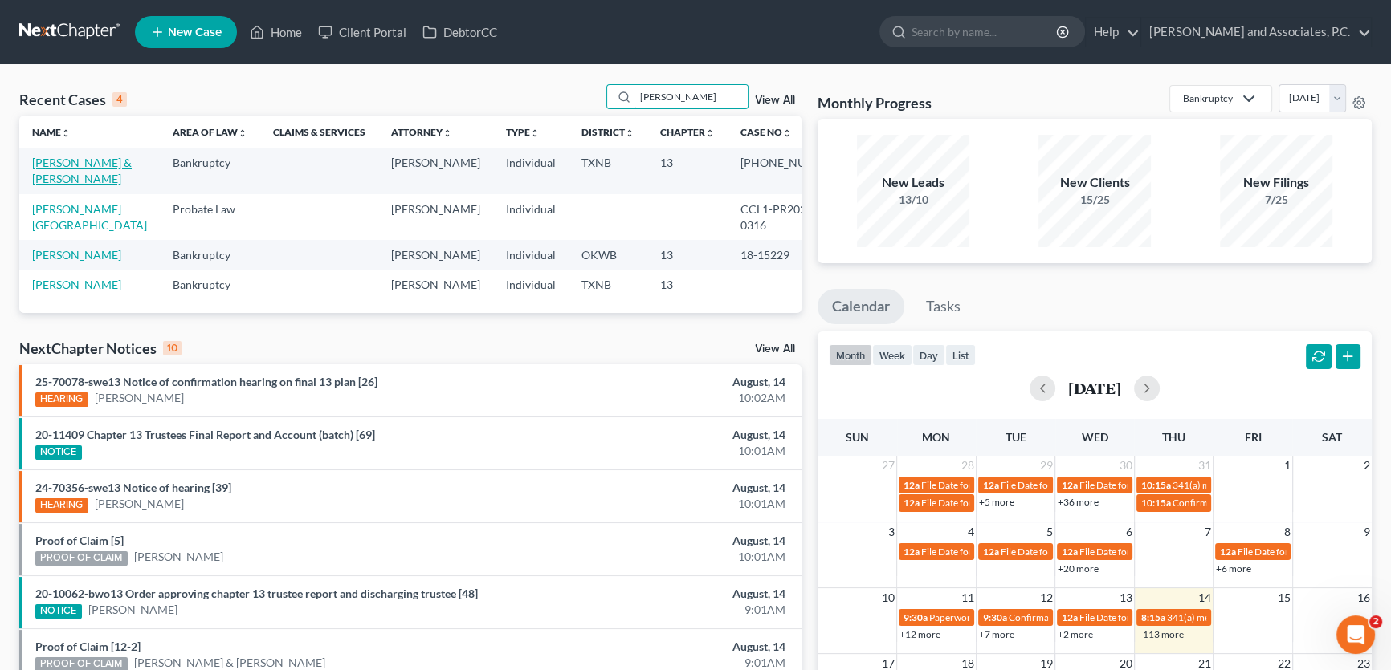
type input "[PERSON_NAME]"
click at [80, 163] on link "[PERSON_NAME] & [PERSON_NAME]" at bounding box center [82, 171] width 100 height 30
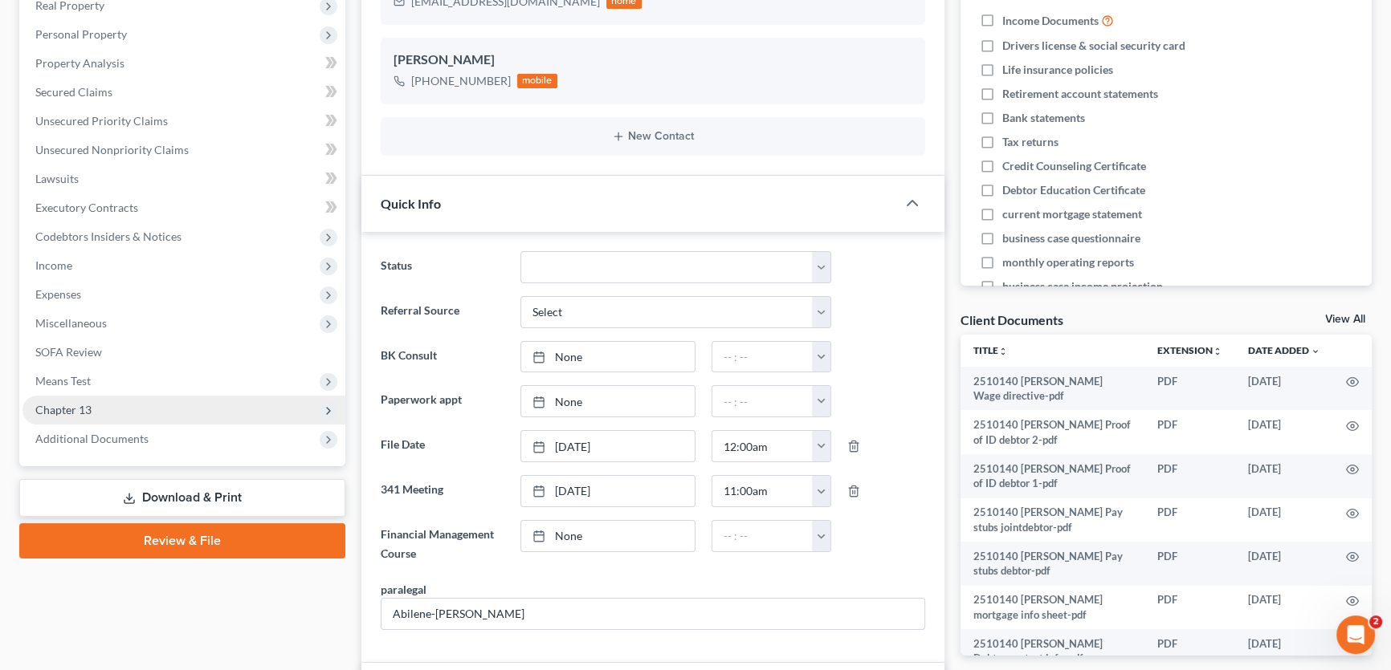
scroll to position [489, 0]
click at [85, 404] on span "Chapter 13" at bounding box center [63, 410] width 56 height 14
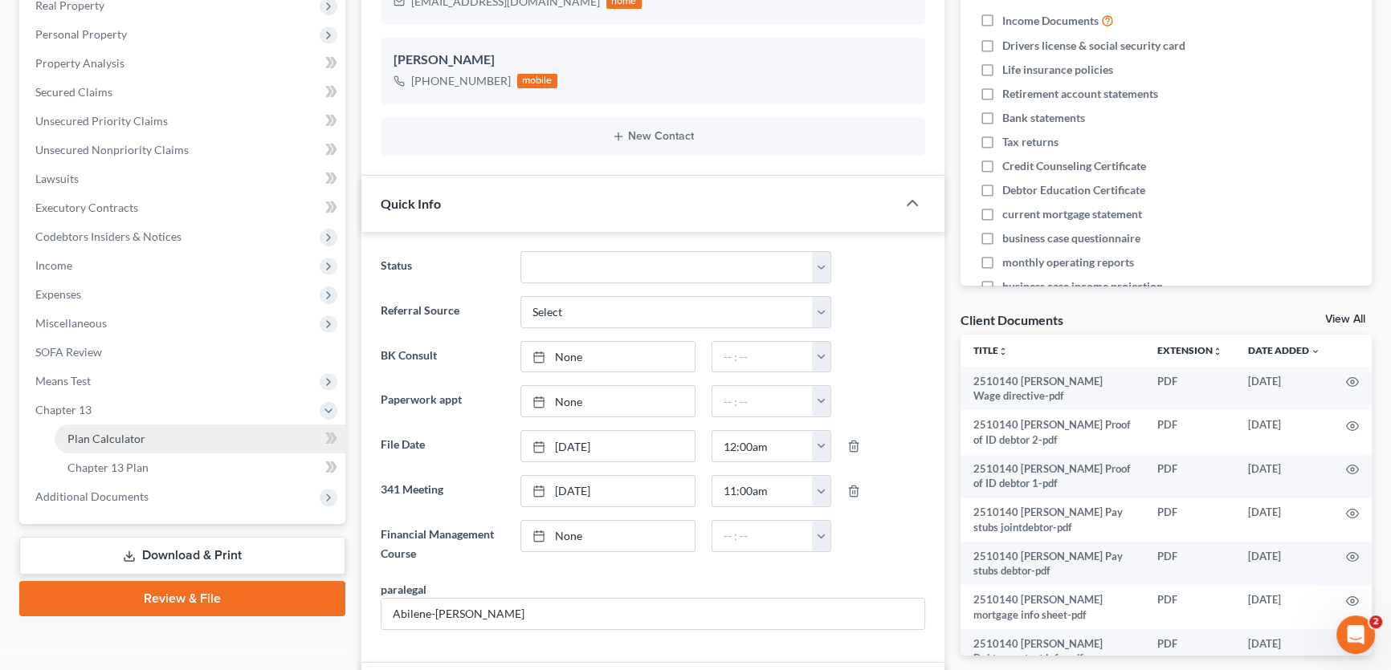
scroll to position [1021, 0]
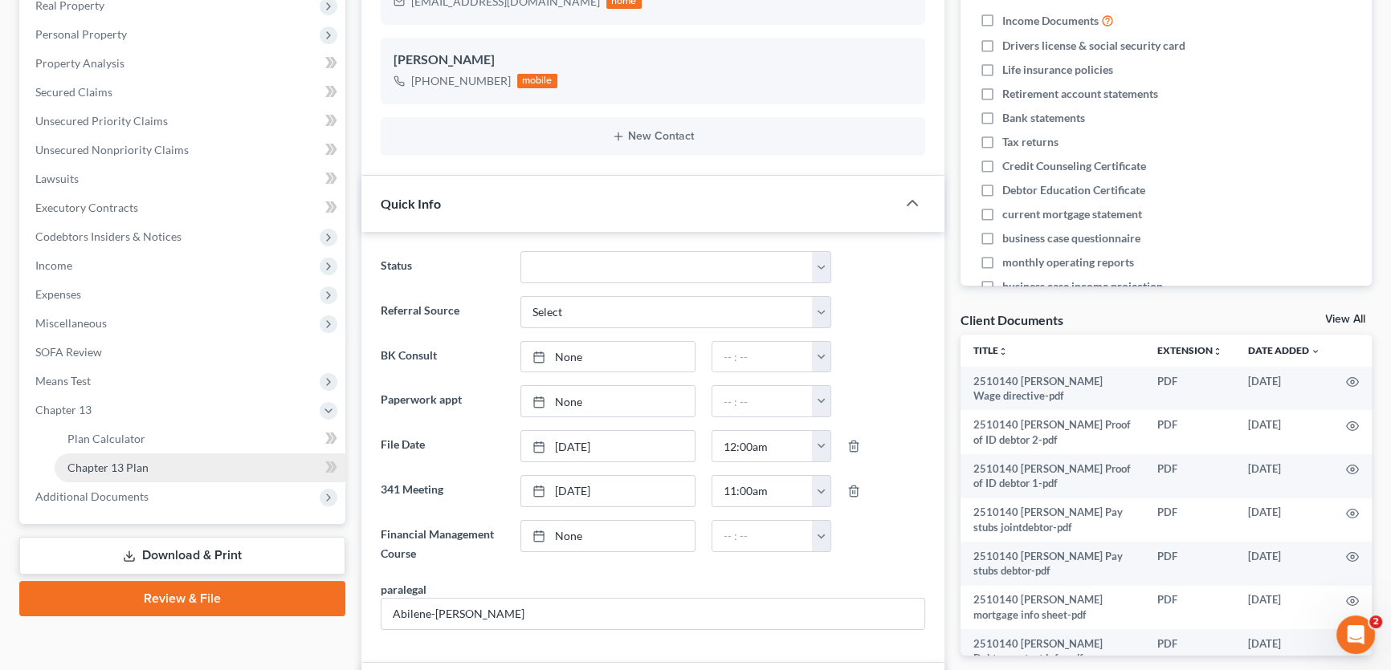
click at [111, 471] on span "Chapter 13 Plan" at bounding box center [107, 468] width 81 height 14
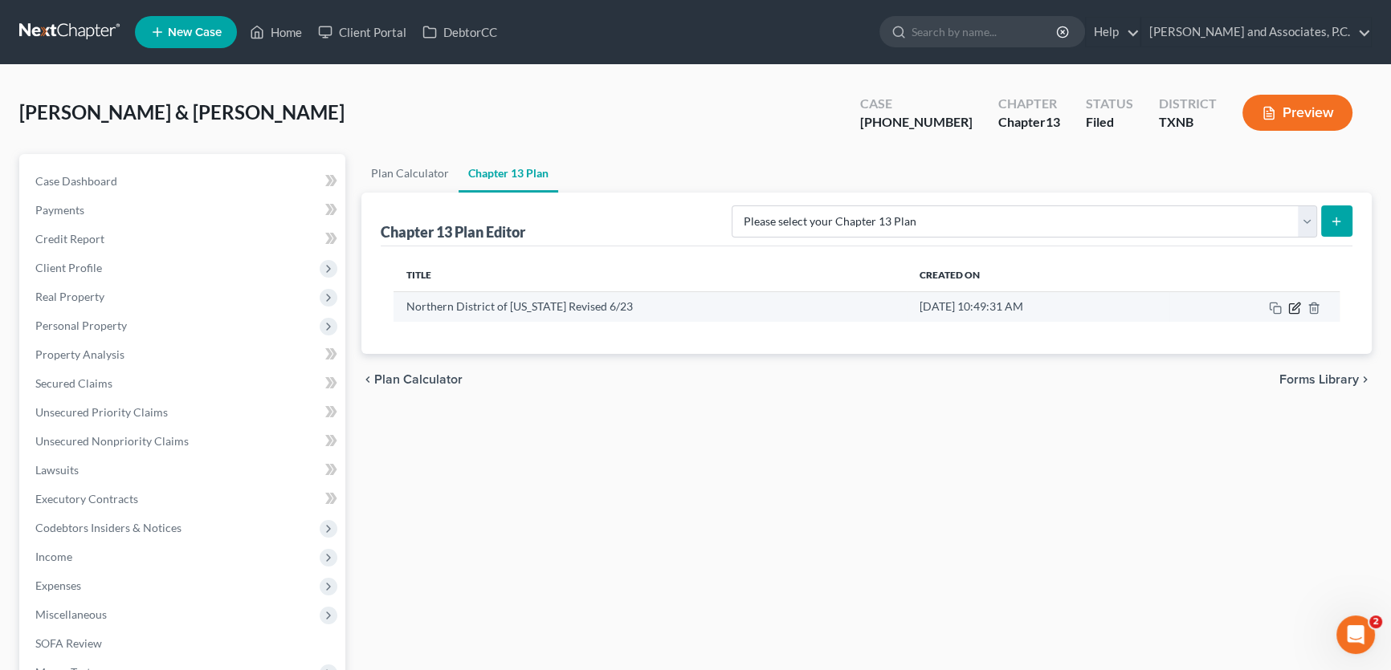
click at [1292, 312] on icon "button" at bounding box center [1294, 308] width 10 height 10
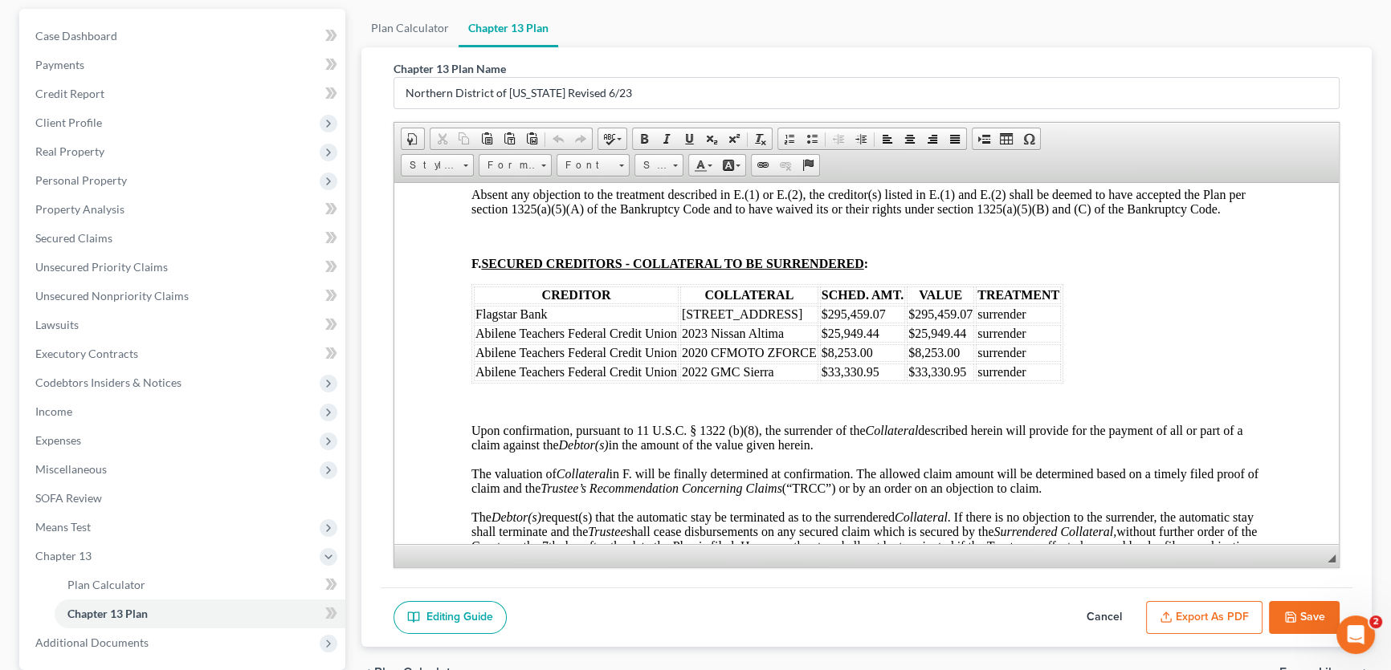
scroll to position [2336, 0]
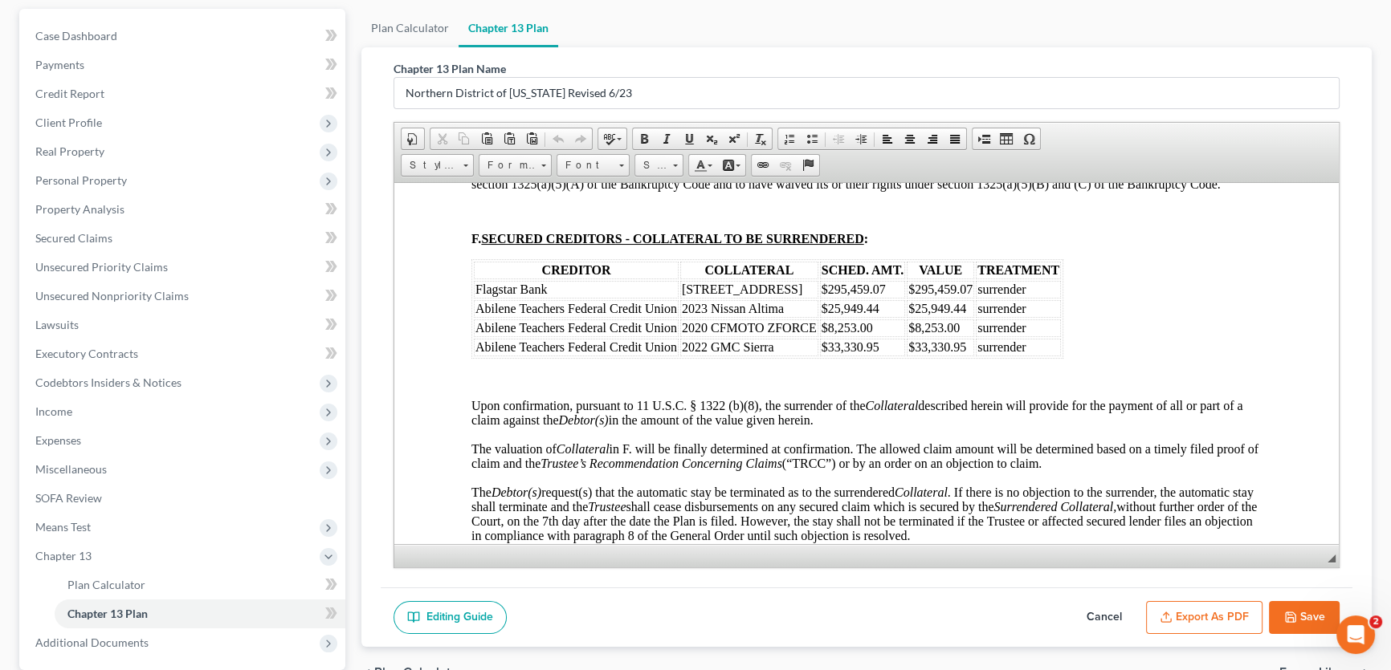
click at [1104, 606] on button "Cancel" at bounding box center [1104, 618] width 71 height 34
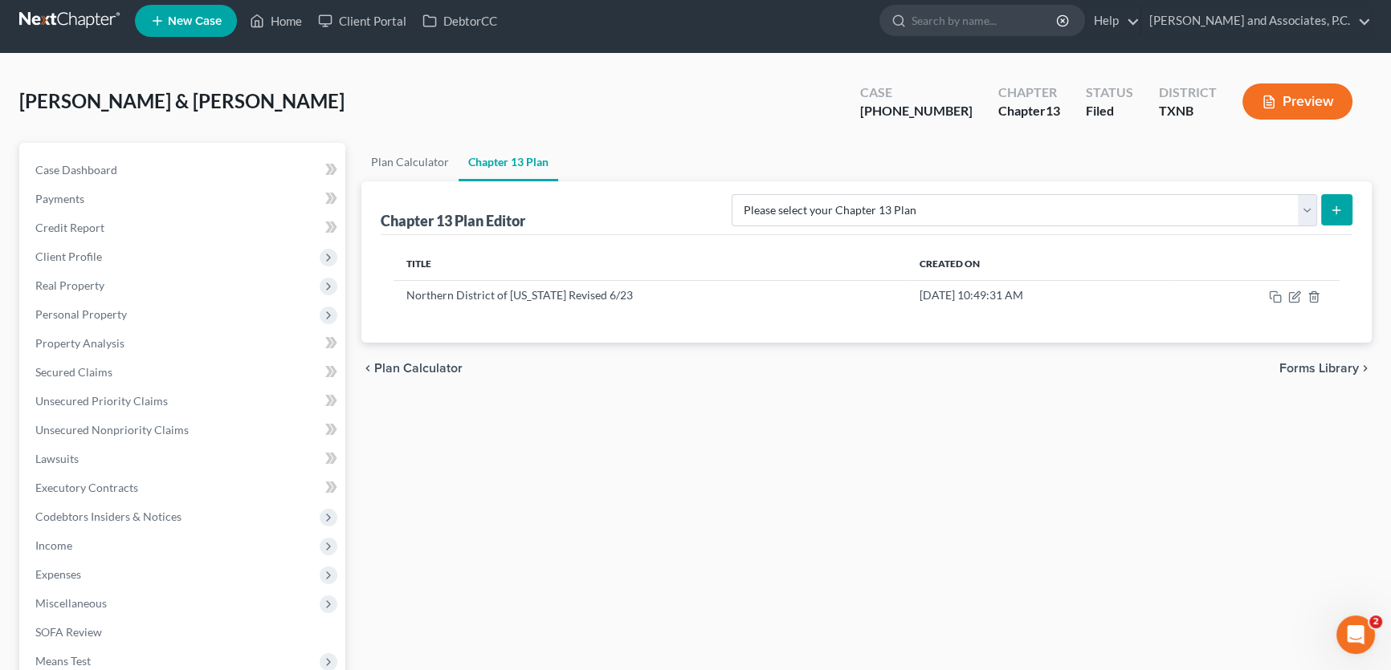
scroll to position [0, 0]
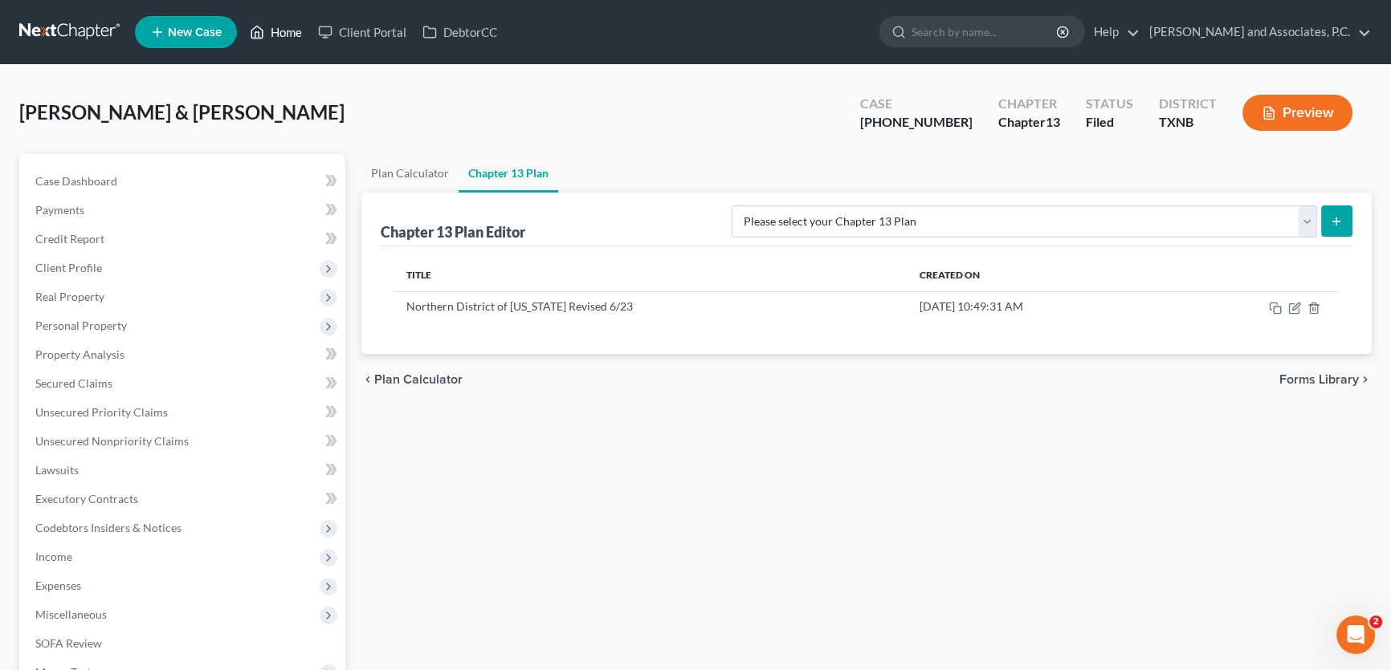
drag, startPoint x: 297, startPoint y: 36, endPoint x: 478, endPoint y: 94, distance: 189.7
click at [297, 36] on link "Home" at bounding box center [276, 32] width 68 height 29
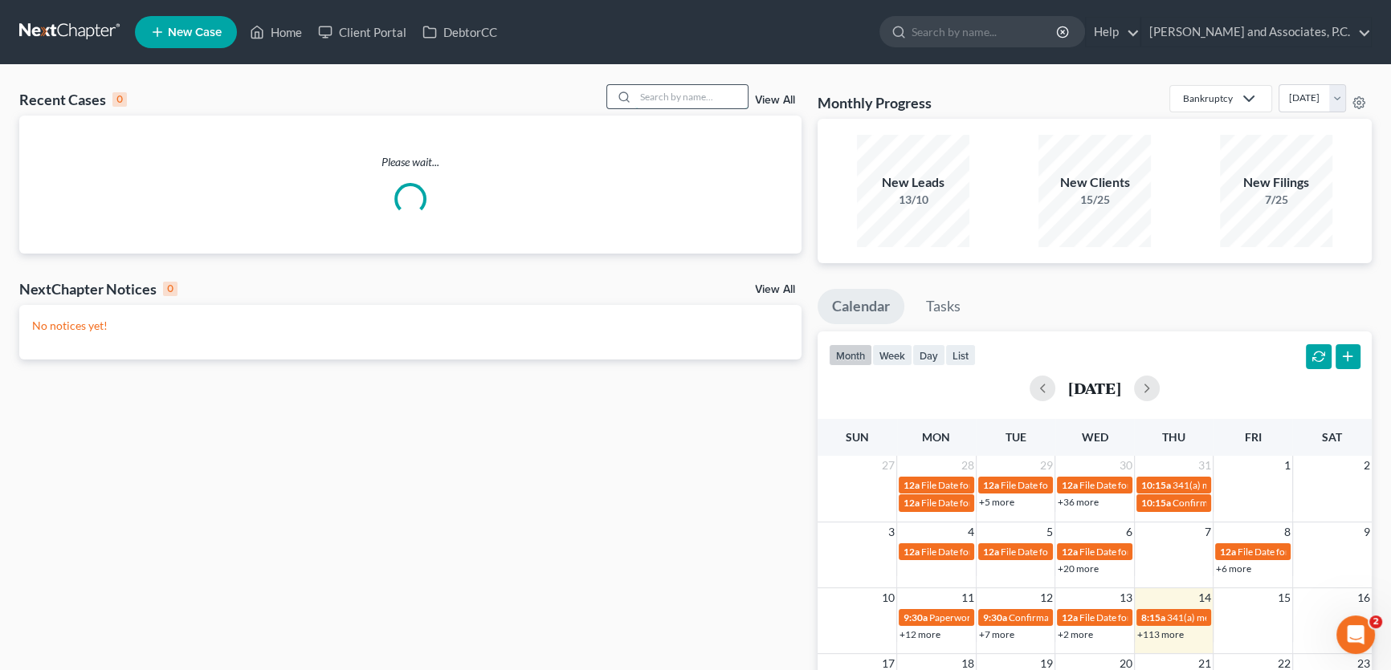
click at [684, 93] on input "search" at bounding box center [691, 96] width 112 height 23
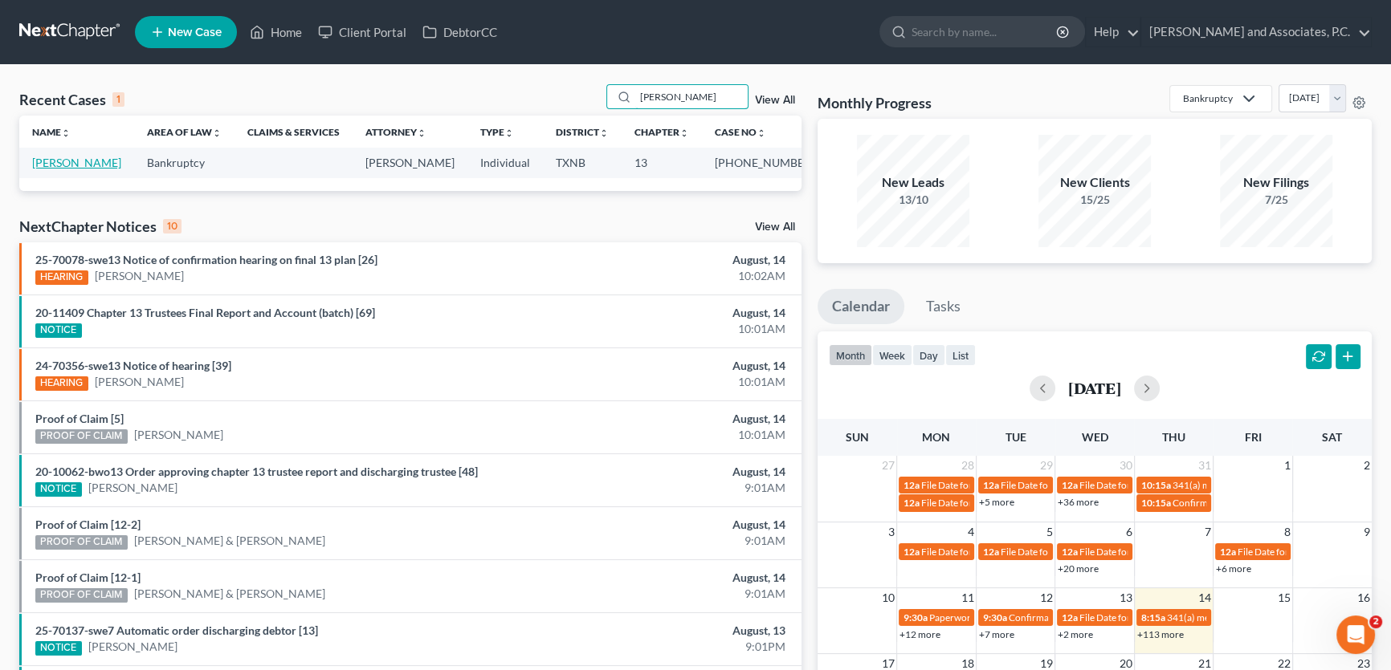
type input "[PERSON_NAME]"
click at [98, 159] on link "[PERSON_NAME]" at bounding box center [76, 163] width 89 height 14
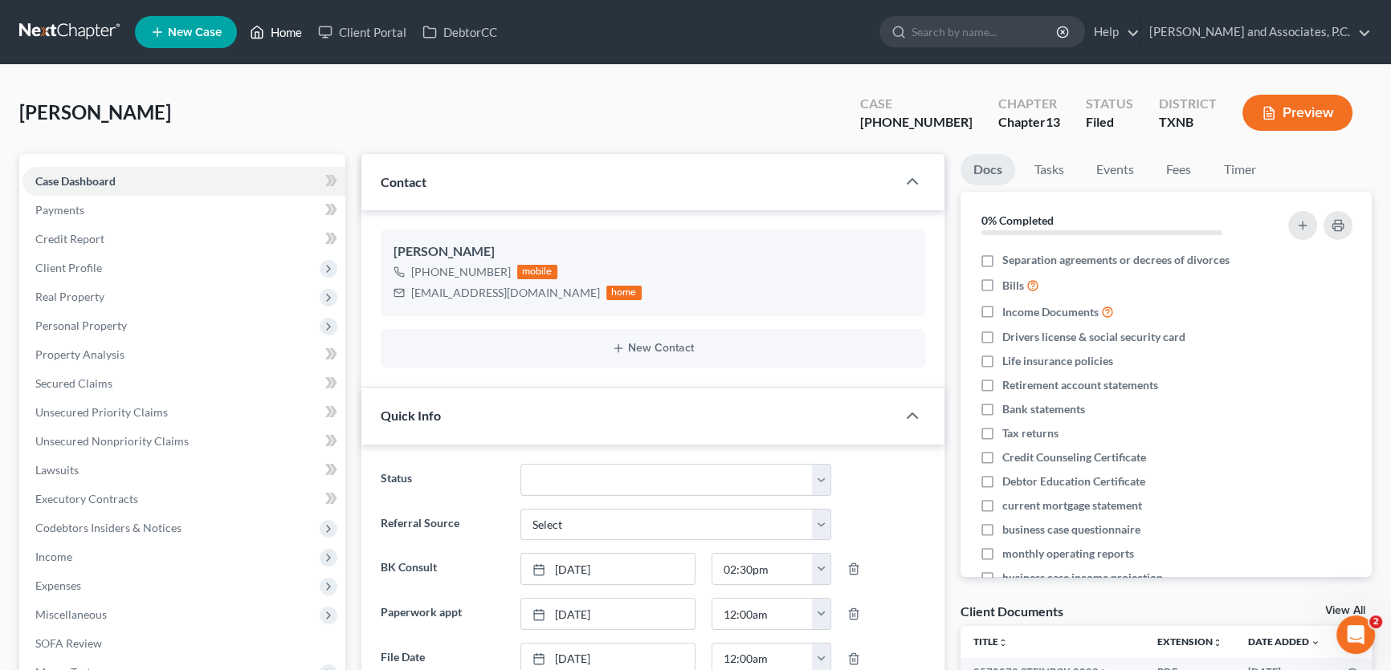
click at [283, 35] on link "Home" at bounding box center [276, 32] width 68 height 29
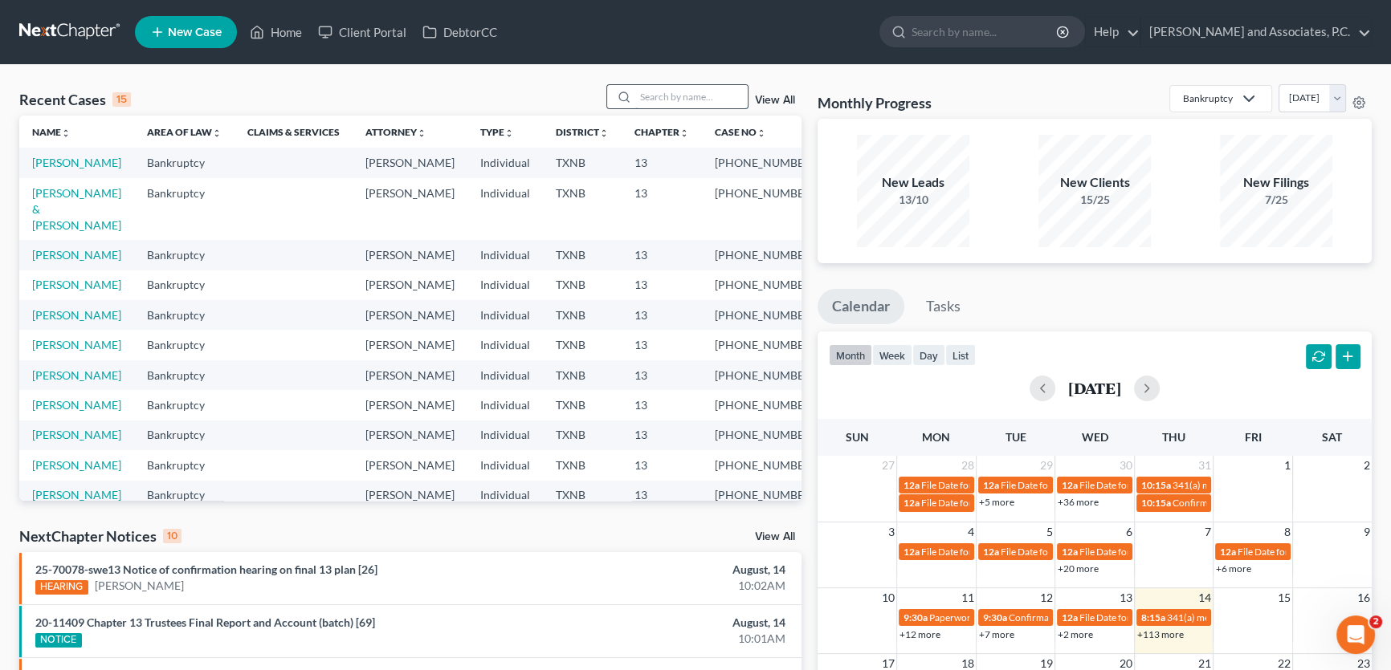
click at [666, 106] on input "search" at bounding box center [691, 96] width 112 height 23
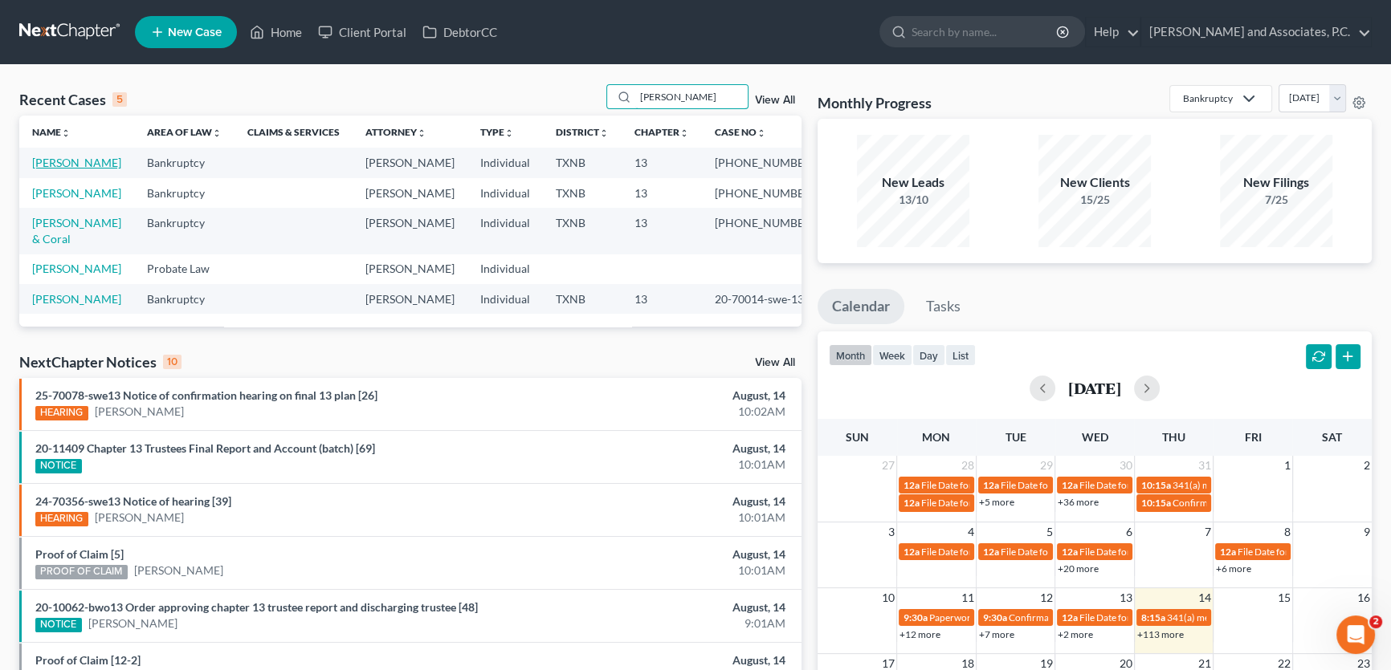
type input "[PERSON_NAME]"
click at [78, 163] on link "[PERSON_NAME]" at bounding box center [76, 163] width 89 height 14
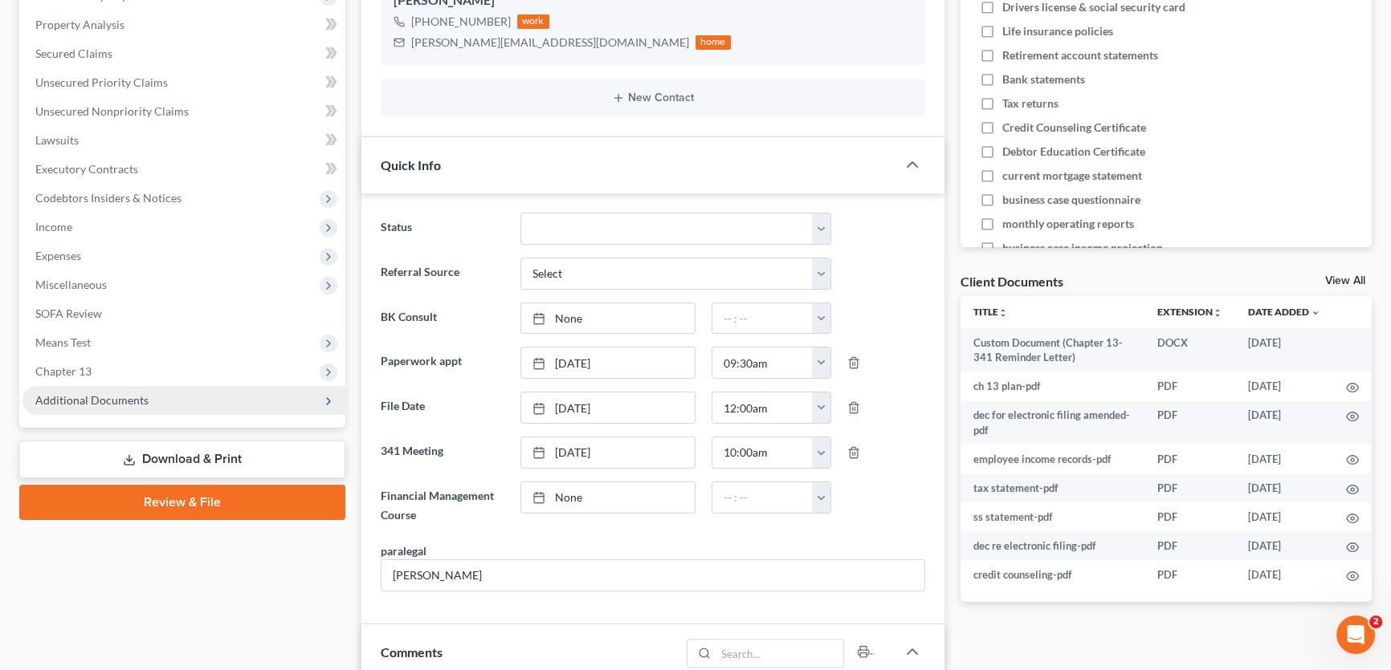
scroll to position [365, 0]
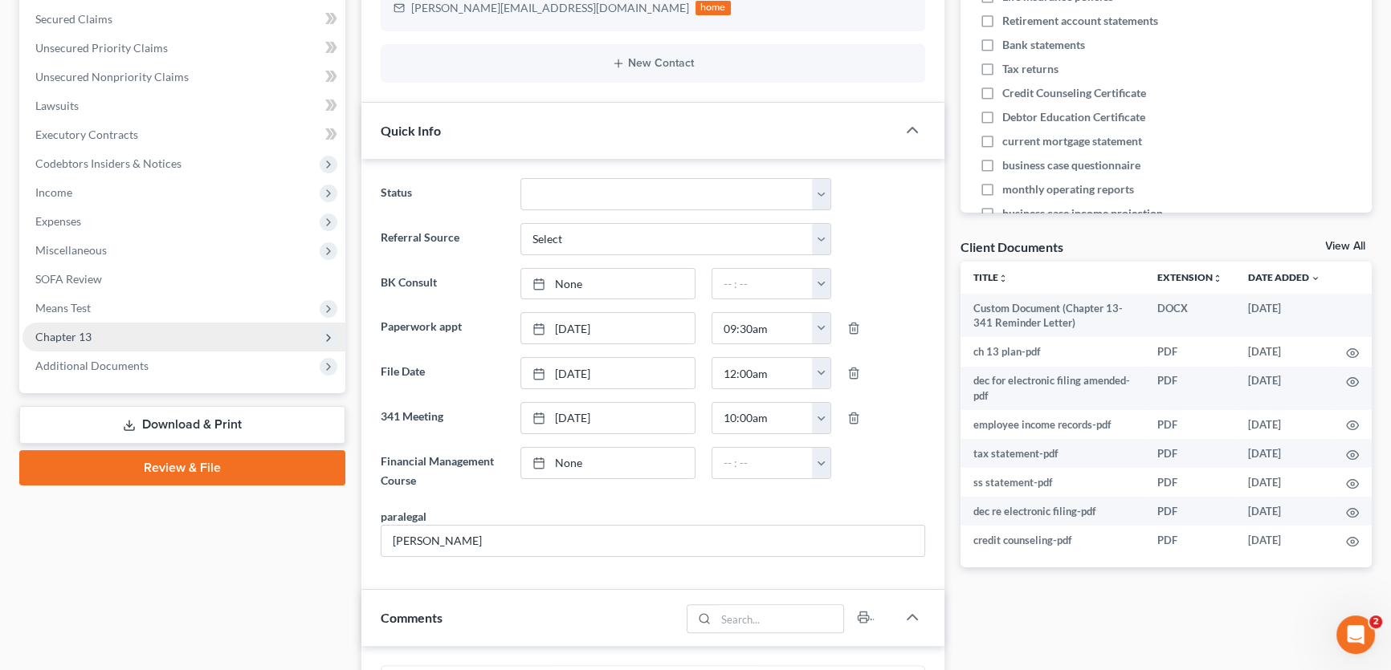
click at [88, 337] on span "Chapter 13" at bounding box center [63, 337] width 56 height 14
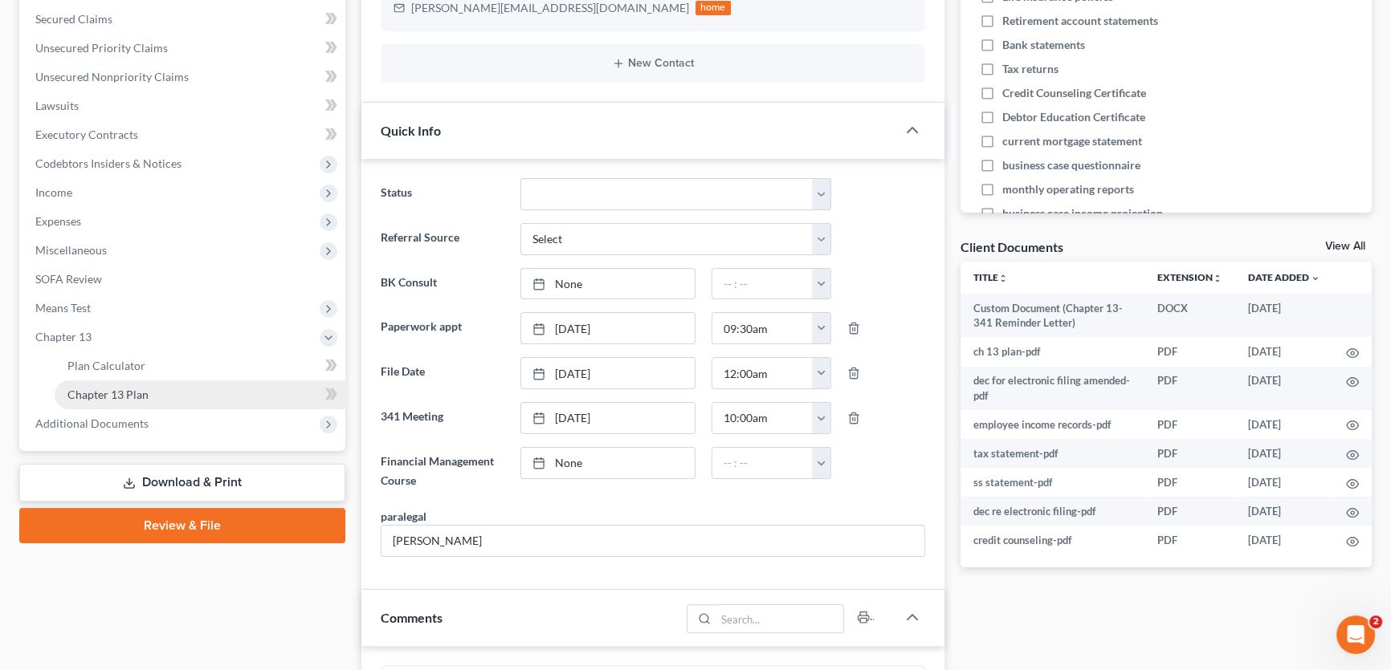
click at [105, 398] on span "Chapter 13 Plan" at bounding box center [107, 395] width 81 height 14
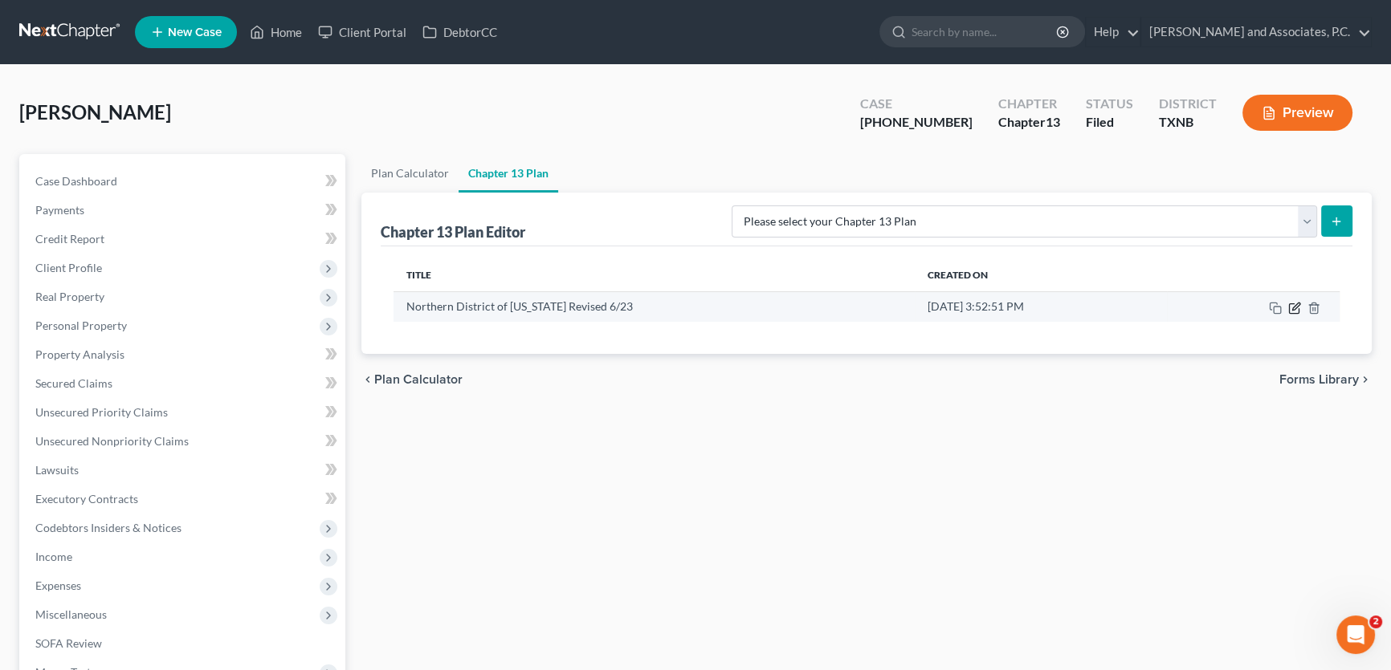
click at [1293, 306] on icon "button" at bounding box center [1295, 306] width 7 height 7
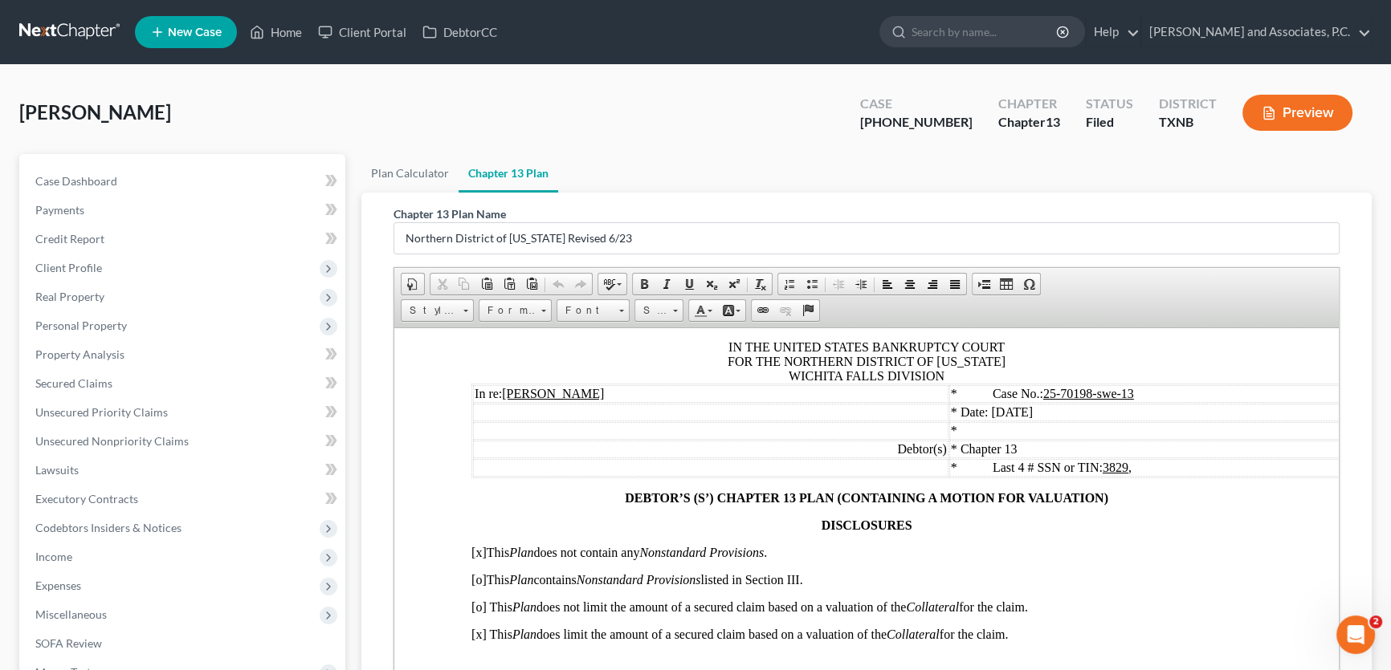
scroll to position [365, 0]
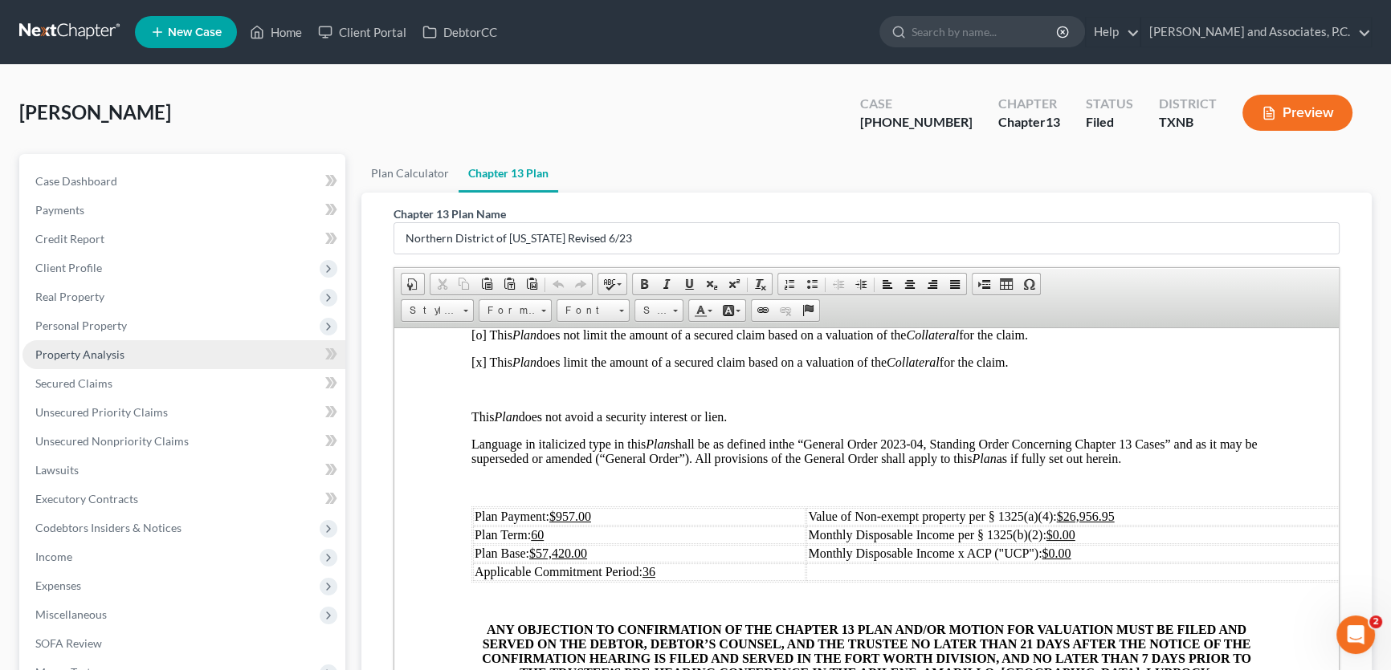
click at [125, 353] on link "Property Analysis" at bounding box center [183, 354] width 323 height 29
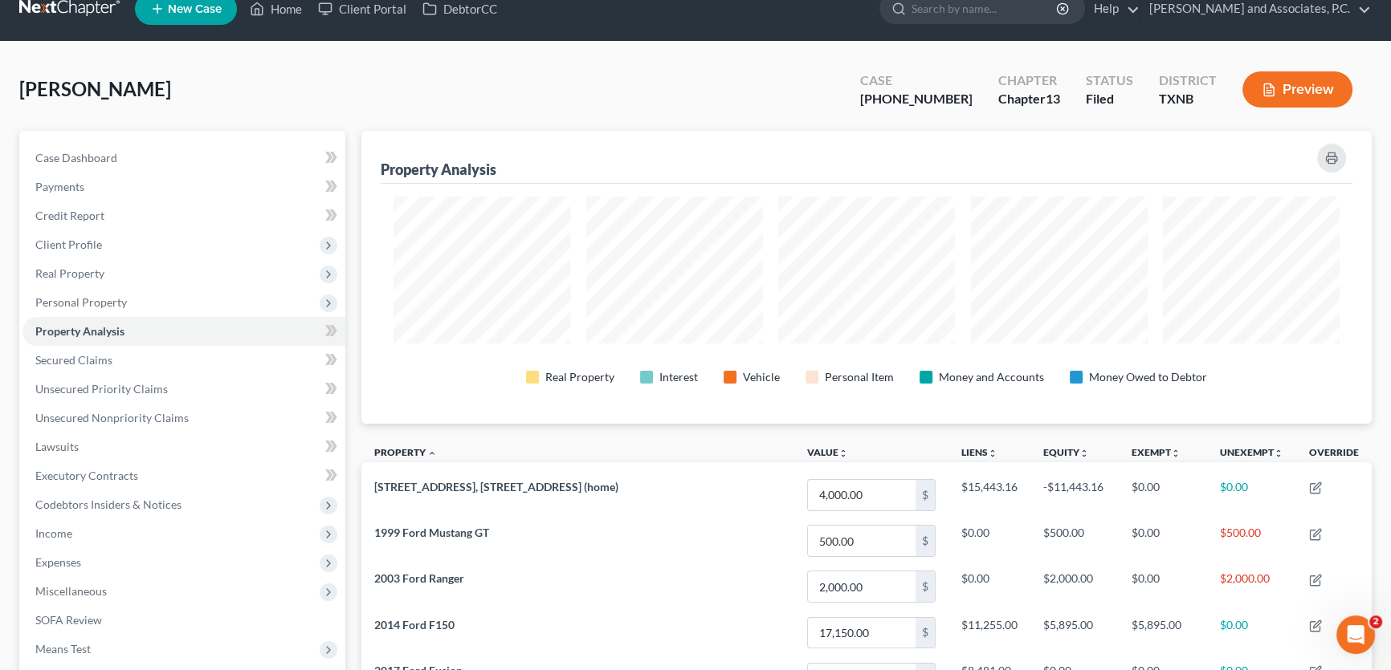
scroll to position [20, 0]
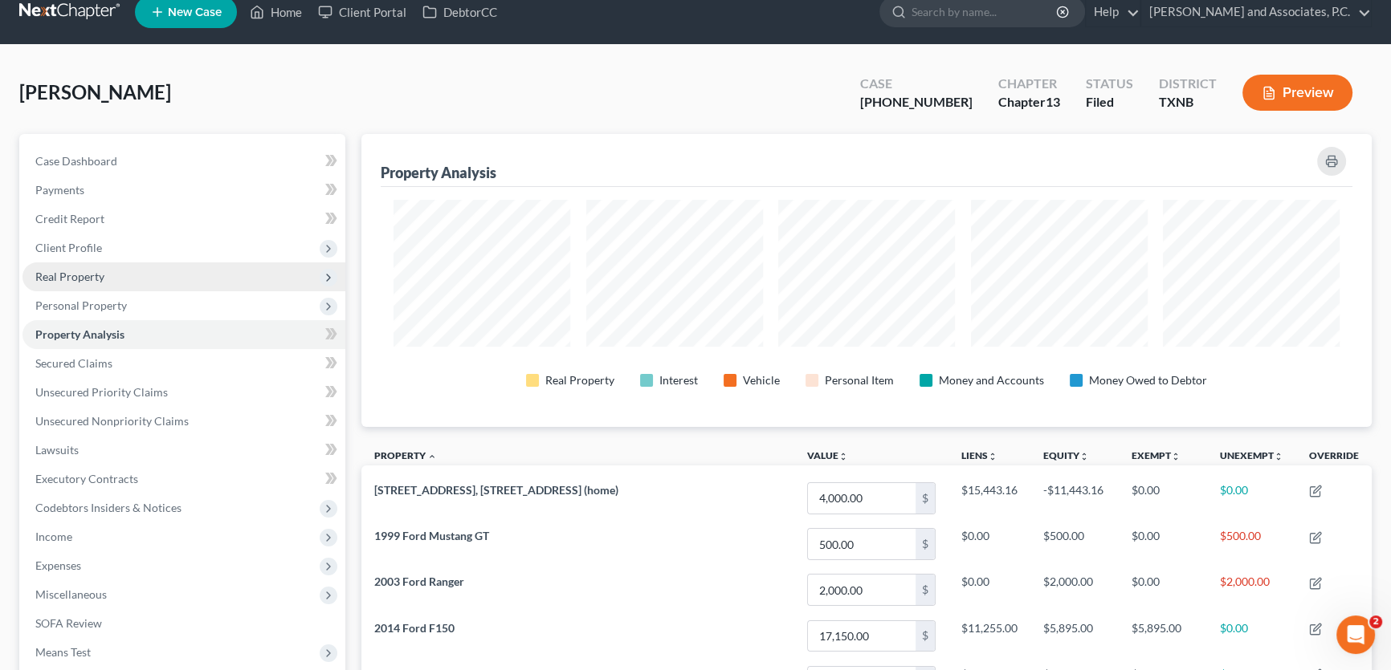
click at [125, 271] on span "Real Property" at bounding box center [183, 277] width 323 height 29
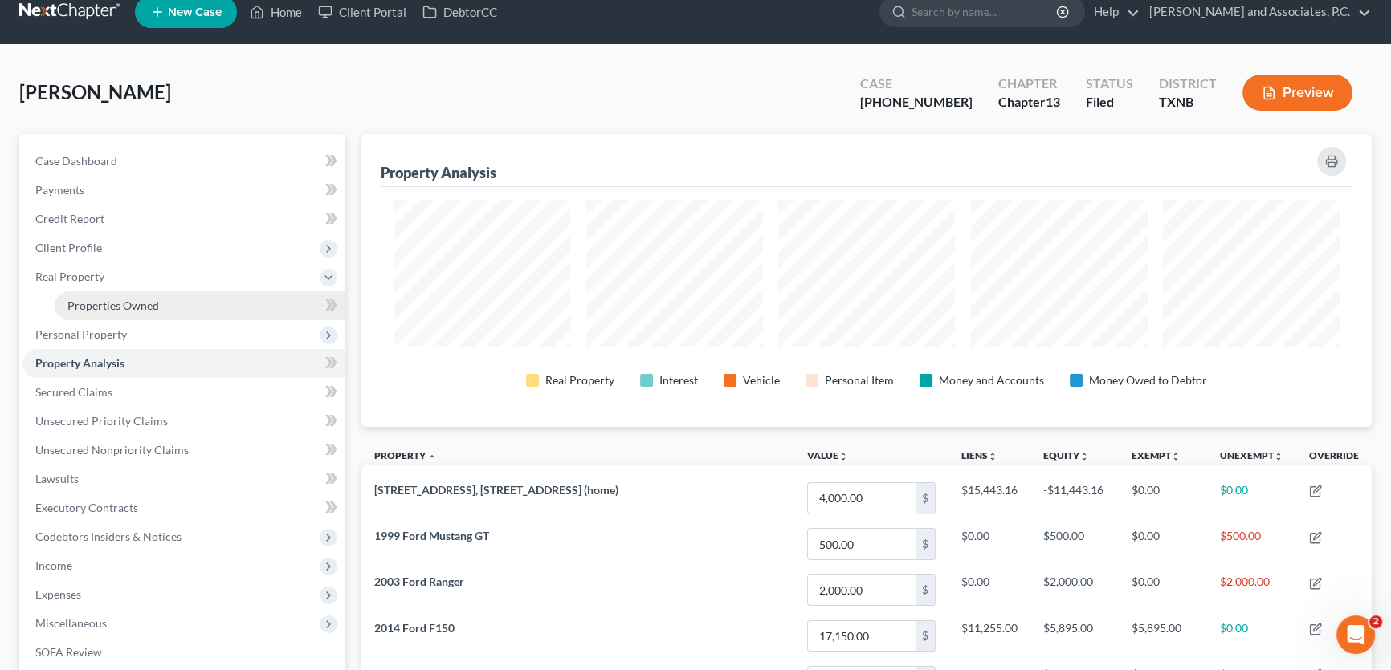
click at [120, 293] on link "Properties Owned" at bounding box center [200, 305] width 291 height 29
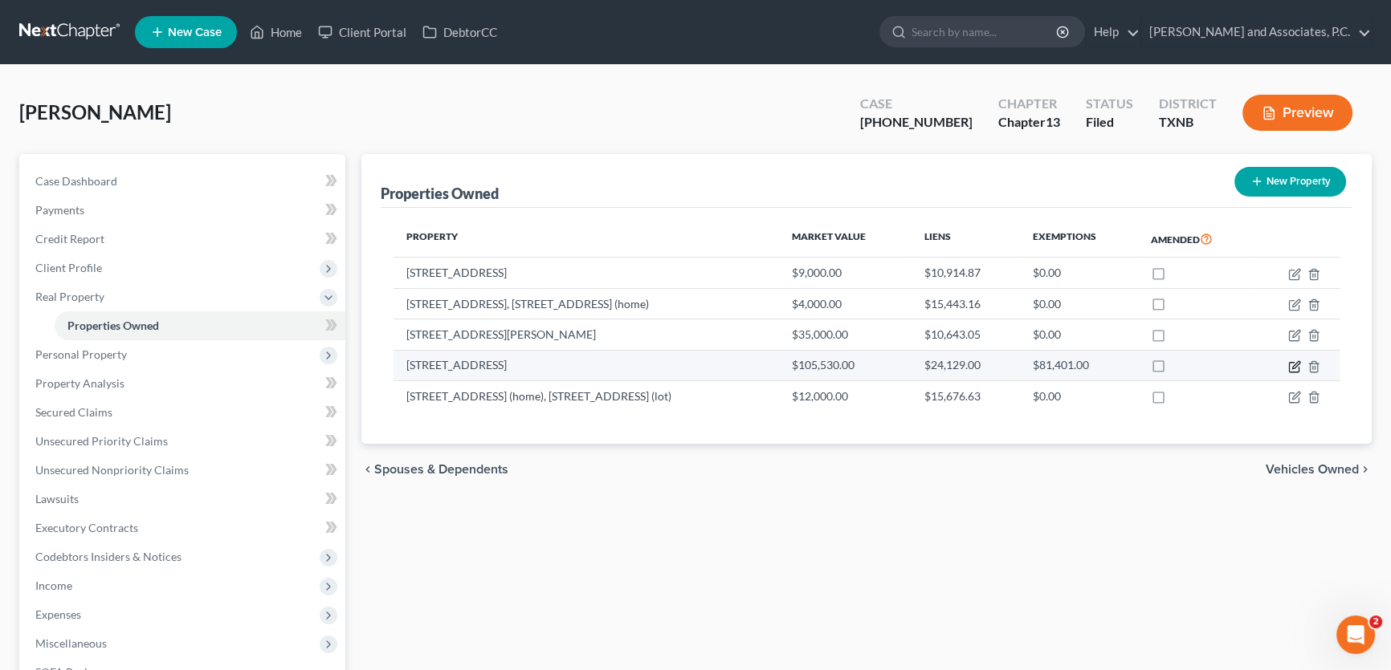
click at [1292, 361] on icon "button" at bounding box center [1294, 367] width 13 height 13
select select "45"
select select "0"
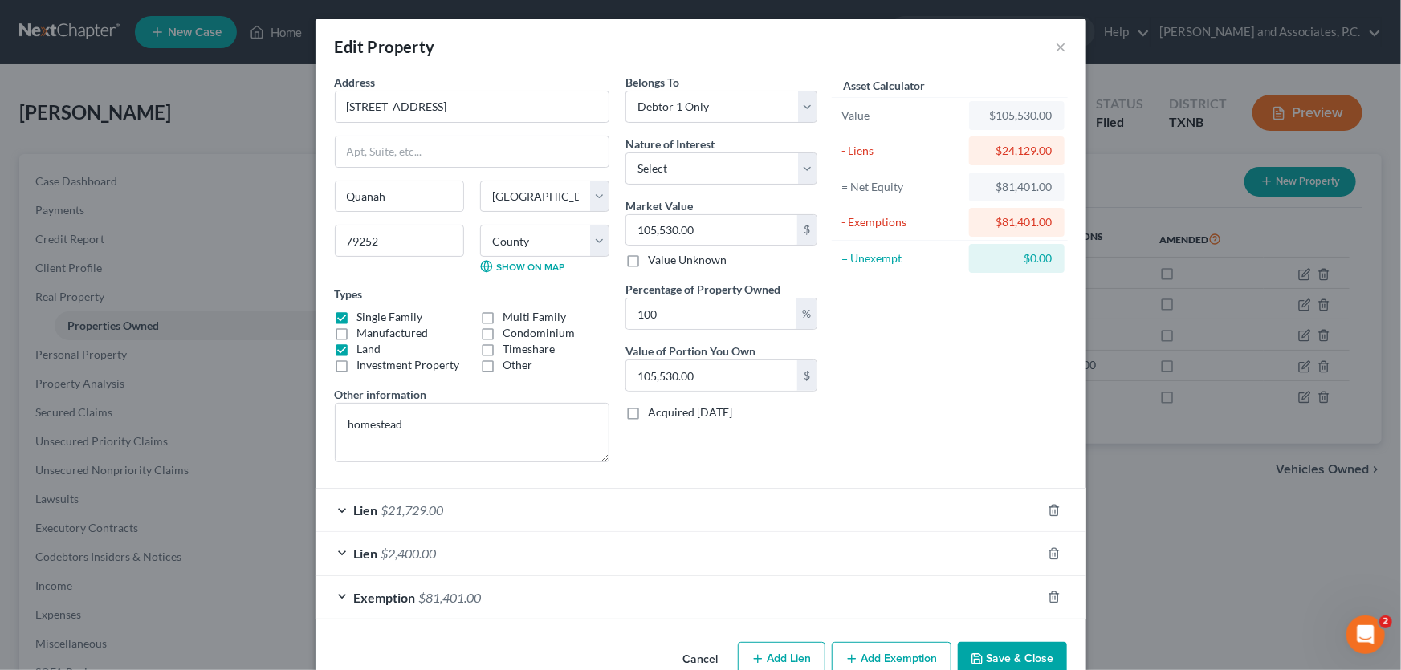
click at [436, 588] on div "Exemption $81,401.00" at bounding box center [679, 597] width 726 height 43
click at [1056, 41] on button "×" at bounding box center [1061, 46] width 11 height 19
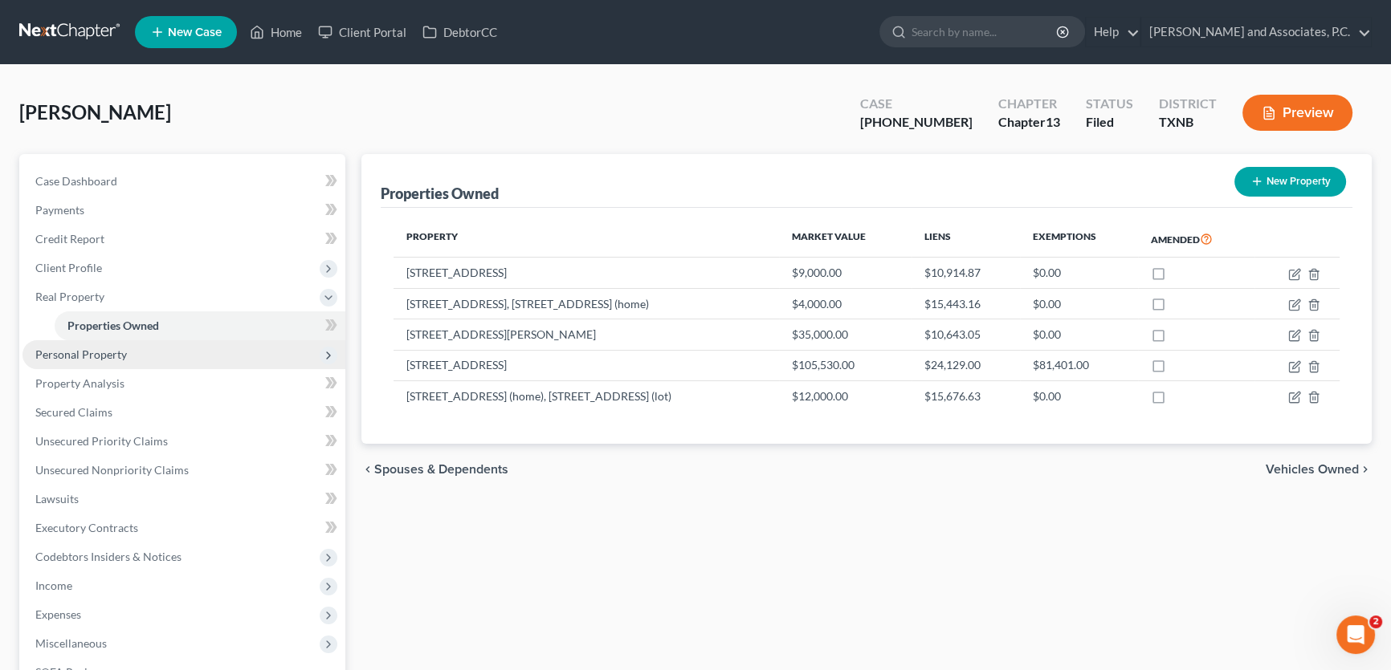
click at [78, 348] on span "Personal Property" at bounding box center [81, 355] width 92 height 14
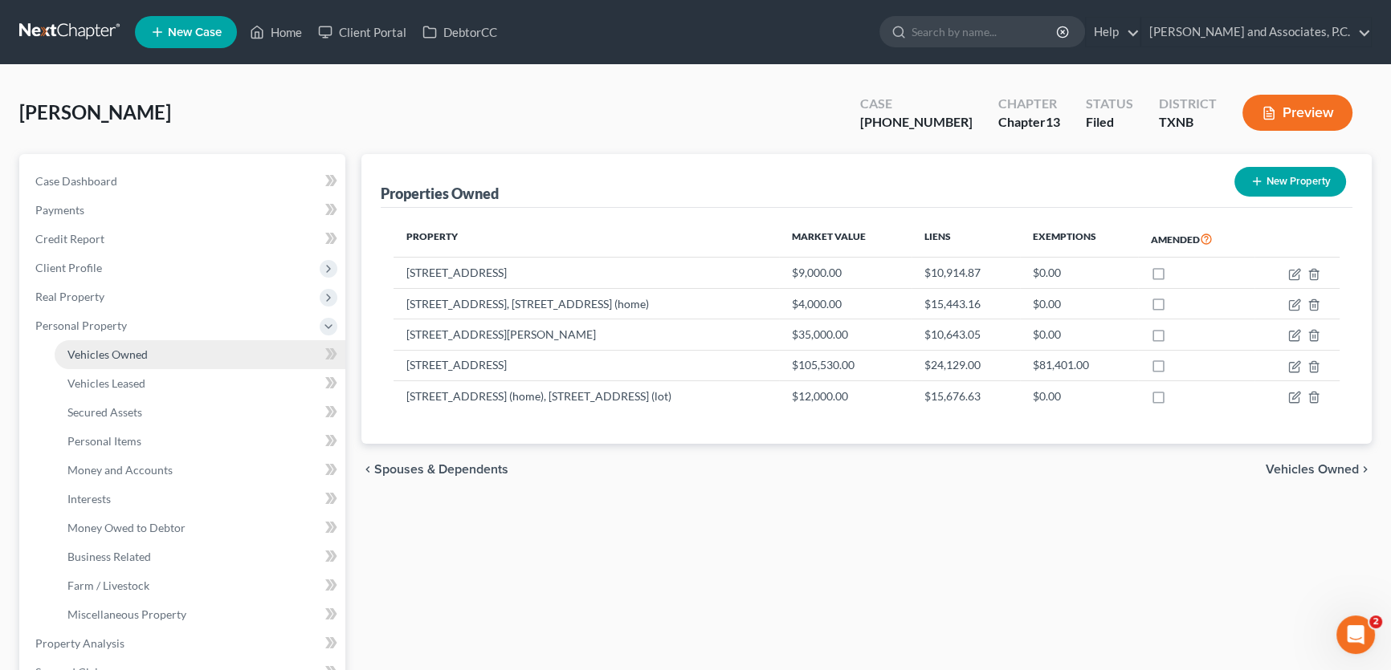
click at [95, 359] on span "Vehicles Owned" at bounding box center [107, 355] width 80 height 14
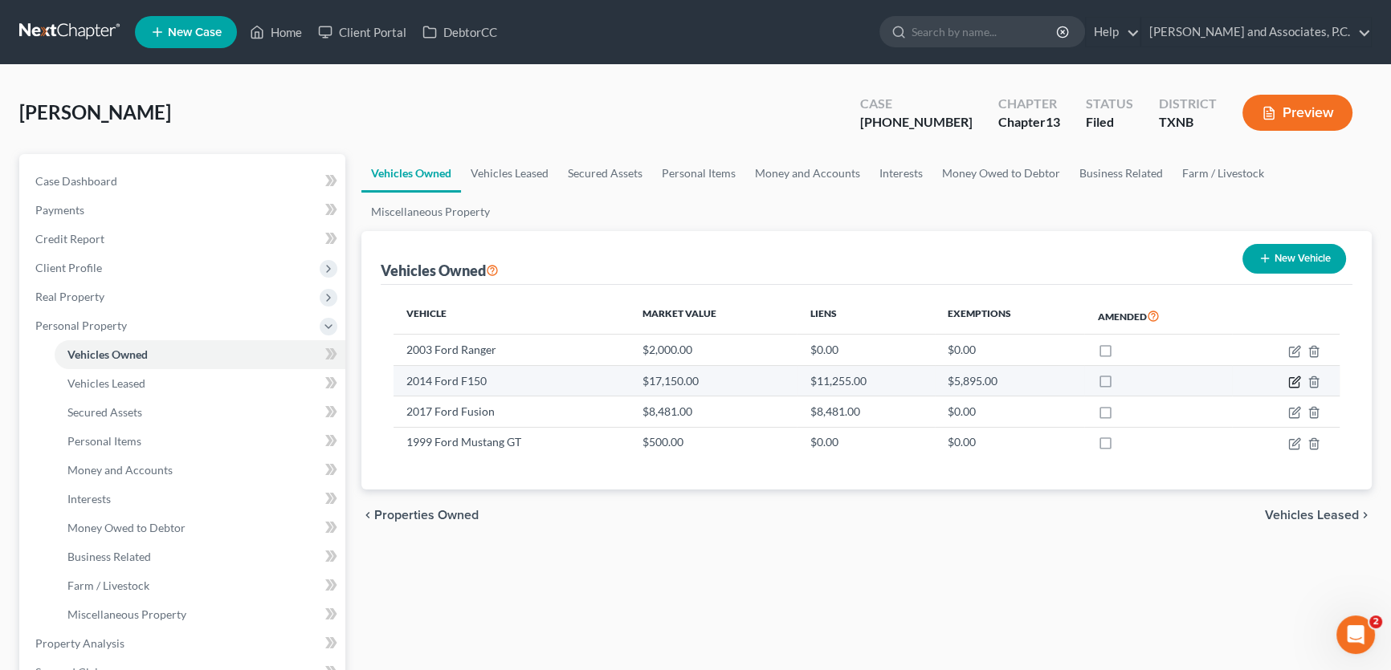
click at [1291, 384] on icon "button" at bounding box center [1294, 382] width 13 height 13
select select "0"
select select "12"
select select "2"
select select "0"
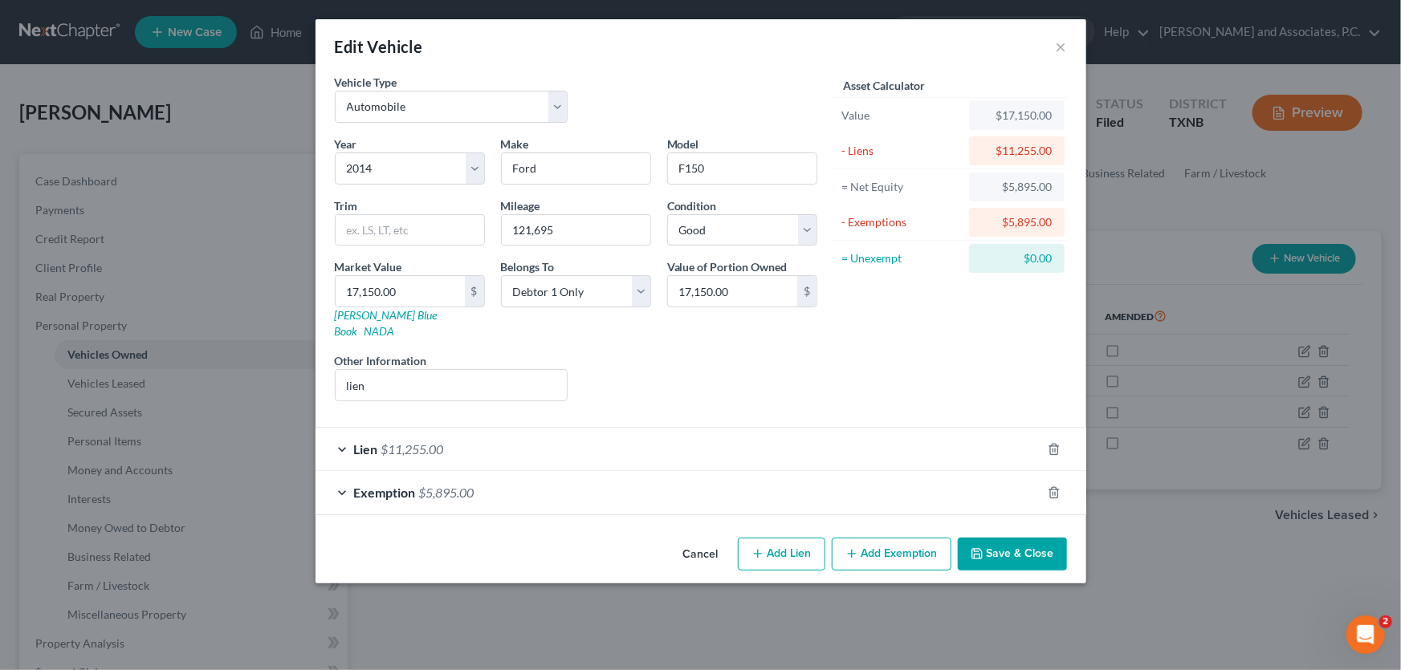
click at [456, 485] on span "$5,895.00" at bounding box center [446, 492] width 55 height 15
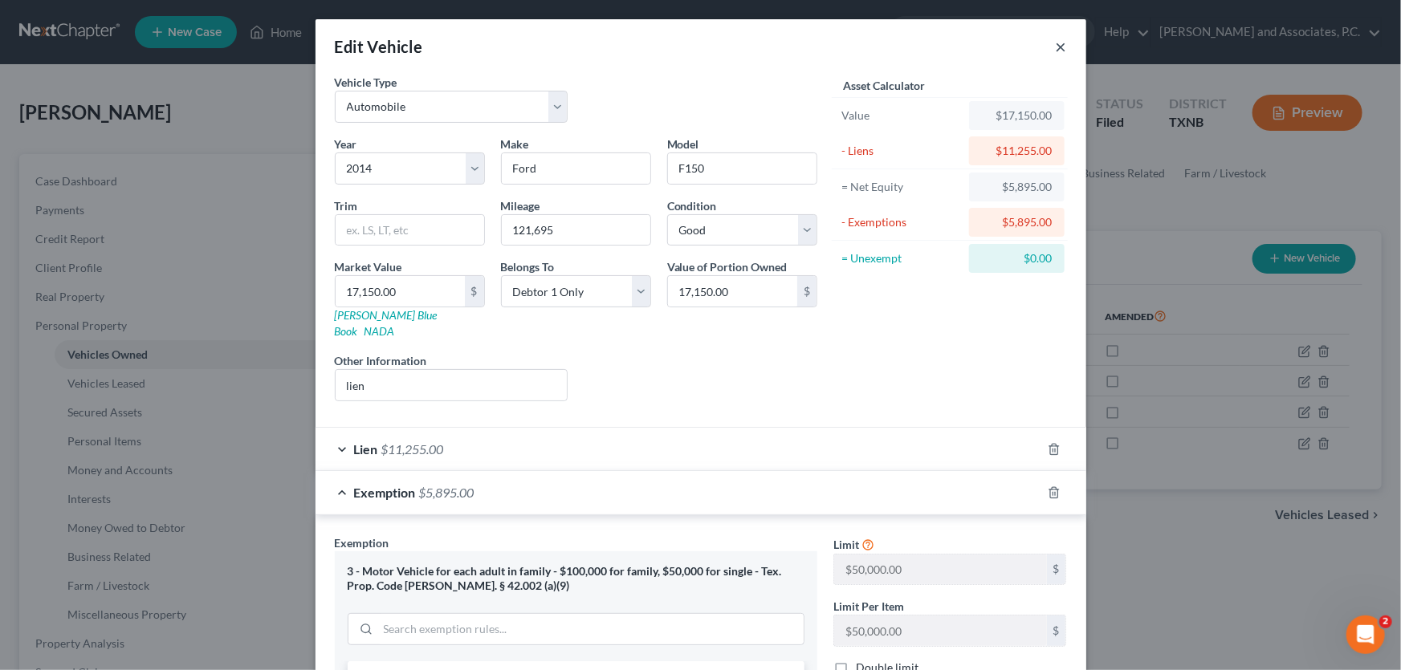
click at [1056, 47] on button "×" at bounding box center [1061, 46] width 11 height 19
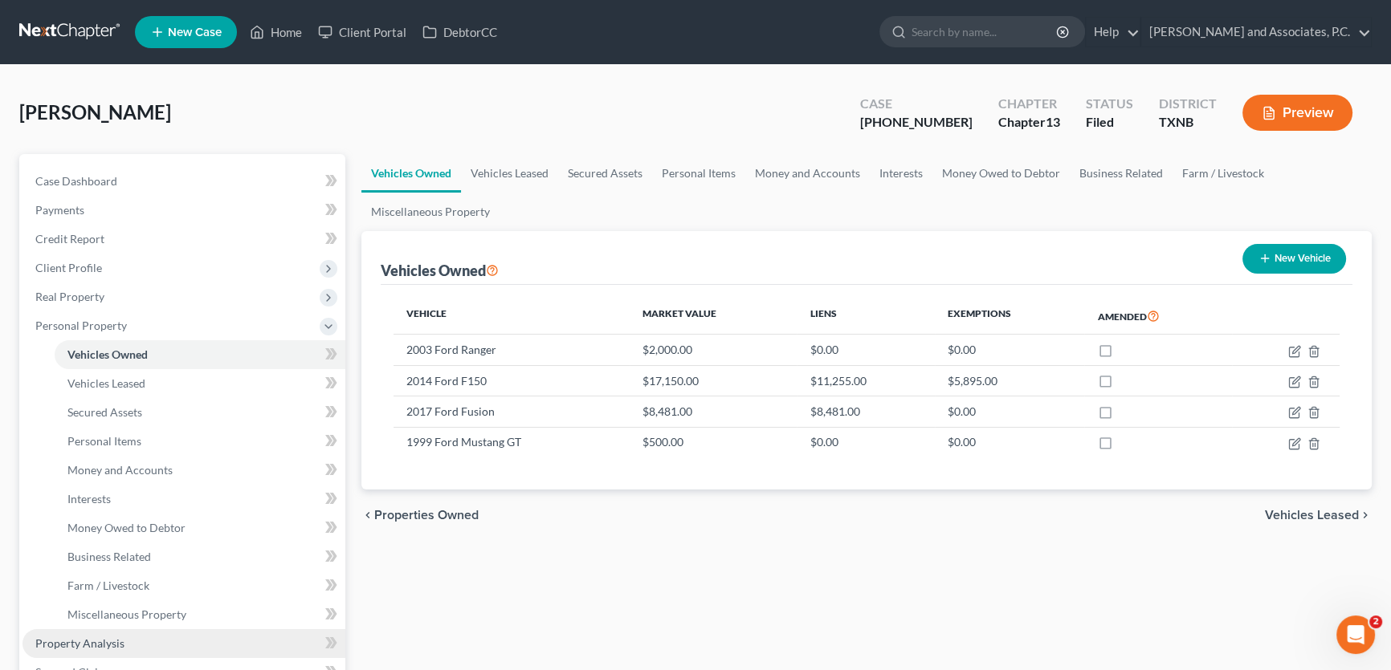
click at [116, 638] on span "Property Analysis" at bounding box center [79, 644] width 89 height 14
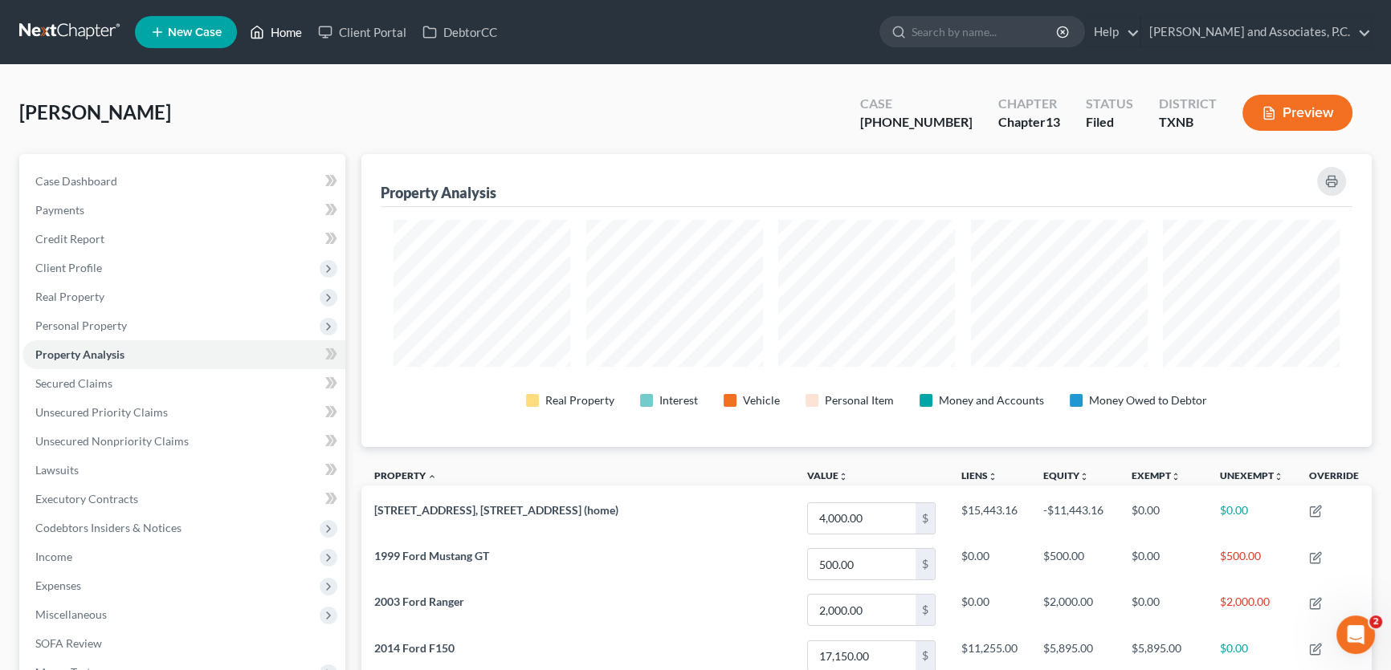
click at [287, 26] on link "Home" at bounding box center [276, 32] width 68 height 29
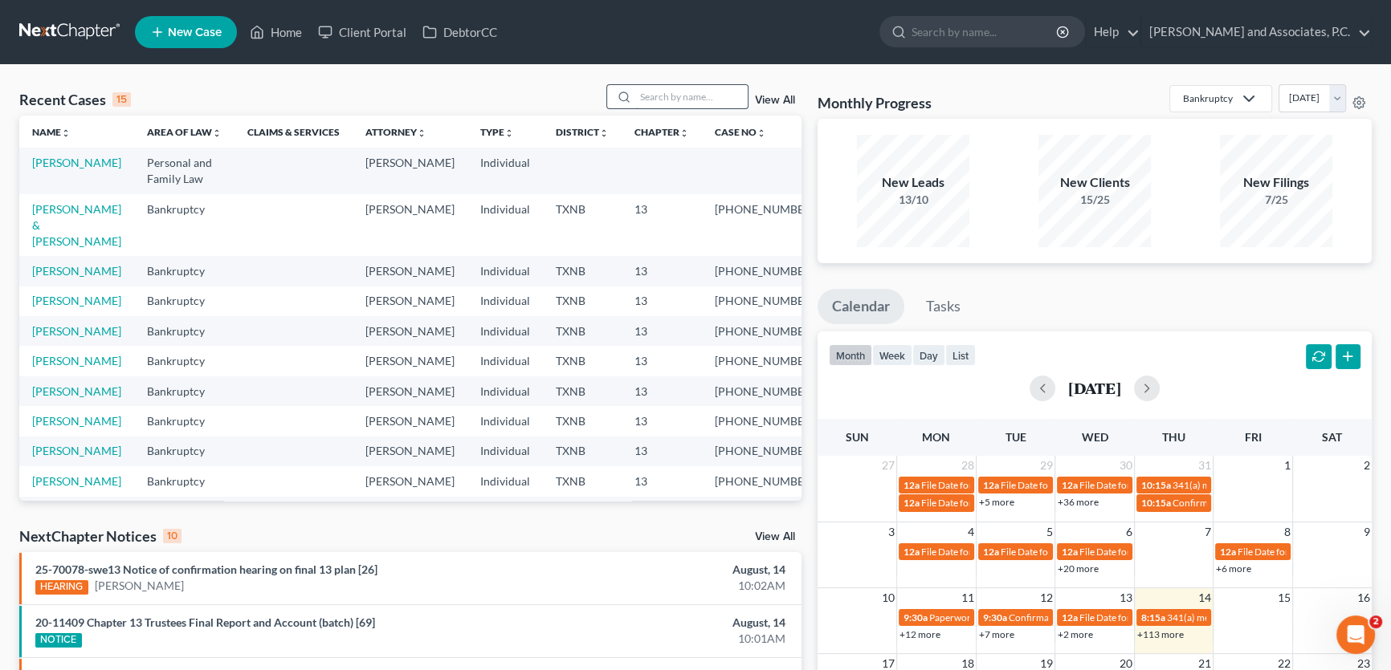
click at [706, 102] on input "search" at bounding box center [691, 96] width 112 height 23
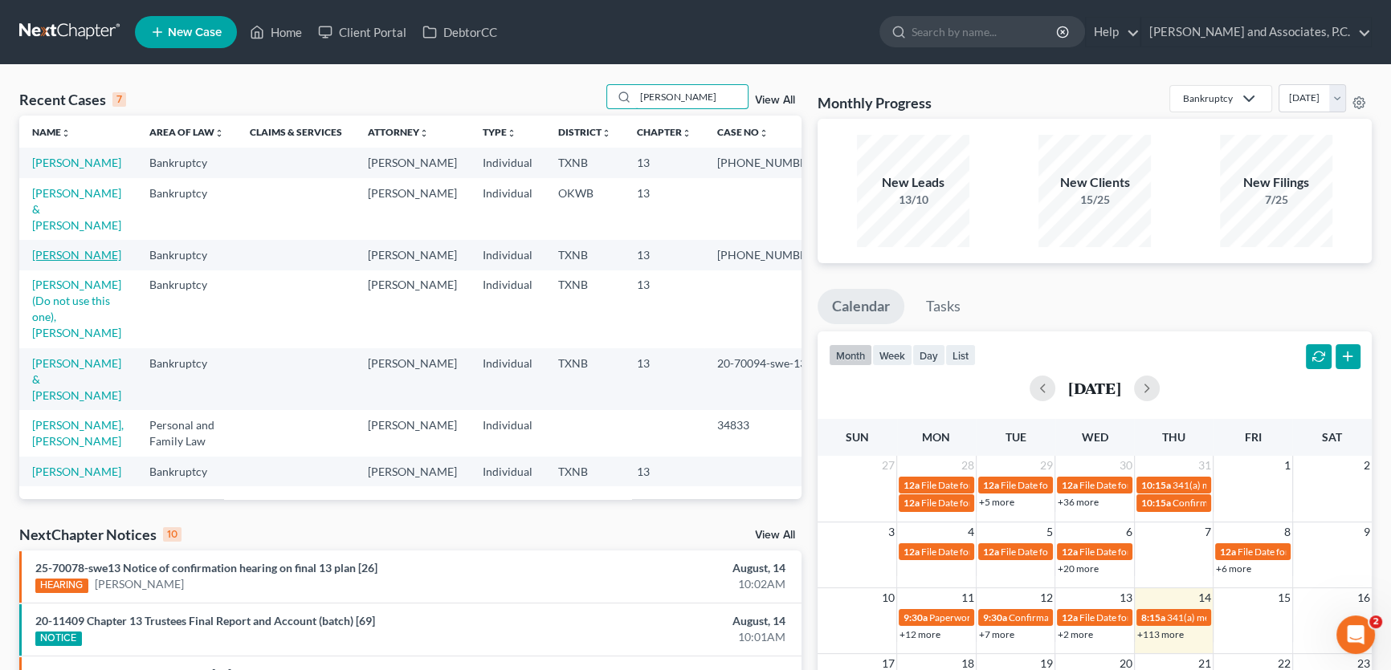
type input "[PERSON_NAME]"
click at [90, 256] on link "[PERSON_NAME]" at bounding box center [76, 255] width 89 height 14
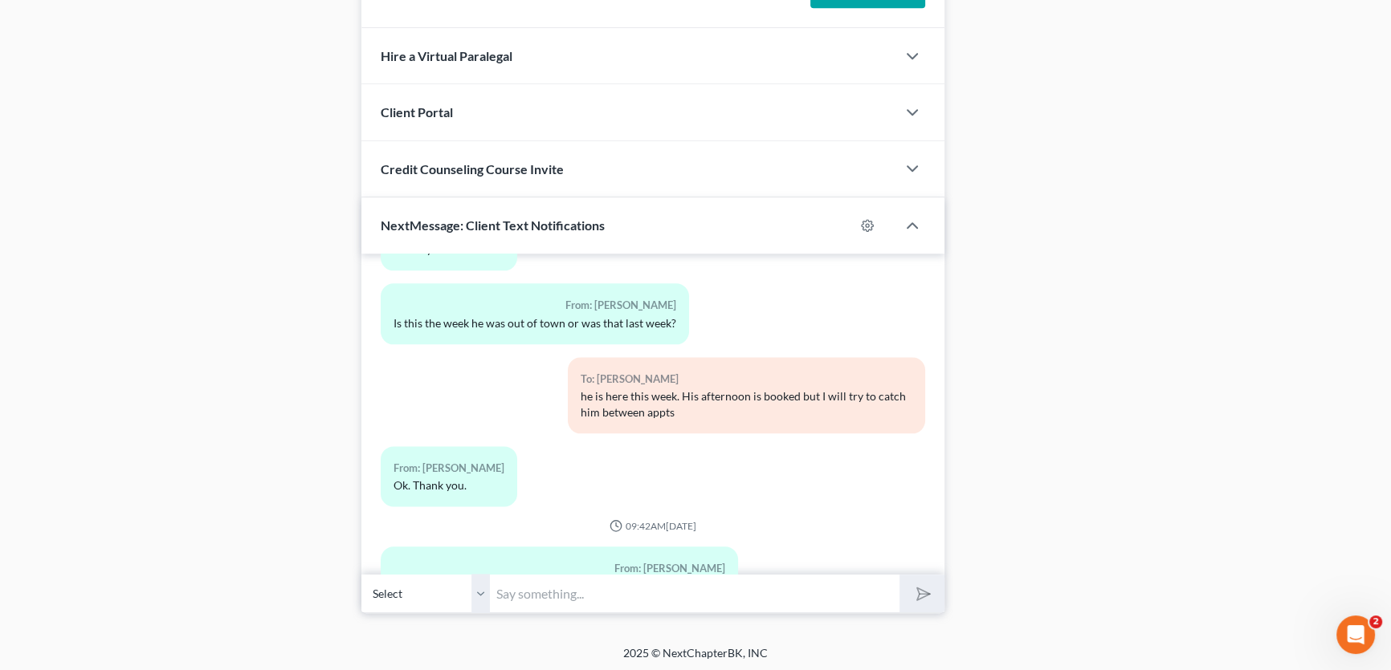
scroll to position [10338, 0]
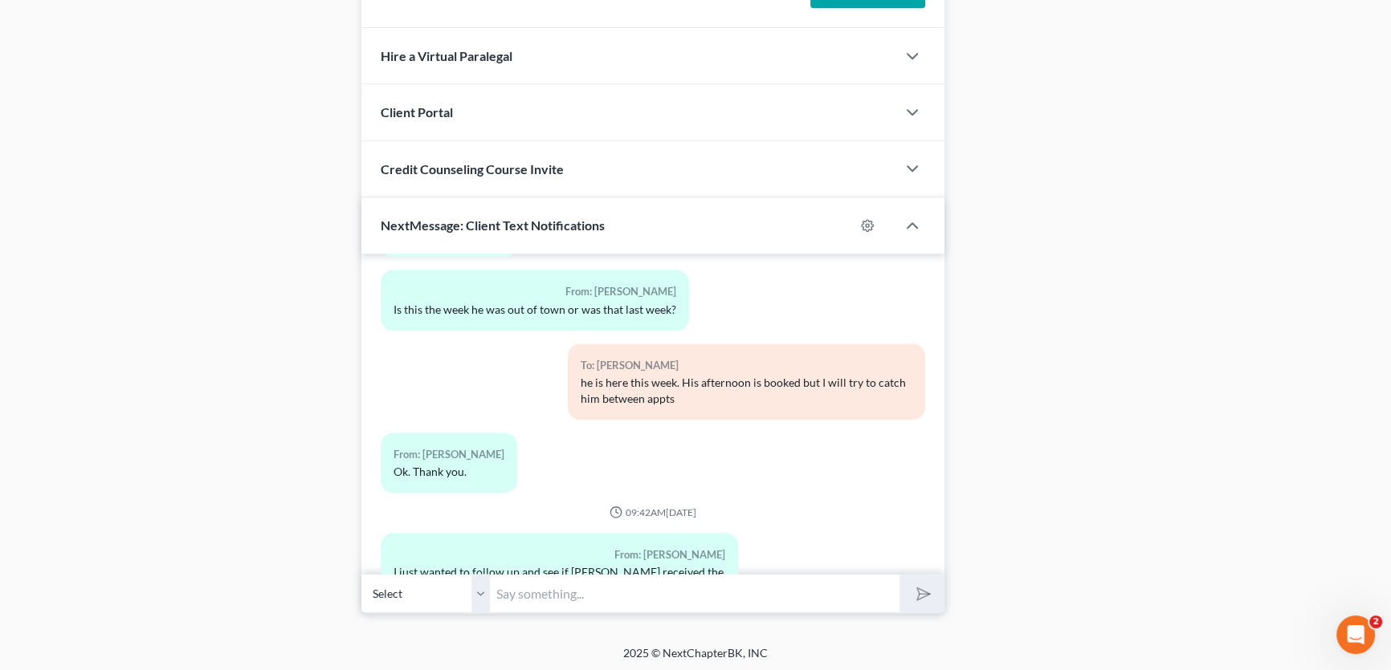
drag, startPoint x: 483, startPoint y: 592, endPoint x: 527, endPoint y: 590, distance: 43.4
click at [483, 592] on select "Select [PHONE_NUMBER] - [PERSON_NAME]" at bounding box center [425, 593] width 128 height 39
click at [527, 590] on input "text" at bounding box center [694, 593] width 409 height 39
click at [526, 593] on input "text" at bounding box center [694, 593] width 409 height 39
type input "[PERSON_NAME] has [PERSON_NAME] contacted you yet?"
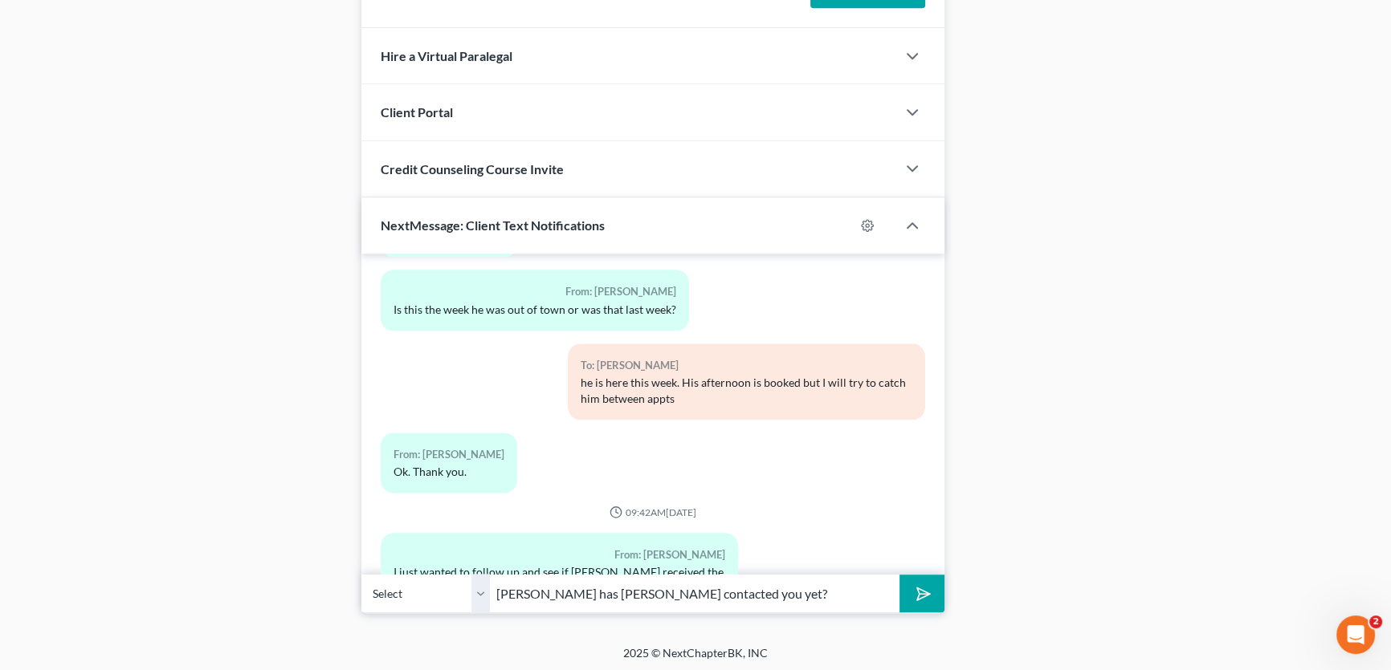
click at [899, 575] on button "submit" at bounding box center [921, 594] width 44 height 38
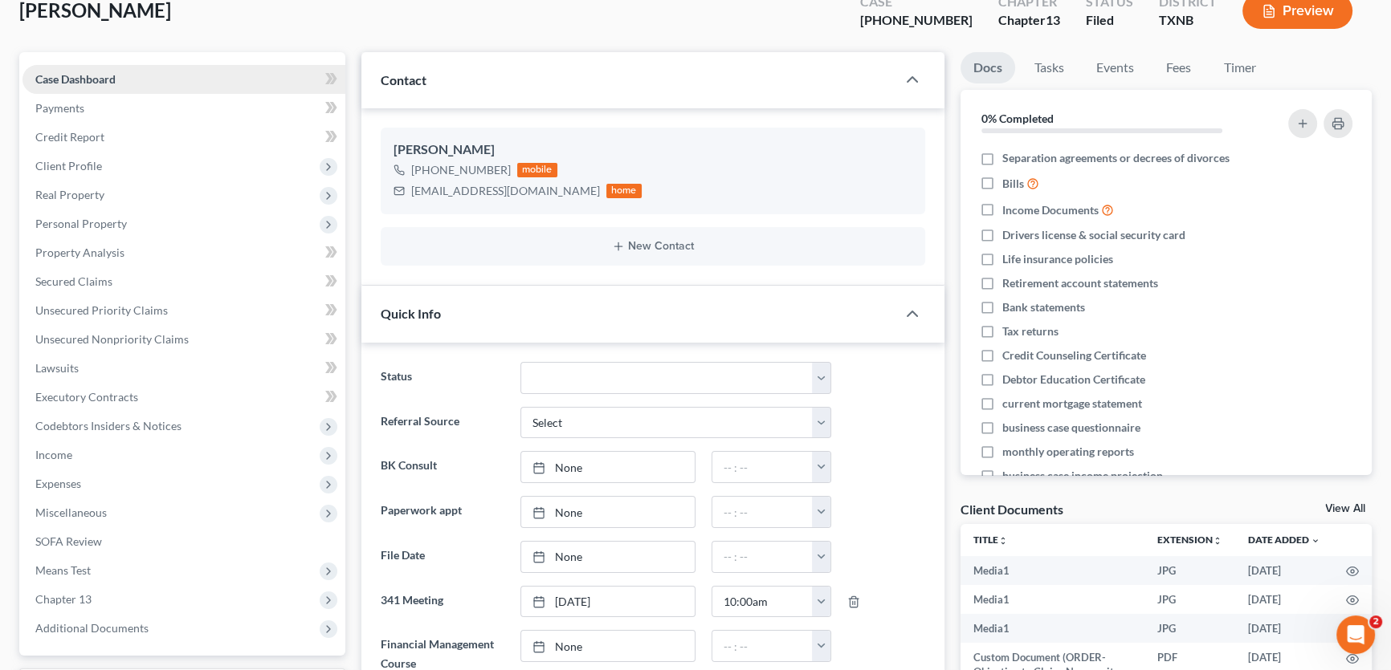
scroll to position [0, 0]
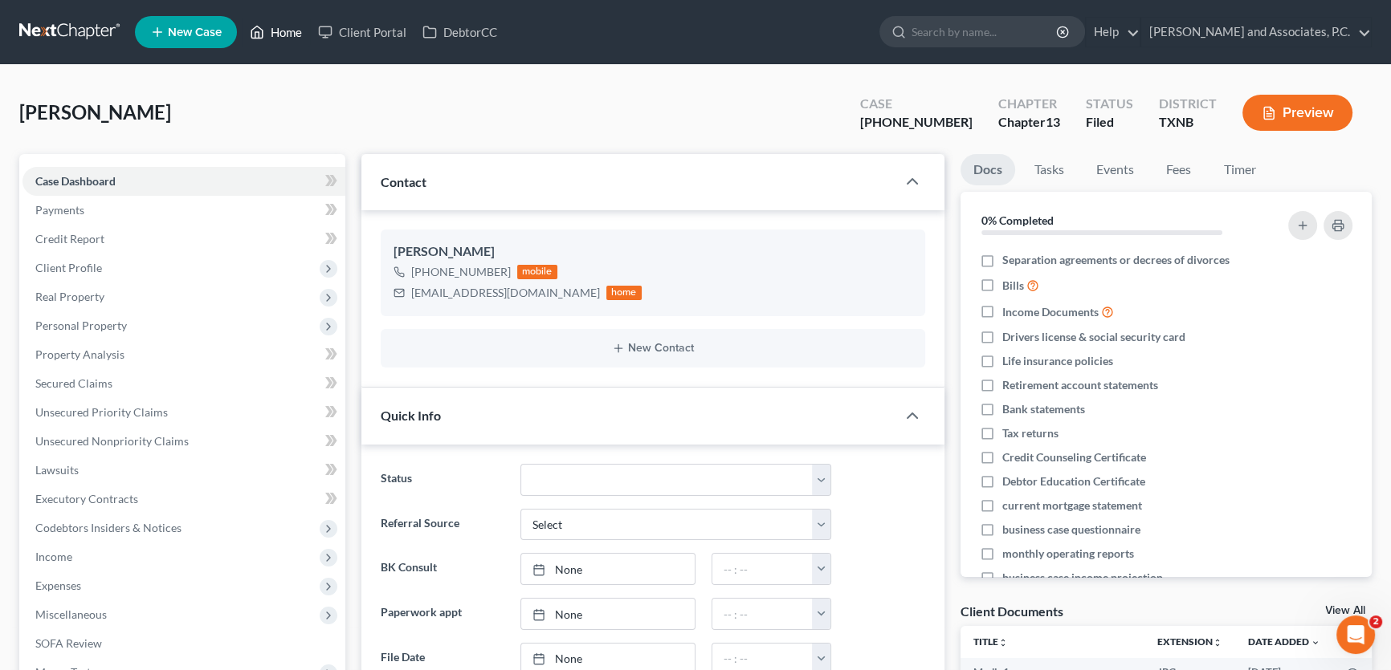
drag, startPoint x: 286, startPoint y: 33, endPoint x: 736, endPoint y: 93, distance: 454.4
click at [286, 33] on link "Home" at bounding box center [276, 32] width 68 height 29
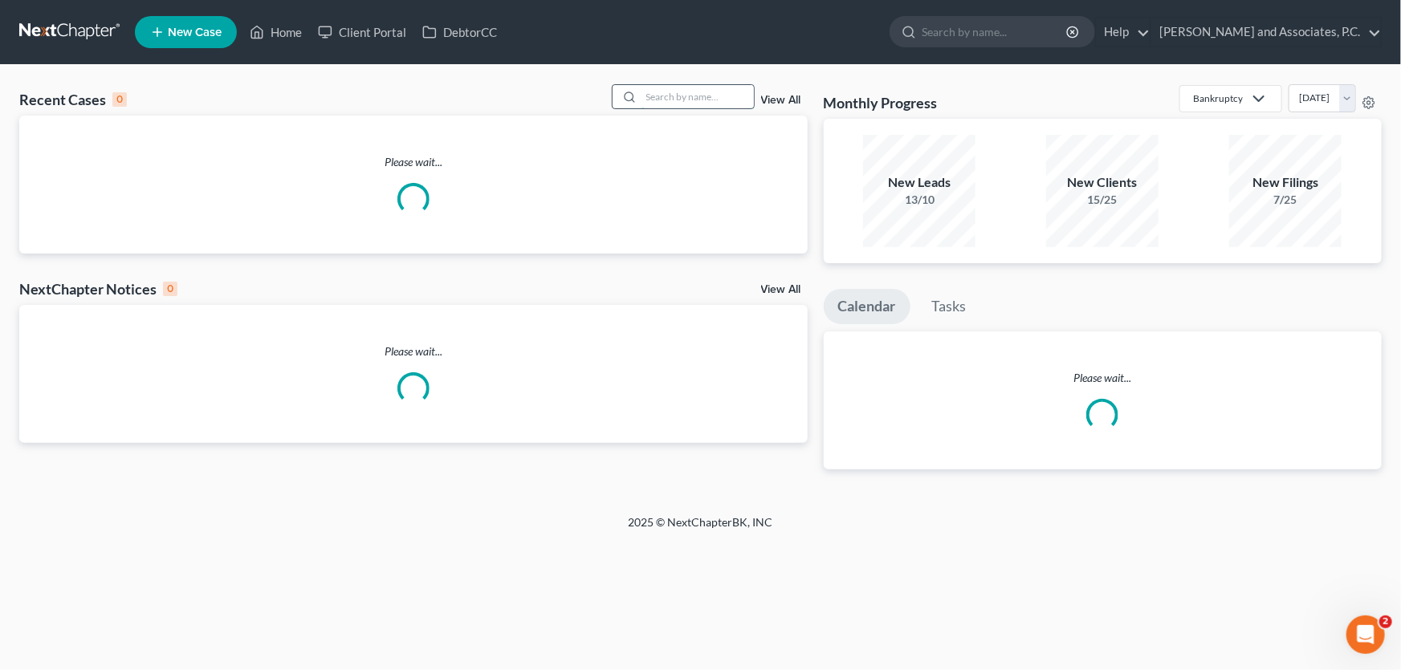
click at [729, 95] on input "search" at bounding box center [698, 96] width 112 height 23
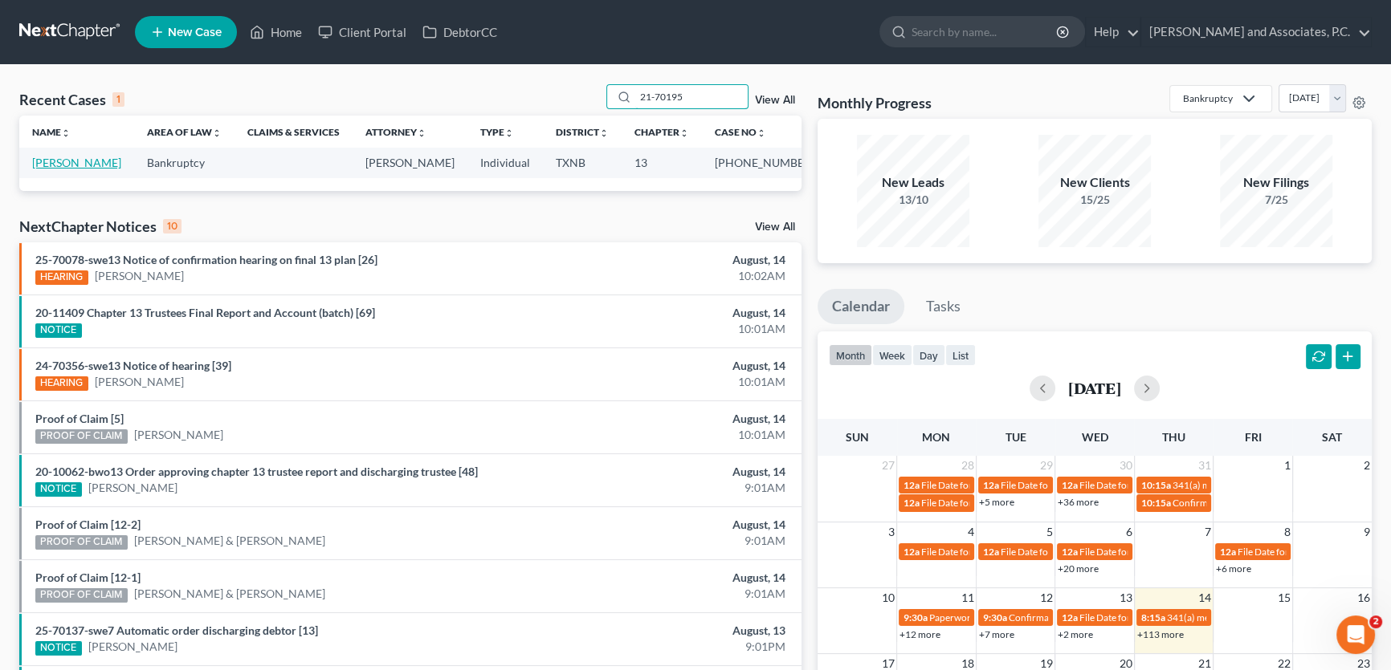
type input "21-70195"
click at [86, 165] on link "[PERSON_NAME]" at bounding box center [76, 163] width 89 height 14
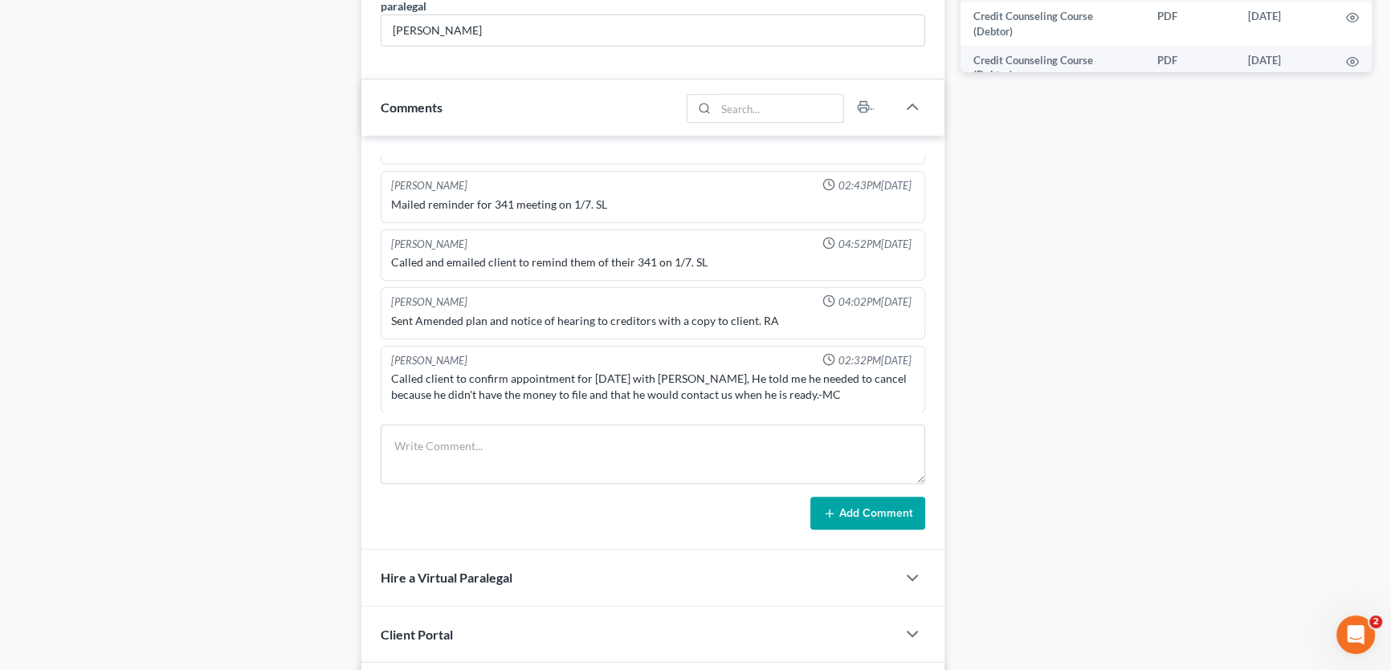
scroll to position [122, 0]
click at [430, 450] on textarea at bounding box center [653, 454] width 544 height 59
type textarea "Trustee filed an NOI due to arrears. We will not file a response, client will r…"
click at [831, 513] on icon at bounding box center [829, 513] width 13 height 13
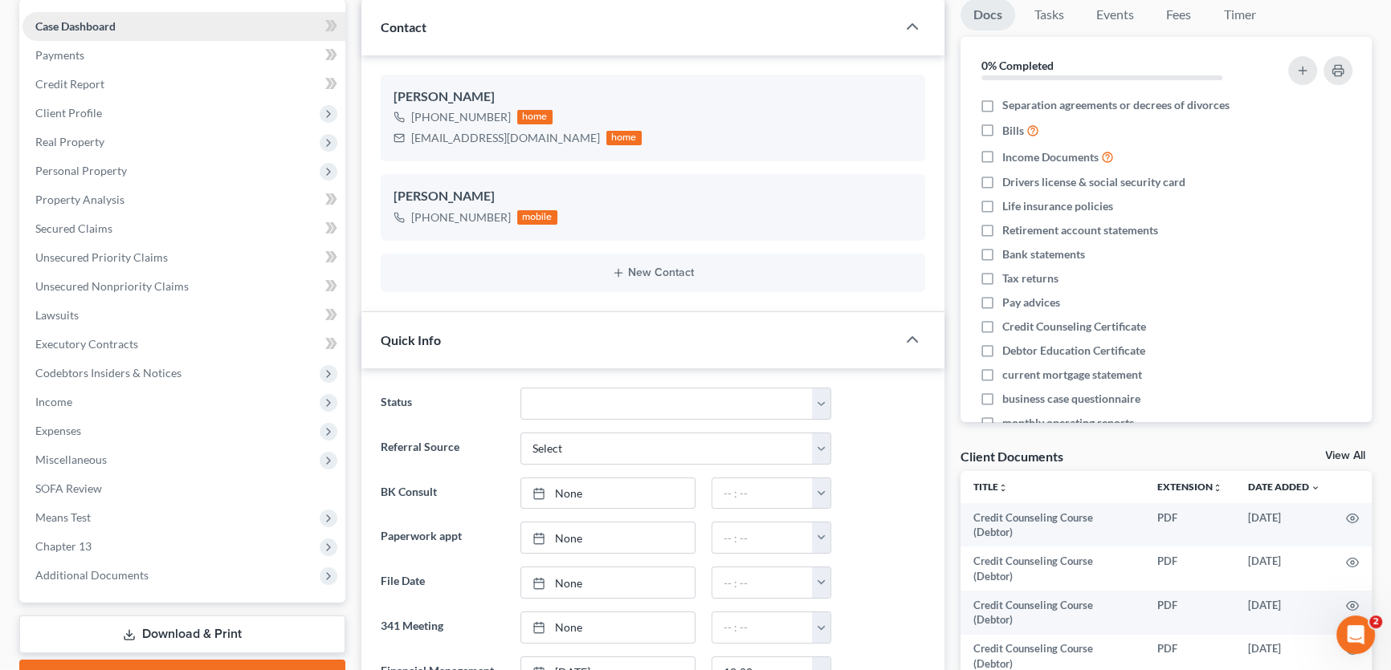
scroll to position [0, 0]
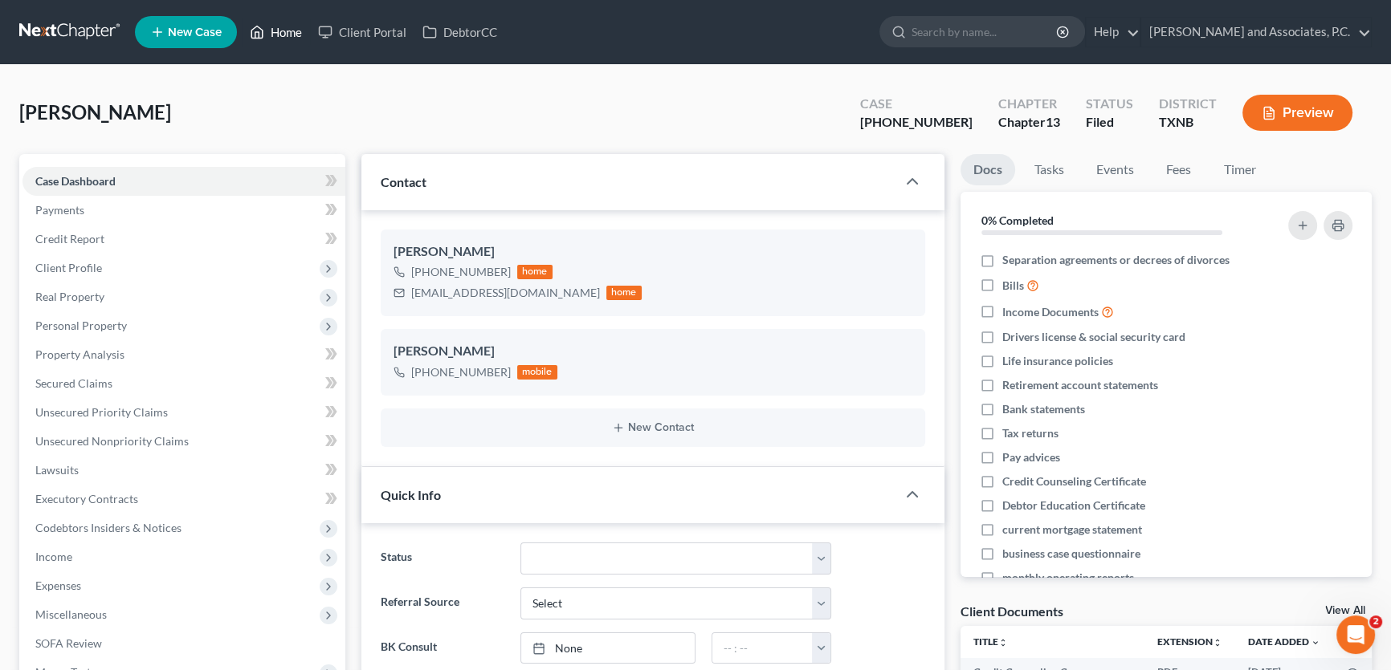
click at [292, 32] on link "Home" at bounding box center [276, 32] width 68 height 29
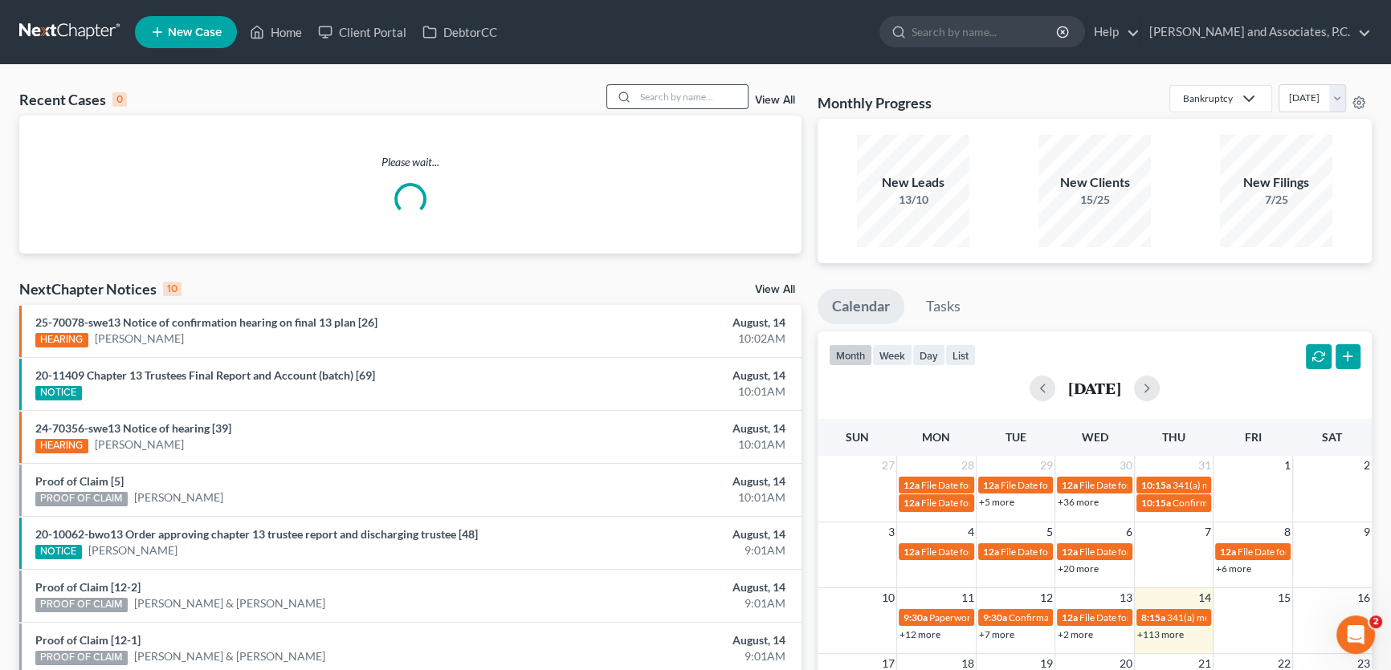
click at [693, 97] on input "search" at bounding box center [691, 96] width 112 height 23
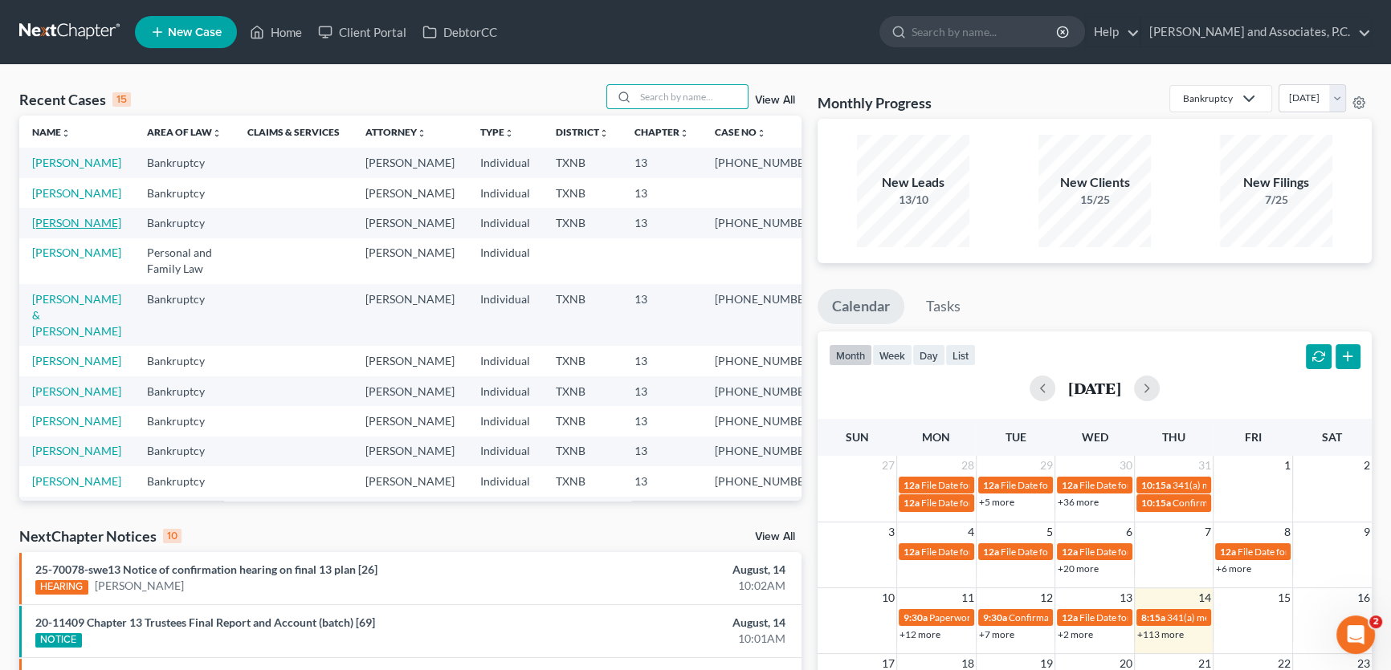
click at [60, 230] on link "[PERSON_NAME]" at bounding box center [76, 223] width 89 height 14
select select "5"
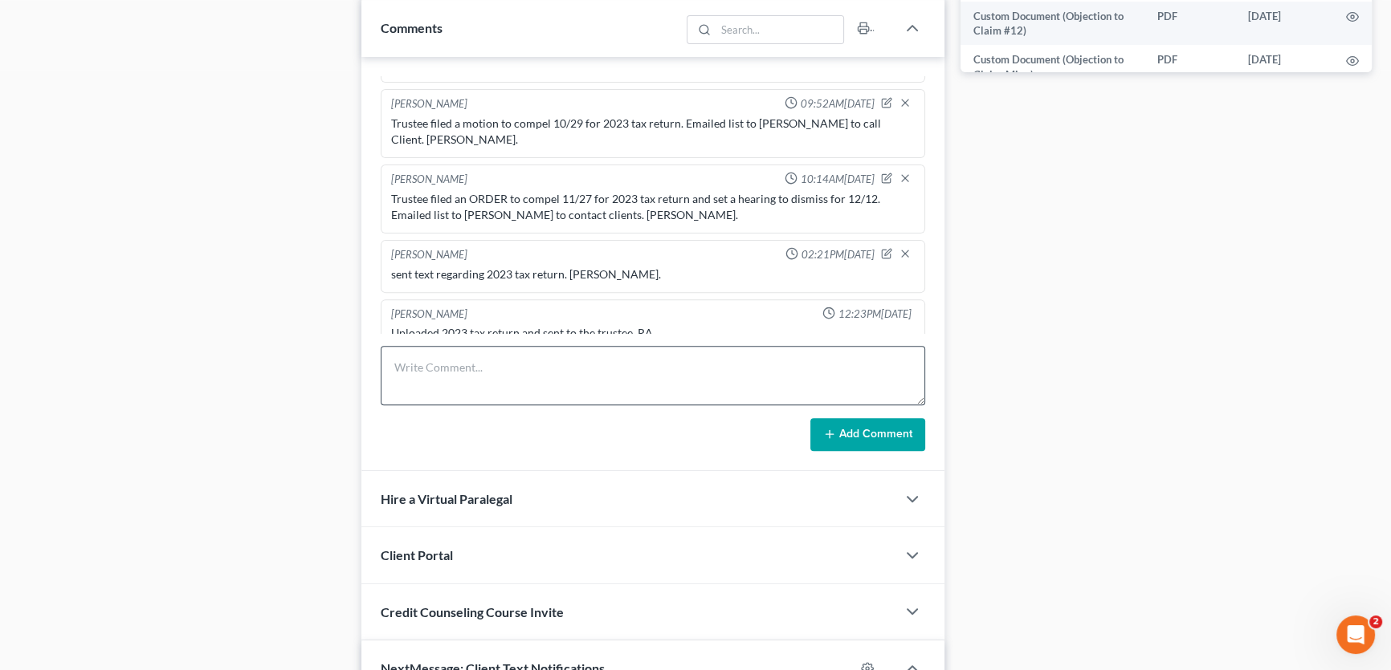
scroll to position [10438, 0]
click at [436, 369] on textarea at bounding box center [653, 375] width 544 height 59
type textarea "Trustee filed an NOI due to arrears. Client is current as of [DATE]. If no w/d …"
click at [843, 427] on button "Add Comment" at bounding box center [867, 435] width 115 height 34
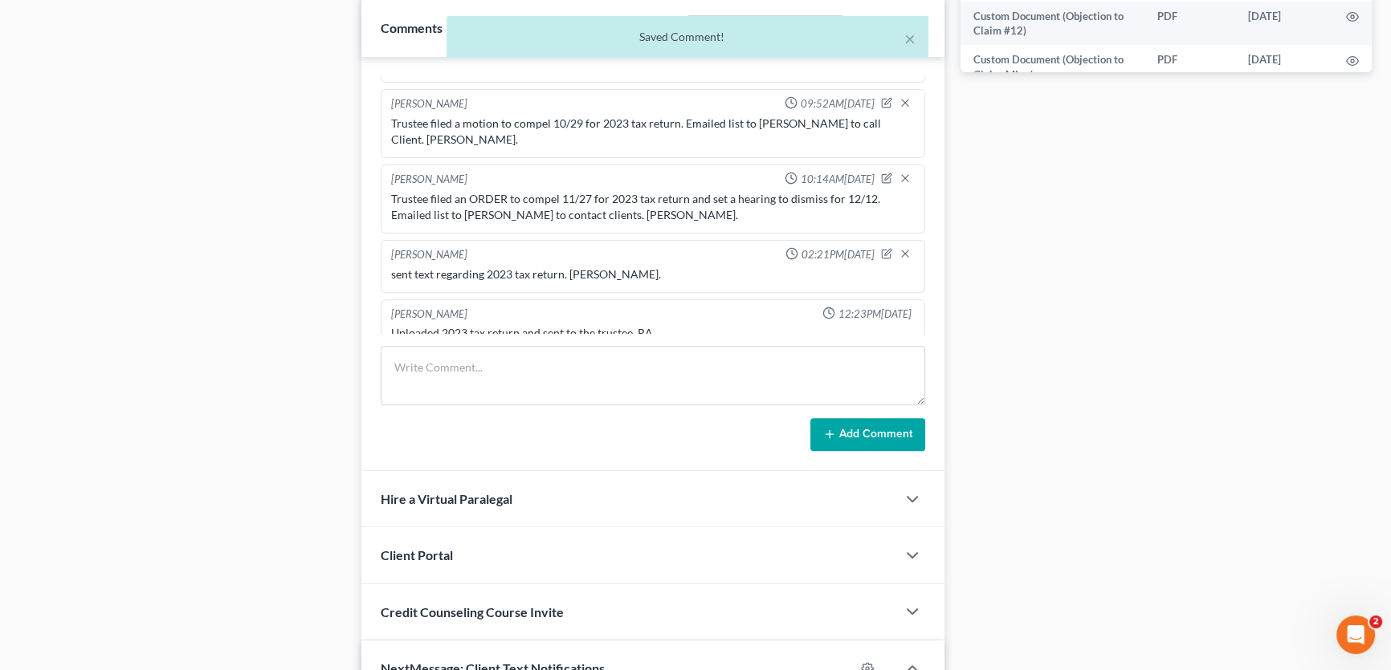
scroll to position [1318, 0]
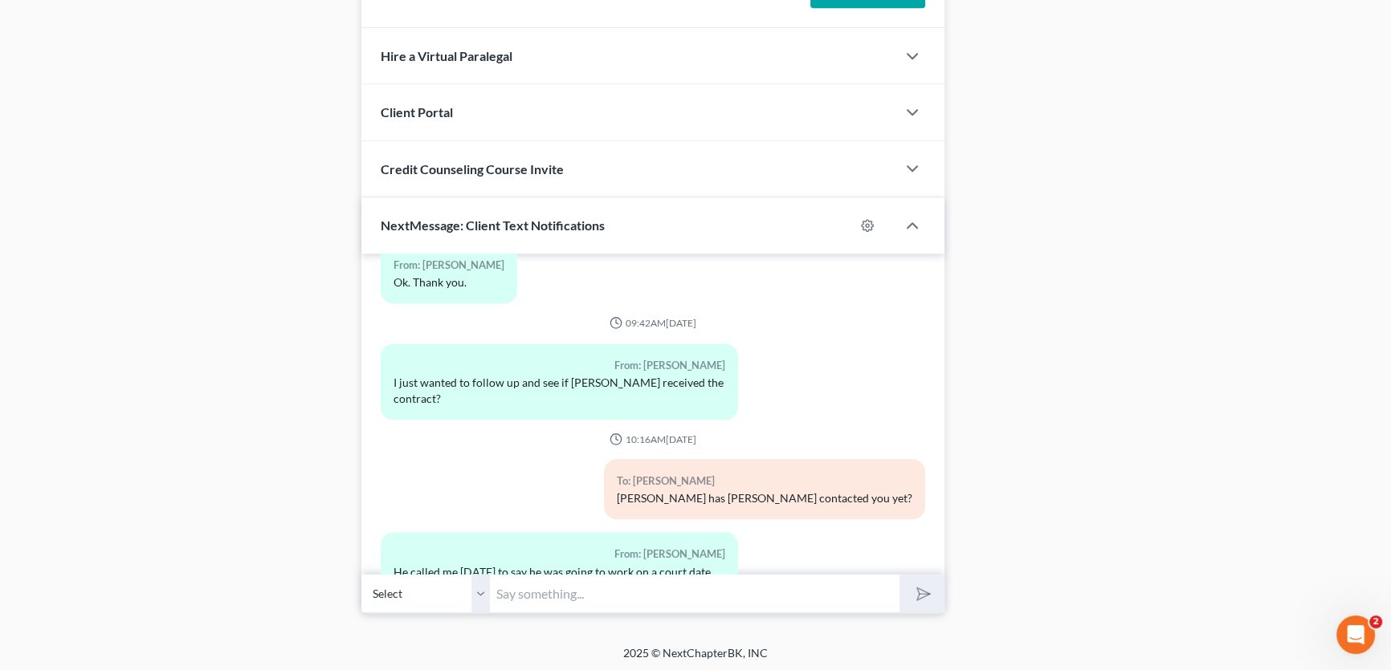
click at [523, 587] on input "text" at bounding box center [694, 593] width 409 height 39
type input "okay, I will get with him when he gets out of Court"
click at [899, 575] on button "submit" at bounding box center [921, 594] width 44 height 38
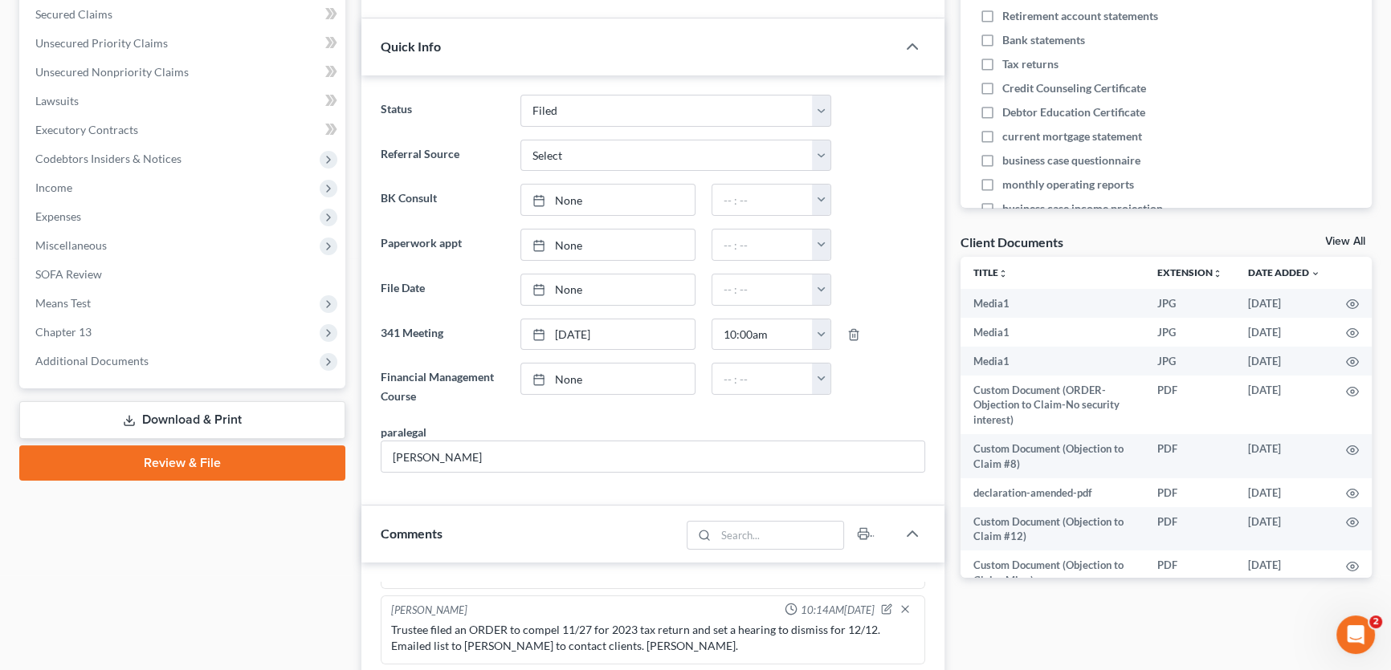
scroll to position [0, 0]
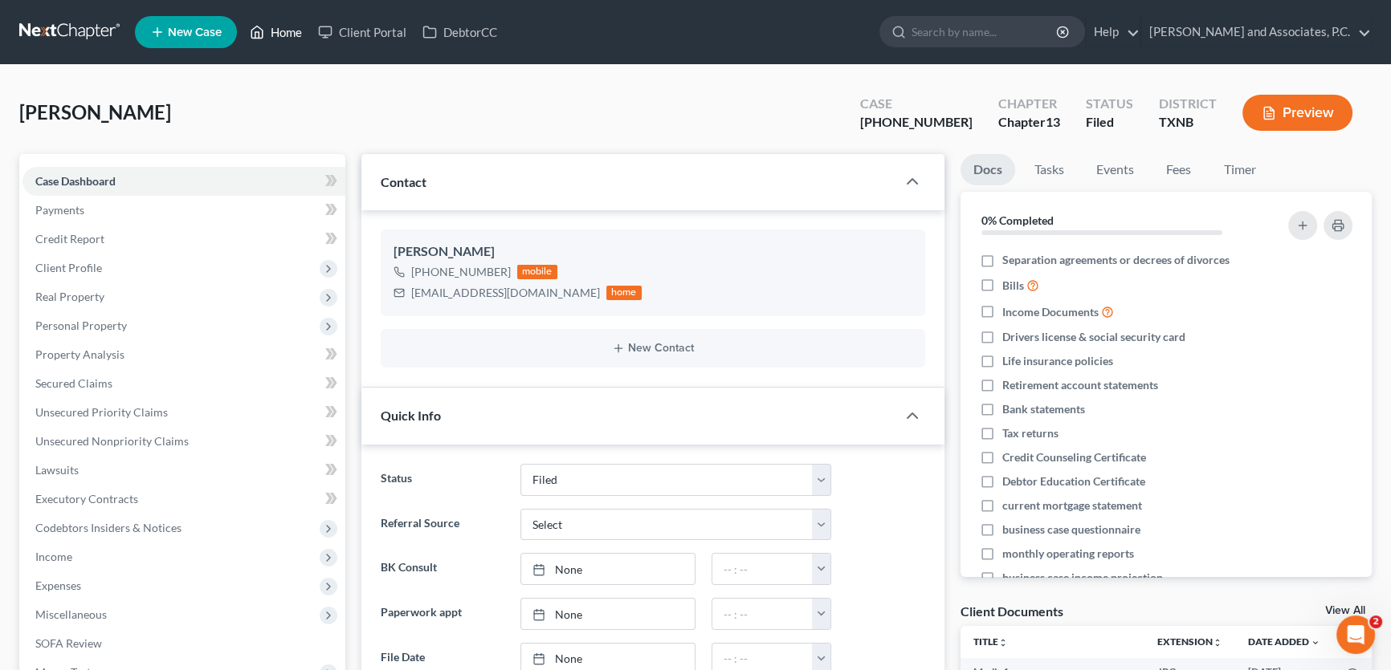
drag, startPoint x: 292, startPoint y: 28, endPoint x: 371, endPoint y: 151, distance: 145.9
click at [292, 28] on link "Home" at bounding box center [276, 32] width 68 height 29
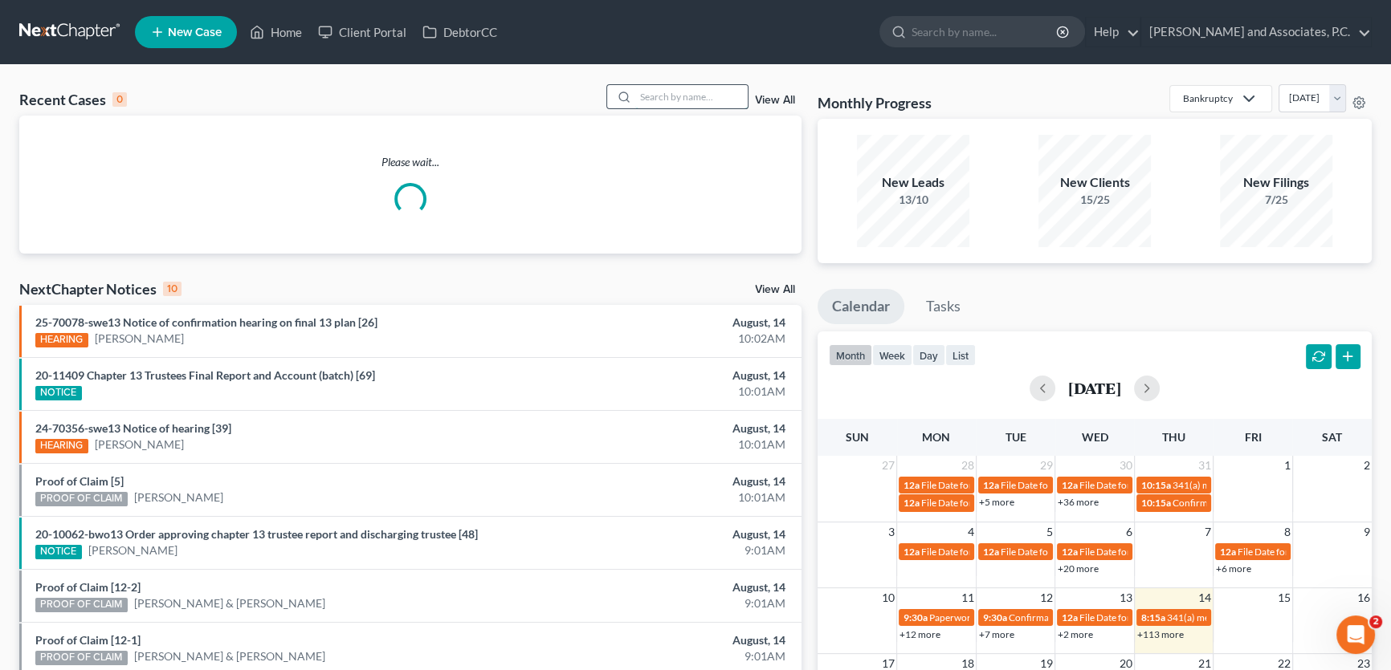
click at [654, 94] on input "search" at bounding box center [691, 96] width 112 height 23
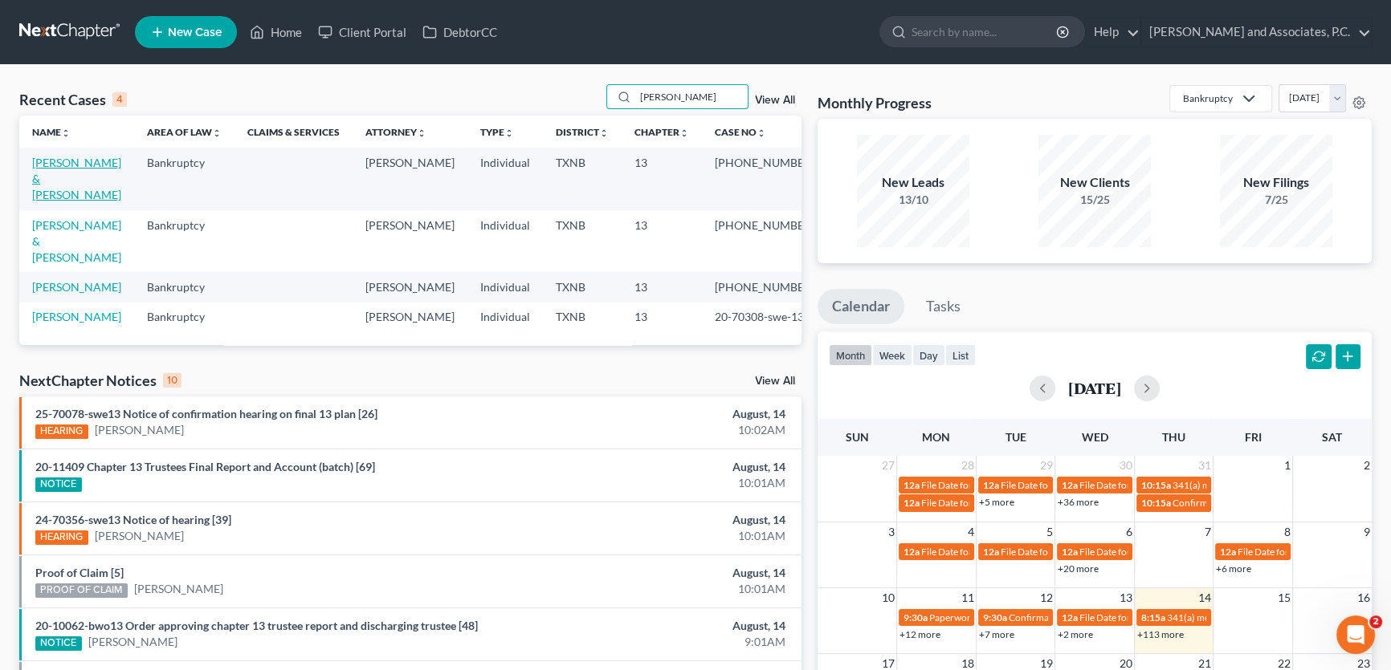
type input "[PERSON_NAME]"
click at [44, 169] on link "[PERSON_NAME] & [PERSON_NAME]" at bounding box center [76, 179] width 89 height 46
select select "5"
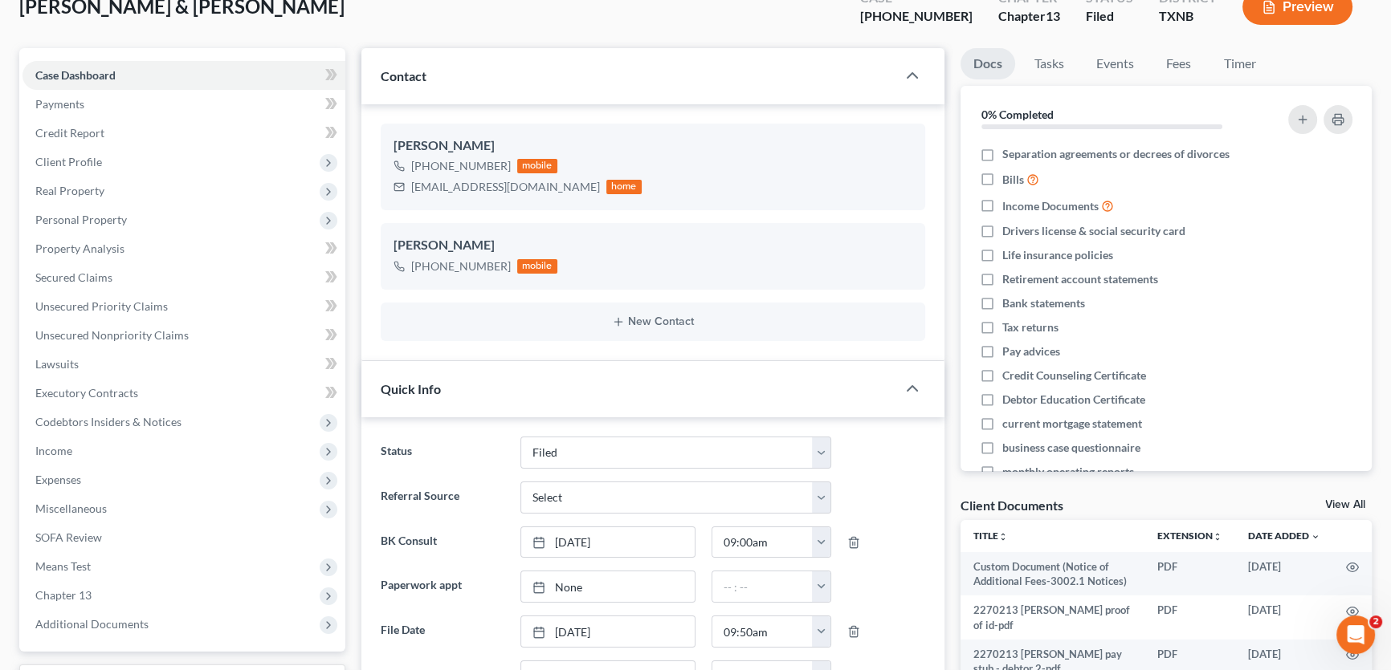
scroll to position [10, 0]
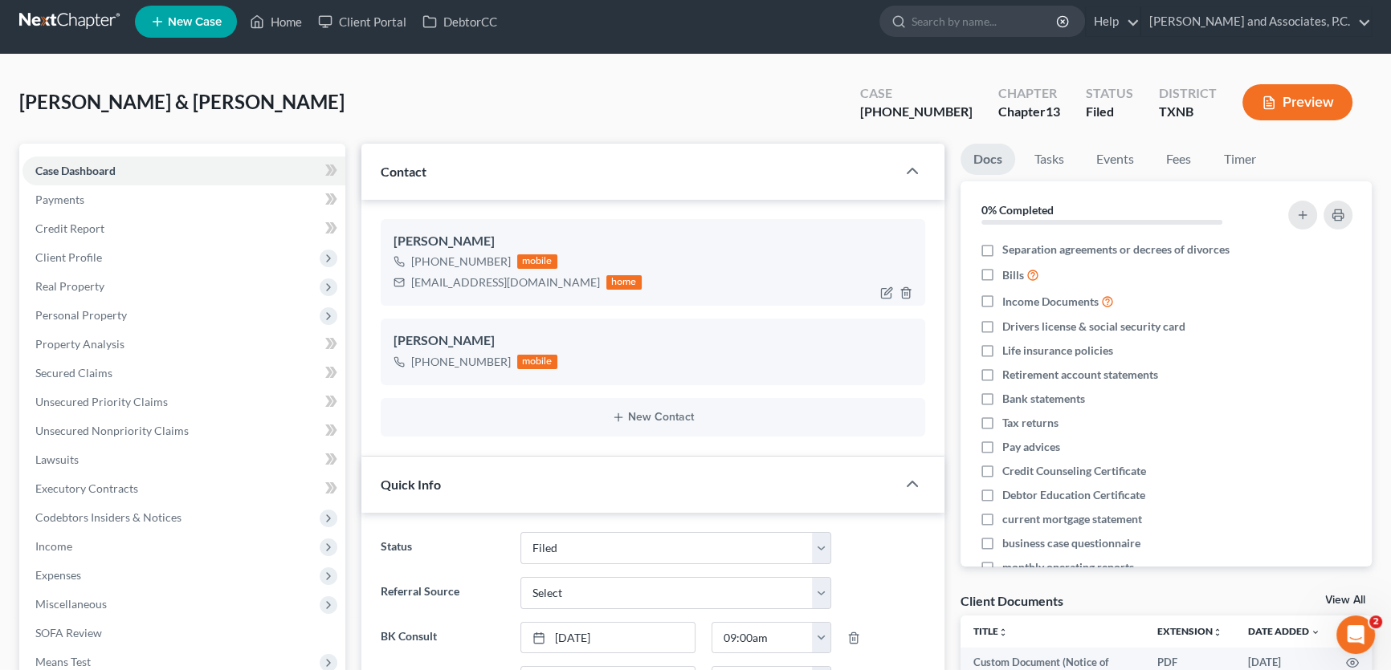
drag, startPoint x: 501, startPoint y: 259, endPoint x: 428, endPoint y: 265, distance: 73.3
click at [428, 265] on div "[PHONE_NUMBER]" at bounding box center [461, 262] width 100 height 16
click at [502, 260] on div "[PHONE_NUMBER]" at bounding box center [461, 262] width 100 height 16
click at [504, 259] on div "[PHONE_NUMBER] mobile" at bounding box center [517, 261] width 248 height 21
drag, startPoint x: 503, startPoint y: 257, endPoint x: 433, endPoint y: 262, distance: 70.0
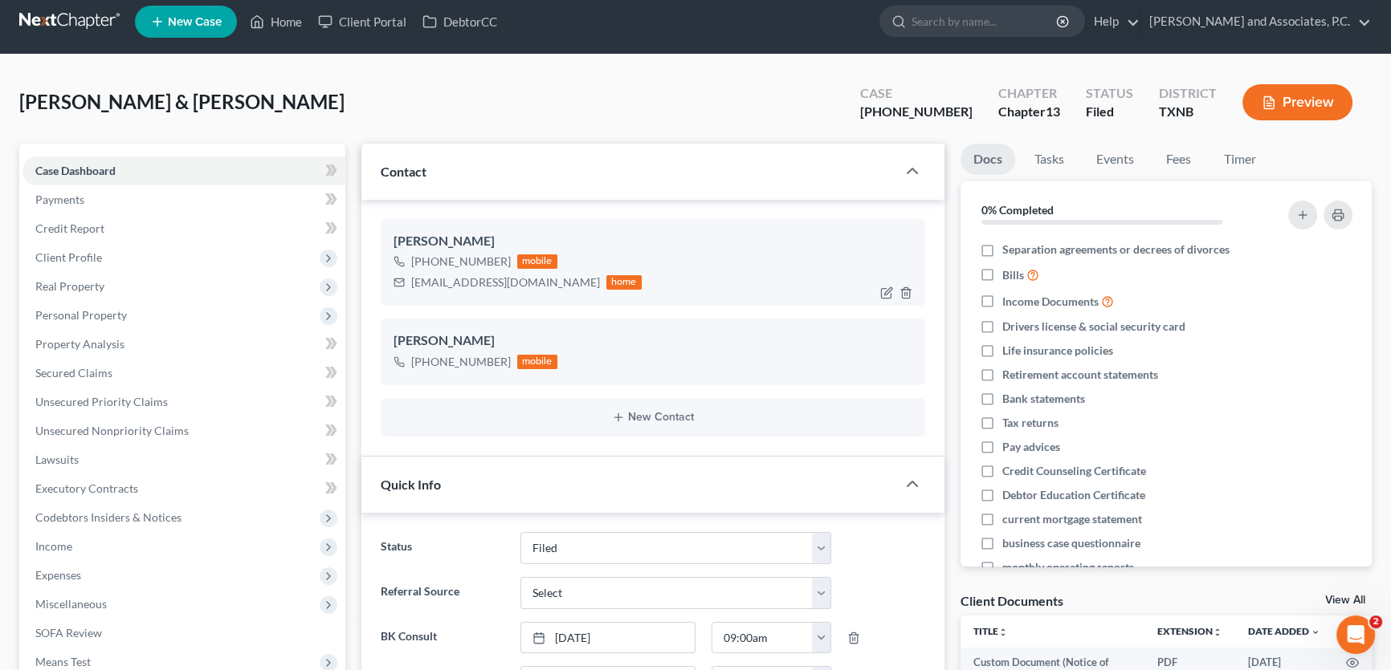
click at [426, 267] on div "[PHONE_NUMBER]" at bounding box center [461, 262] width 100 height 16
copy div "[PHONE_NUMBER]"
click at [641, 412] on button "New Contact" at bounding box center [652, 417] width 519 height 13
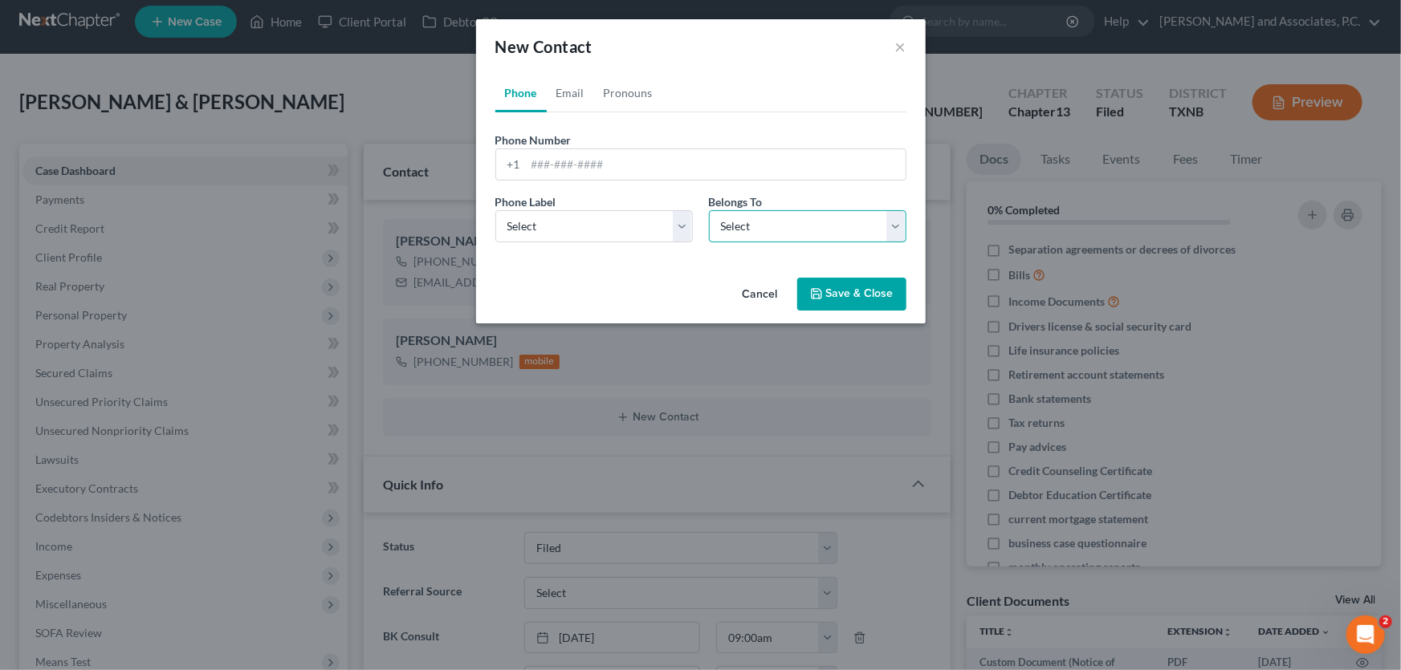
drag, startPoint x: 746, startPoint y: 219, endPoint x: 746, endPoint y: 240, distance: 20.9
click at [746, 219] on select "Select Client Spouse Other" at bounding box center [808, 226] width 198 height 32
select select "2"
click at [709, 210] on select "Select Client Spouse Other" at bounding box center [808, 226] width 198 height 32
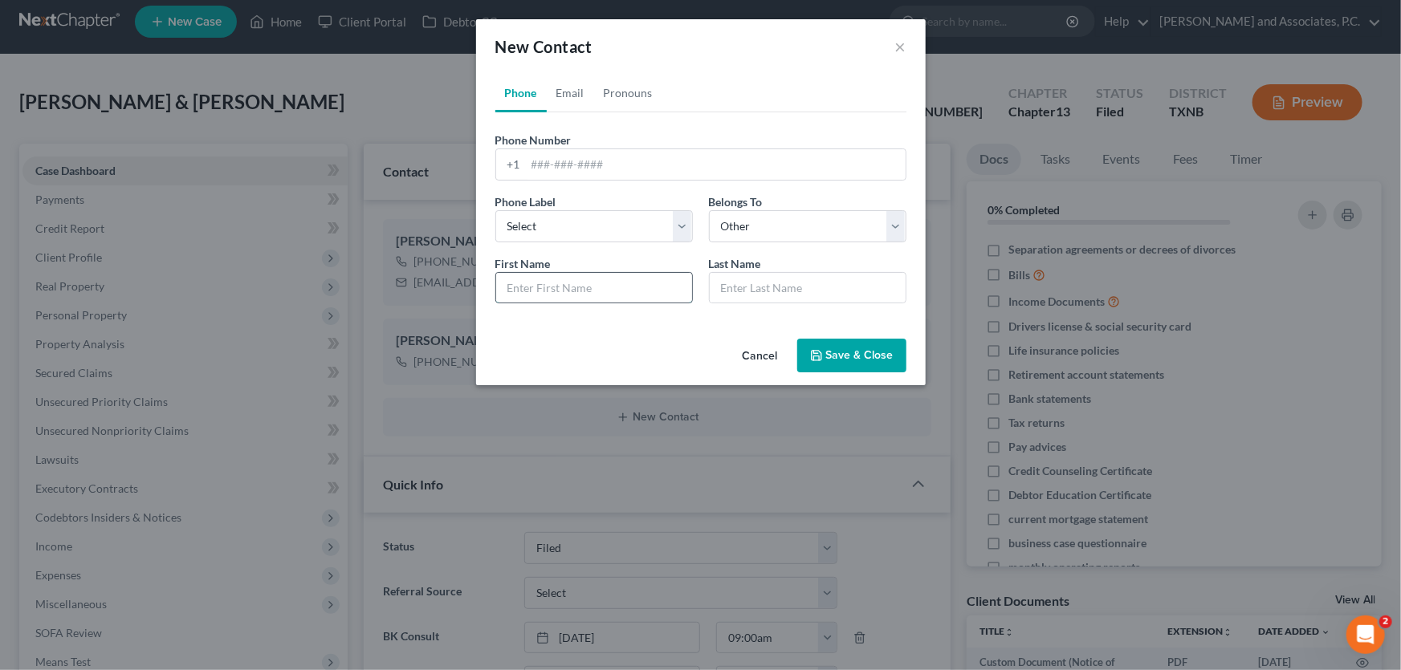
click at [688, 295] on input "text" at bounding box center [594, 288] width 196 height 31
type input "Tori"
type input "(daughter)"
paste input "[PHONE_NUMBER]"
type input "[PHONE_NUMBER]"
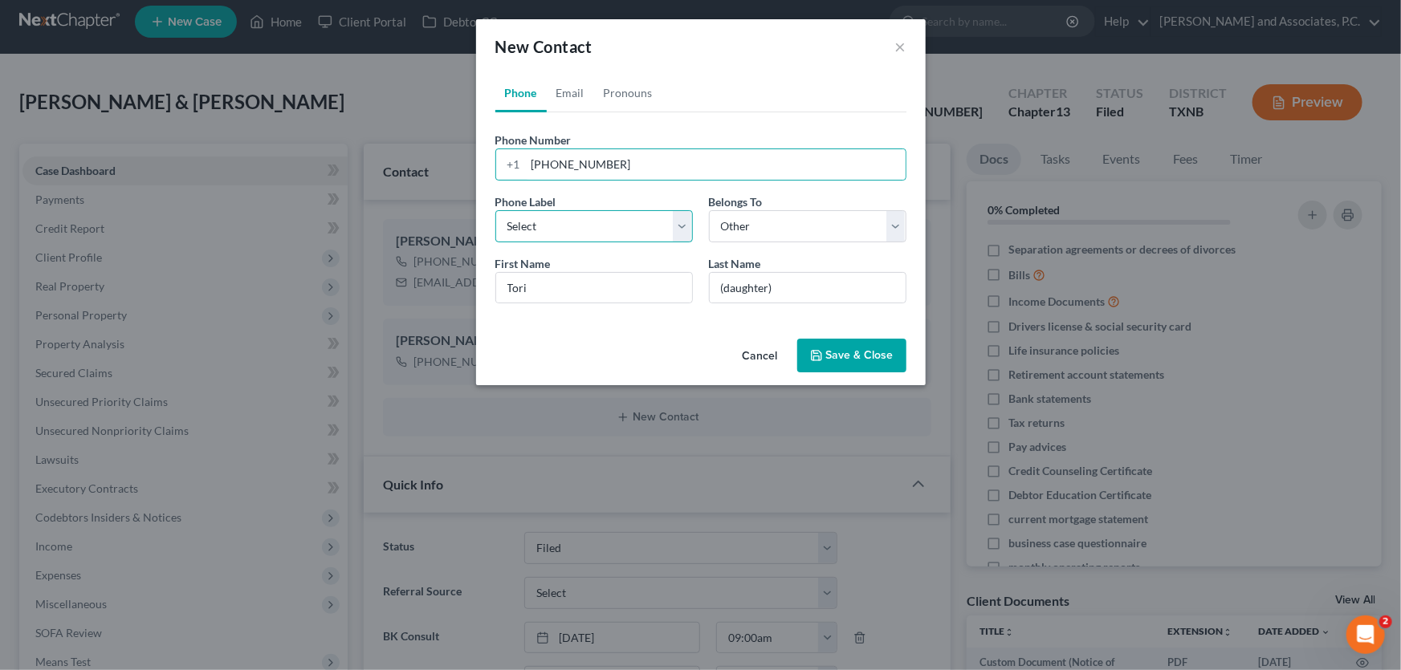
drag, startPoint x: 643, startPoint y: 231, endPoint x: 625, endPoint y: 240, distance: 20.5
click at [643, 231] on select "Select Mobile Home Work Other" at bounding box center [594, 226] width 198 height 32
select select "0"
click at [495, 210] on select "Select Mobile Home Work Other" at bounding box center [594, 226] width 198 height 32
click at [834, 350] on button "Save & Close" at bounding box center [851, 356] width 109 height 34
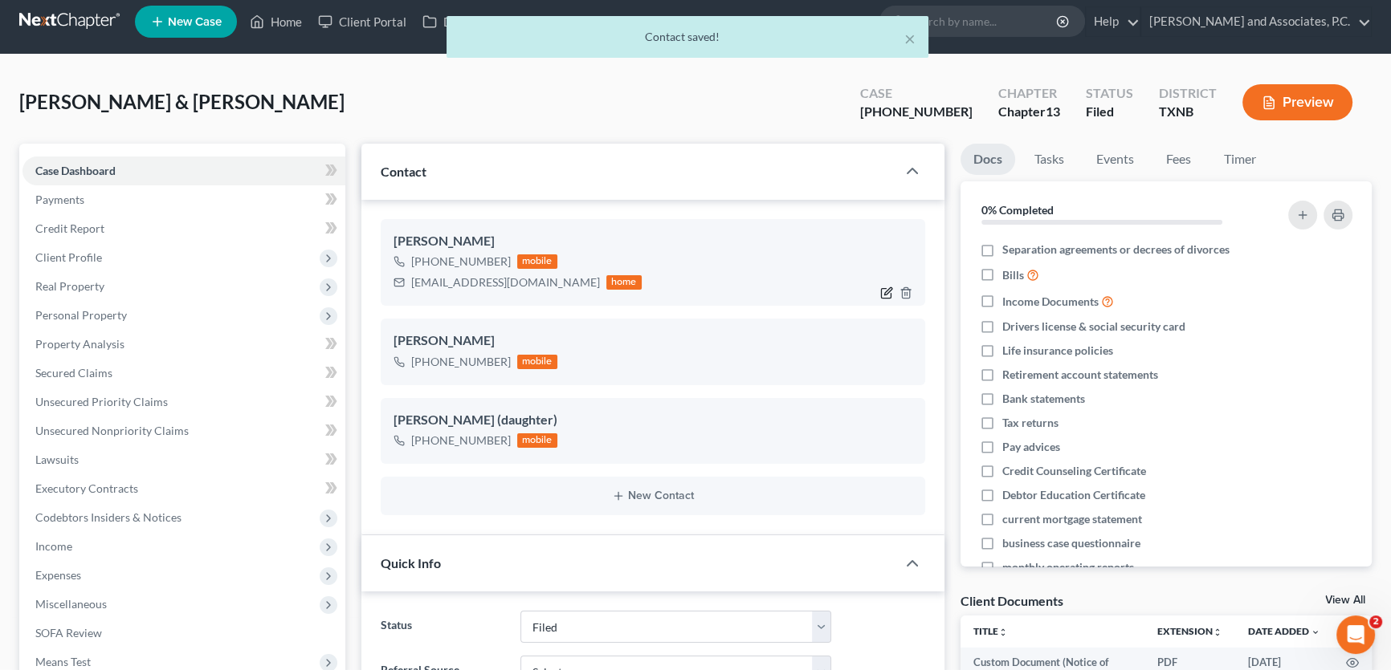
click at [882, 289] on icon "button" at bounding box center [886, 293] width 13 height 13
select select "0"
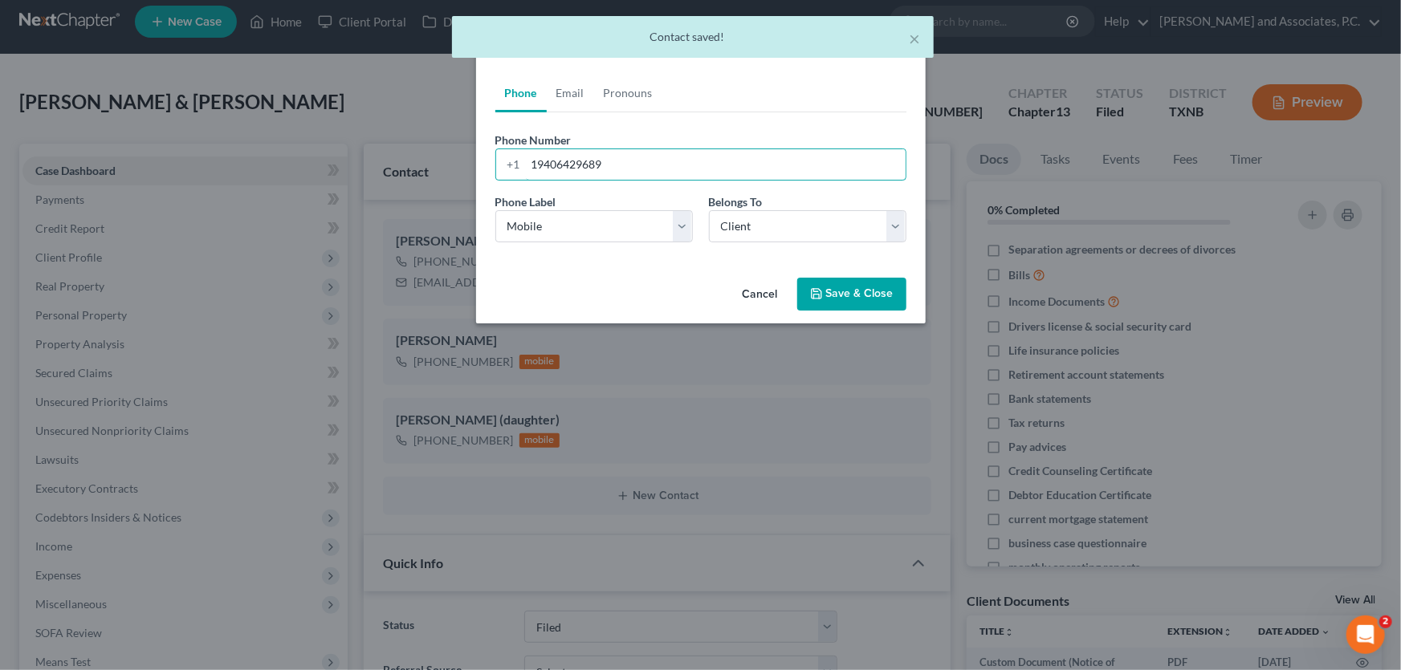
drag, startPoint x: 625, startPoint y: 169, endPoint x: 491, endPoint y: 170, distance: 134.1
click at [491, 170] on div "Phone Number * [PHONE_NUMBER]" at bounding box center [700, 156] width 427 height 49
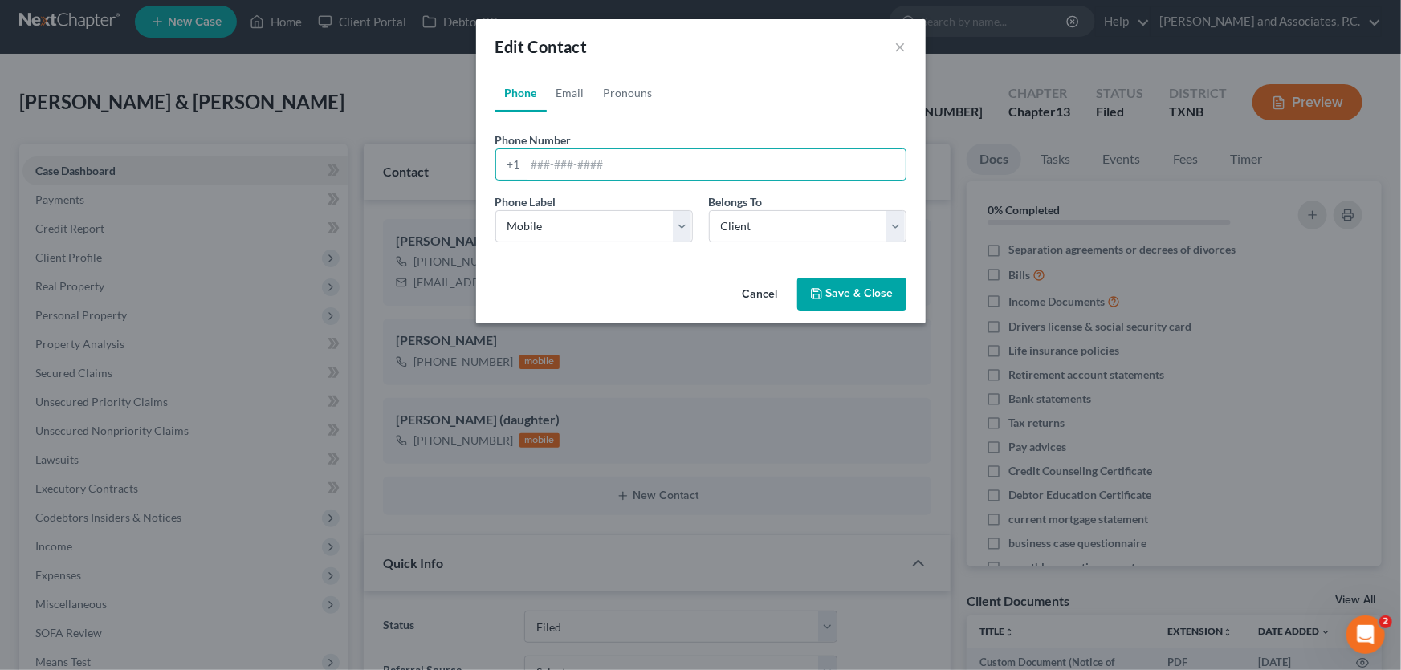
click at [833, 292] on button "Save & Close" at bounding box center [851, 295] width 109 height 34
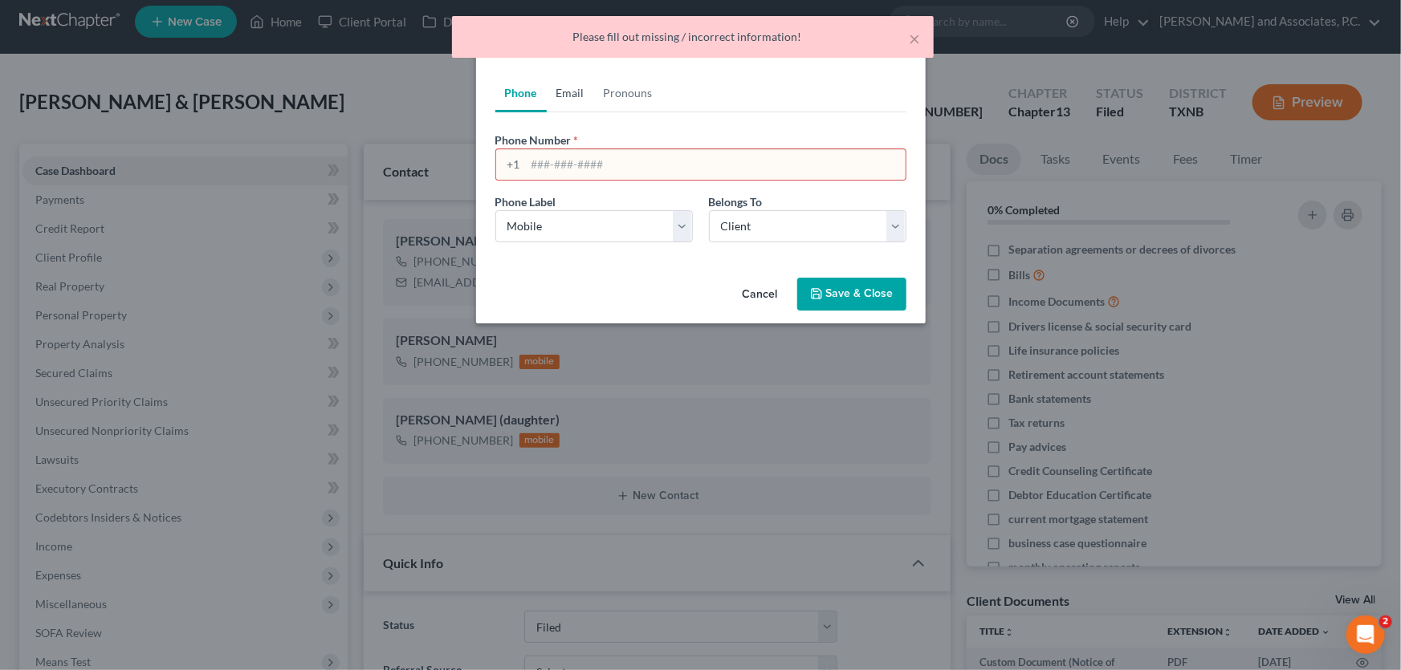
click at [578, 96] on link "Email" at bounding box center [570, 93] width 47 height 39
click at [831, 288] on button "Save & Close" at bounding box center [851, 295] width 109 height 34
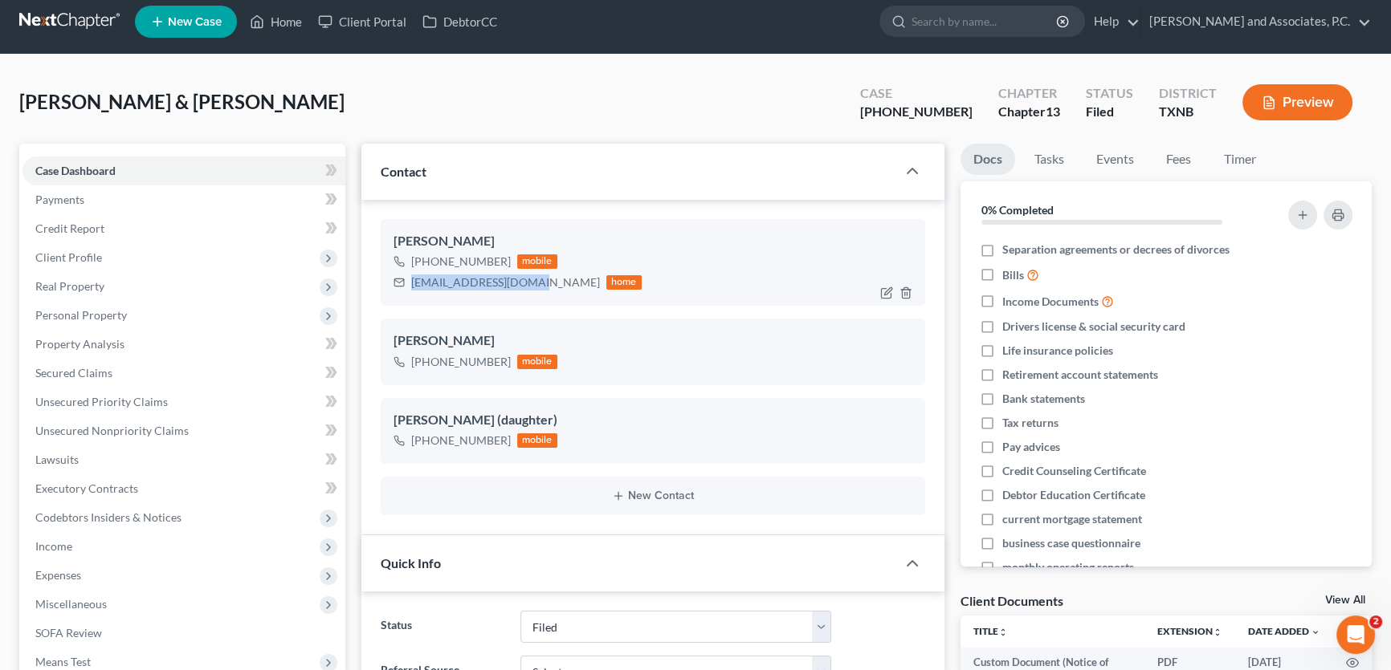
drag, startPoint x: 524, startPoint y: 283, endPoint x: 411, endPoint y: 287, distance: 113.3
click at [411, 287] on div "[EMAIL_ADDRESS][DOMAIN_NAME] home" at bounding box center [517, 282] width 248 height 21
copy div "[EMAIL_ADDRESS][DOMAIN_NAME]"
click at [904, 293] on line "button" at bounding box center [904, 294] width 0 height 3
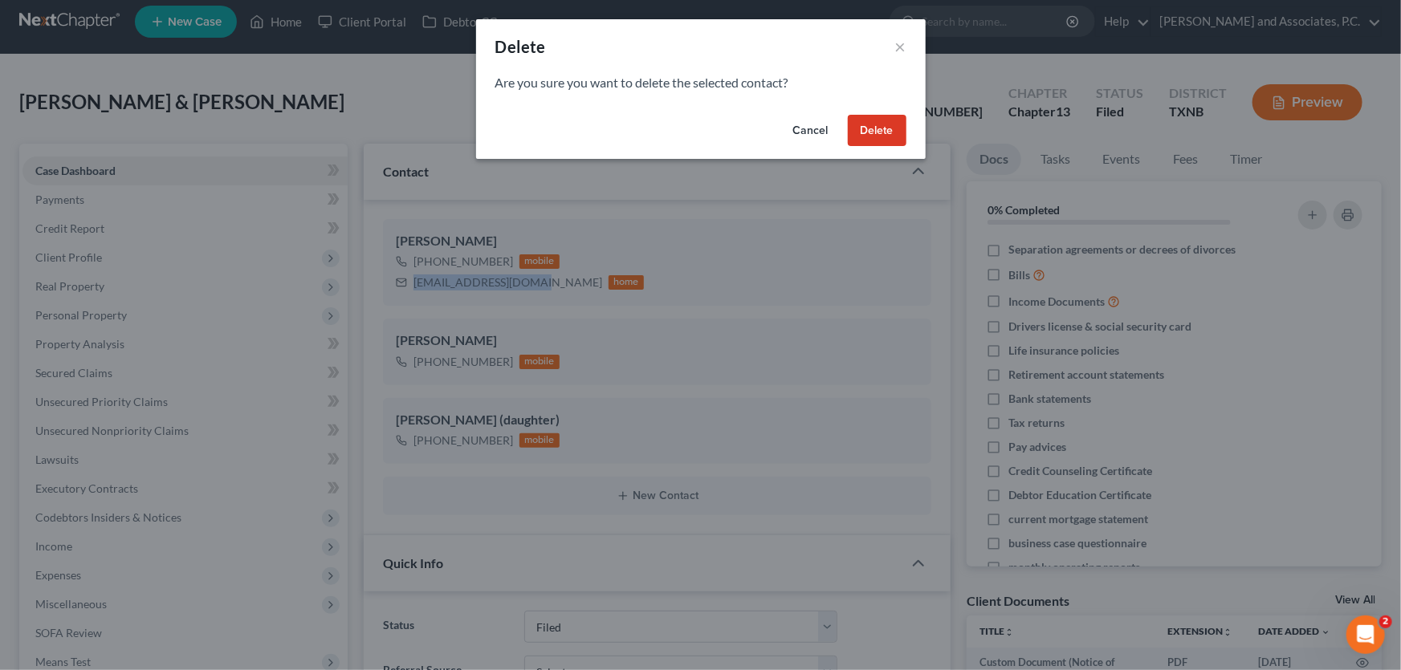
click at [866, 129] on button "Delete" at bounding box center [877, 131] width 59 height 32
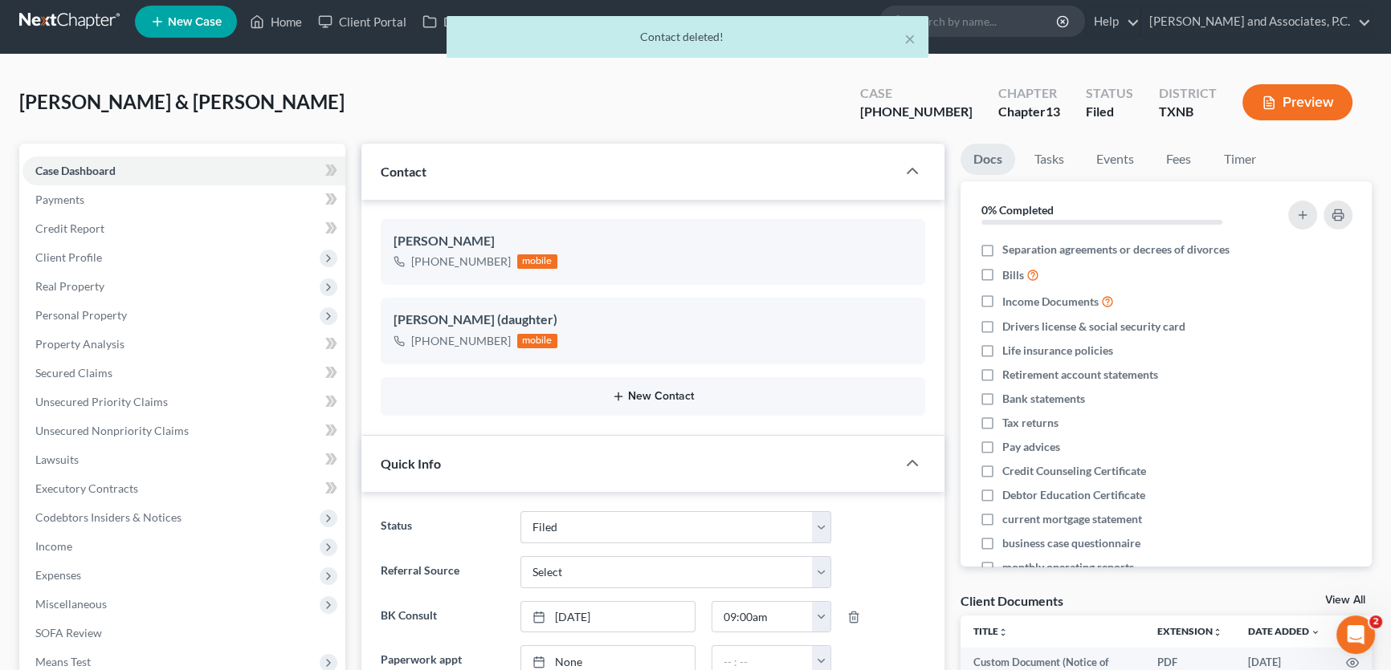
click at [658, 390] on button "New Contact" at bounding box center [652, 396] width 519 height 13
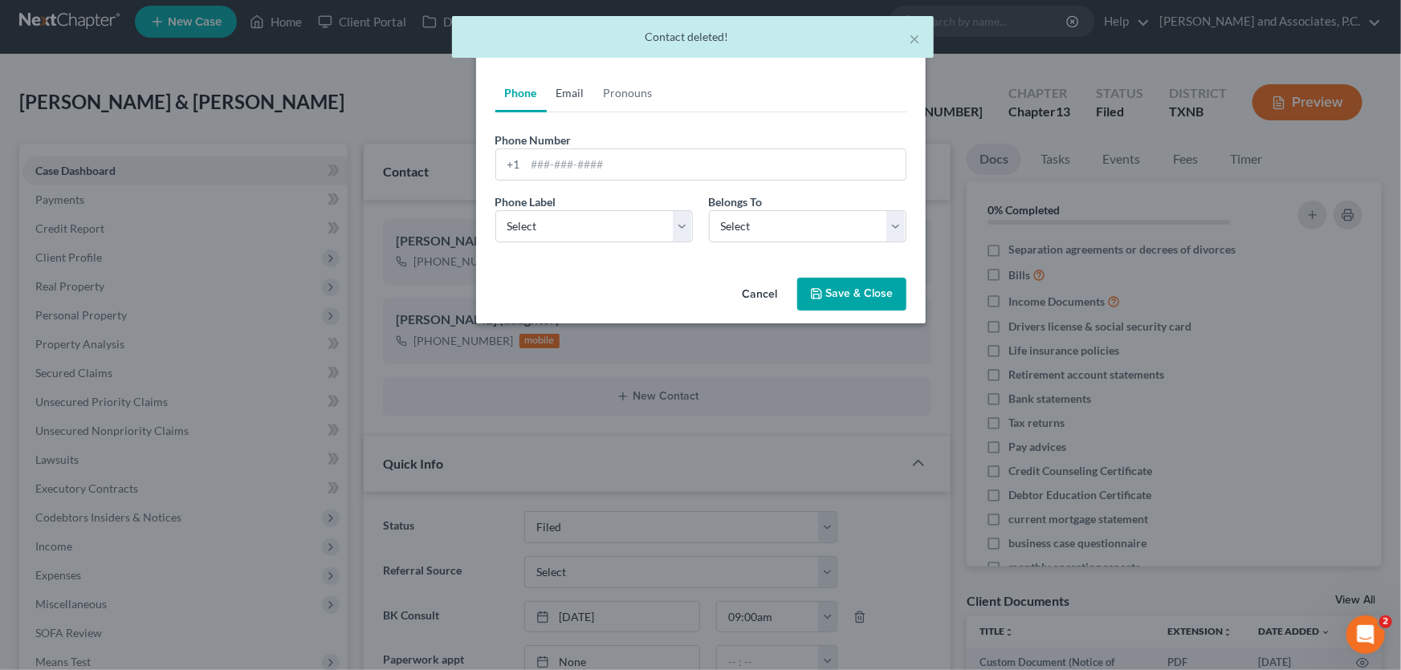
click at [564, 92] on link "Email" at bounding box center [570, 93] width 47 height 39
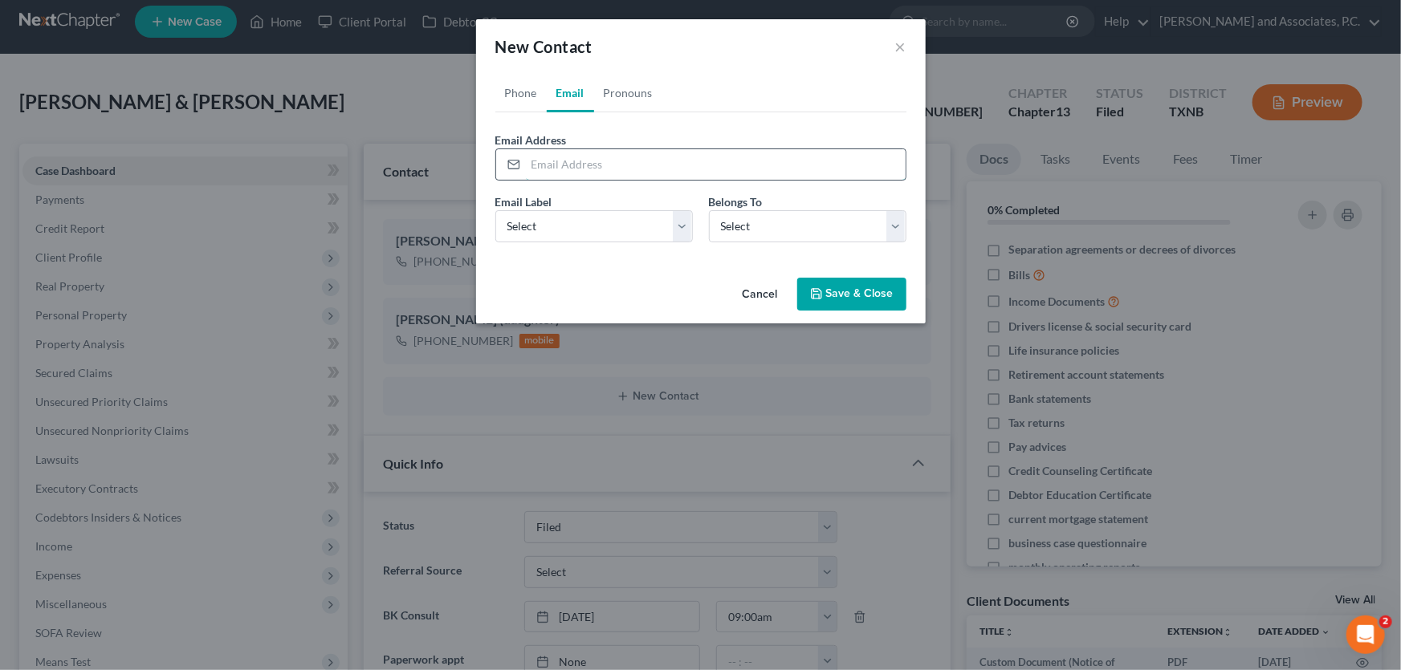
paste input "[EMAIL_ADDRESS][DOMAIN_NAME]"
type input "[EMAIL_ADDRESS][DOMAIN_NAME]"
click at [591, 216] on select "Select Home Work Other" at bounding box center [594, 226] width 198 height 32
select select "0"
click at [495, 210] on select "Select Home Work Other" at bounding box center [594, 226] width 198 height 32
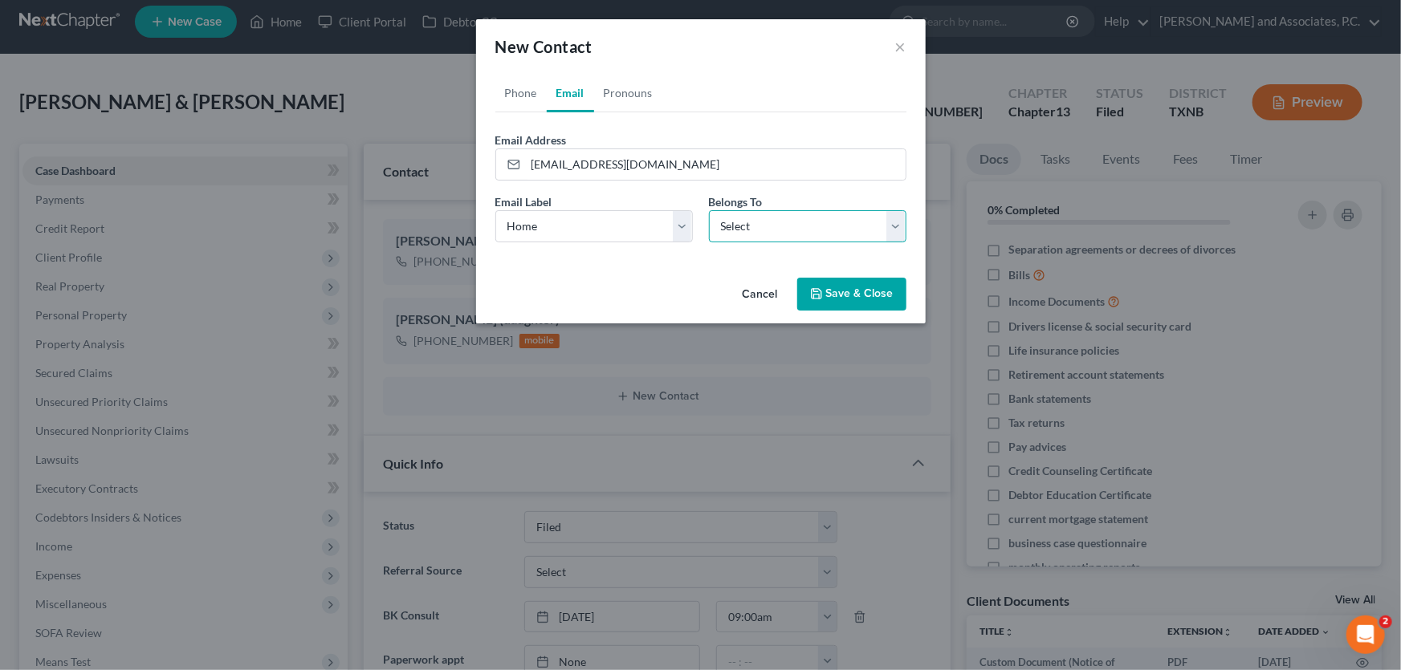
click at [722, 226] on select "Select Client Spouse Other" at bounding box center [808, 226] width 198 height 32
select select "0"
click at [709, 210] on select "Select Client Spouse Other" at bounding box center [808, 226] width 198 height 32
click at [847, 289] on button "Save & Close" at bounding box center [851, 295] width 109 height 34
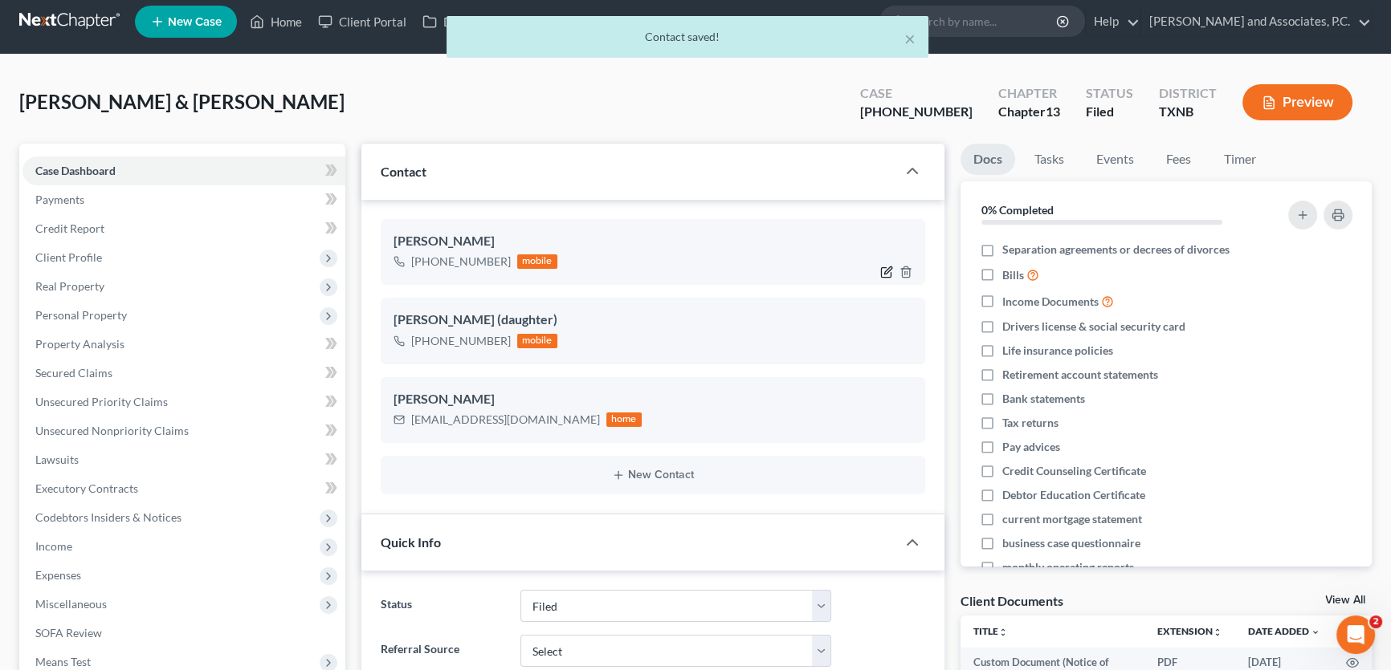
click at [882, 268] on icon "button" at bounding box center [886, 272] width 13 height 13
select select "0"
select select "1"
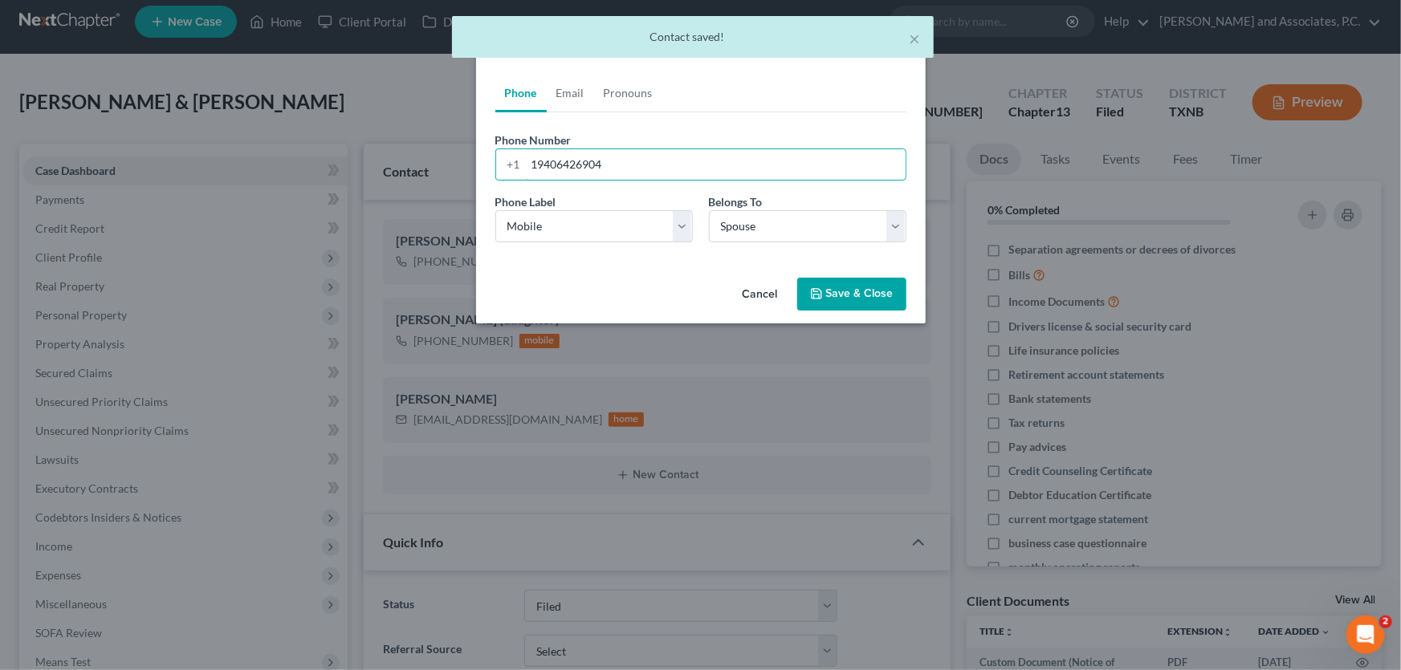
drag, startPoint x: 616, startPoint y: 154, endPoint x: 371, endPoint y: 161, distance: 245.0
click at [371, 160] on div "Edit Contact × Phone Email Pronouns Phone Number * [PHONE_NUMBER] Ext. Phone La…" at bounding box center [700, 335] width 1401 height 670
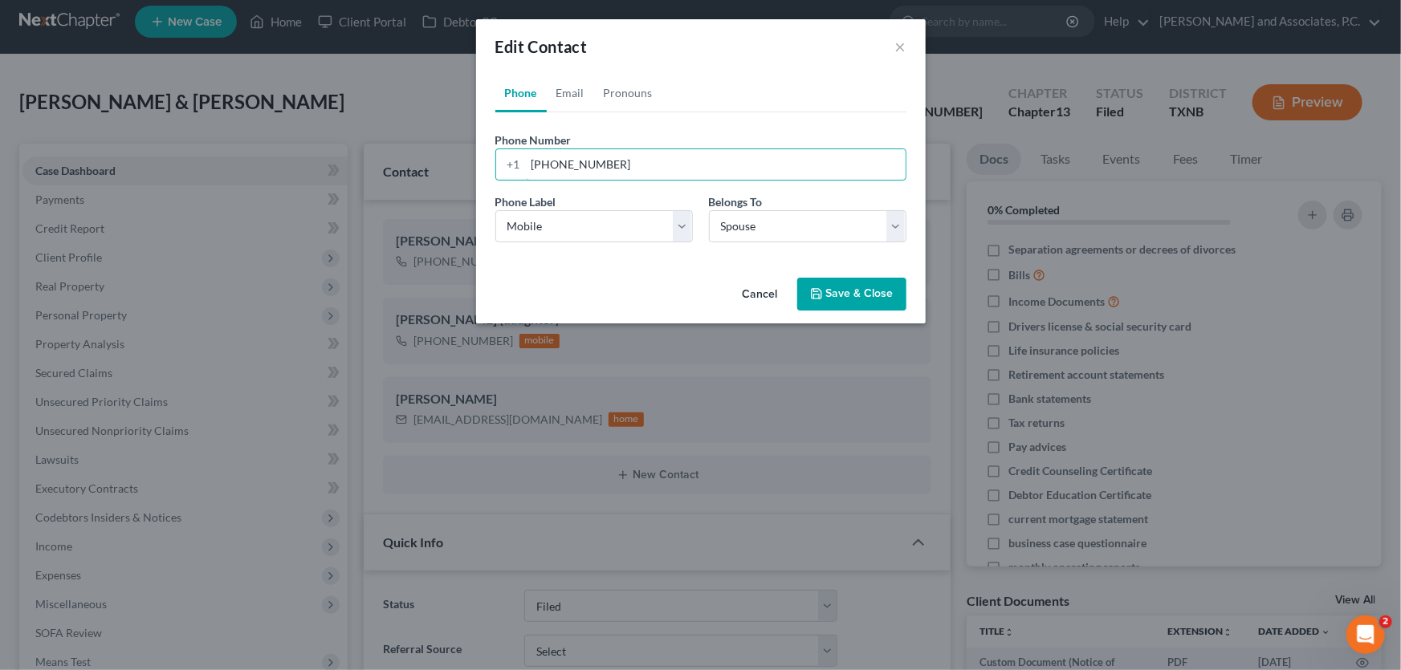
type input "[PHONE_NUMBER]"
click at [829, 289] on button "Save & Close" at bounding box center [851, 295] width 109 height 34
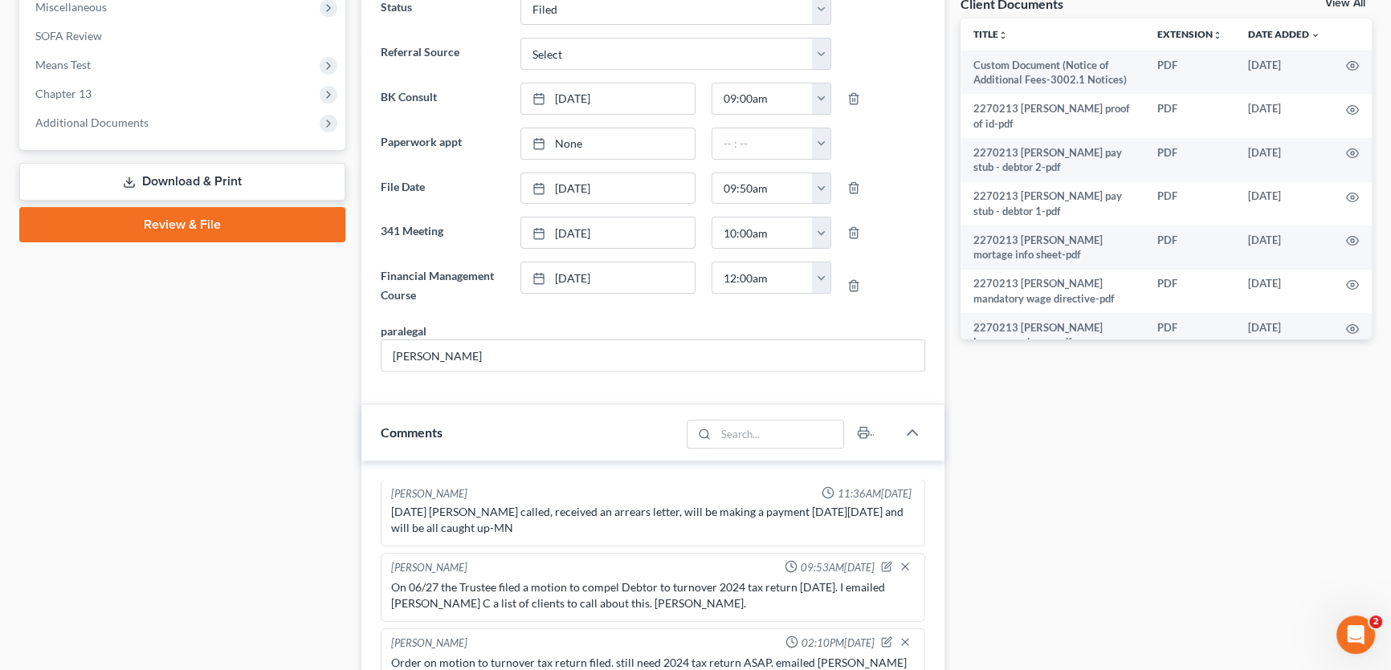
scroll to position [886, 0]
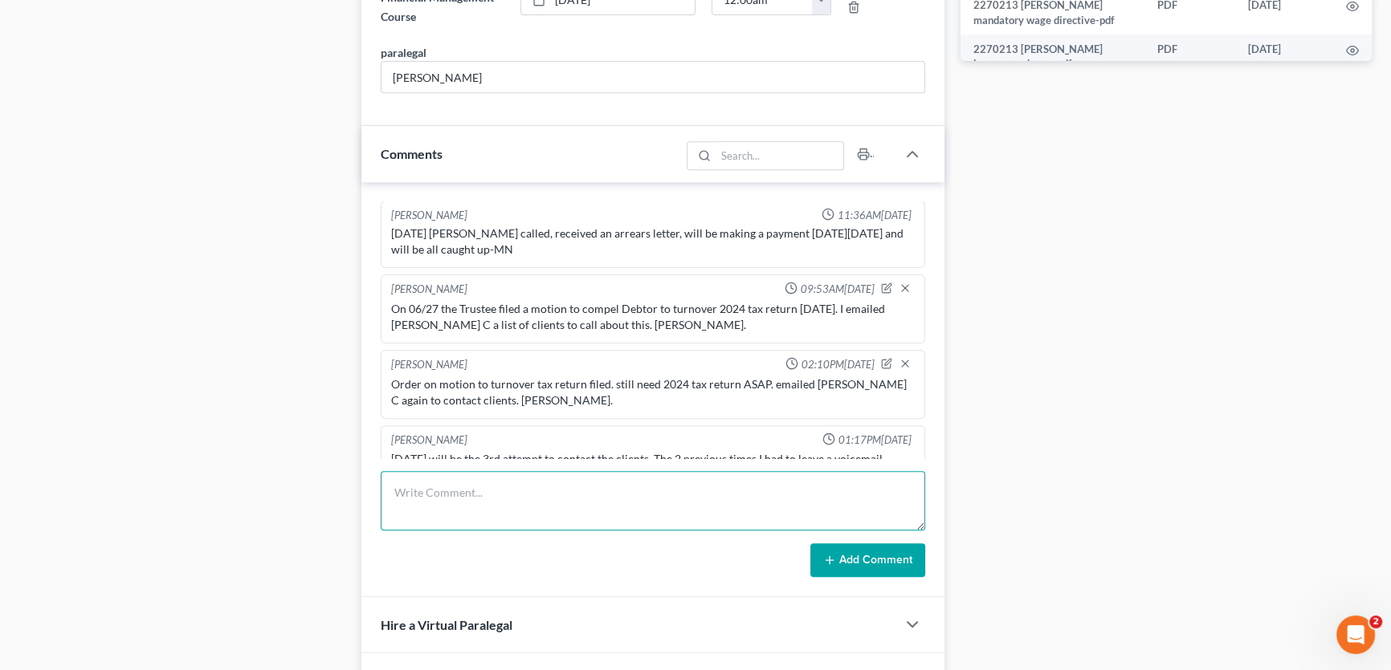
click at [477, 489] on textarea at bounding box center [653, 500] width 544 height 59
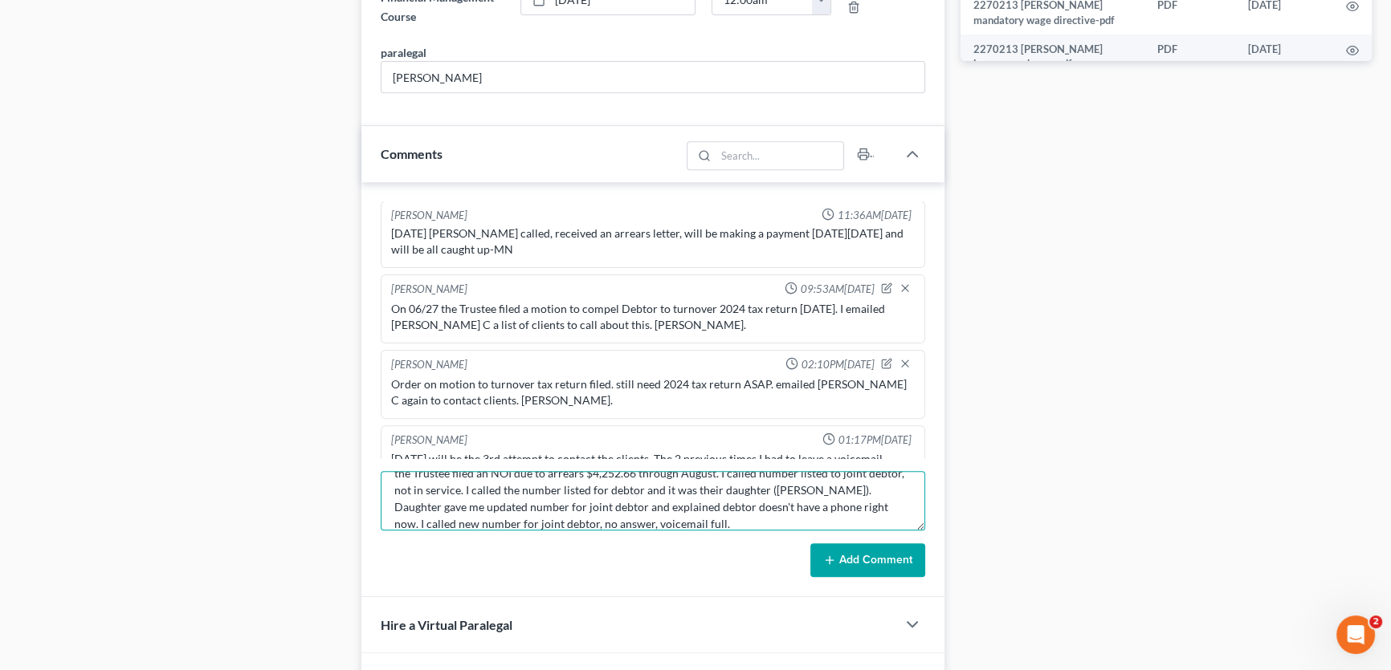
scroll to position [1397, 0]
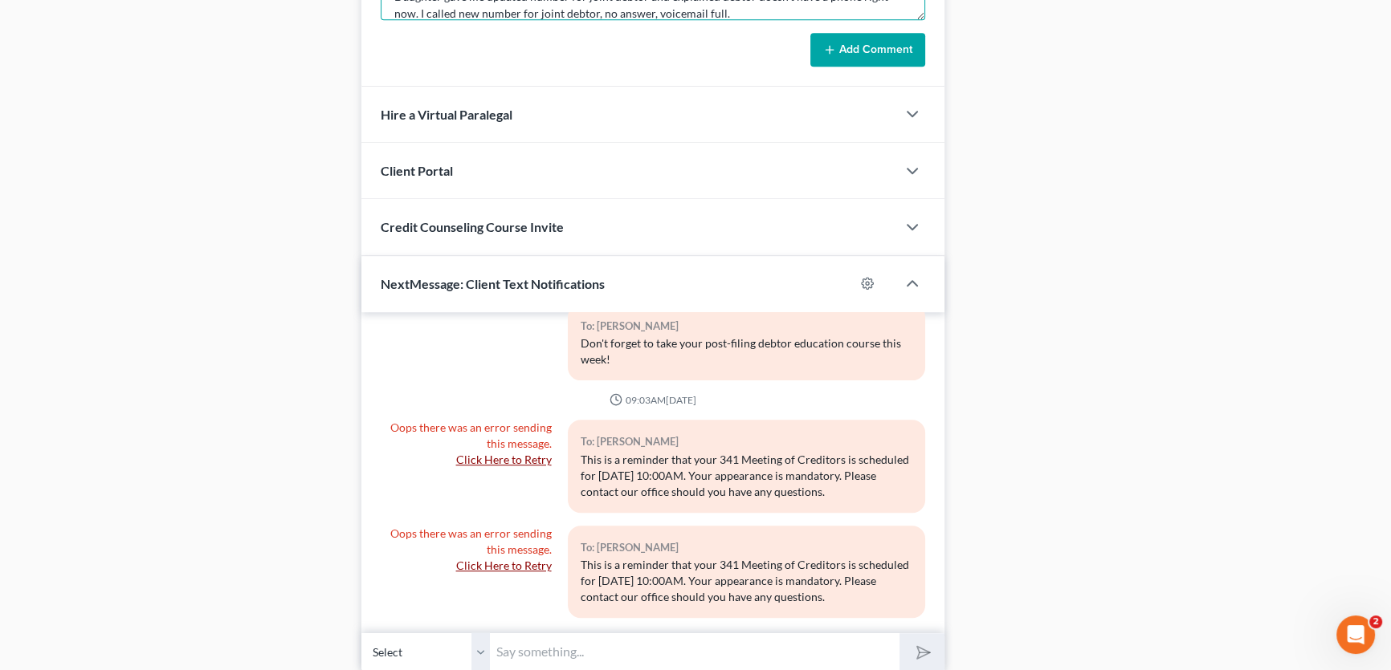
type textarea "the Trustee filed an NOI due to arrears $4,252.66 through August. I called numb…"
drag, startPoint x: 482, startPoint y: 653, endPoint x: 488, endPoint y: 642, distance: 12.9
click at [482, 653] on select "Select [PHONE_NUMBER] - [PERSON_NAME] [PHONE_NUMBER] - Tori (daughter)" at bounding box center [425, 652] width 128 height 39
click at [361, 633] on select "Select [PHONE_NUMBER] - [PERSON_NAME] [PHONE_NUMBER] - Tori (daughter)" at bounding box center [425, 652] width 128 height 39
click at [562, 650] on input "text" at bounding box center [694, 652] width 409 height 39
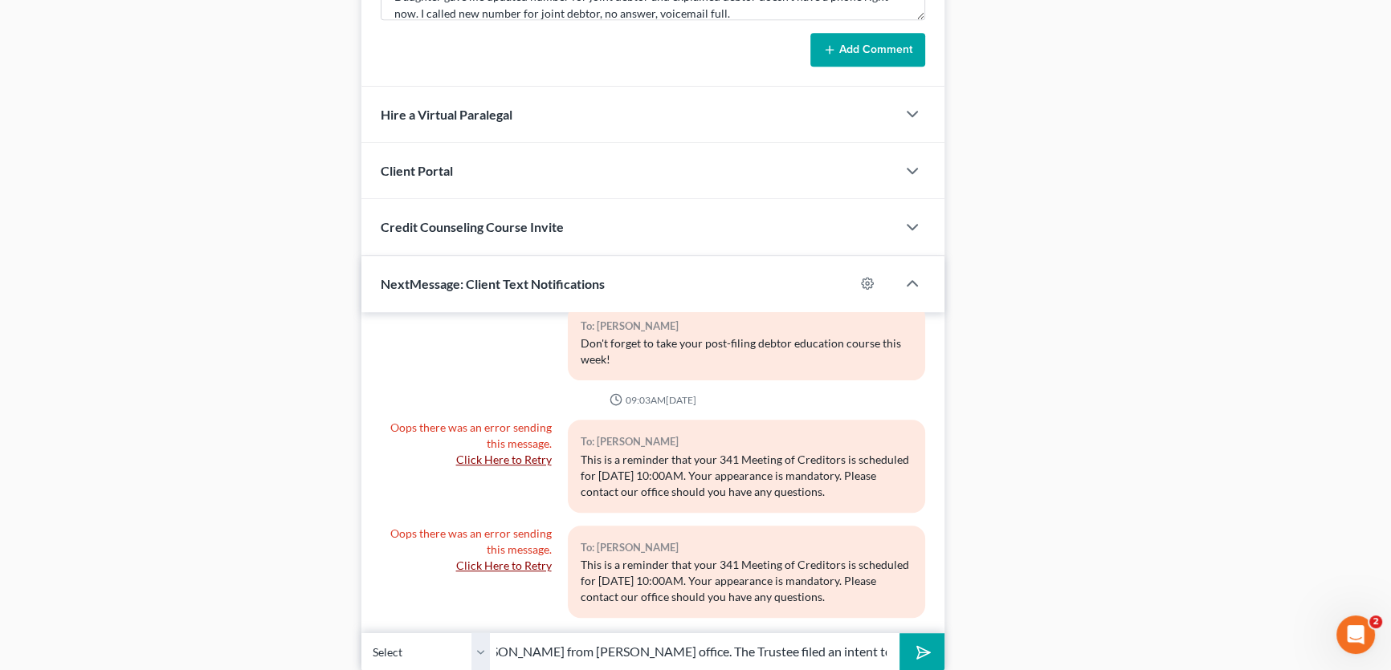
scroll to position [0, 185]
type input "[PERSON_NAME], This is [PERSON_NAME] from [PERSON_NAME] office. The Trustee fil…"
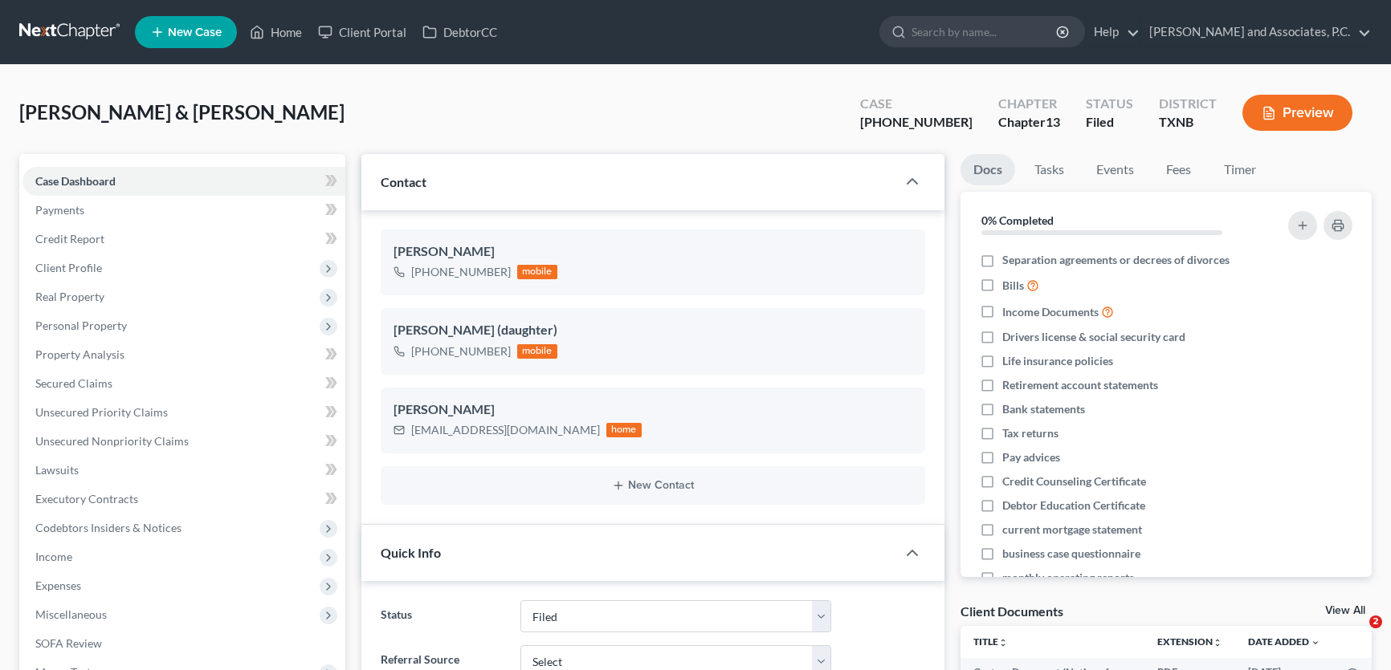
select select "5"
select select "0"
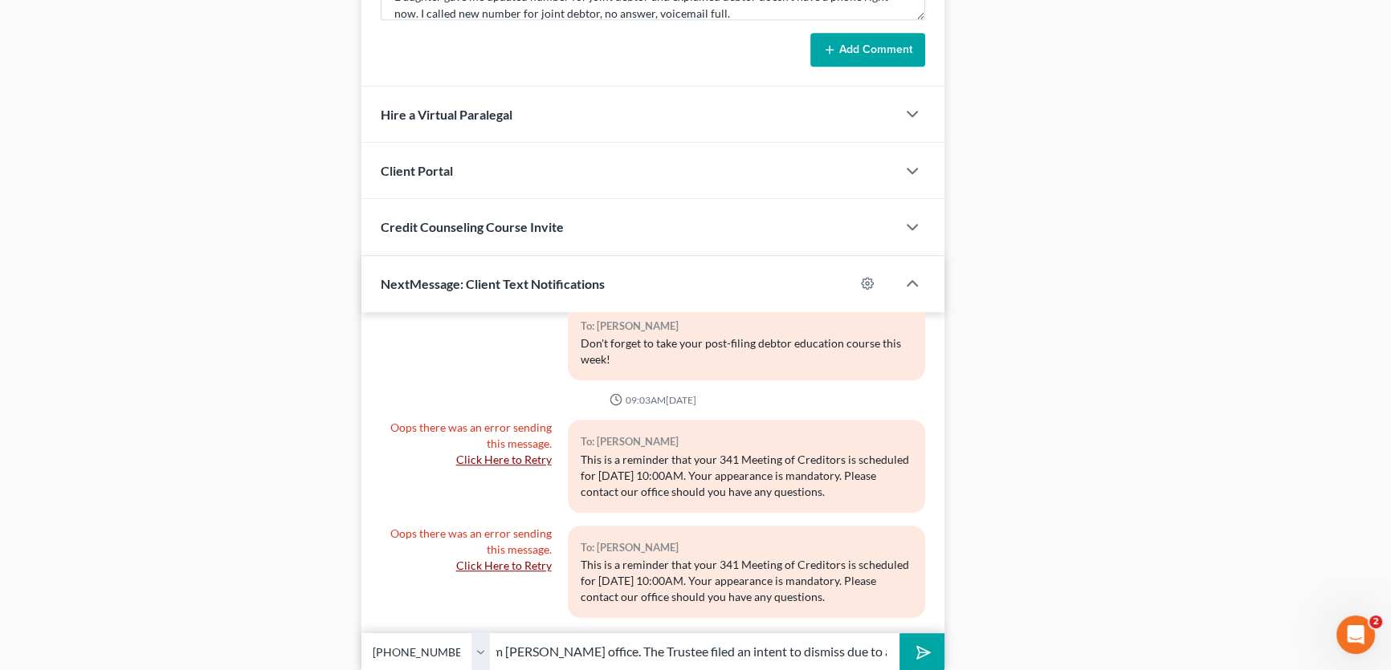
scroll to position [0, 267]
type input "Mrs. Gilbert, This is Amy from Monte White's office. The Trustee filed an inten…"
click at [923, 645] on polygon "submit" at bounding box center [920, 652] width 19 height 19
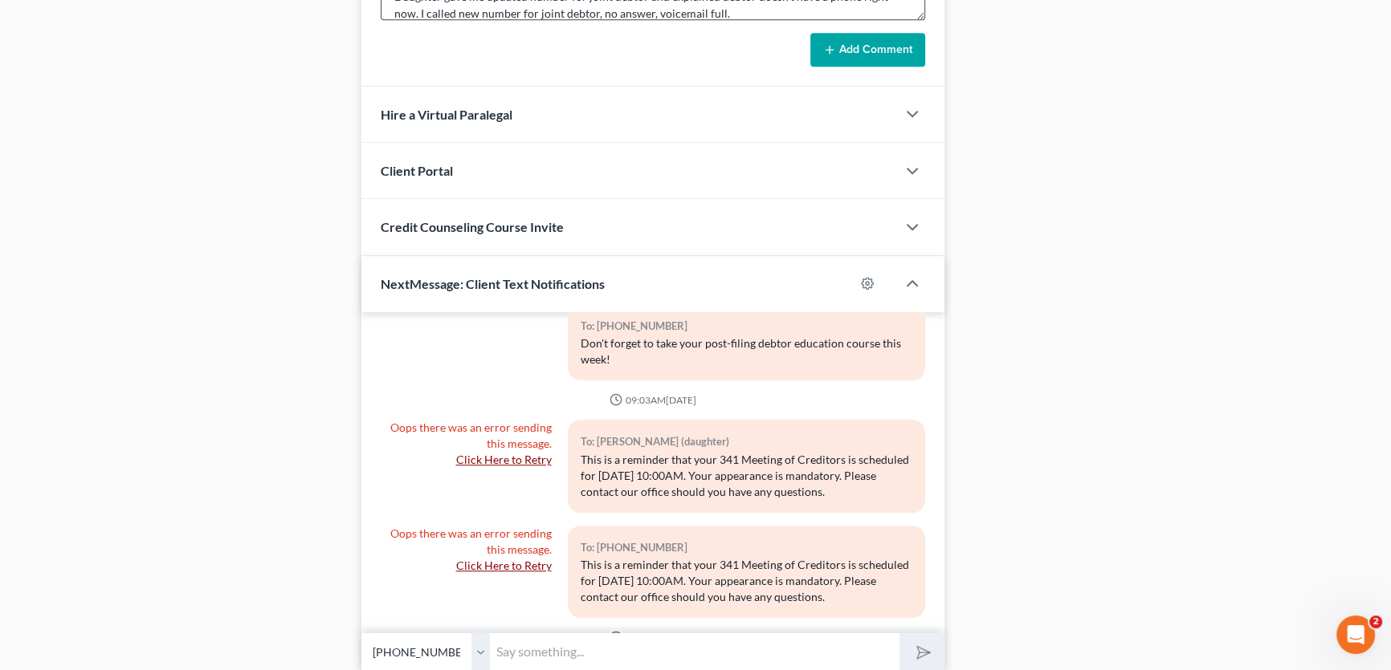
scroll to position [944, 0]
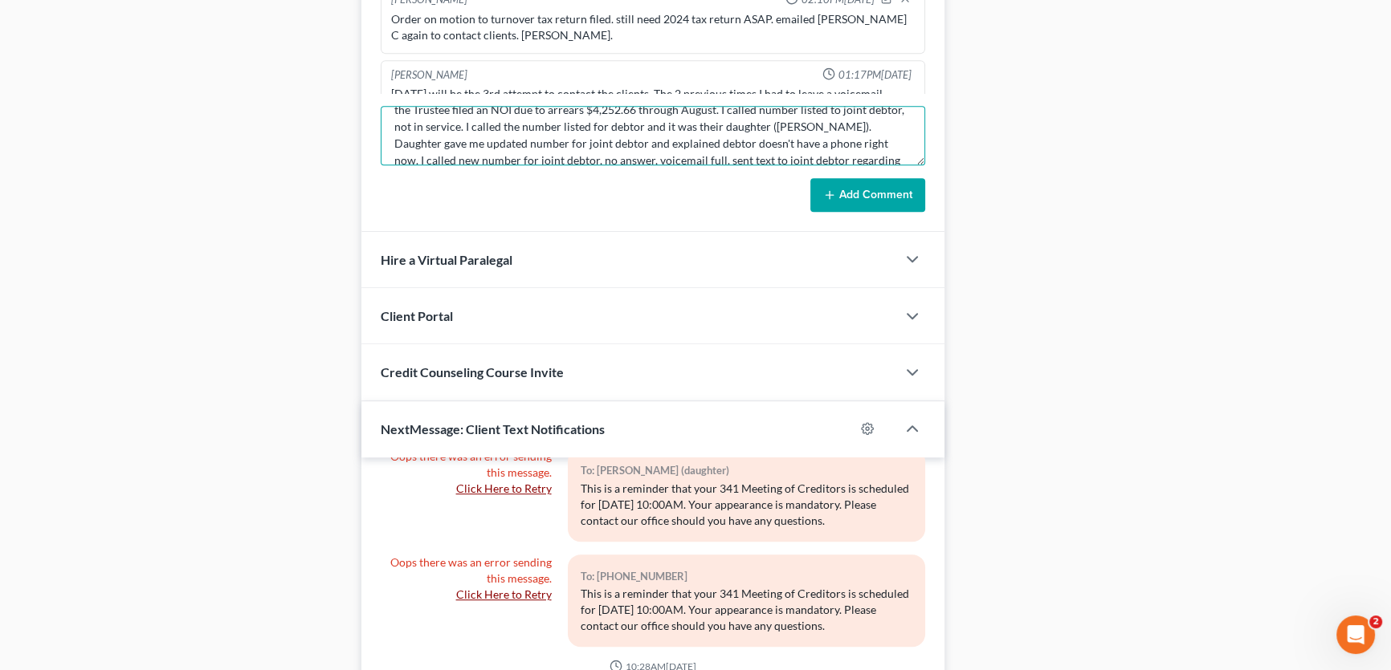
scroll to position [33, 0]
click at [829, 139] on textarea "the Trustee filed an NOI due to arrears $4,252.66 through August. I called numb…" at bounding box center [653, 135] width 544 height 59
click at [868, 136] on textarea "the Trustee filed an NOI due to arrears $4,252.66 through August. I called numb…" at bounding box center [653, 135] width 544 height 59
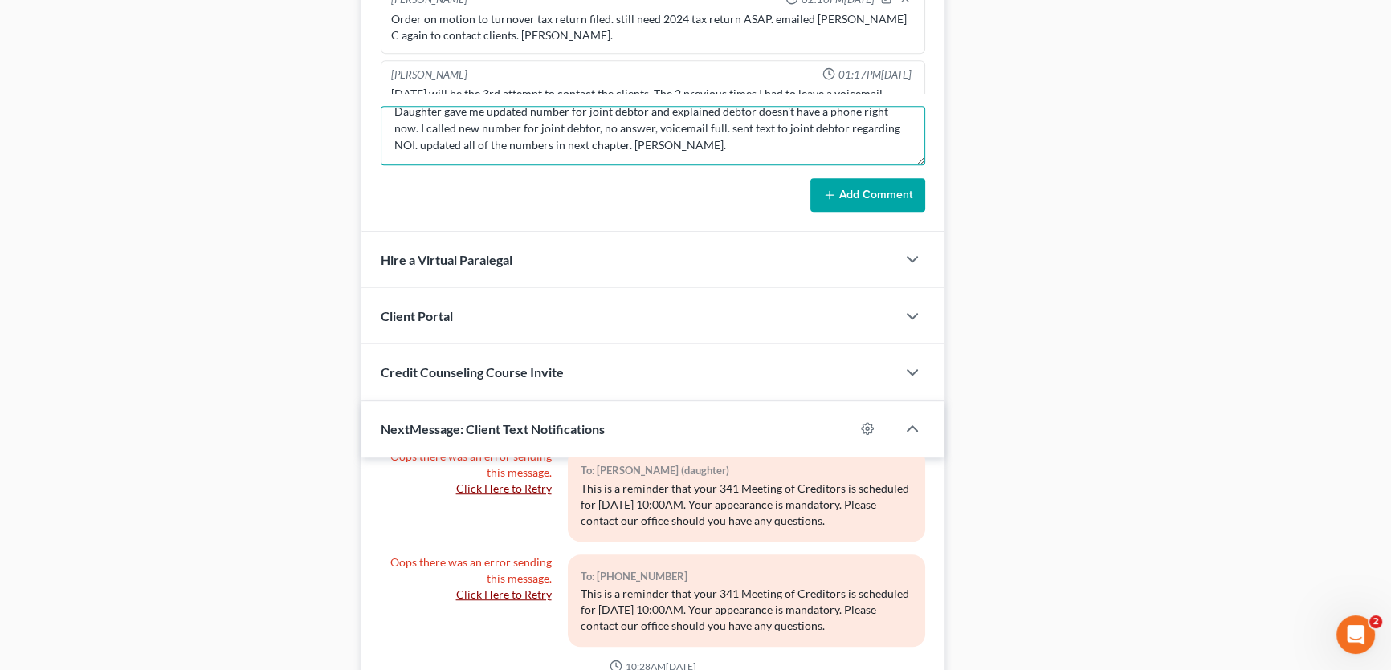
click at [812, 110] on textarea "the Trustee filed an NOI due to arrears $4,252.66 through August. I called numb…" at bounding box center [653, 135] width 544 height 59
type textarea "the Trustee filed an NOI due to arrears $4,252.66 through August. I called numb…"
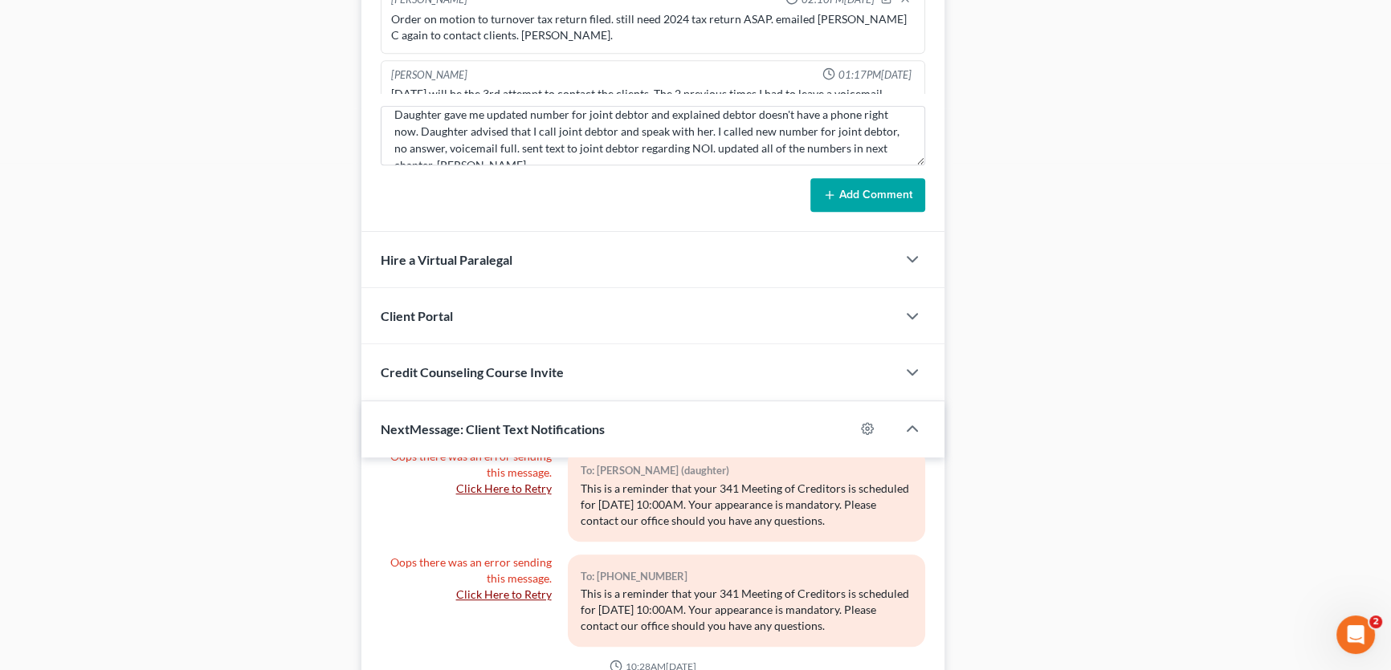
click at [890, 192] on button "Add Comment" at bounding box center [867, 195] width 115 height 34
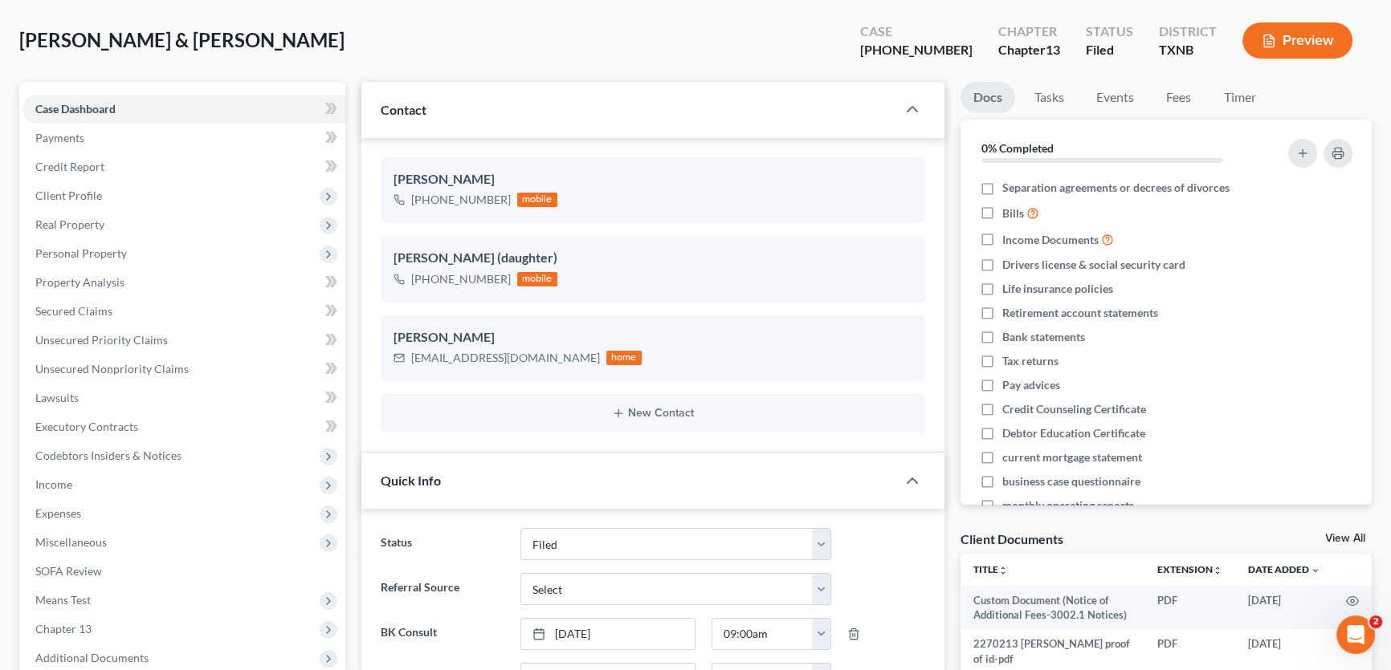
scroll to position [0, 0]
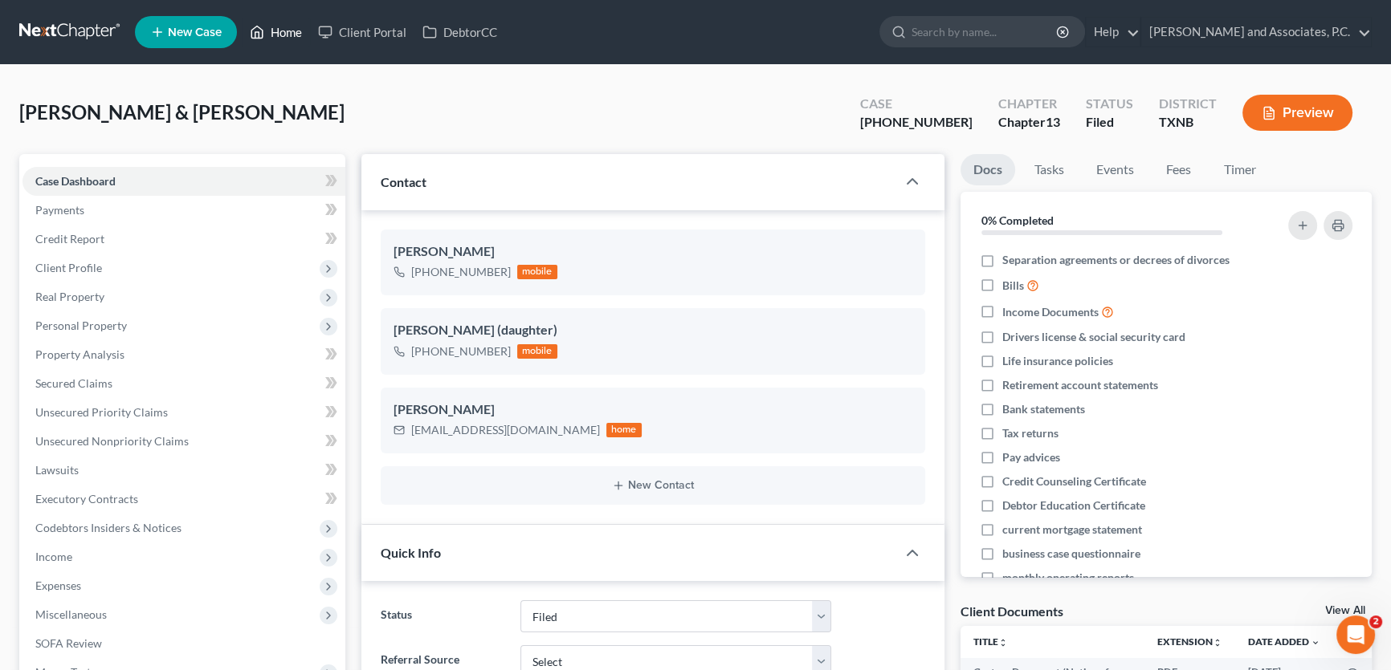
click at [296, 35] on link "Home" at bounding box center [276, 32] width 68 height 29
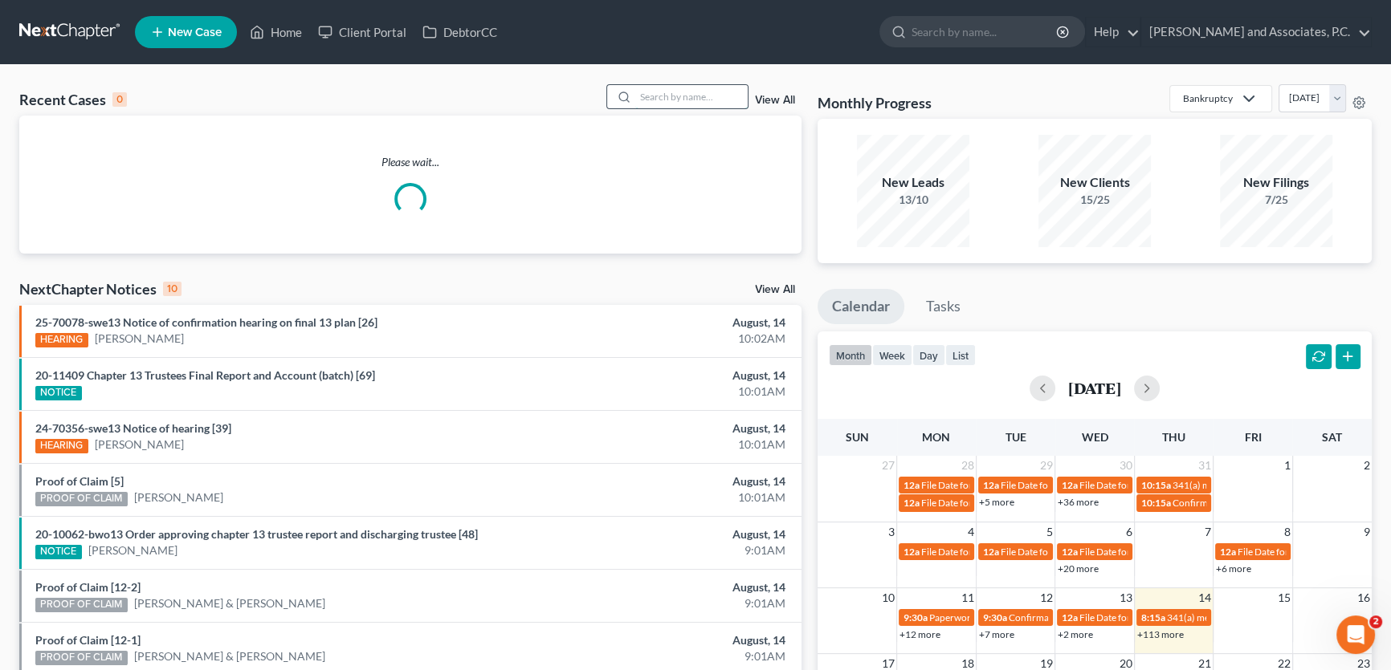
click at [700, 91] on input "search" at bounding box center [691, 96] width 112 height 23
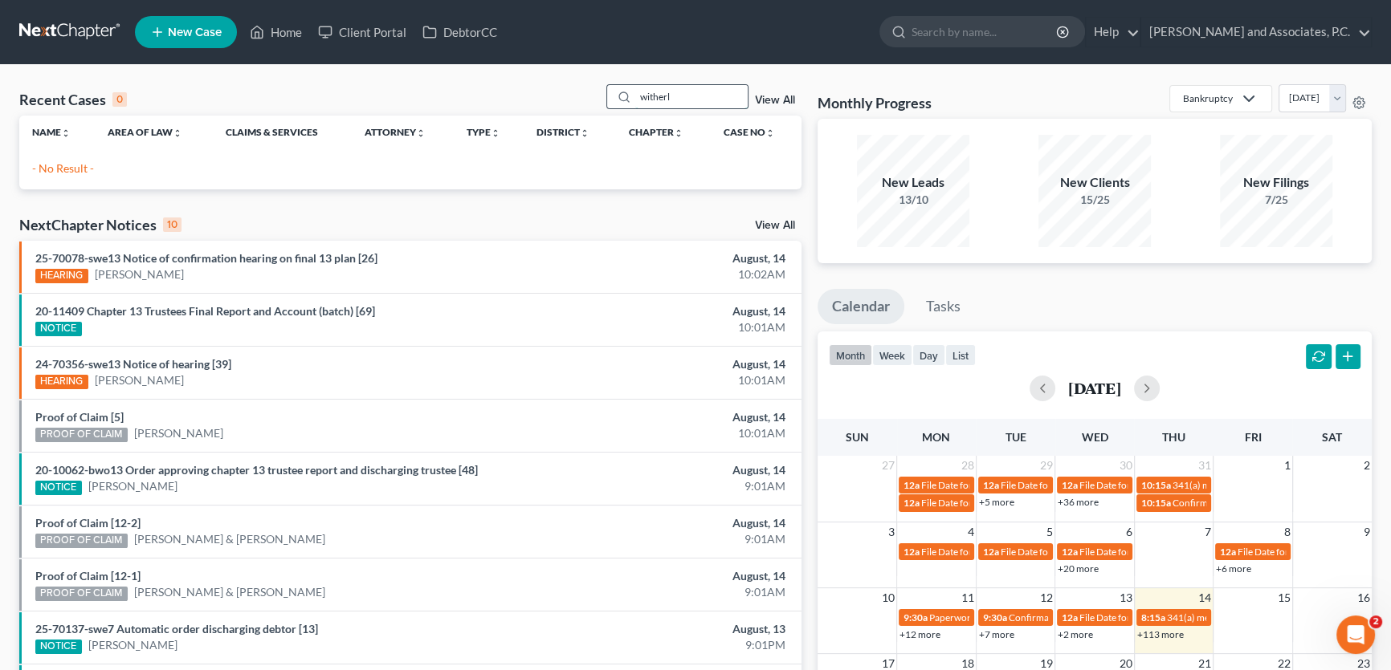
type input "witherly"
drag, startPoint x: 682, startPoint y: 98, endPoint x: 621, endPoint y: 100, distance: 61.0
click at [621, 100] on div "witherly" at bounding box center [677, 96] width 143 height 25
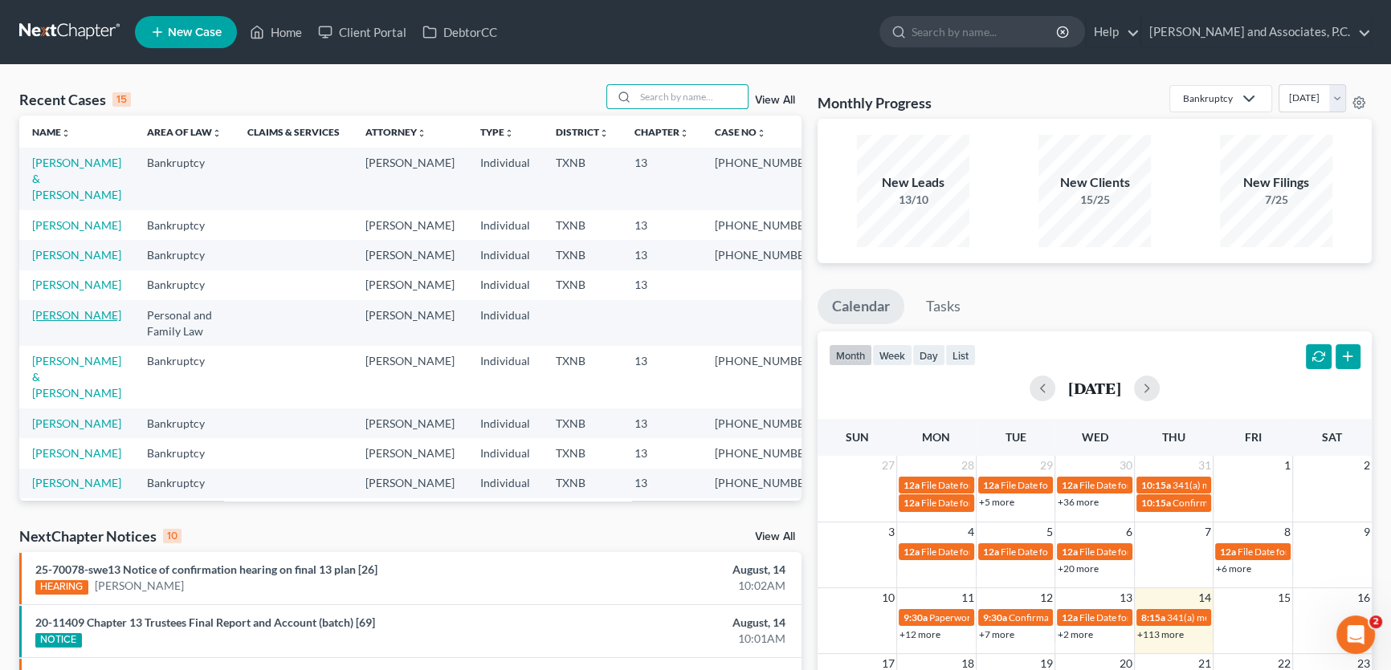
click at [92, 322] on link "[PERSON_NAME]" at bounding box center [76, 315] width 89 height 14
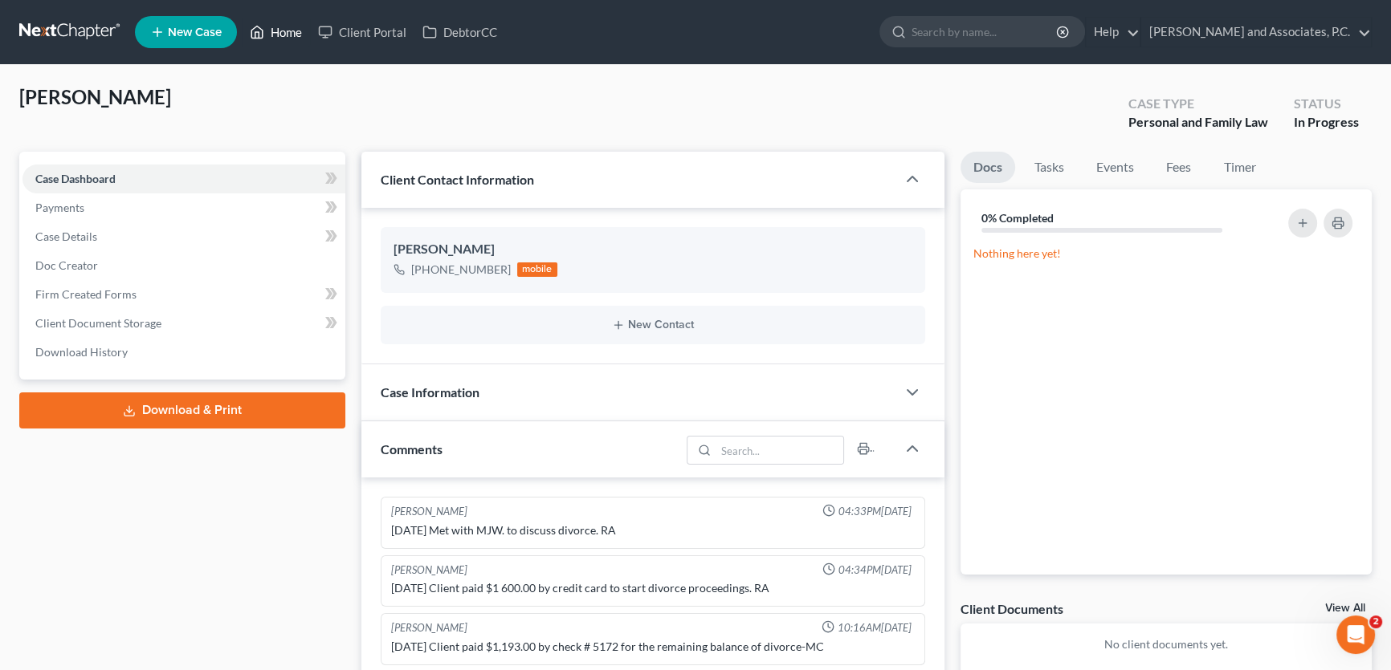
click at [287, 35] on link "Home" at bounding box center [276, 32] width 68 height 29
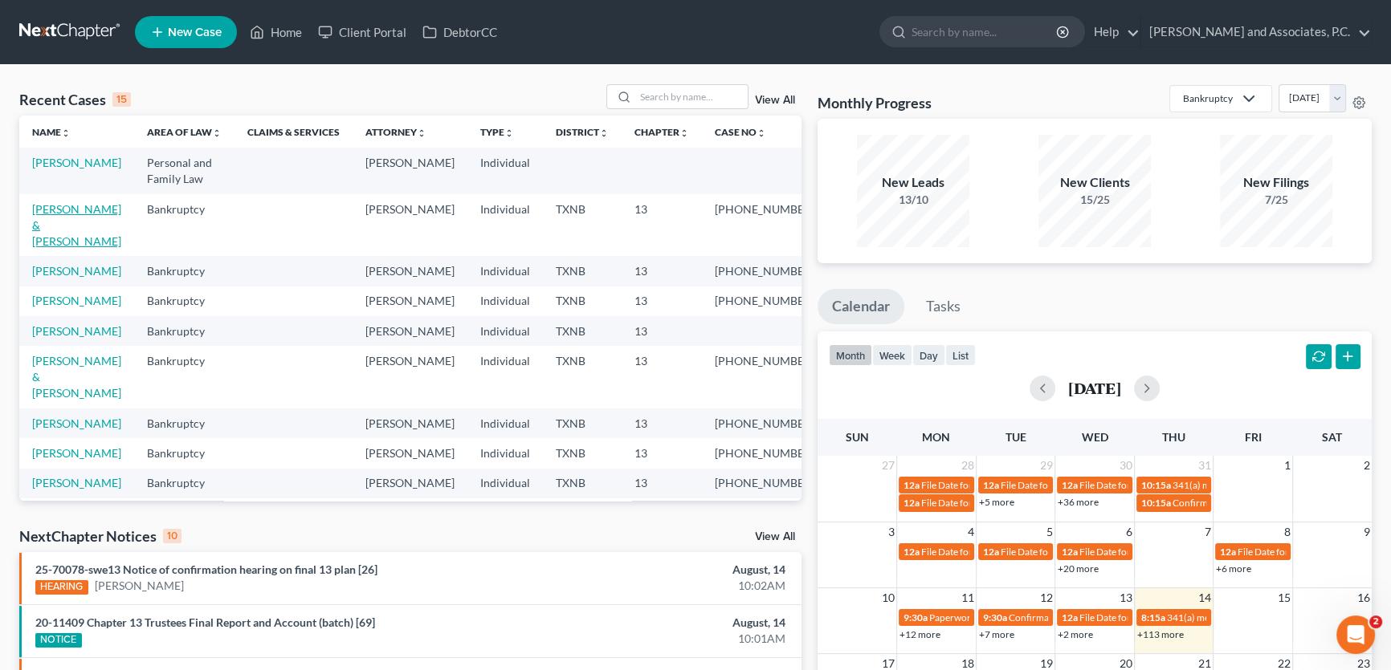
click at [107, 210] on link "[PERSON_NAME] & [PERSON_NAME]" at bounding box center [76, 225] width 89 height 46
select select "5"
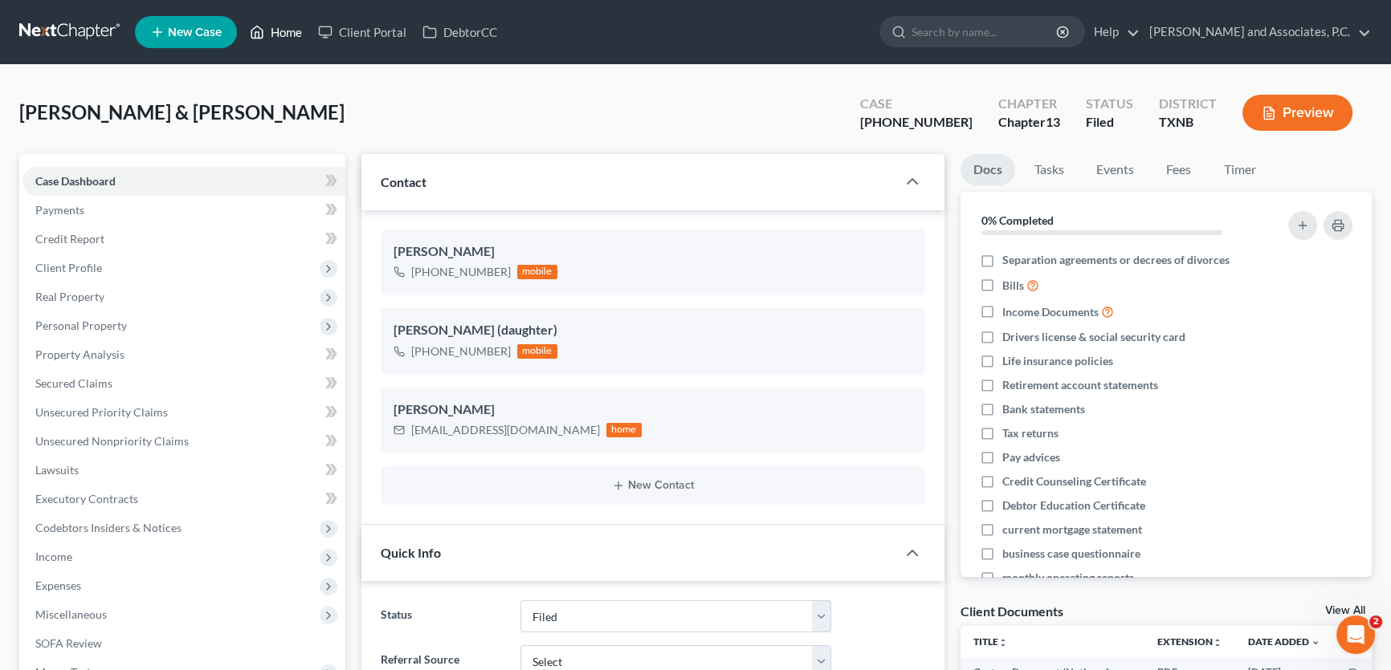
drag, startPoint x: 293, startPoint y: 31, endPoint x: 420, endPoint y: 1, distance: 130.5
click at [293, 31] on link "Home" at bounding box center [276, 32] width 68 height 29
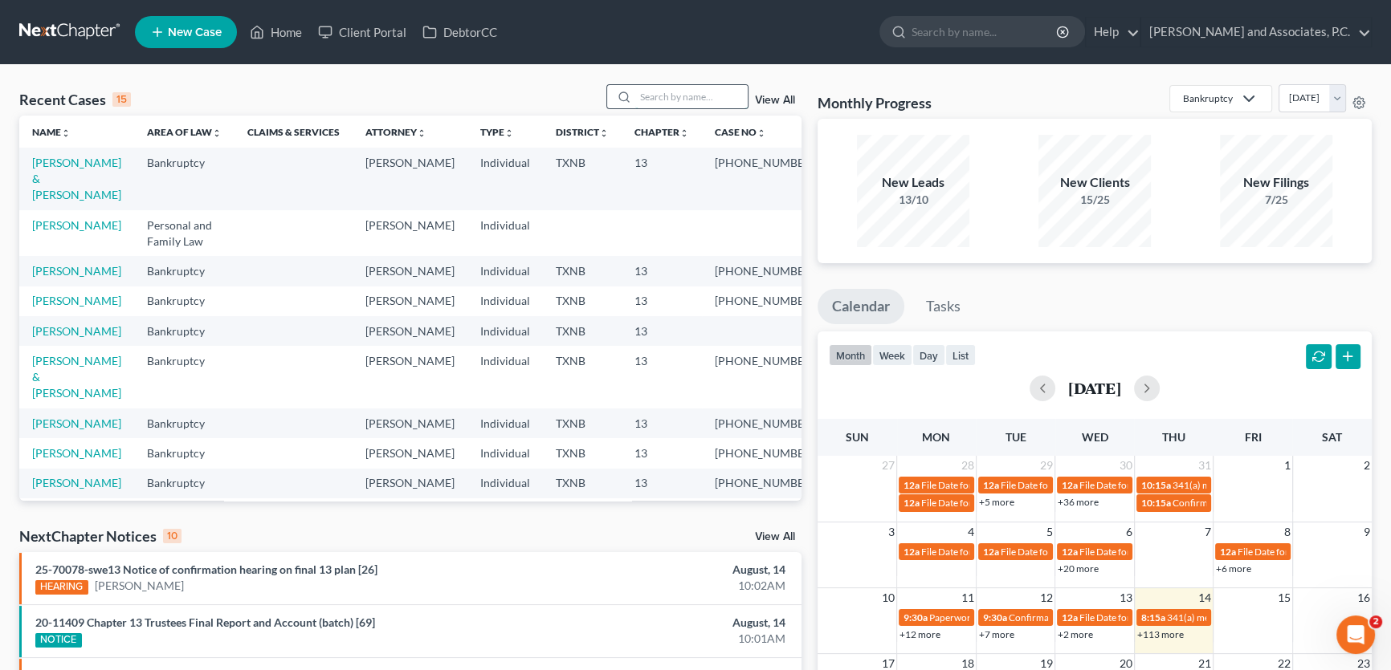
click at [688, 100] on input "search" at bounding box center [691, 96] width 112 height 23
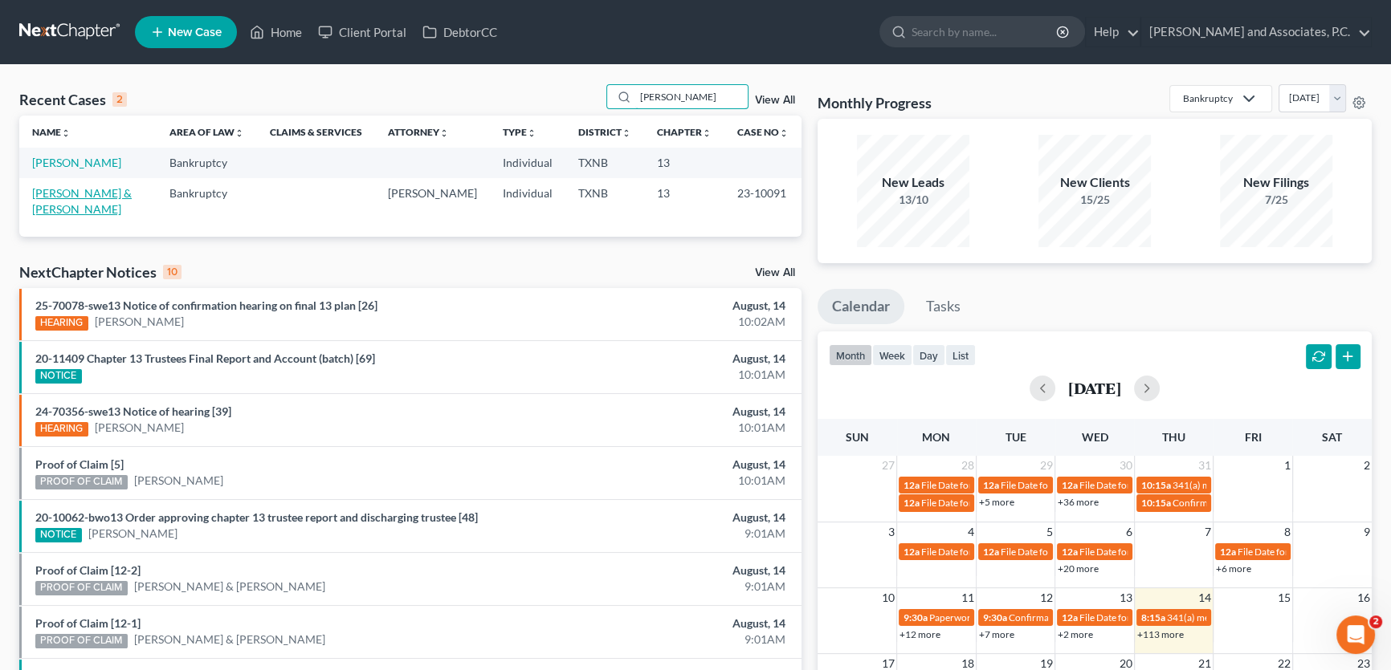
type input "herrera"
click at [83, 192] on link "Herrera, Felipe & Jennifer" at bounding box center [82, 201] width 100 height 30
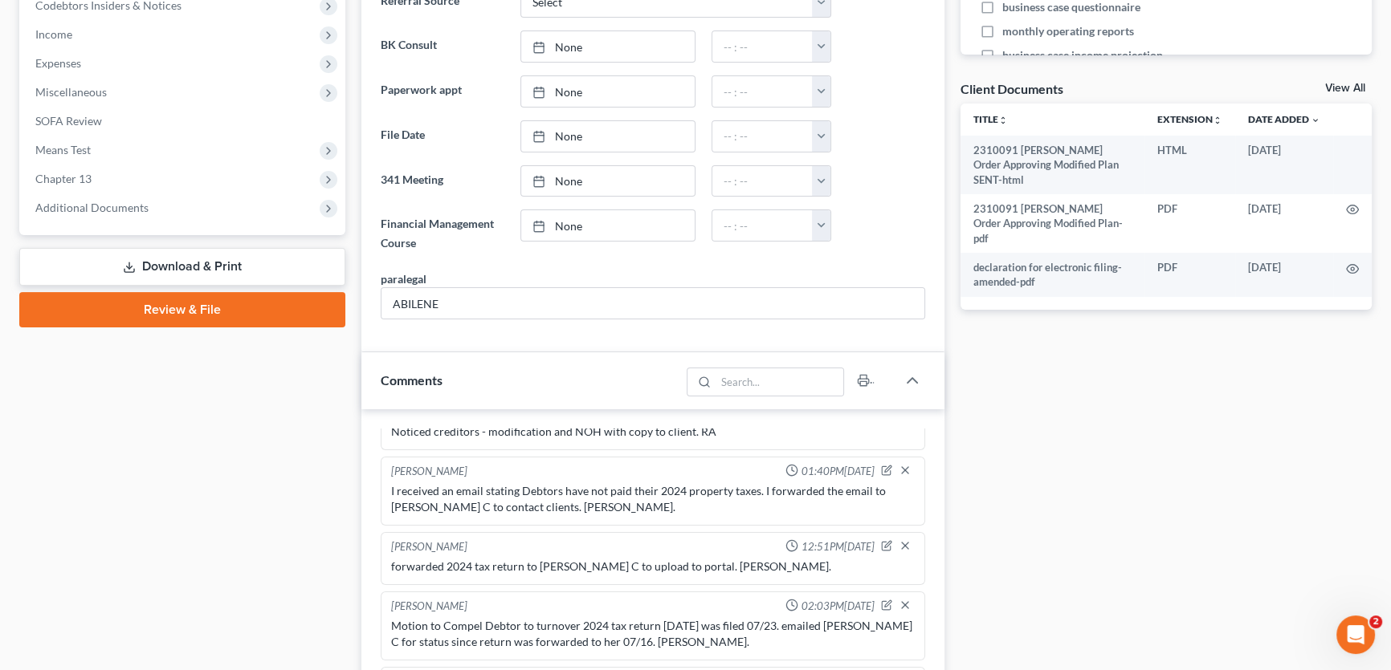
scroll to position [442, 0]
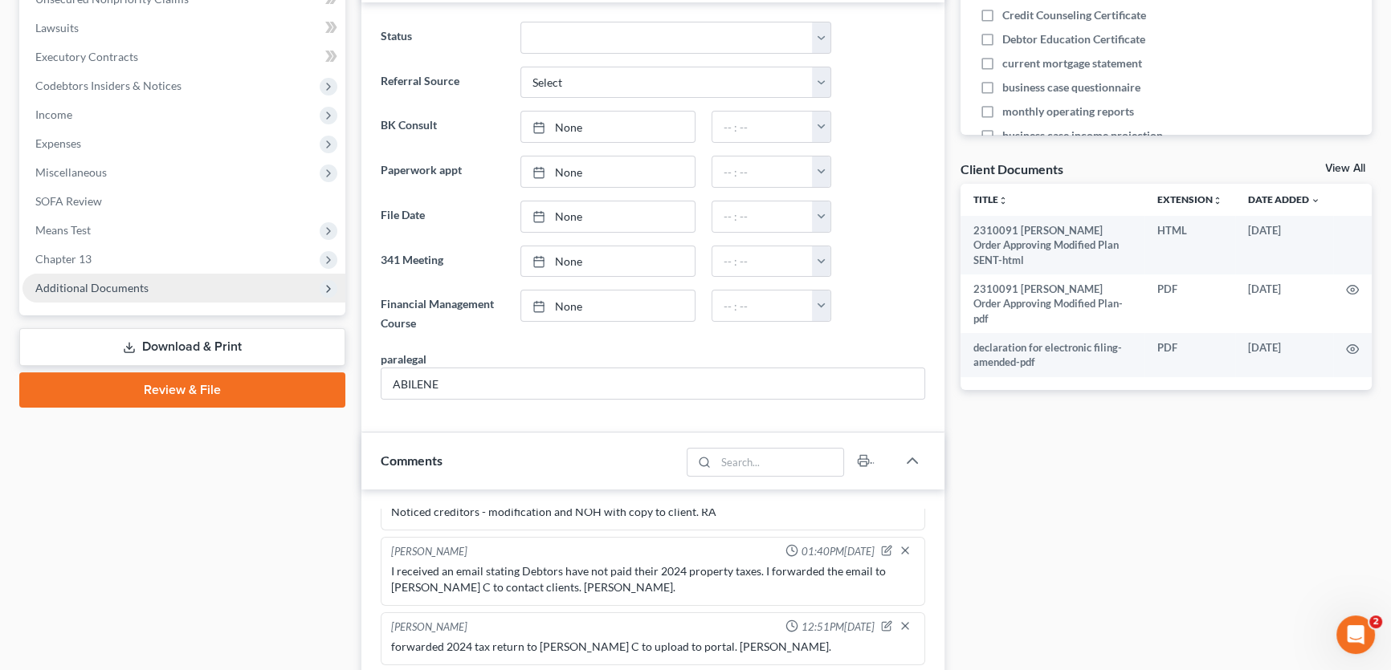
click at [137, 291] on span "Additional Documents" at bounding box center [91, 288] width 113 height 14
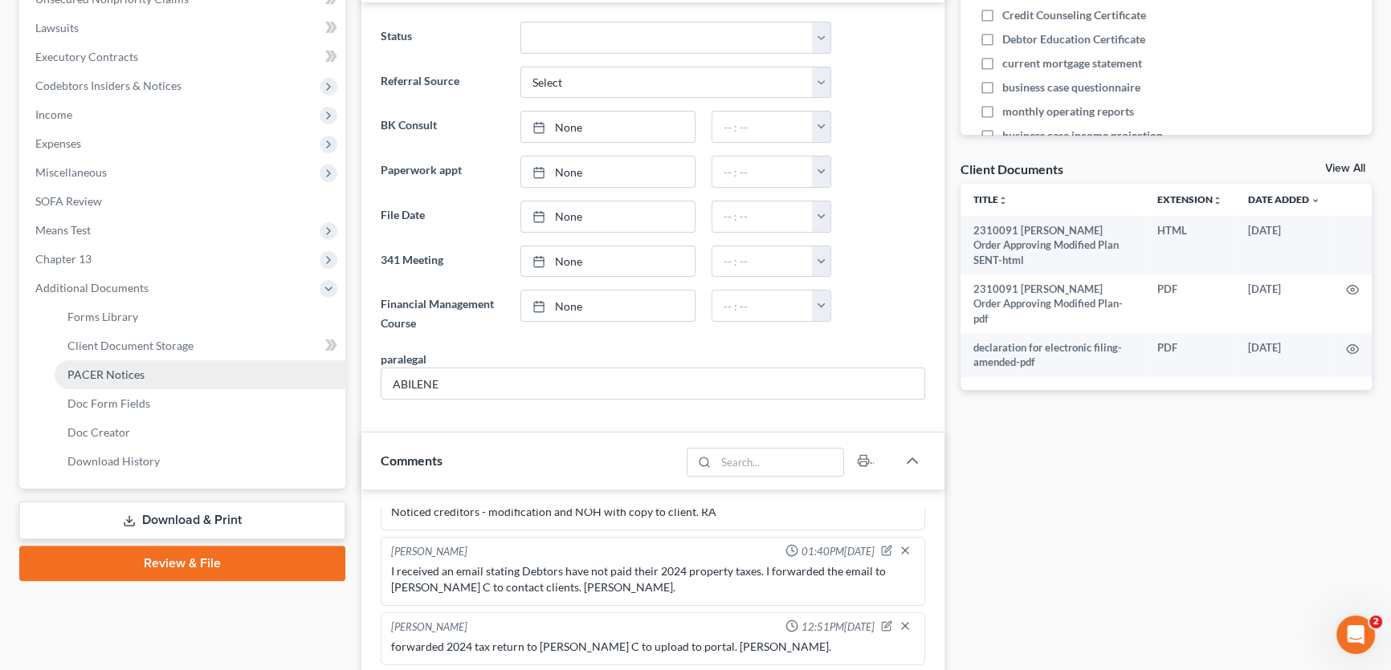
click at [118, 375] on span "PACER Notices" at bounding box center [105, 375] width 77 height 14
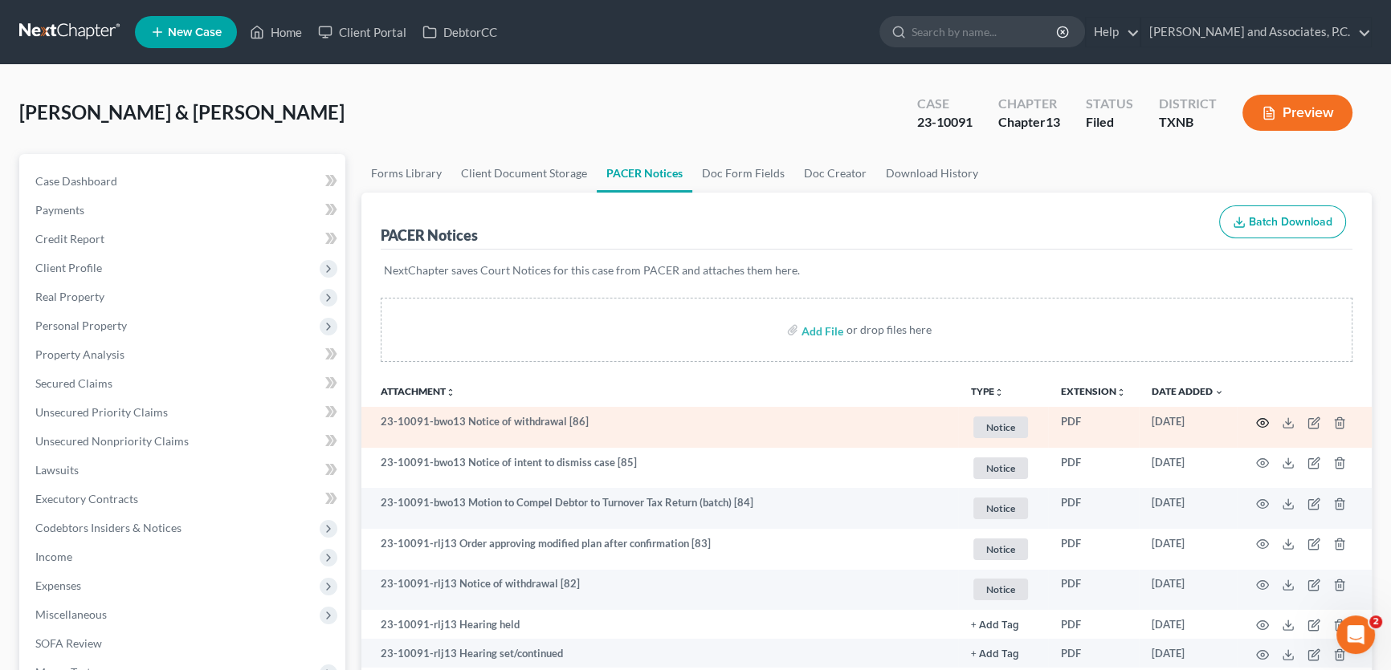
click at [1261, 421] on icon "button" at bounding box center [1262, 423] width 13 height 13
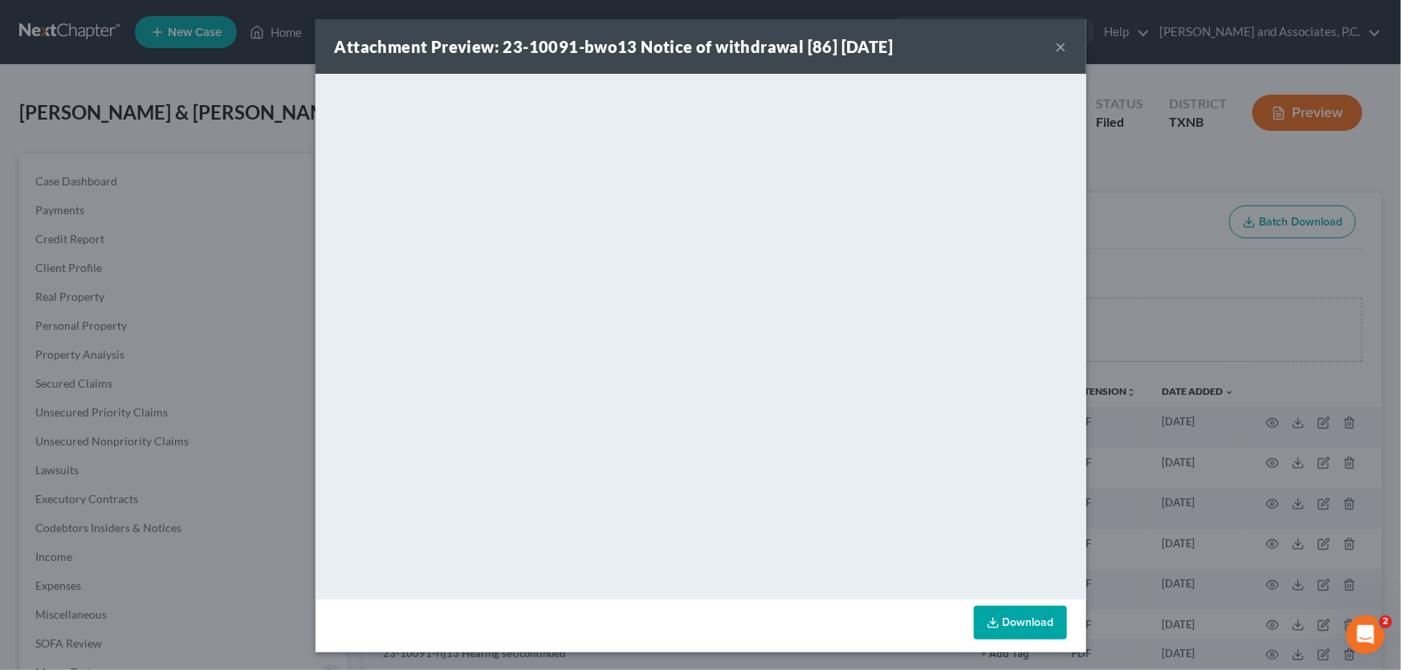
click at [1057, 47] on button "×" at bounding box center [1061, 46] width 11 height 19
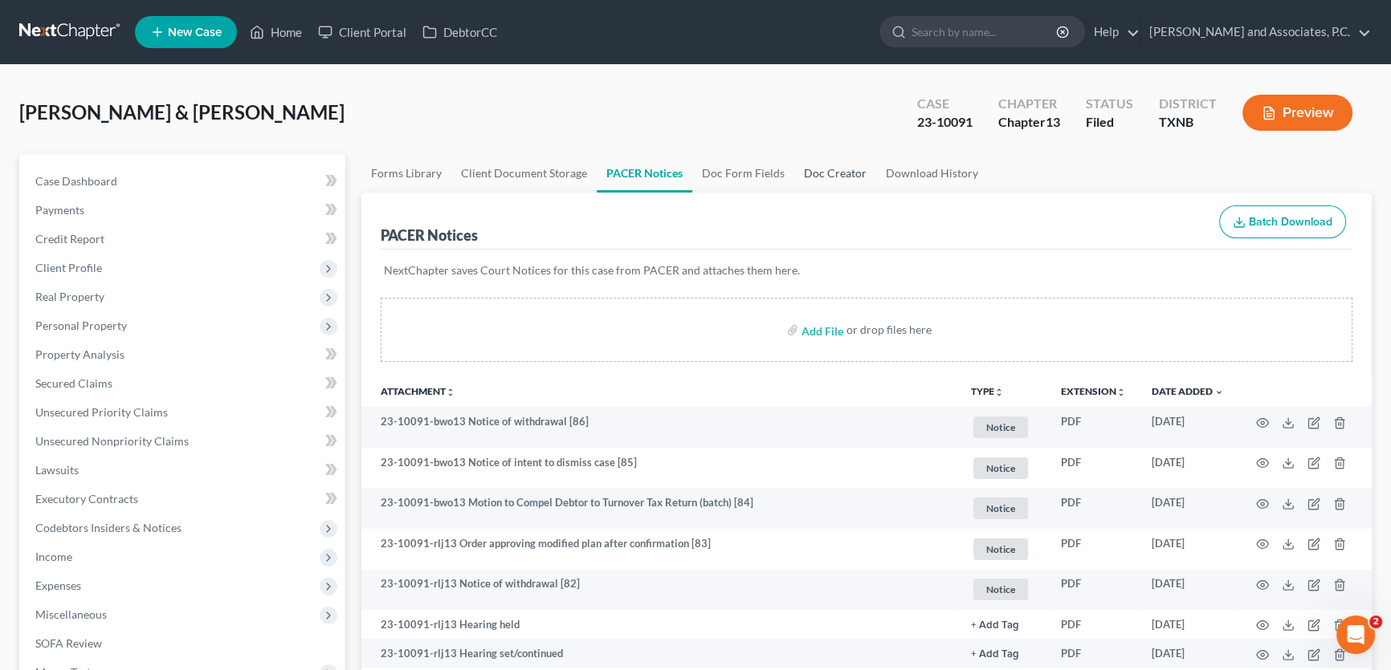
click at [827, 174] on link "Doc Creator" at bounding box center [835, 173] width 82 height 39
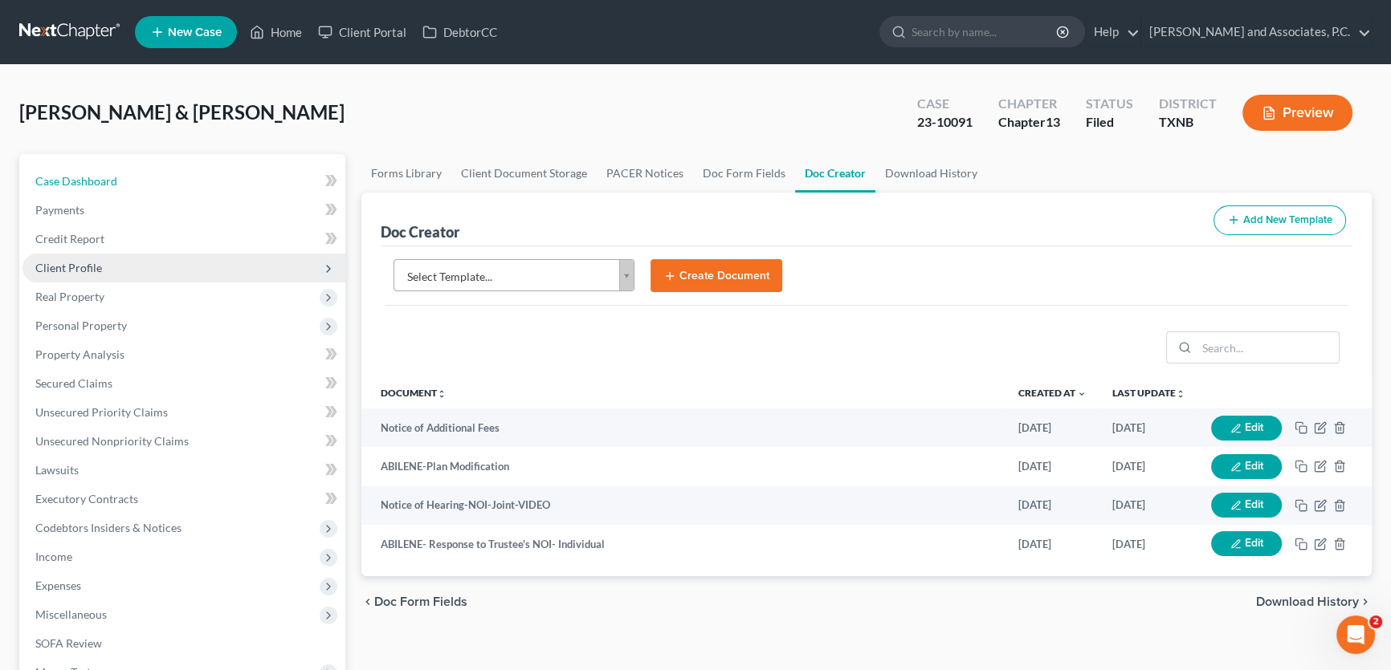
drag, startPoint x: 99, startPoint y: 176, endPoint x: 344, endPoint y: 253, distance: 257.5
click at [99, 176] on span "Case Dashboard" at bounding box center [76, 181] width 82 height 14
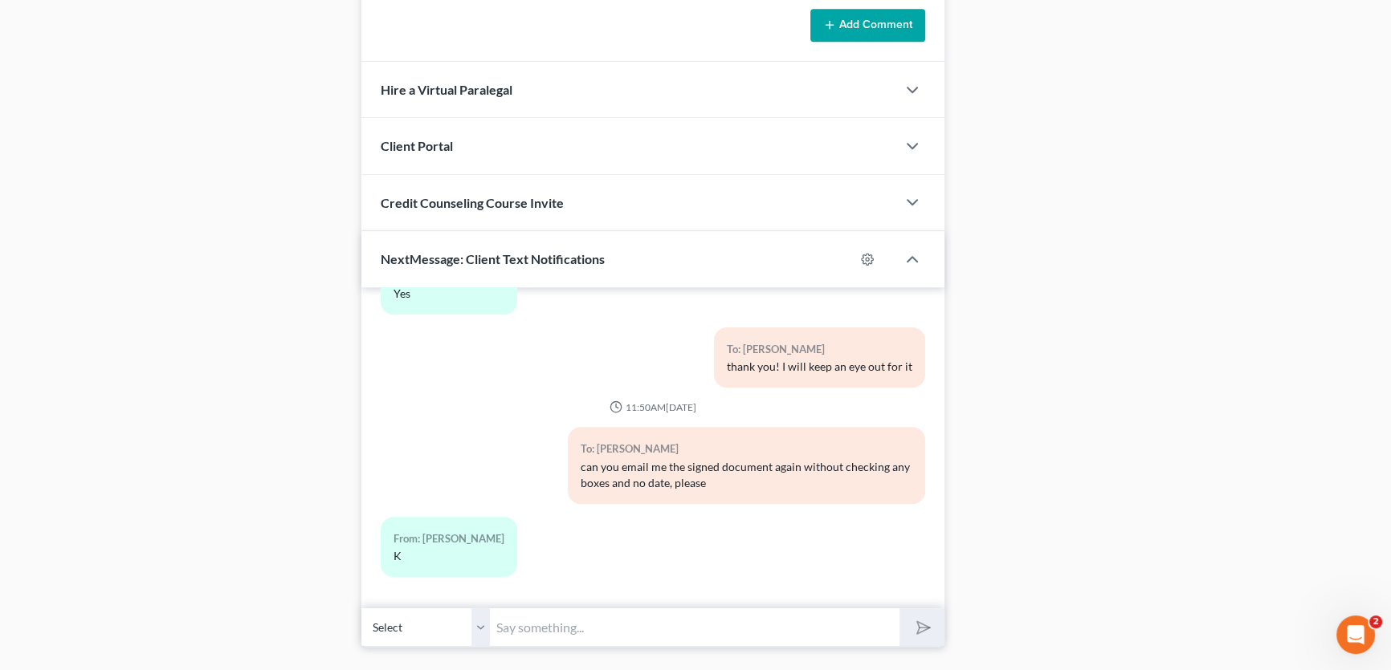
scroll to position [1318, 0]
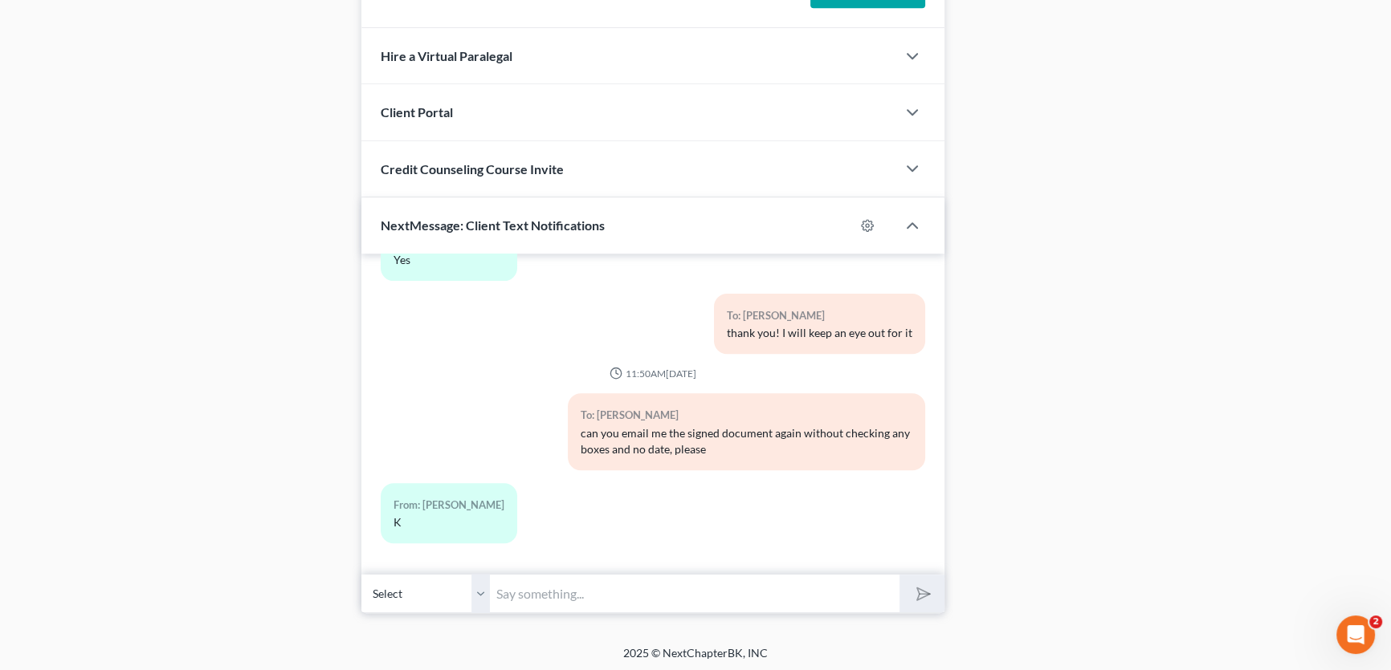
drag, startPoint x: 483, startPoint y: 588, endPoint x: 493, endPoint y: 605, distance: 19.8
click at [483, 588] on select "Select +1 (325) 518-3501 - Felipe Herrera" at bounding box center [425, 593] width 128 height 39
click at [506, 583] on input "text" at bounding box center [694, 593] width 409 height 39
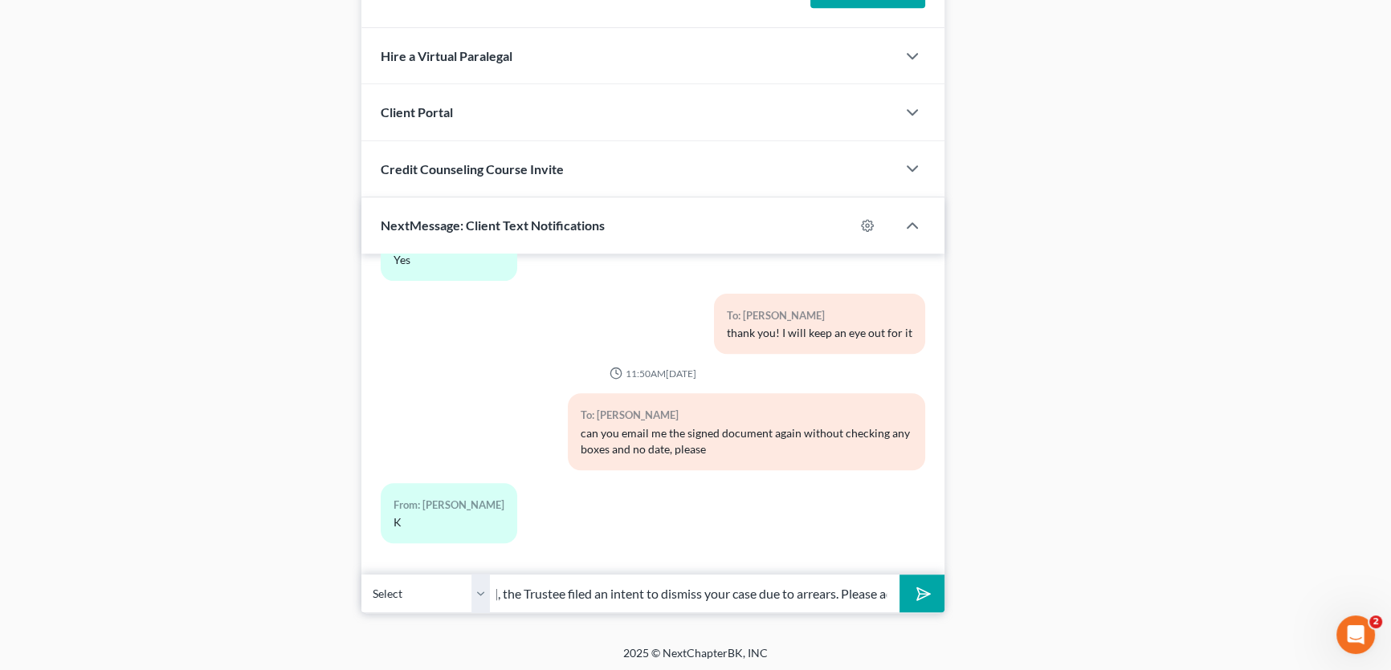
scroll to position [0, 102]
type input "Mr. Herrera, the Trustee filed an intent to dismiss your case due to arrears. P…"
click at [917, 588] on icon "submit" at bounding box center [920, 594] width 22 height 22
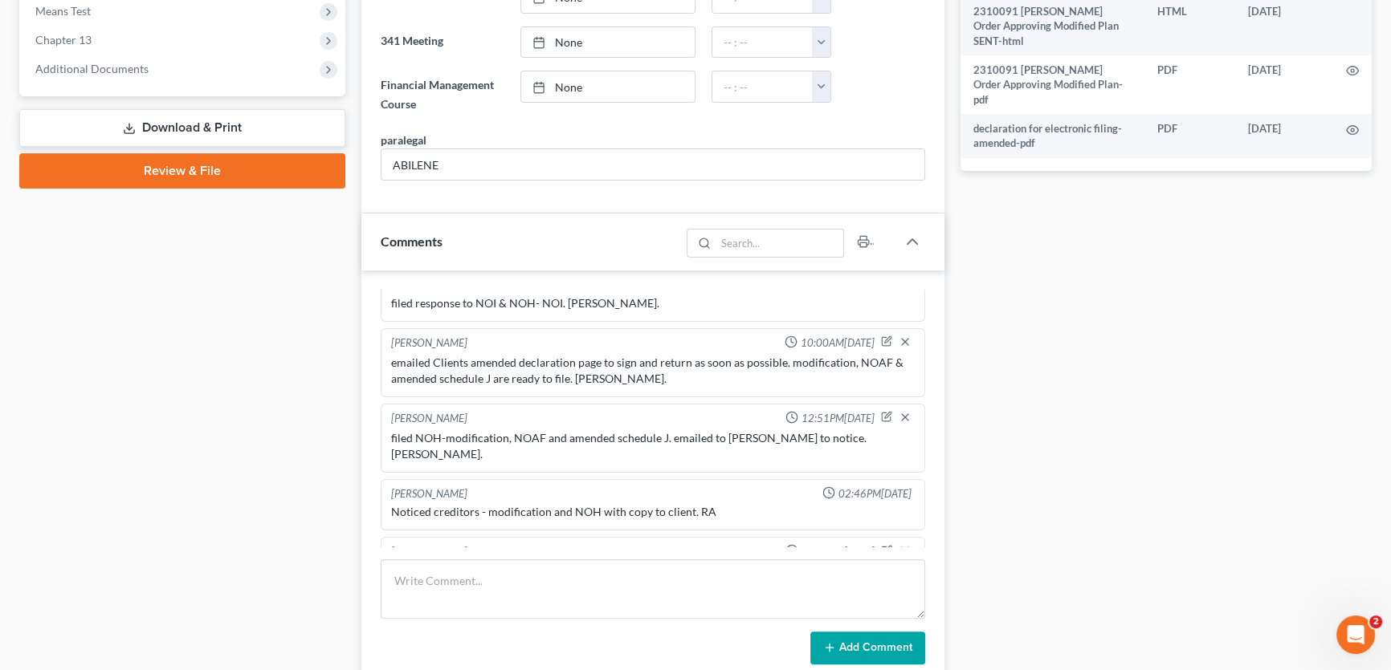
scroll to position [954, 0]
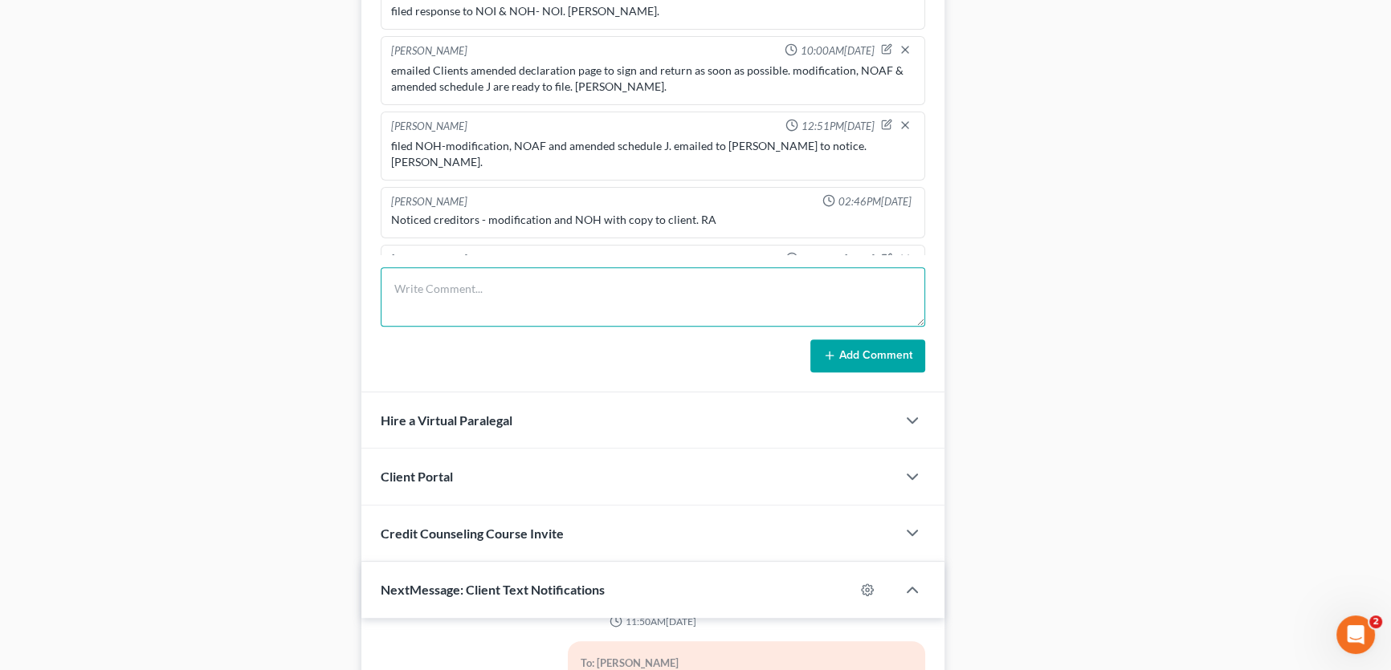
click at [519, 283] on textarea at bounding box center [653, 296] width 544 height 59
type textarea "the Trustee filed an NOI due to arrears. sent text. Amy."
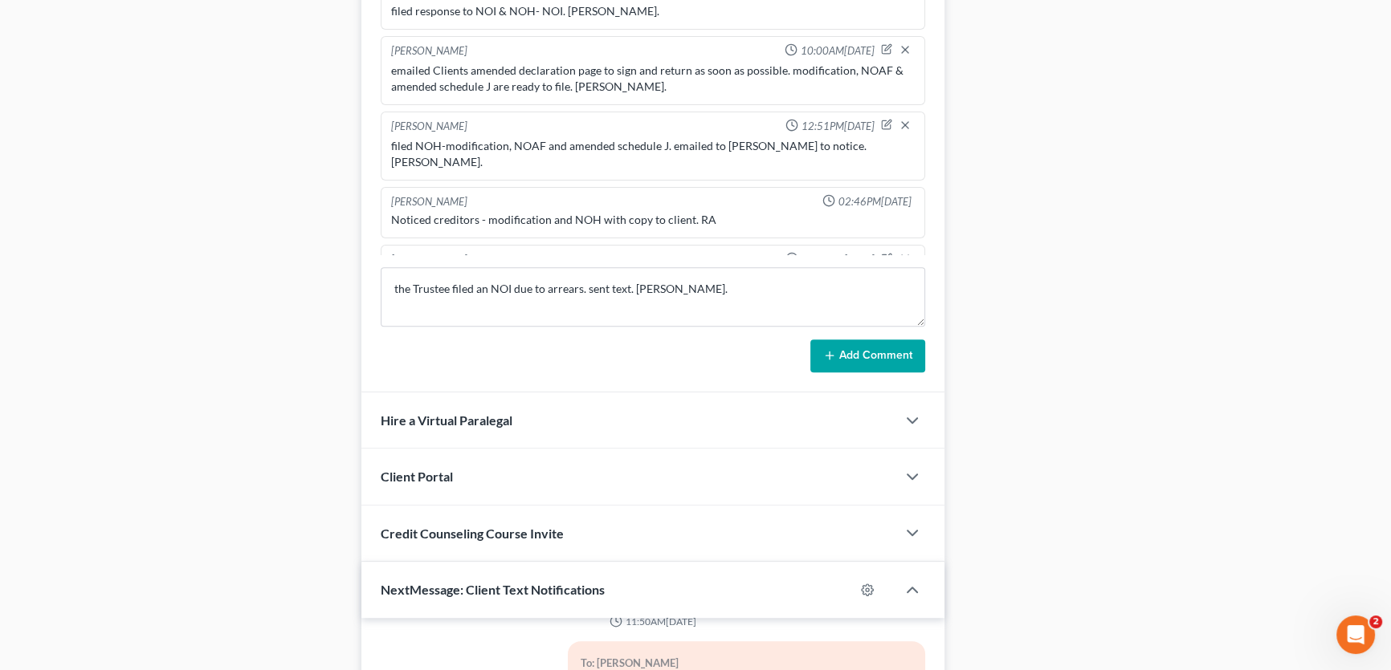
click at [915, 352] on button "Add Comment" at bounding box center [867, 357] width 115 height 34
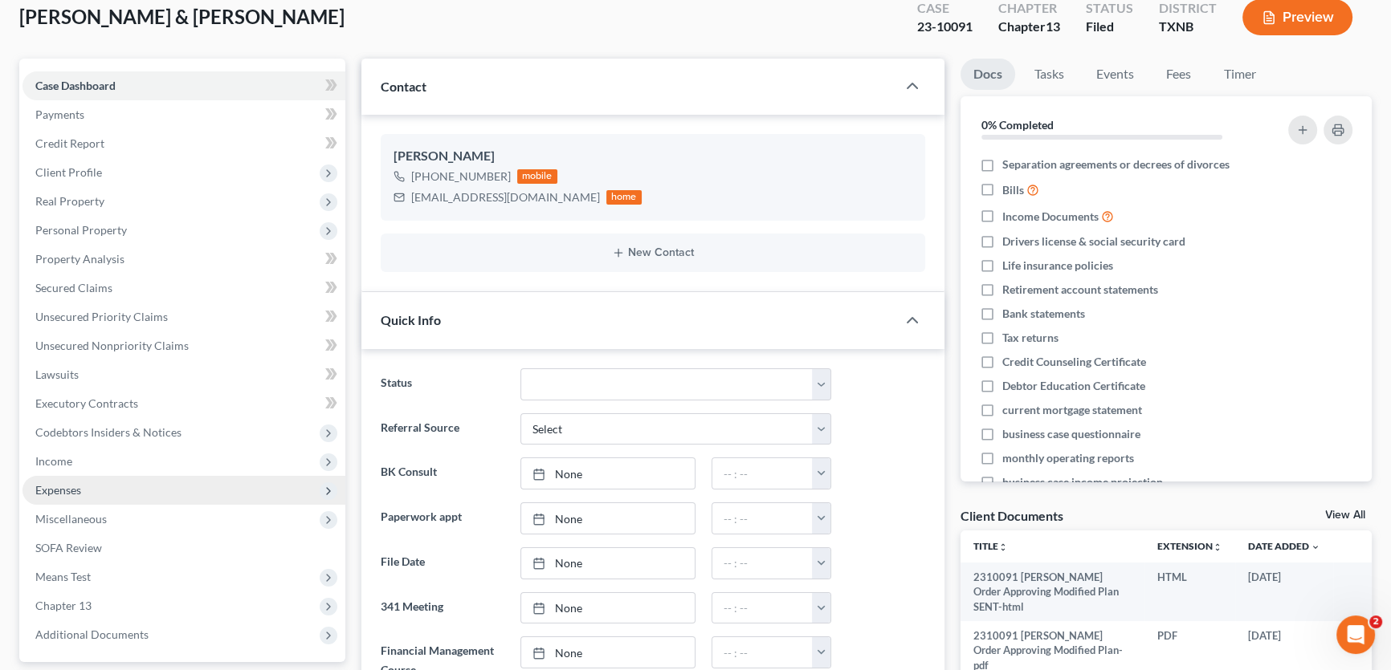
scroll to position [0, 0]
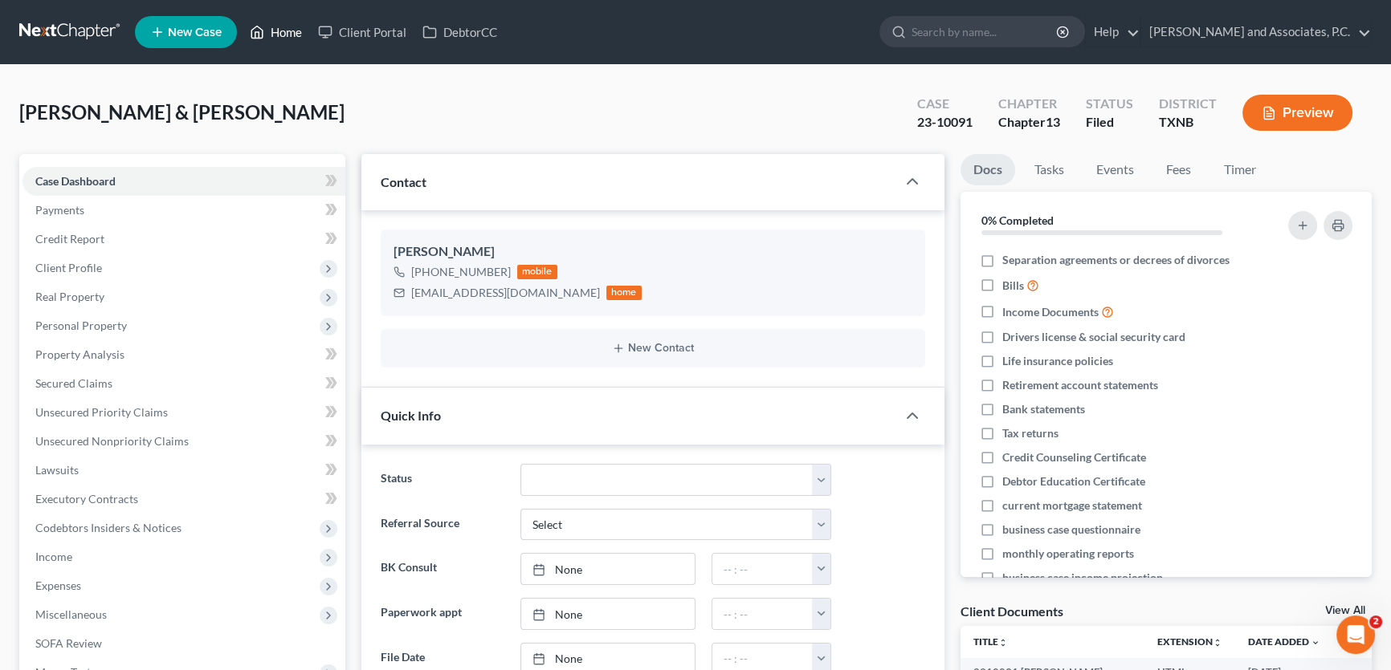
click at [289, 37] on link "Home" at bounding box center [276, 32] width 68 height 29
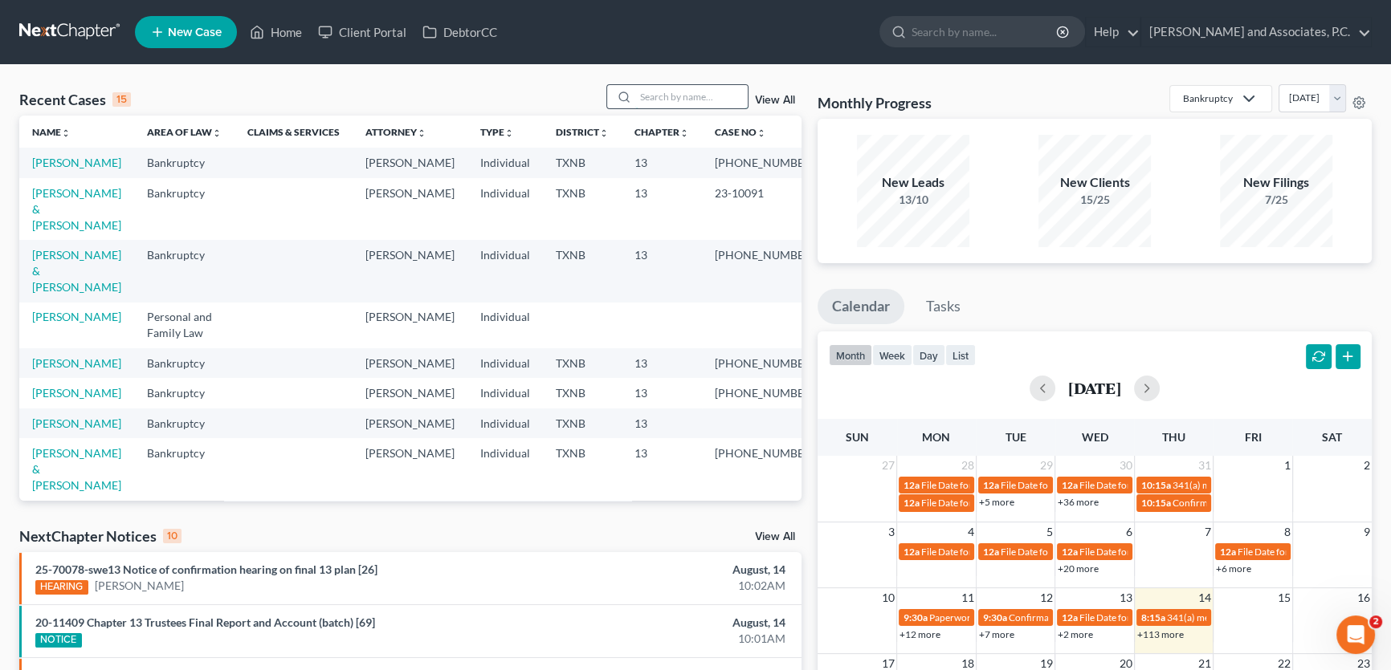
click at [727, 97] on input "search" at bounding box center [691, 96] width 112 height 23
type input "weaver"
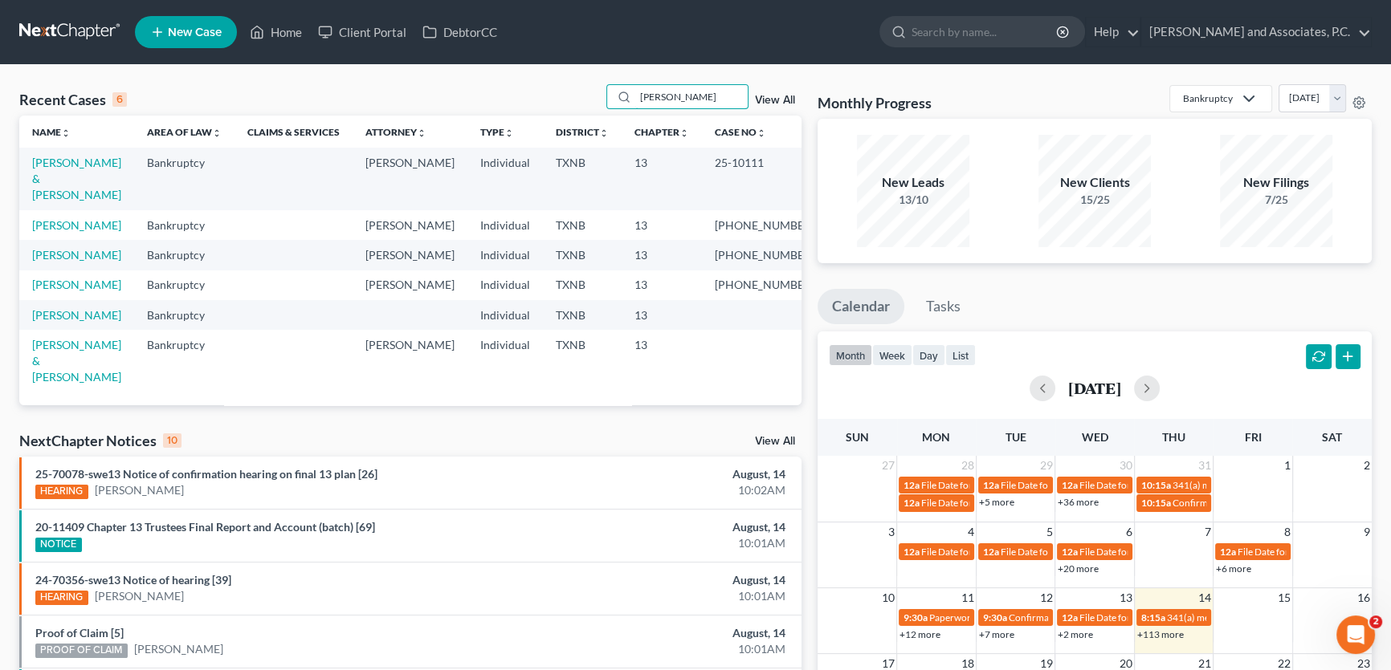
drag, startPoint x: 576, startPoint y: 100, endPoint x: 528, endPoint y: 102, distance: 48.2
click at [528, 102] on div "Recent Cases 6 weaver View All" at bounding box center [410, 99] width 782 height 31
